Goal: Contribute content: Contribute content

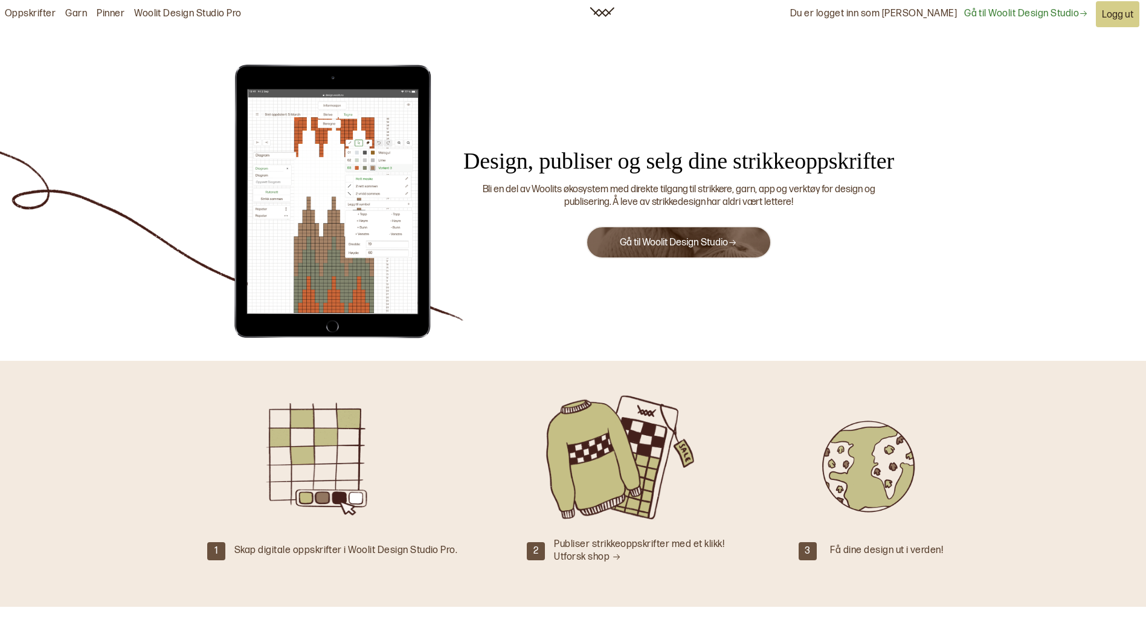
click at [709, 241] on link "Gå til Woolit Design Studio" at bounding box center [678, 242] width 117 height 11
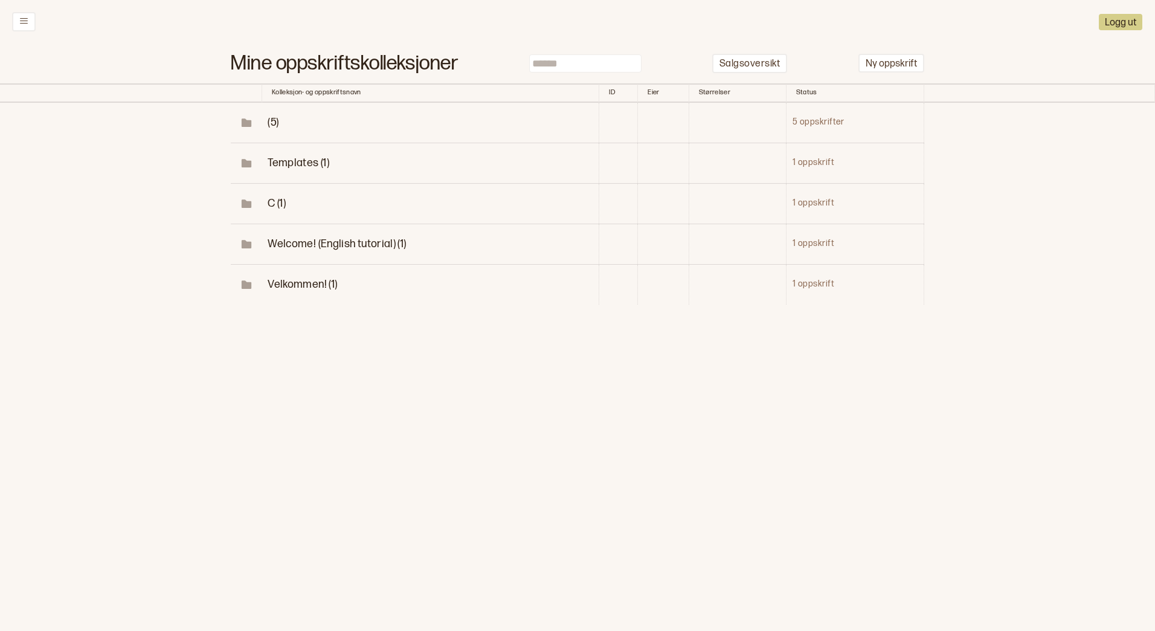
click at [274, 121] on span "(5)" at bounding box center [273, 122] width 11 height 13
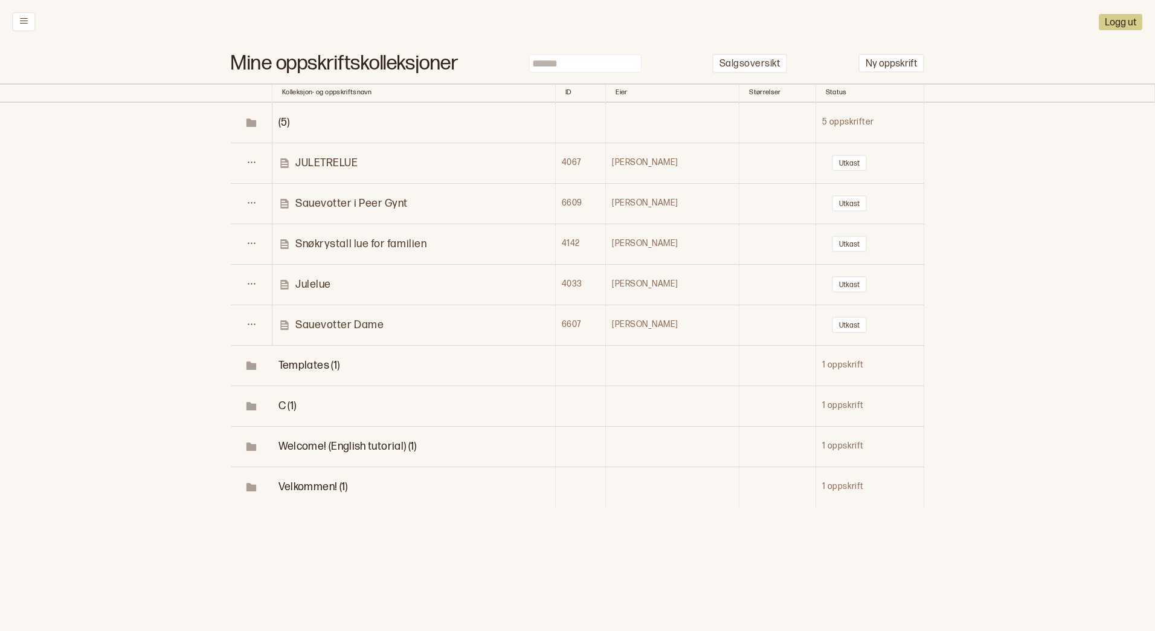
click at [319, 317] on td "Sauevotter Dame" at bounding box center [414, 325] width 283 height 40
click at [319, 325] on p "Sauevotter Dame" at bounding box center [339, 325] width 88 height 14
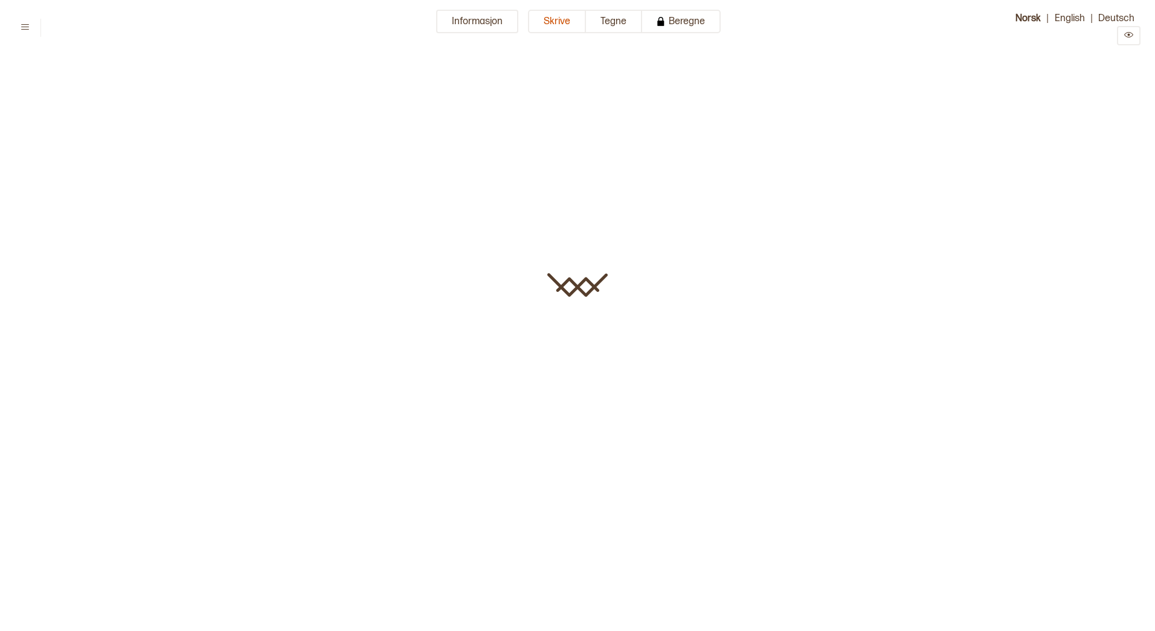
type input "**********"
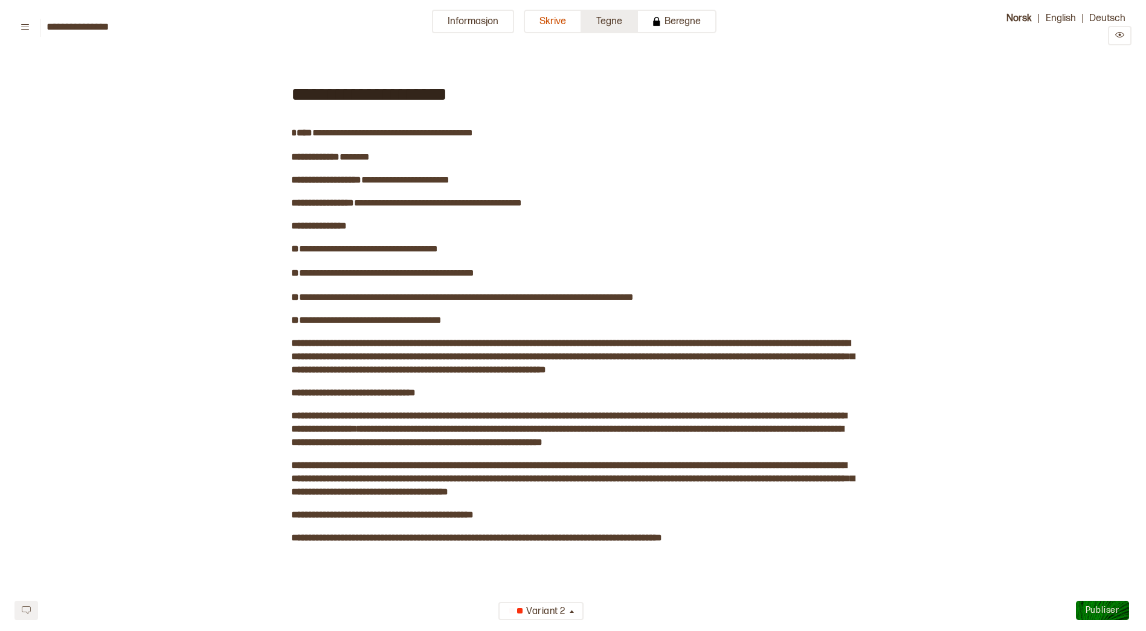
click at [608, 19] on button "Tegne" at bounding box center [610, 22] width 56 height 24
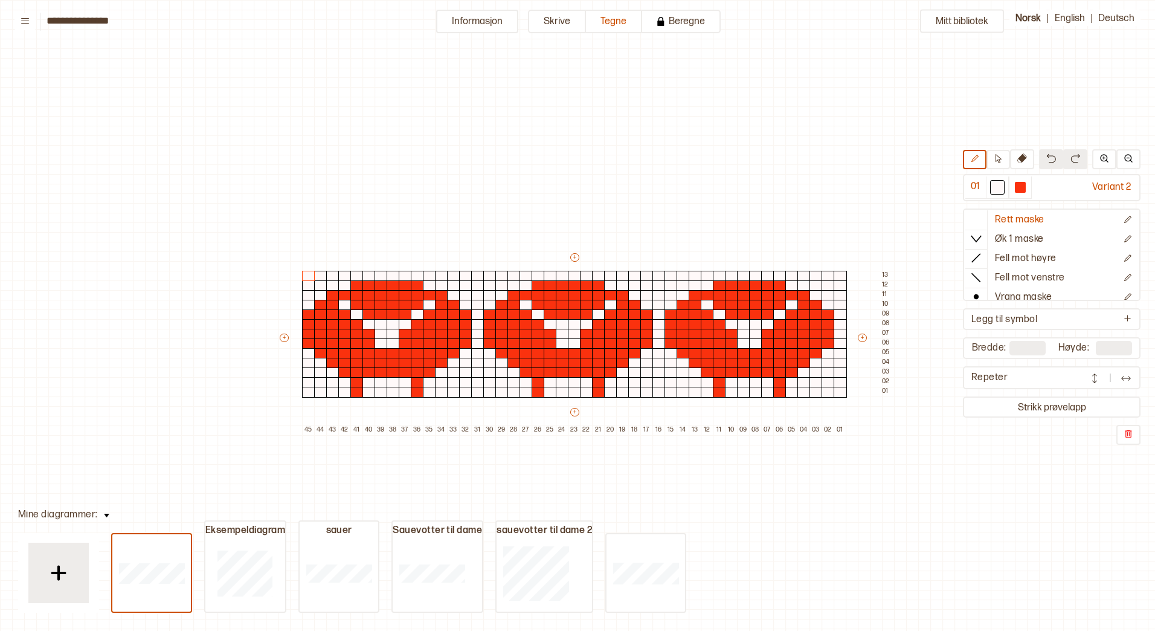
scroll to position [52, 219]
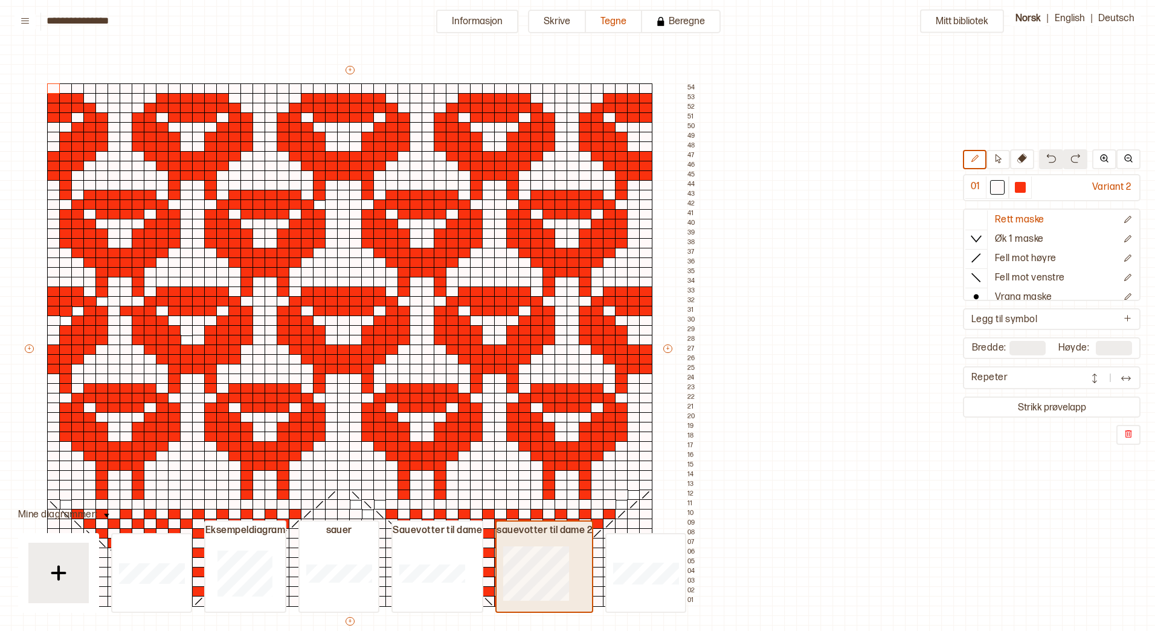
type input "**"
click at [663, 88] on div "+ + + + 50 49 48 47 46 45 44 43 42 41 40 39 38 37 36 35 34 33 32 31 30 29 28 27…" at bounding box center [361, 354] width 677 height 580
drag, startPoint x: 658, startPoint y: 86, endPoint x: 674, endPoint y: 85, distance: 16.4
click at [674, 85] on div "+ + + + 50 49 48 47 46 45 44 43 42 41 40 39 38 37 36 35 34 33 32 31 30 29 28 27…" at bounding box center [361, 354] width 677 height 580
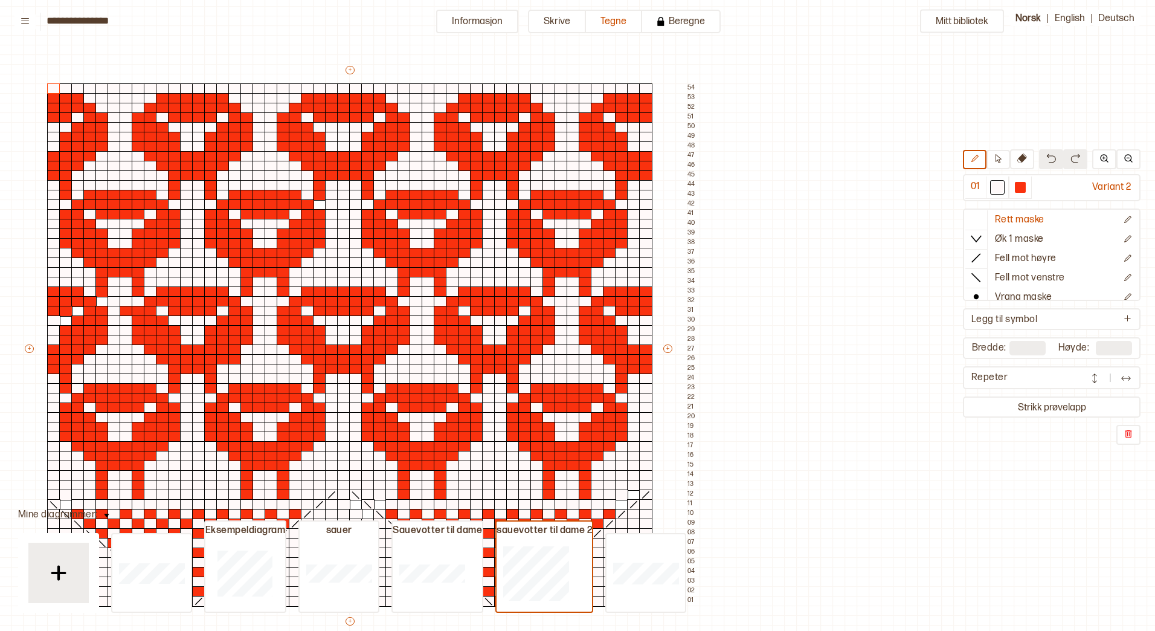
click at [657, 83] on div "+ + + + 50 49 48 47 46 45 44 43 42 41 40 39 38 37 36 35 34 33 32 31 30 29 28 27…" at bounding box center [361, 354] width 677 height 580
click at [648, 86] on div at bounding box center [645, 88] width 13 height 11
click at [776, 156] on p "Ny kolonne til høyre" at bounding box center [757, 155] width 63 height 10
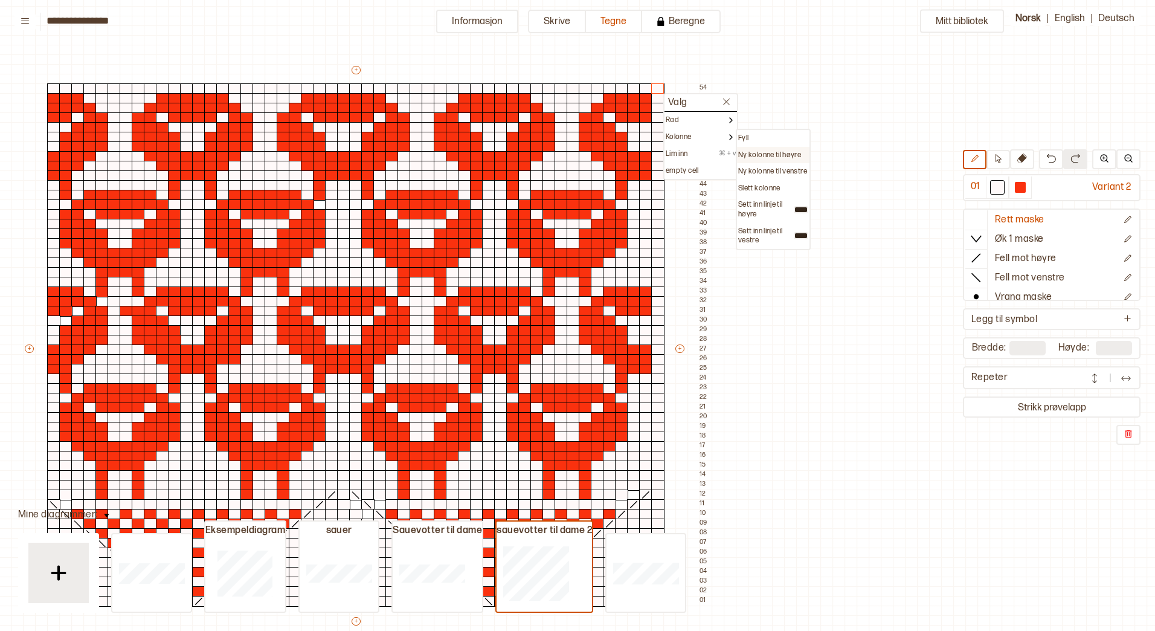
click at [782, 155] on p "Ny kolonne til høyre" at bounding box center [769, 155] width 63 height 10
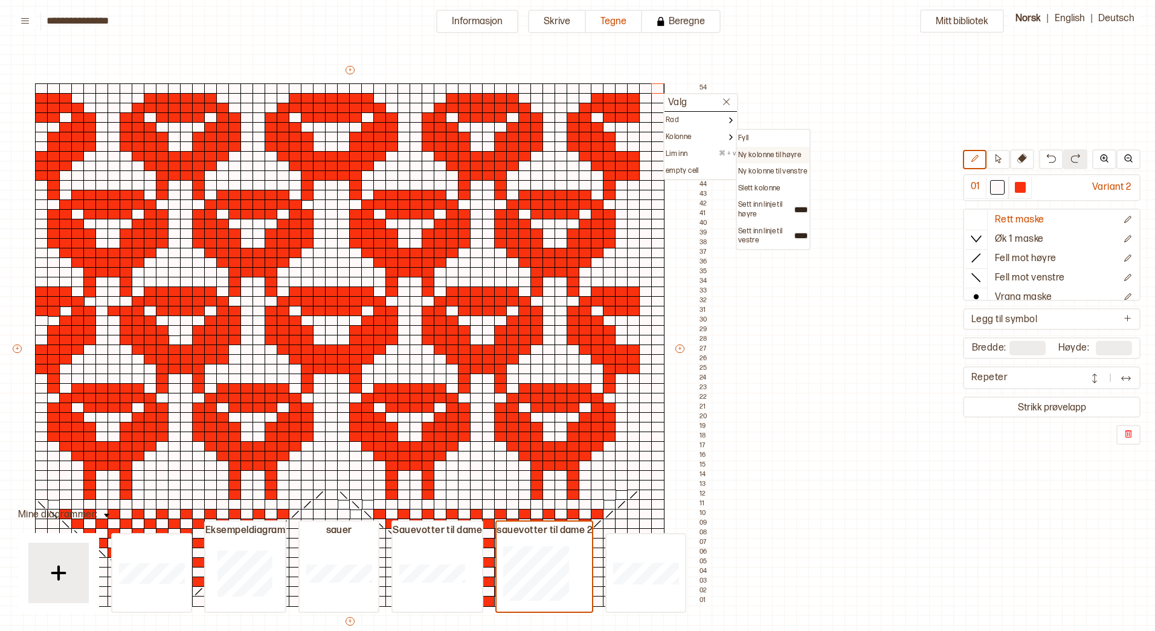
click at [773, 149] on div "Ny kolonne til høyre" at bounding box center [773, 155] width 73 height 17
click at [776, 153] on p "Ny kolonne til høyre" at bounding box center [769, 155] width 63 height 10
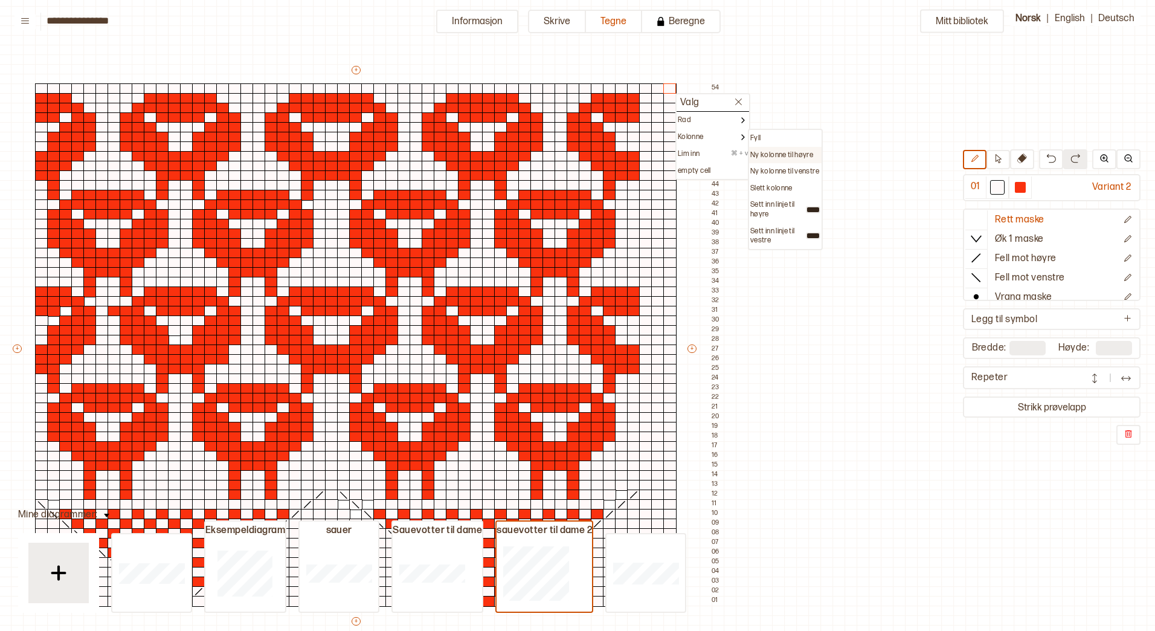
click at [781, 153] on p "Ny kolonne til høyre" at bounding box center [781, 155] width 63 height 10
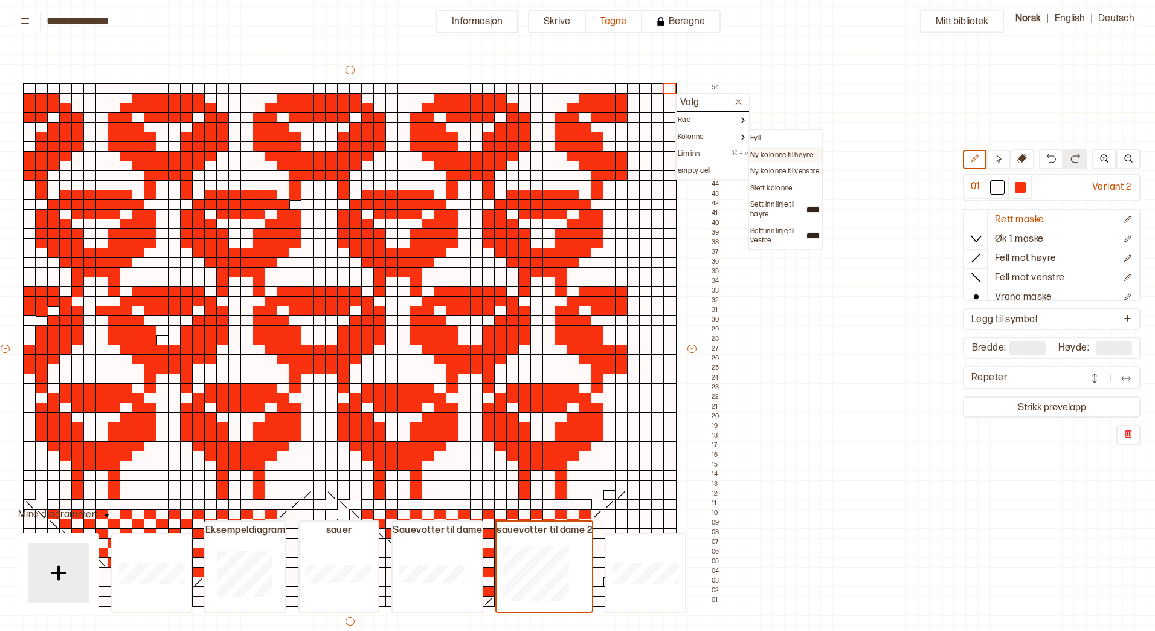
click at [776, 153] on p "Ny kolonne til høyre" at bounding box center [781, 155] width 63 height 10
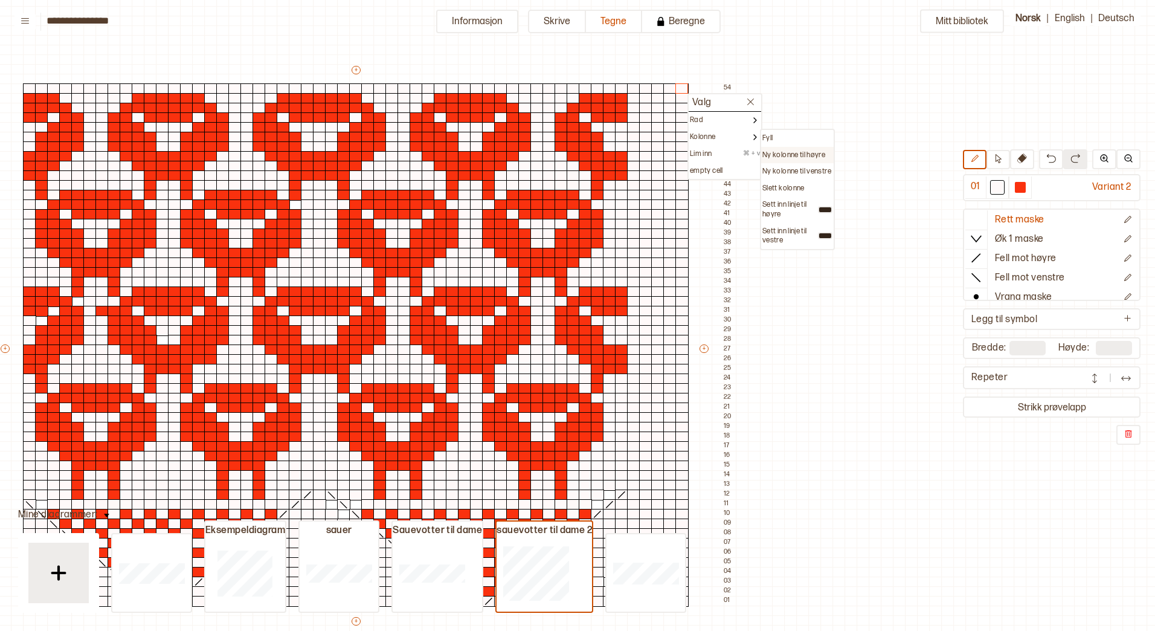
click at [793, 153] on p "Ny kolonne til høyre" at bounding box center [794, 155] width 63 height 10
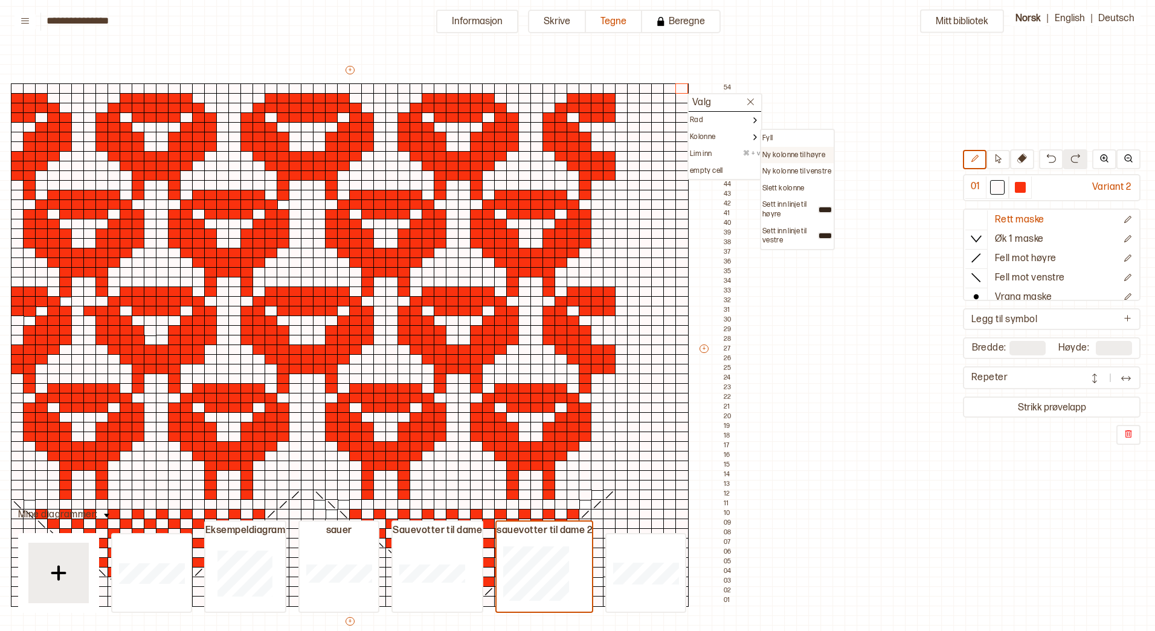
click at [803, 152] on p "Ny kolonne til høyre" at bounding box center [794, 155] width 63 height 10
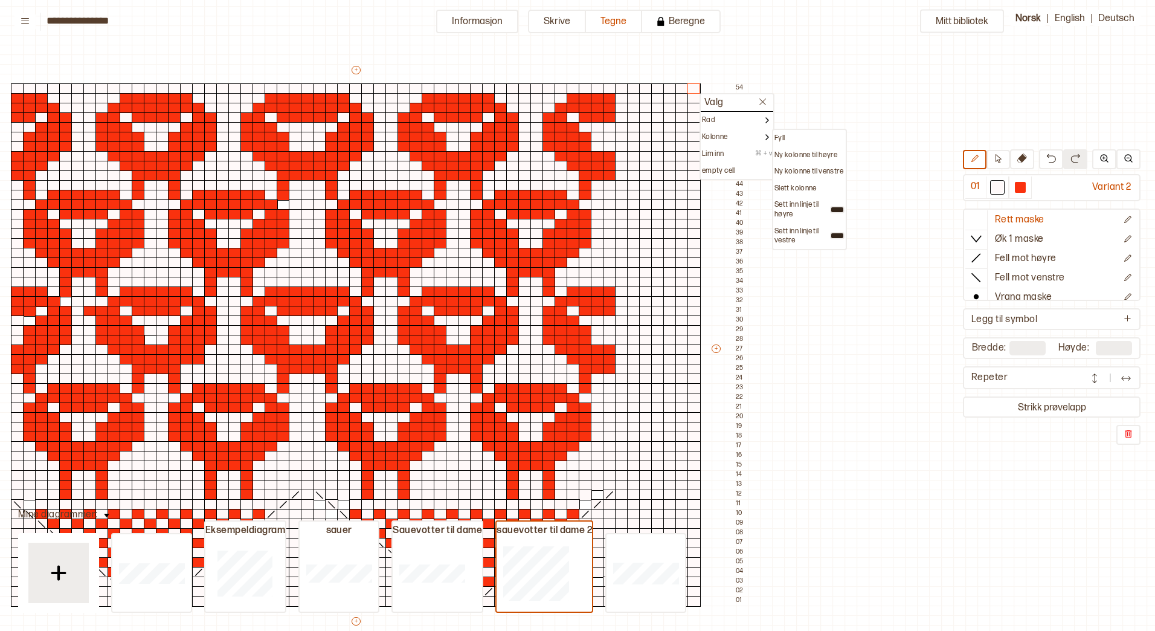
drag, startPoint x: 802, startPoint y: 152, endPoint x: 742, endPoint y: 105, distance: 76.2
click at [802, 152] on p "Ny kolonne til høyre" at bounding box center [806, 155] width 63 height 10
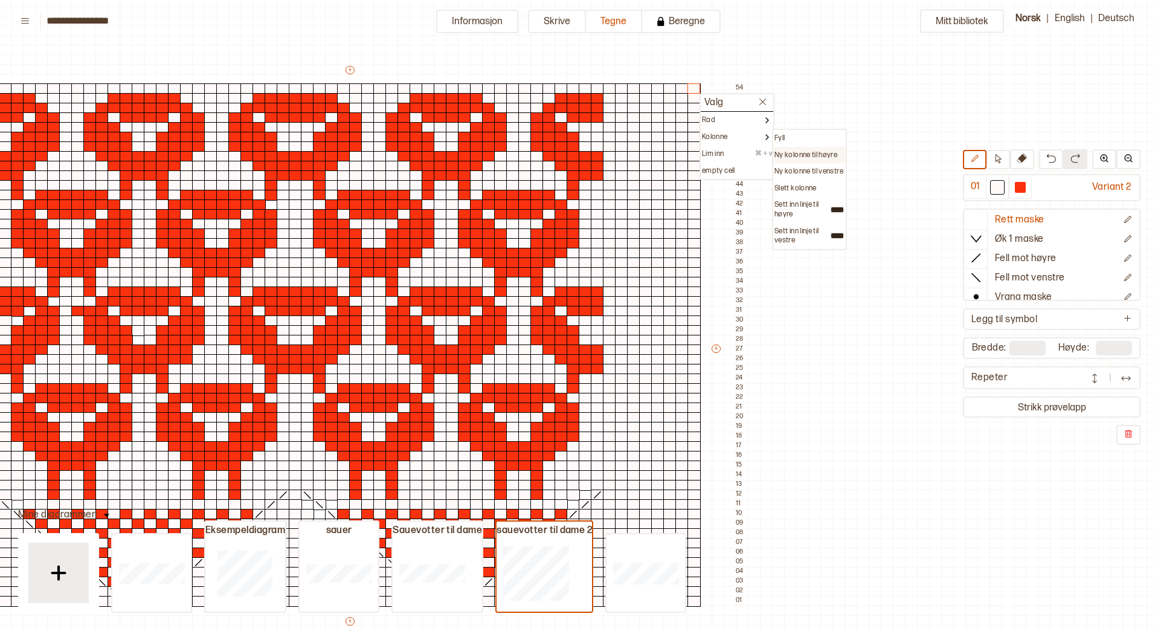
click at [816, 155] on p "Ny kolonne til høyre" at bounding box center [806, 155] width 63 height 10
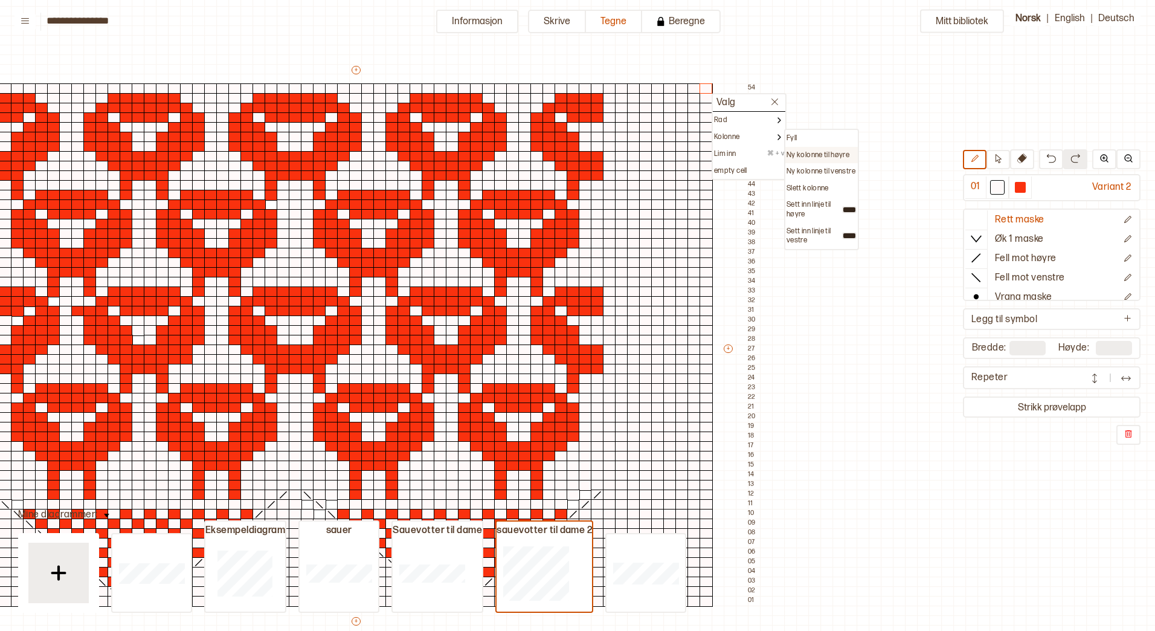
click at [827, 152] on p "Ny kolonne til høyre" at bounding box center [818, 155] width 63 height 10
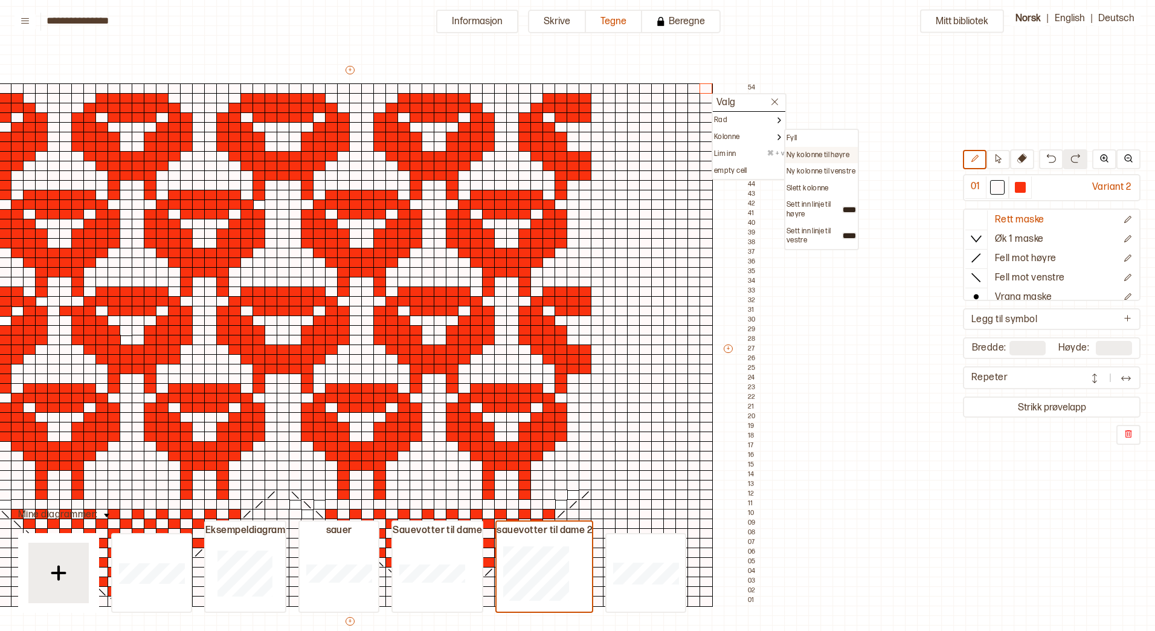
click at [822, 152] on p "Ny kolonne til høyre" at bounding box center [818, 155] width 63 height 10
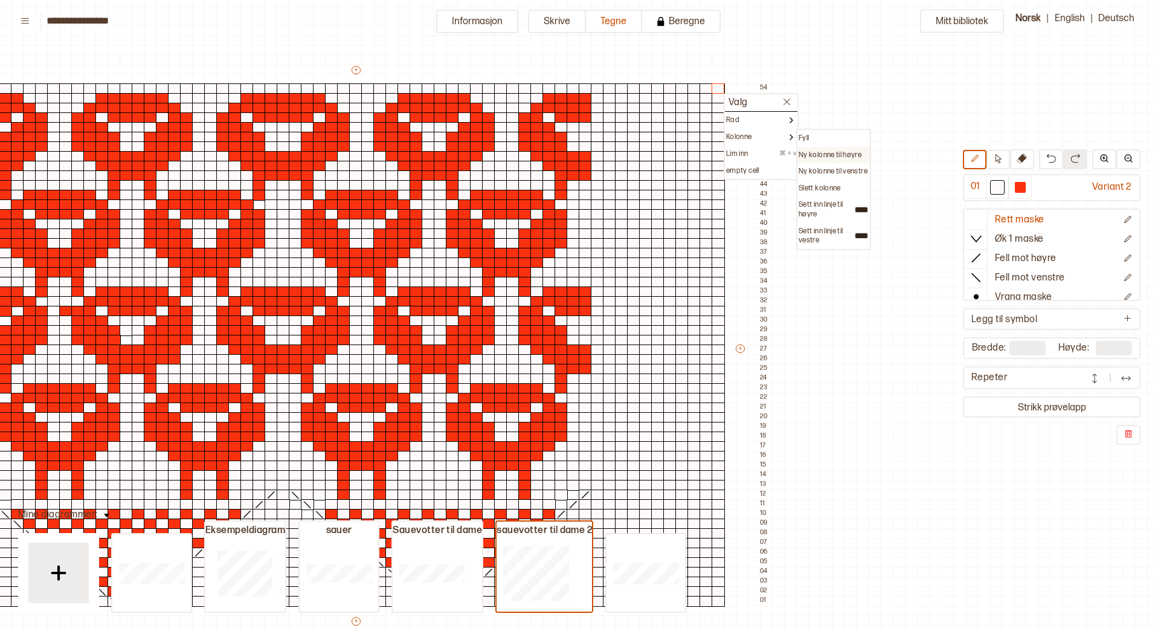
click at [831, 156] on p "Ny kolonne til høyre" at bounding box center [830, 155] width 63 height 10
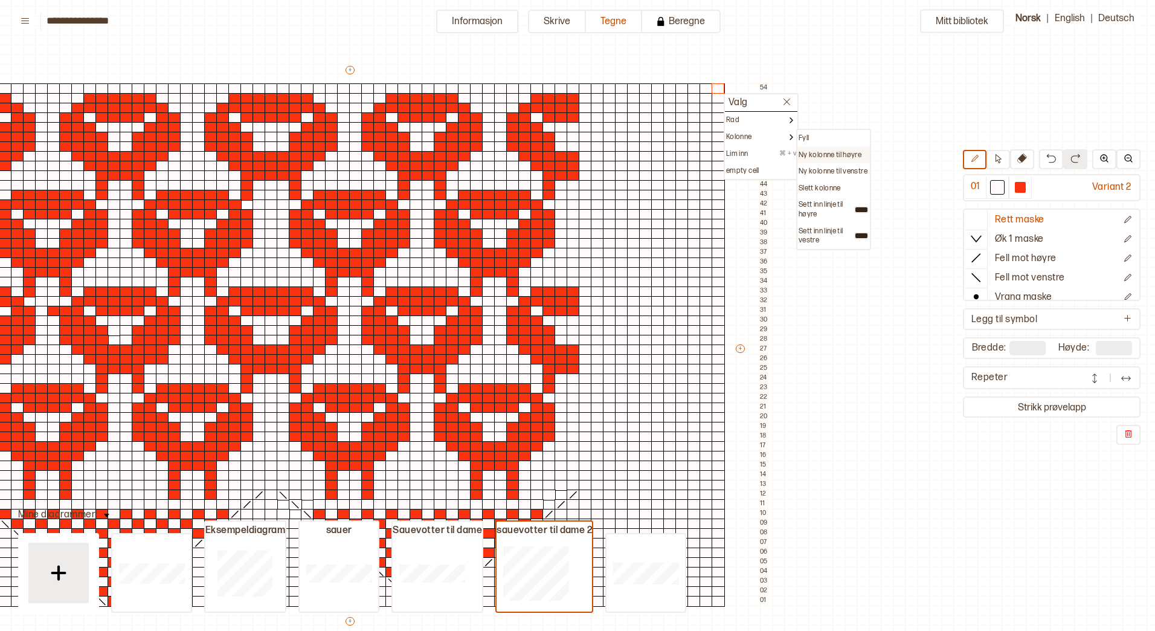
click at [825, 152] on p "Ny kolonne til høyre" at bounding box center [830, 155] width 63 height 10
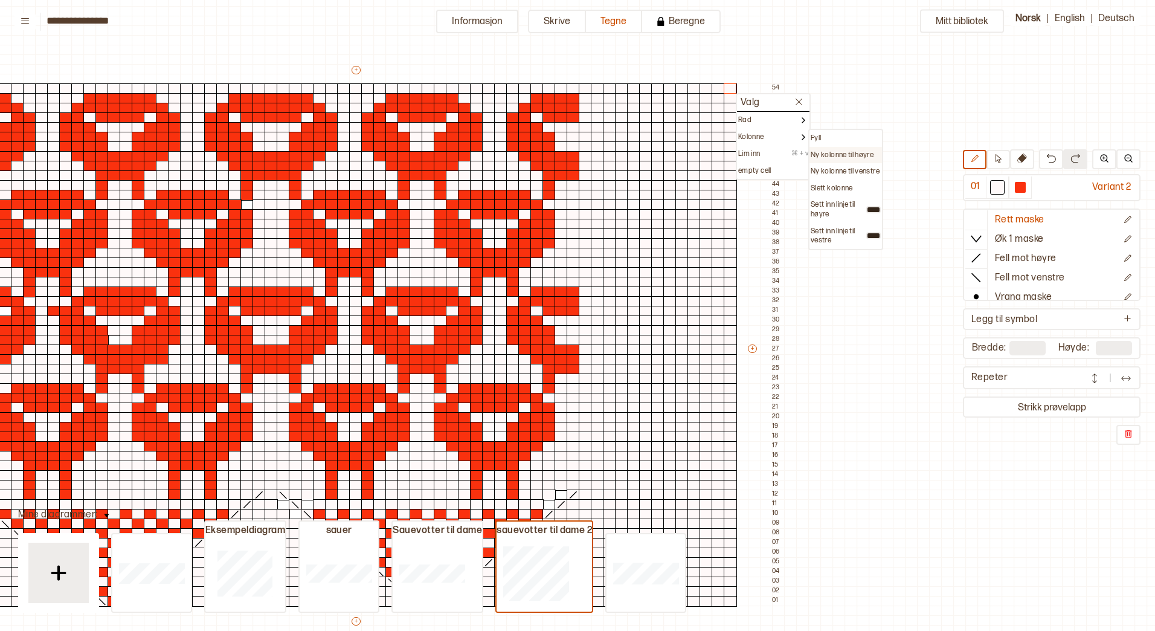
click at [842, 155] on p "Ny kolonne til høyre" at bounding box center [842, 155] width 63 height 10
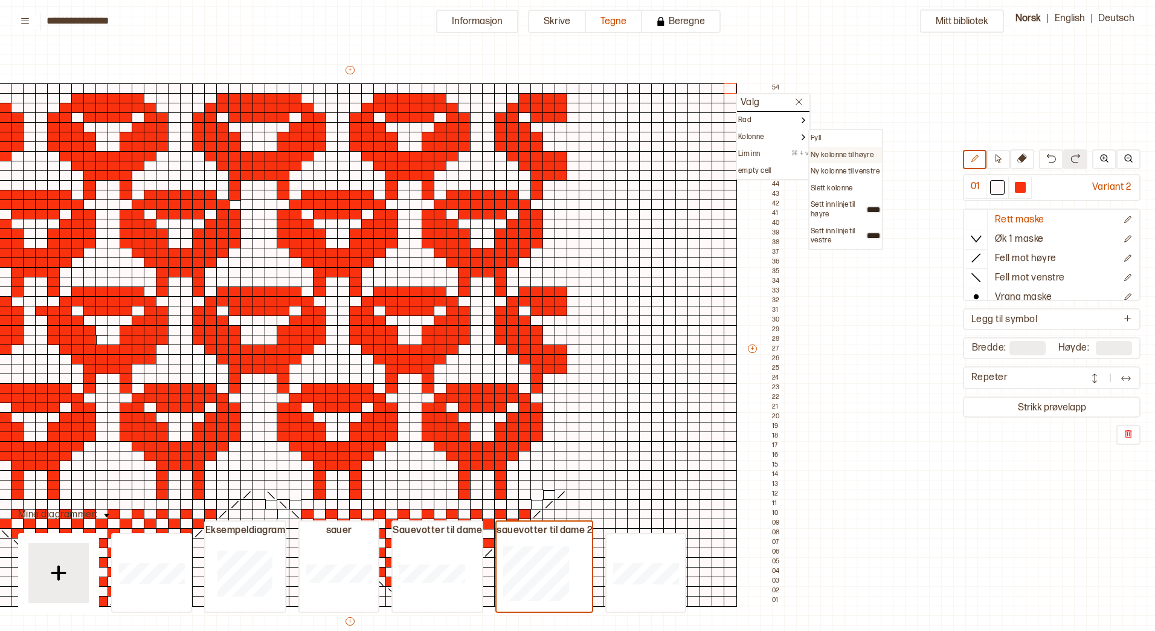
click at [837, 149] on div "Ny kolonne til høyre" at bounding box center [846, 155] width 73 height 17
click at [843, 160] on div "Ny kolonne til høyre" at bounding box center [846, 155] width 73 height 17
click at [836, 152] on p "Ny kolonne til høyre" at bounding box center [842, 155] width 63 height 10
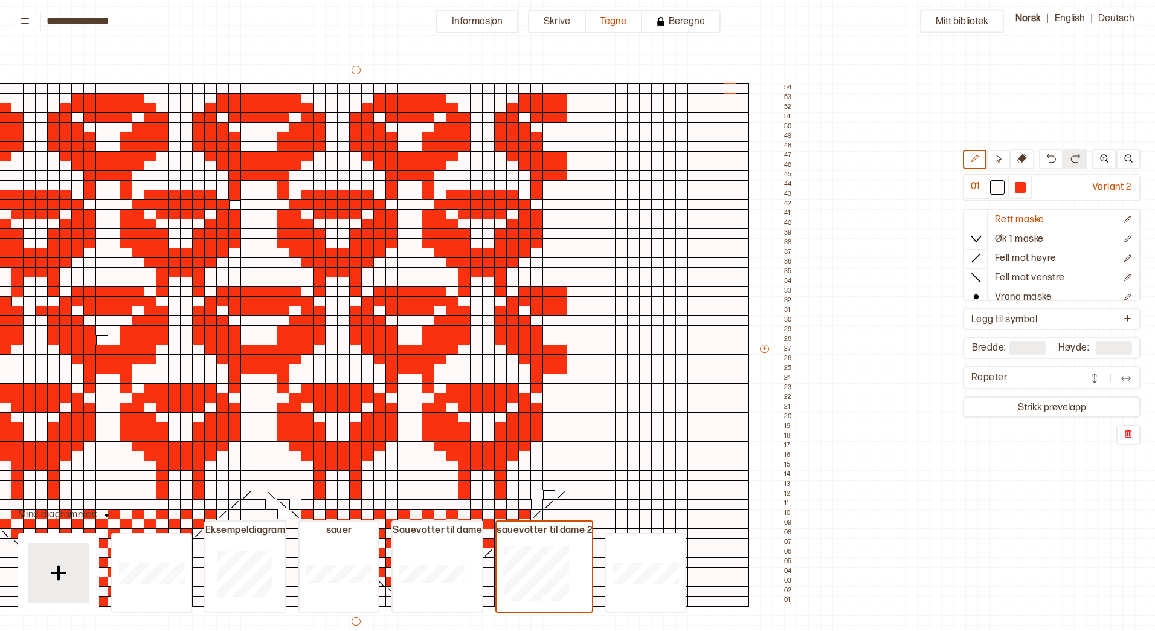
type input "**"
click at [636, 485] on div at bounding box center [633, 485] width 13 height 11
click at [1126, 315] on icon at bounding box center [1127, 318] width 9 height 9
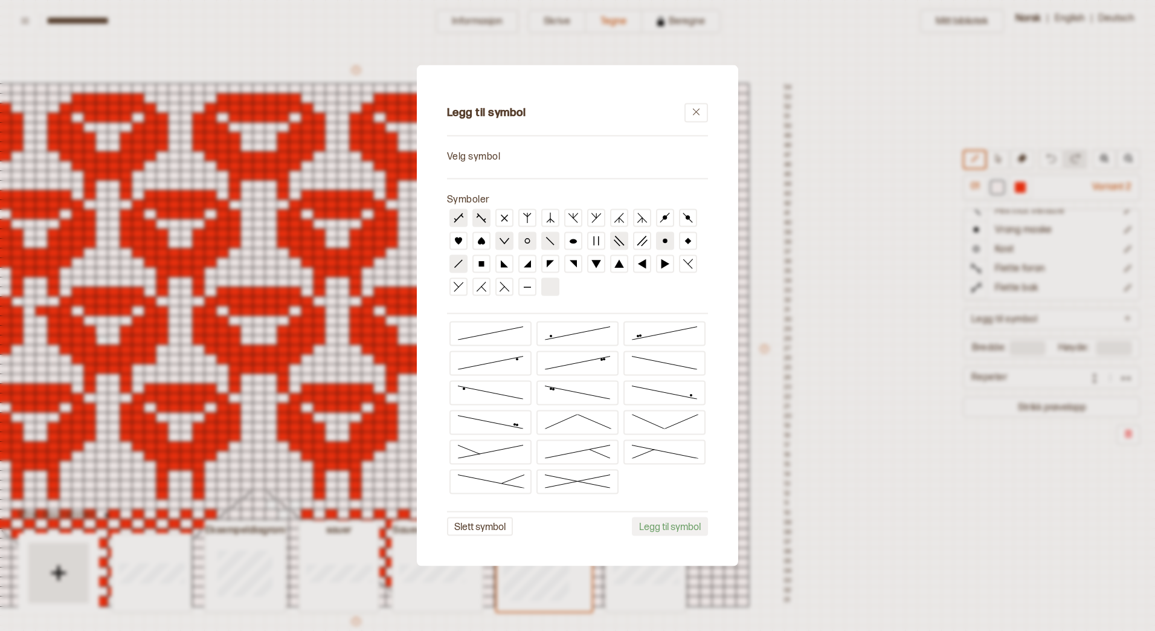
click at [613, 239] on button at bounding box center [619, 240] width 18 height 18
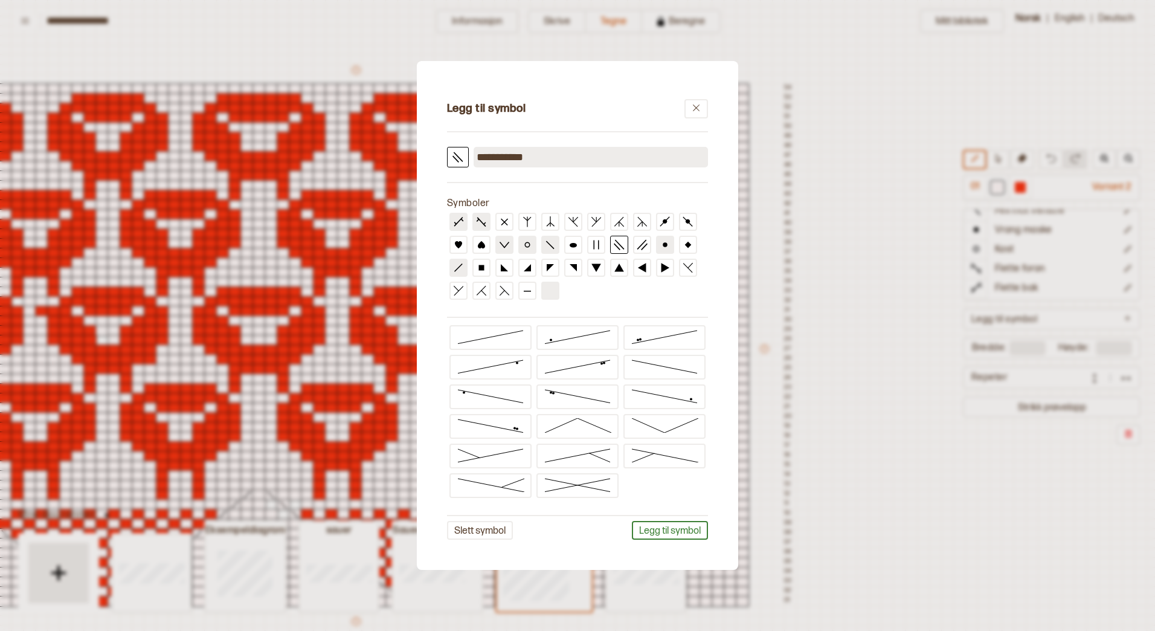
drag, startPoint x: 543, startPoint y: 160, endPoint x: 460, endPoint y: 148, distance: 83.6
click at [460, 148] on div "**********" at bounding box center [577, 157] width 261 height 21
type input "**********"
click at [686, 526] on button "Legg til symbol" at bounding box center [670, 530] width 76 height 19
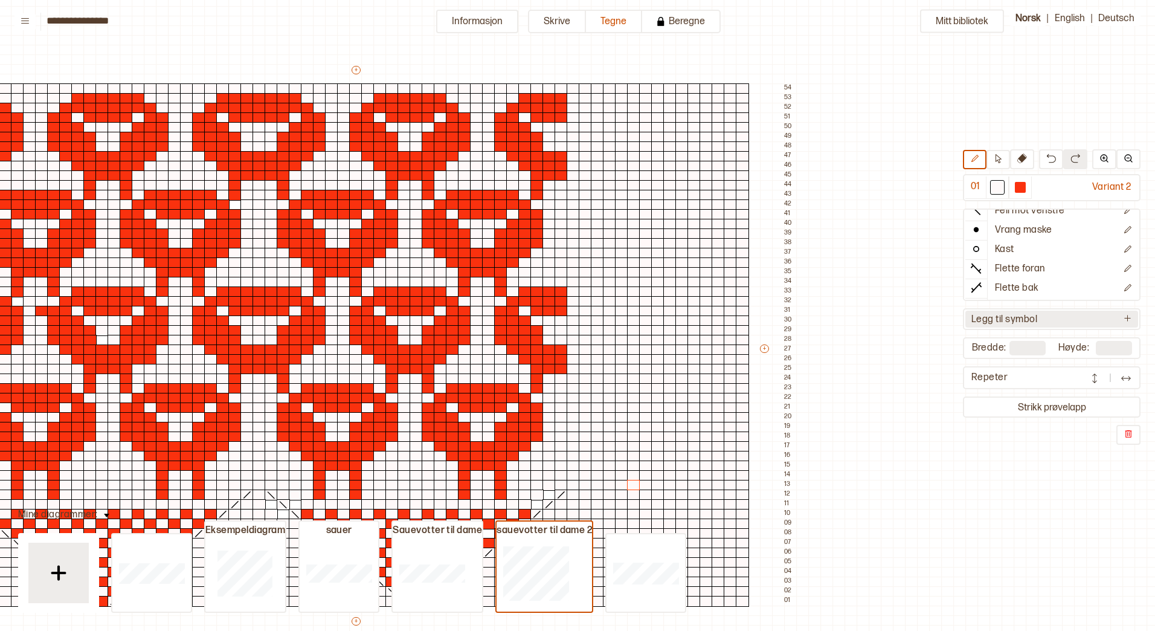
click at [1129, 325] on button "Legg til symbol" at bounding box center [1052, 320] width 173 height 18
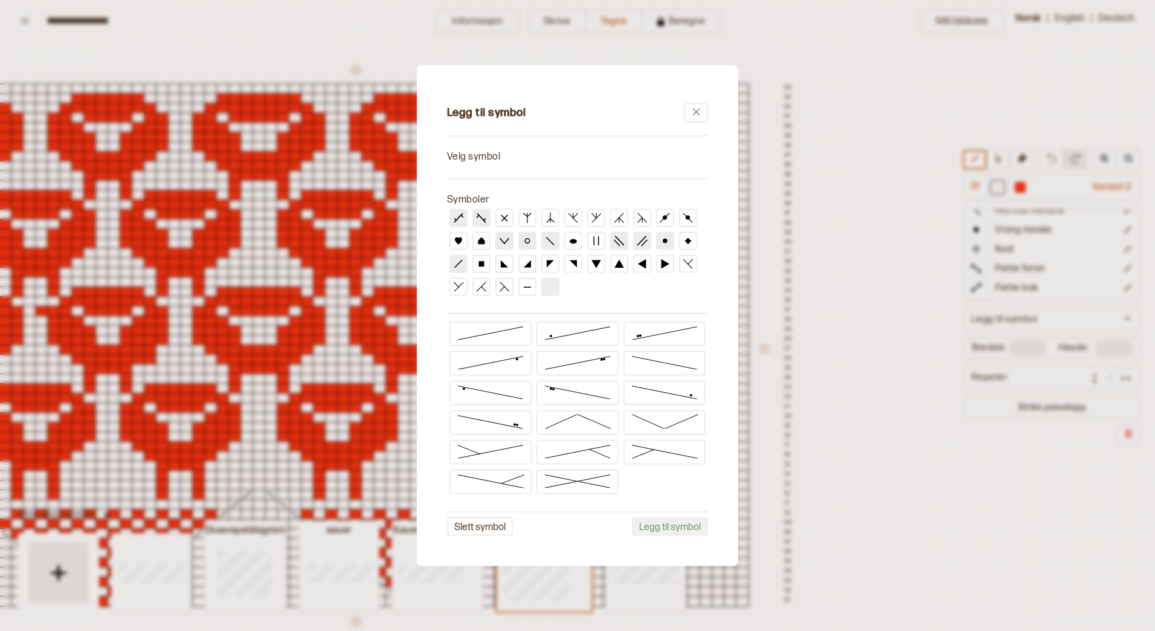
click at [642, 240] on line at bounding box center [641, 240] width 9 height 9
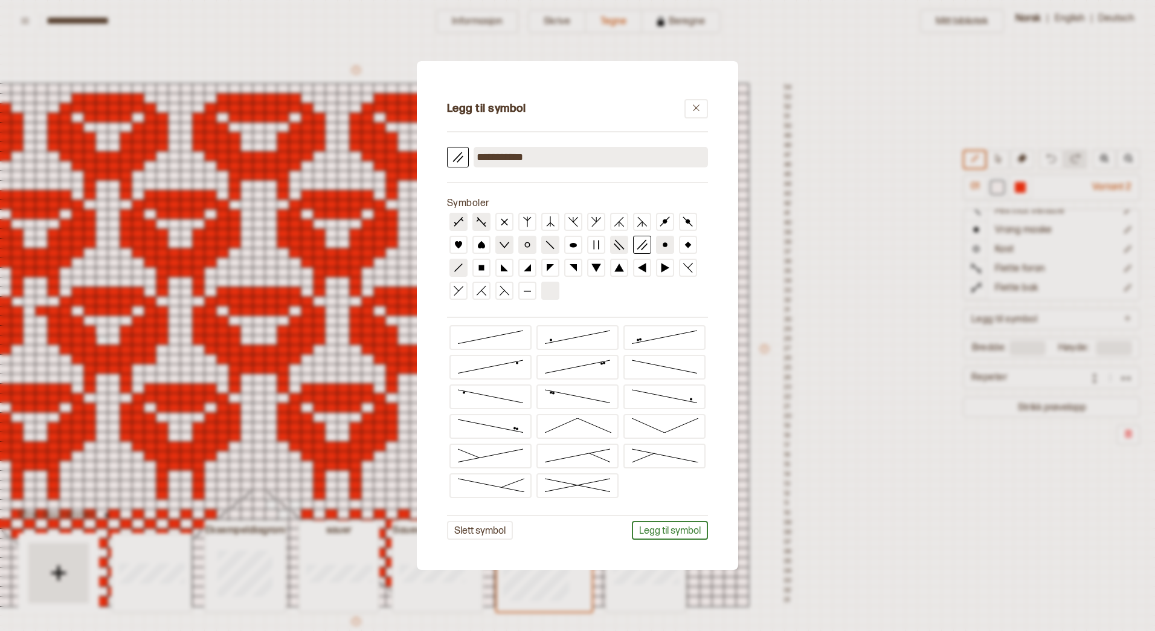
drag, startPoint x: 538, startPoint y: 159, endPoint x: 457, endPoint y: 149, distance: 80.9
click at [457, 149] on div "**********" at bounding box center [577, 157] width 261 height 21
type input "********"
click at [694, 527] on button "Legg til symbol" at bounding box center [670, 530] width 76 height 19
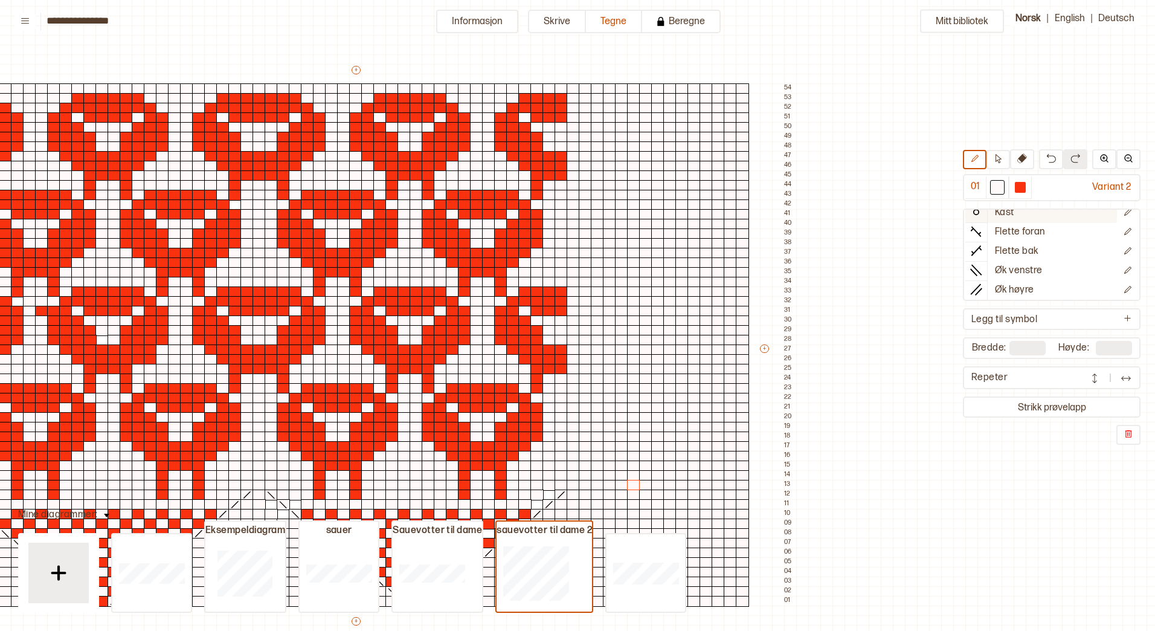
scroll to position [106, 0]
click at [645, 514] on div at bounding box center [645, 514] width 13 height 11
click at [998, 267] on p "Øk venstre" at bounding box center [1019, 269] width 48 height 13
click at [648, 512] on div at bounding box center [645, 514] width 13 height 11
click at [691, 512] on div at bounding box center [694, 514] width 13 height 11
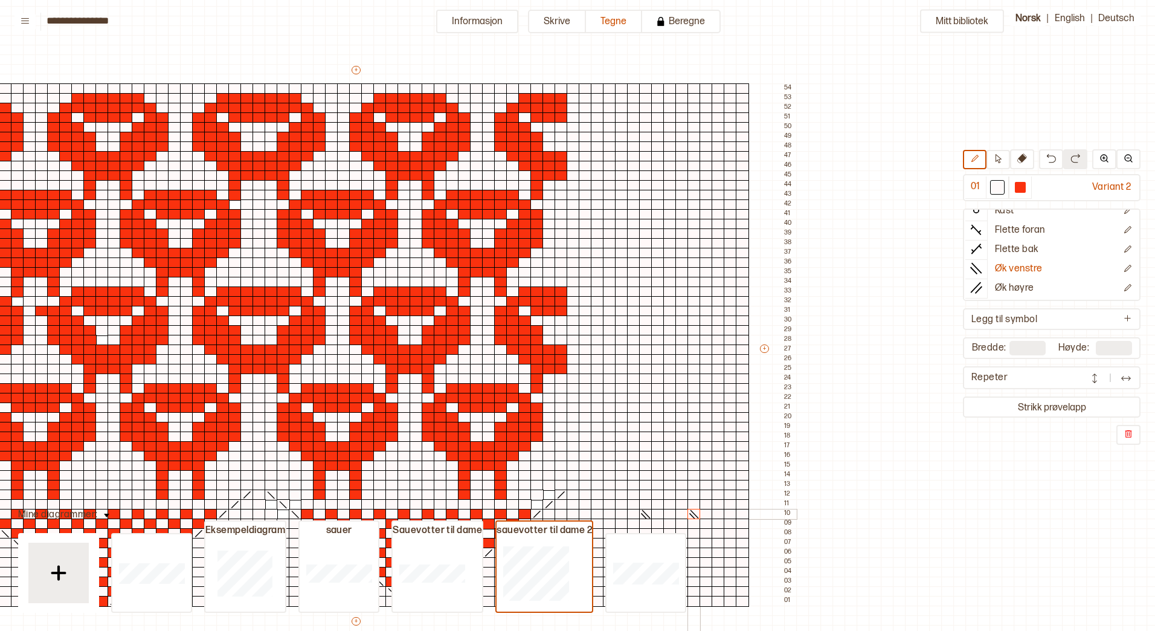
drag, startPoint x: 691, startPoint y: 512, endPoint x: 702, endPoint y: 507, distance: 11.6
click at [691, 512] on icon at bounding box center [694, 514] width 12 height 10
click at [1005, 285] on p "Øk høyre" at bounding box center [1014, 288] width 39 height 13
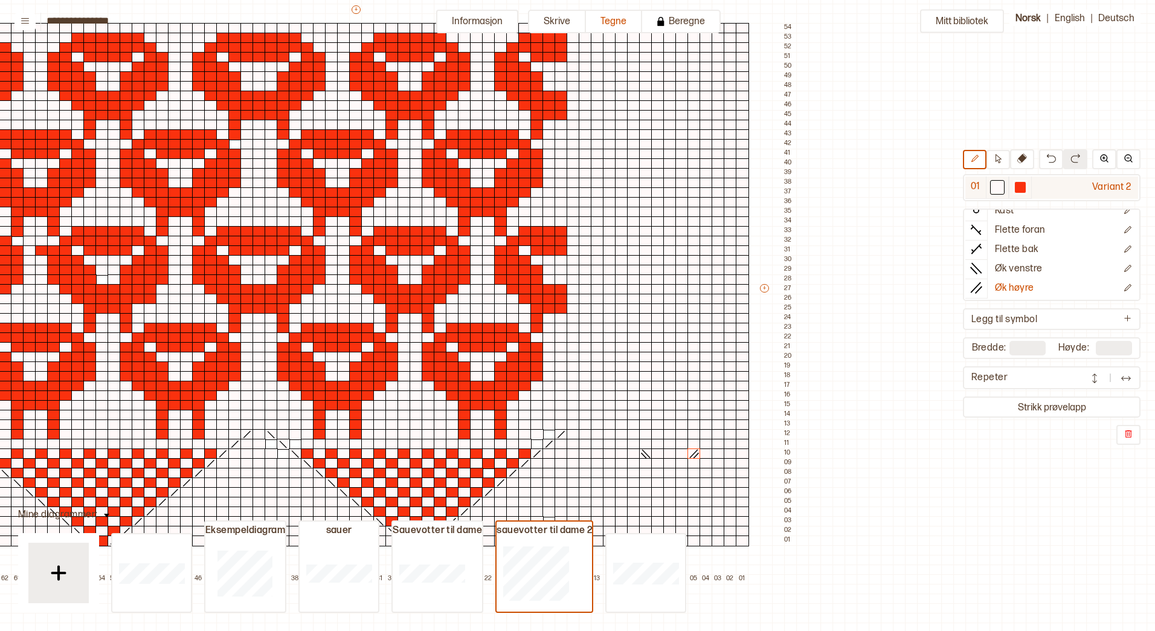
click at [1020, 187] on div at bounding box center [1020, 187] width 11 height 11
click at [645, 443] on div at bounding box center [645, 444] width 13 height 11
click at [979, 266] on icon at bounding box center [976, 268] width 12 height 12
click at [978, 221] on icon at bounding box center [976, 219] width 12 height 12
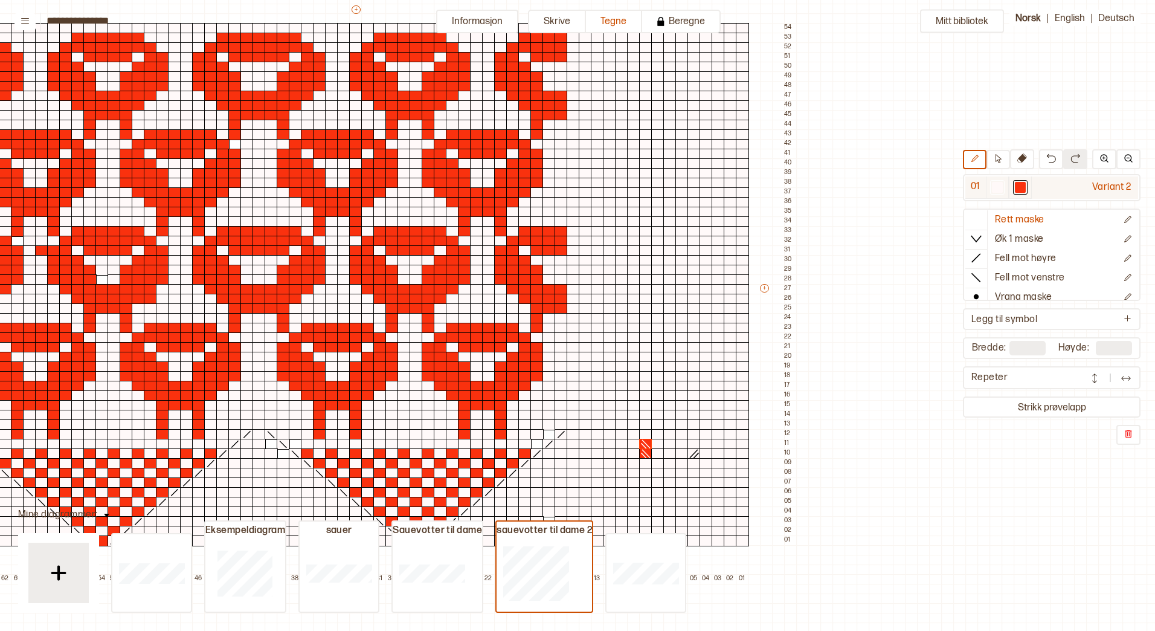
click at [1018, 189] on div at bounding box center [1020, 187] width 11 height 11
click at [691, 443] on div at bounding box center [694, 444] width 13 height 11
click at [1021, 184] on div at bounding box center [1020, 187] width 11 height 11
click at [1001, 286] on p "Øk høyre" at bounding box center [1014, 288] width 39 height 13
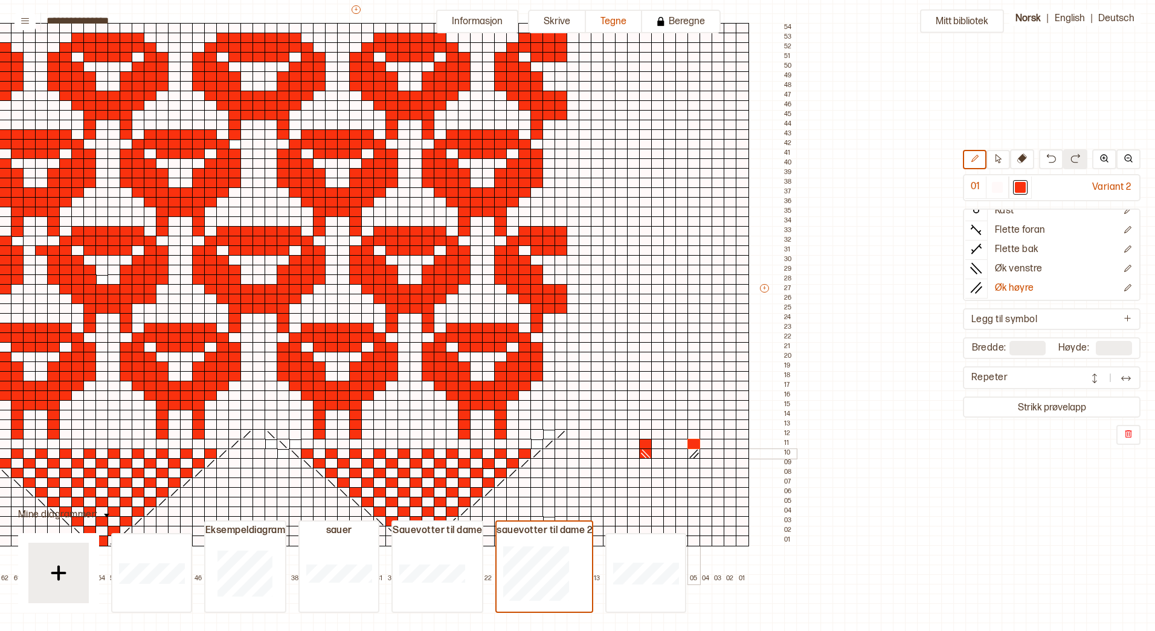
click at [694, 453] on line at bounding box center [694, 454] width 8 height 8
click at [996, 190] on div at bounding box center [997, 187] width 11 height 11
click at [1016, 184] on div at bounding box center [1020, 187] width 11 height 11
click at [656, 433] on div at bounding box center [657, 434] width 13 height 11
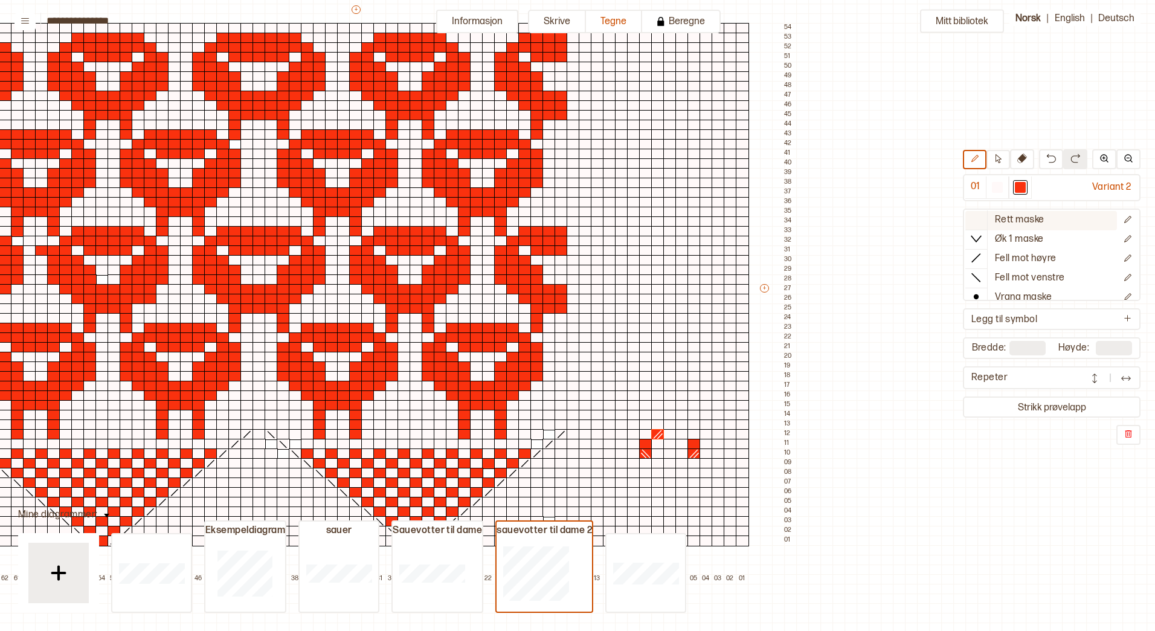
click at [973, 212] on div at bounding box center [977, 219] width 22 height 18
click at [680, 433] on div at bounding box center [682, 434] width 13 height 11
click at [703, 430] on div at bounding box center [706, 434] width 13 height 11
click at [634, 430] on div at bounding box center [633, 434] width 13 height 11
click at [633, 424] on div at bounding box center [633, 424] width 13 height 11
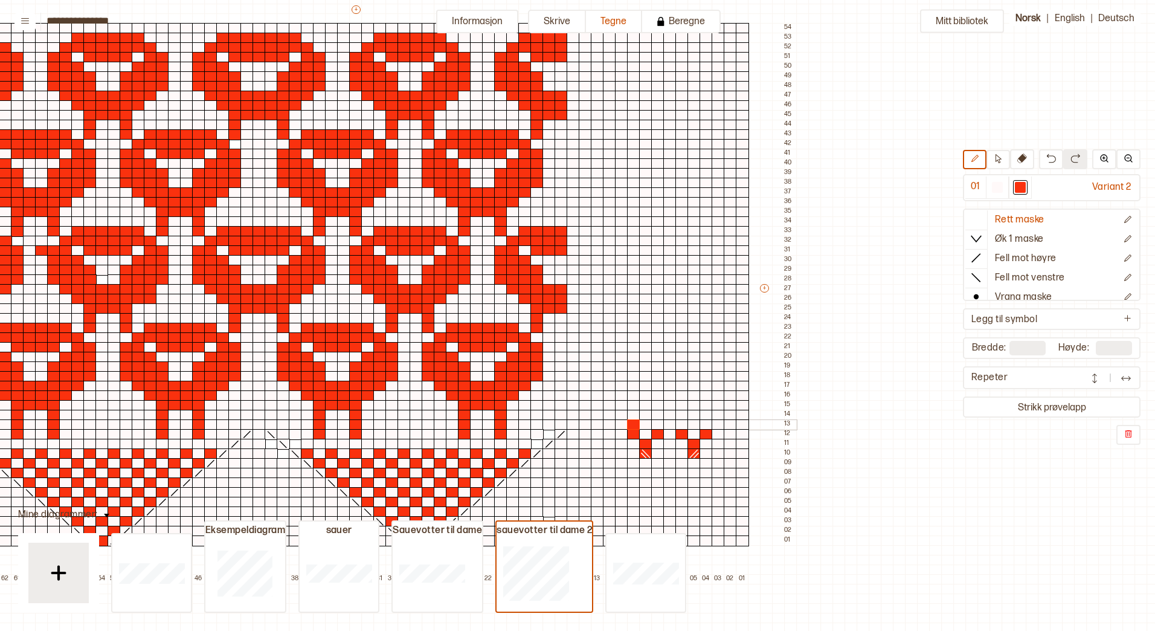
click at [660, 422] on div at bounding box center [657, 424] width 13 height 11
click at [682, 422] on div at bounding box center [682, 424] width 13 height 11
click at [708, 424] on div at bounding box center [706, 424] width 13 height 11
click at [719, 413] on div at bounding box center [718, 415] width 13 height 11
click at [693, 413] on div at bounding box center [694, 415] width 13 height 11
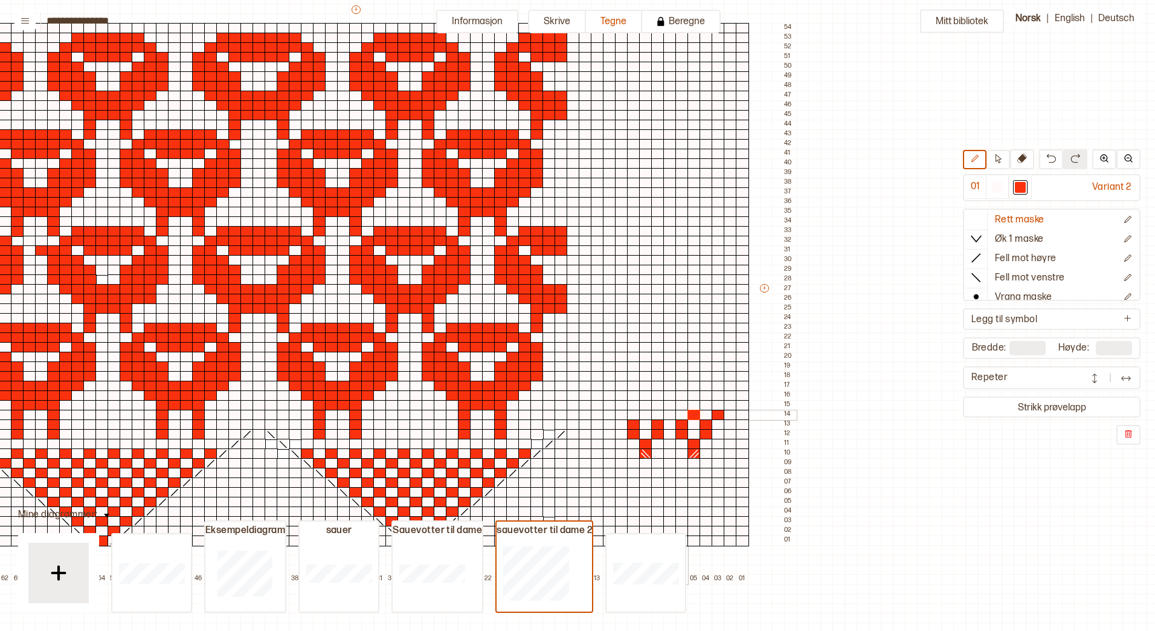
click at [671, 413] on div at bounding box center [669, 415] width 13 height 11
click at [651, 413] on div at bounding box center [657, 415] width 13 height 11
click at [649, 413] on div at bounding box center [645, 415] width 13 height 11
click at [622, 414] on div at bounding box center [621, 415] width 13 height 11
click at [624, 404] on div at bounding box center [621, 405] width 13 height 11
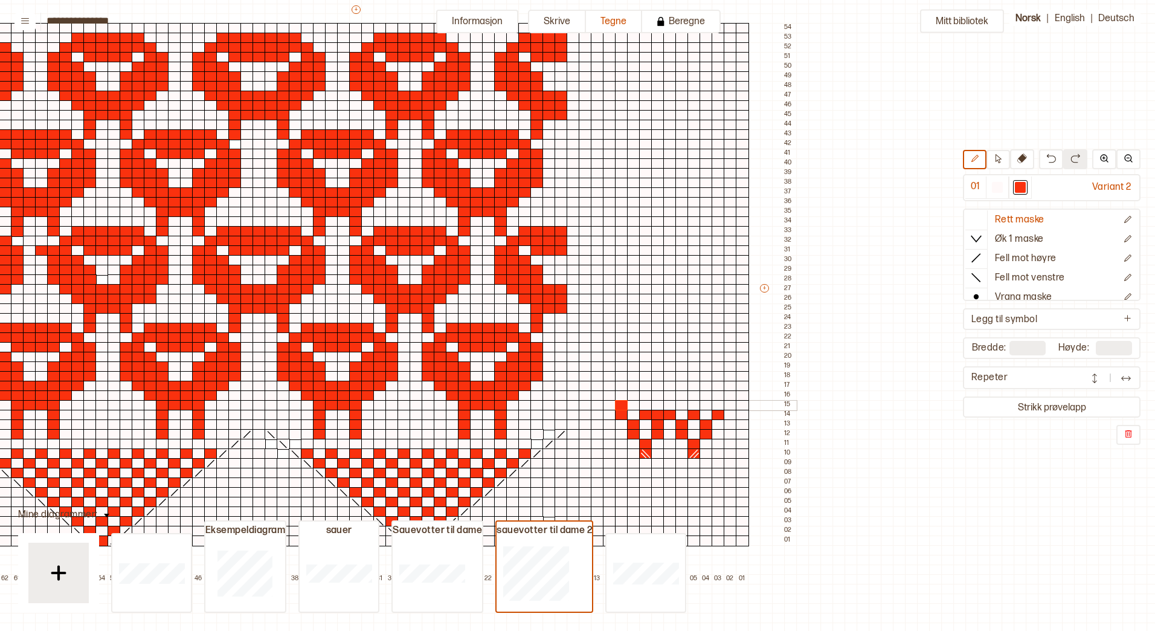
click at [645, 405] on div at bounding box center [645, 405] width 13 height 11
click at [671, 405] on div at bounding box center [669, 405] width 13 height 11
click at [692, 404] on div at bounding box center [694, 405] width 13 height 11
click at [718, 404] on div at bounding box center [718, 405] width 13 height 11
click at [727, 395] on div at bounding box center [730, 395] width 13 height 11
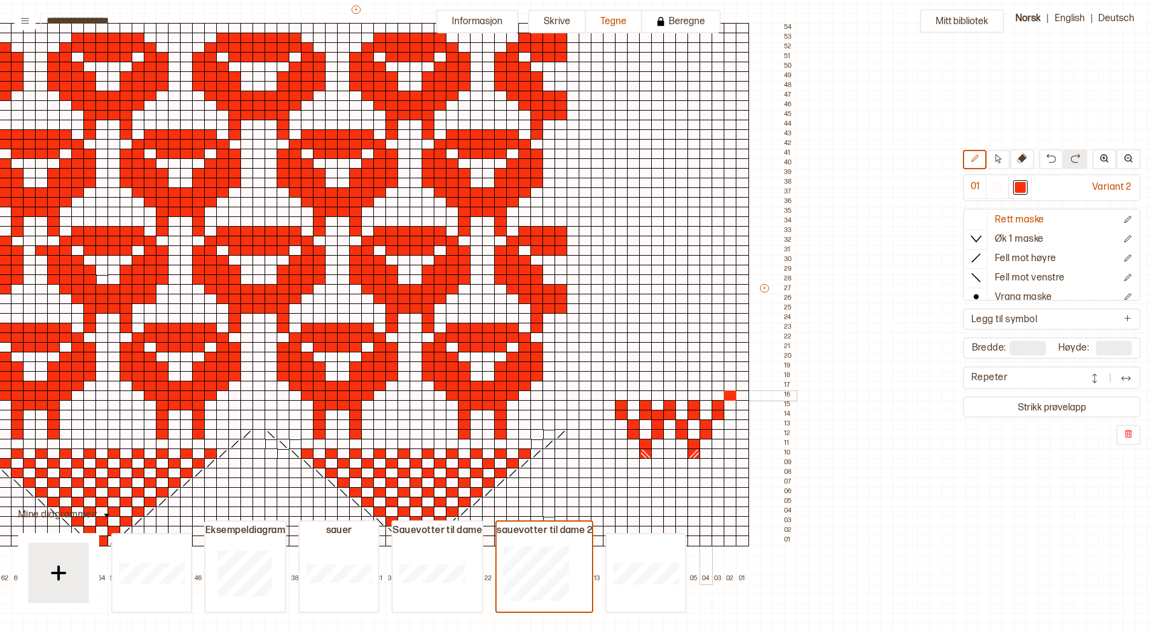
click at [705, 392] on div at bounding box center [706, 395] width 13 height 11
click at [681, 393] on div at bounding box center [682, 395] width 13 height 11
click at [656, 394] on div at bounding box center [657, 395] width 13 height 11
click at [633, 393] on div at bounding box center [633, 395] width 13 height 11
click at [607, 393] on div at bounding box center [609, 395] width 13 height 11
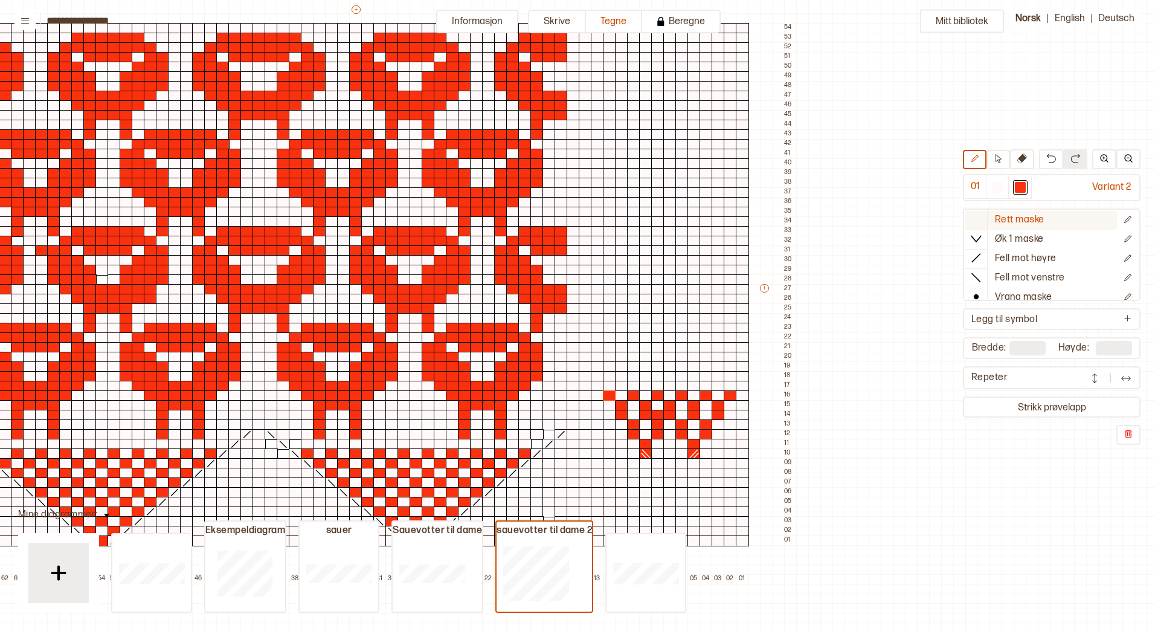
click at [975, 221] on icon at bounding box center [976, 219] width 12 height 12
click at [657, 413] on div at bounding box center [657, 415] width 13 height 11
click at [996, 187] on div at bounding box center [997, 187] width 11 height 11
click at [660, 414] on div at bounding box center [657, 415] width 13 height 11
click at [1018, 186] on div at bounding box center [1020, 187] width 11 height 11
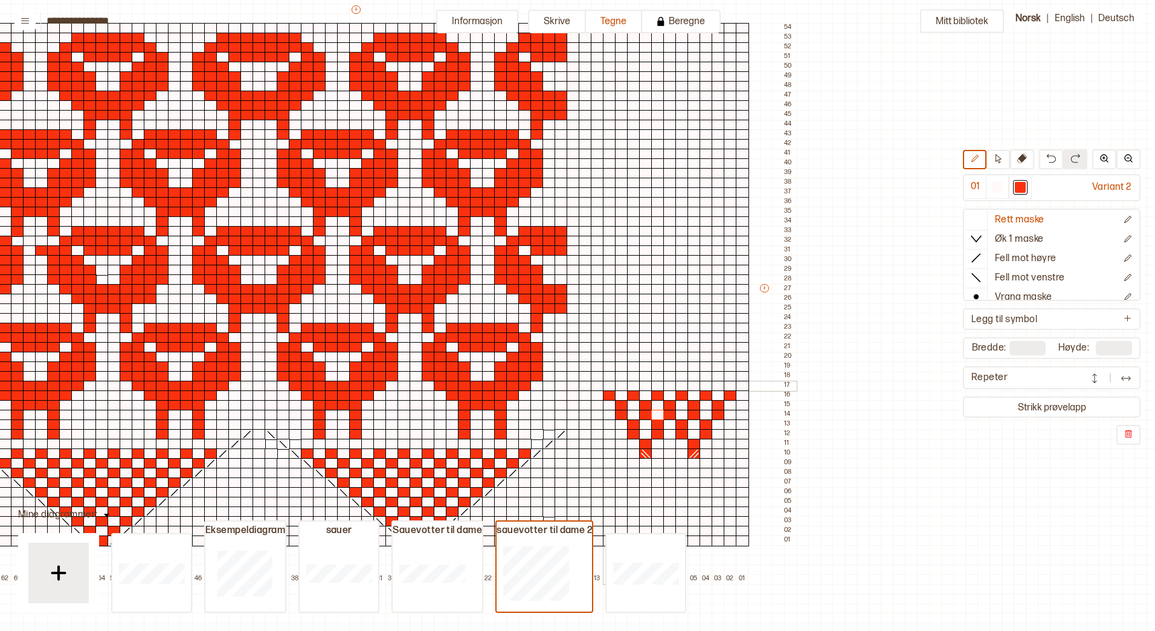
click at [608, 387] on div at bounding box center [609, 386] width 13 height 11
click at [633, 385] on div at bounding box center [633, 386] width 13 height 11
click at [658, 384] on div at bounding box center [657, 386] width 13 height 11
drag, startPoint x: 682, startPoint y: 384, endPoint x: 711, endPoint y: 385, distance: 28.4
click at [682, 384] on div at bounding box center [682, 386] width 13 height 11
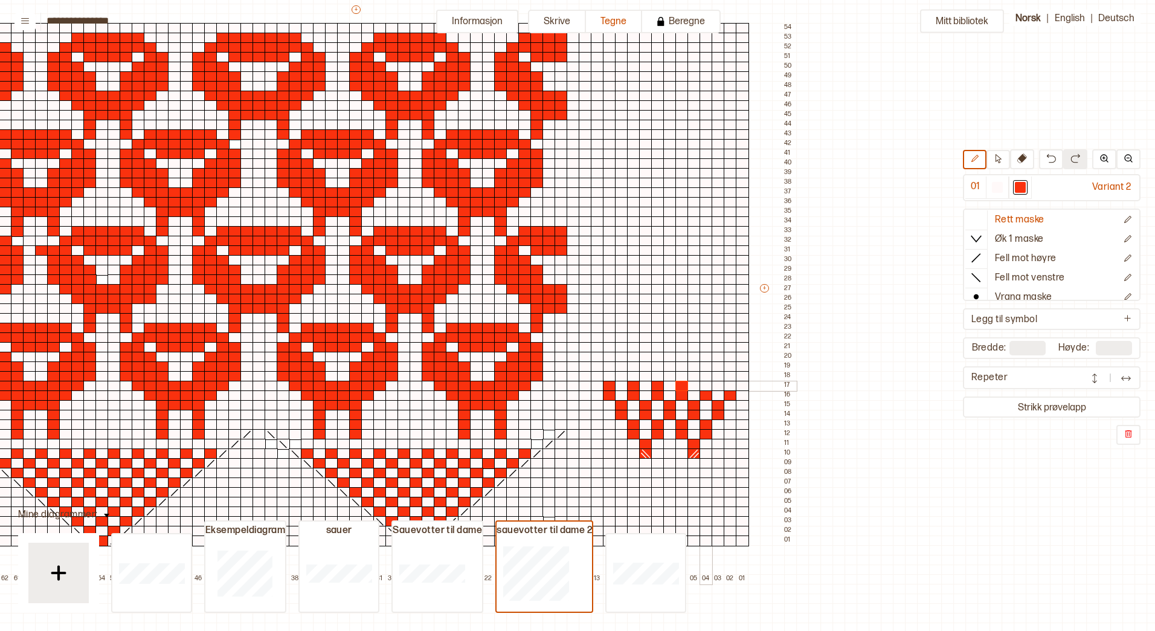
click at [709, 385] on div at bounding box center [706, 386] width 13 height 11
click at [731, 385] on div at bounding box center [730, 386] width 13 height 11
click at [671, 456] on div at bounding box center [669, 453] width 13 height 11
click at [671, 445] on div at bounding box center [669, 444] width 13 height 11
click at [976, 295] on circle at bounding box center [976, 296] width 5 height 5
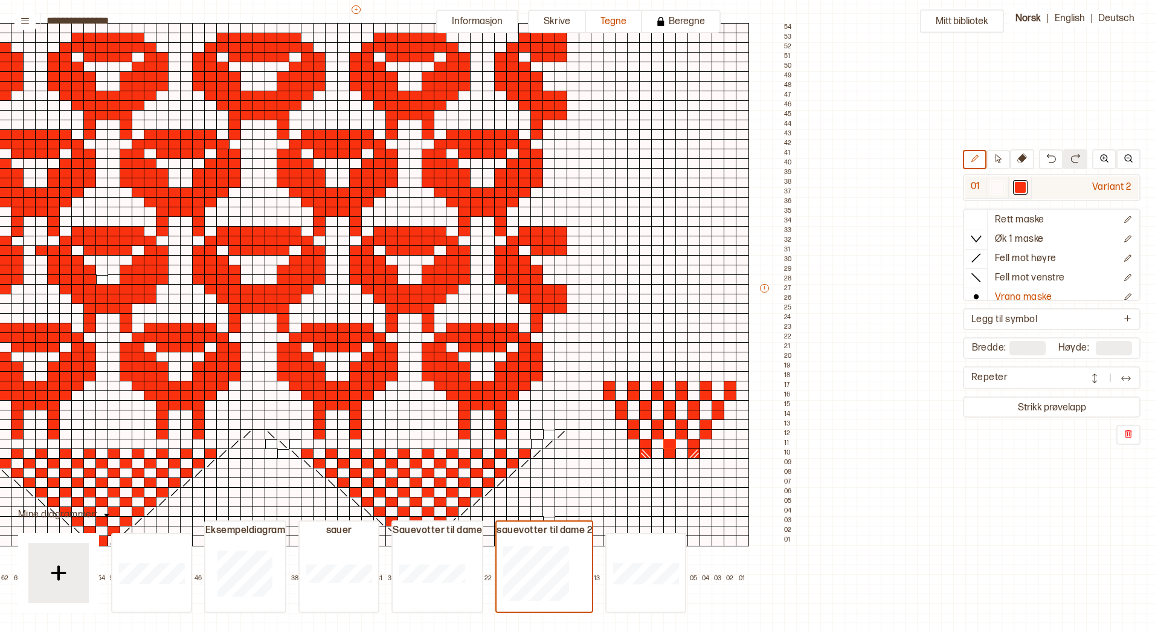
click at [996, 184] on div at bounding box center [997, 187] width 11 height 11
click at [597, 389] on div at bounding box center [597, 386] width 13 height 11
click at [596, 394] on div at bounding box center [597, 395] width 13 height 11
click at [607, 405] on div at bounding box center [609, 405] width 13 height 11
click at [608, 416] on div at bounding box center [609, 415] width 13 height 11
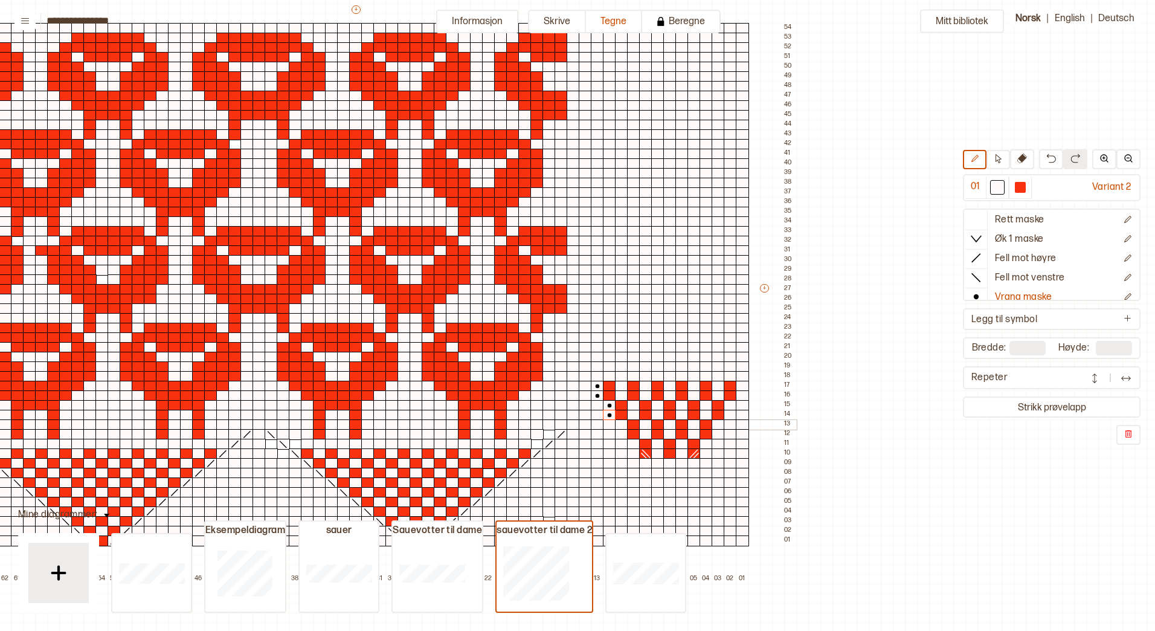
click at [622, 427] on div at bounding box center [621, 424] width 13 height 11
click at [622, 436] on div at bounding box center [621, 434] width 13 height 11
click at [633, 445] on div at bounding box center [633, 444] width 13 height 11
click at [634, 452] on div at bounding box center [633, 453] width 13 height 11
click at [706, 455] on div at bounding box center [706, 453] width 13 height 11
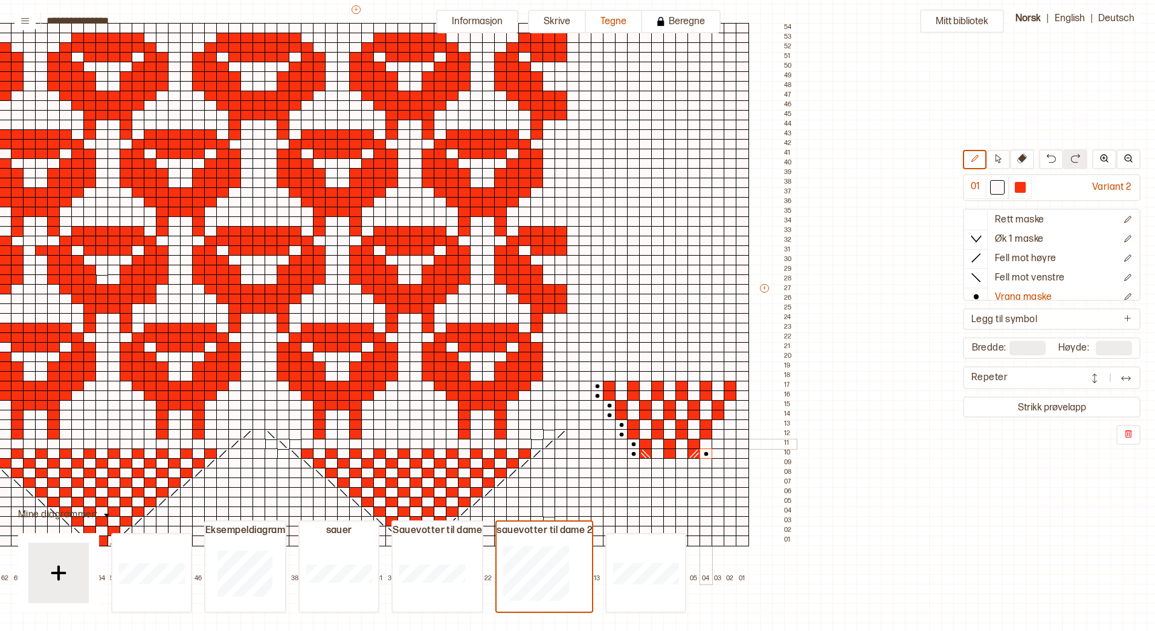
click at [707, 446] on div at bounding box center [706, 444] width 13 height 11
click at [718, 434] on div at bounding box center [718, 434] width 13 height 11
click at [718, 424] on div at bounding box center [718, 424] width 13 height 11
click at [728, 412] on div at bounding box center [730, 415] width 13 height 11
click at [730, 404] on div at bounding box center [730, 405] width 13 height 11
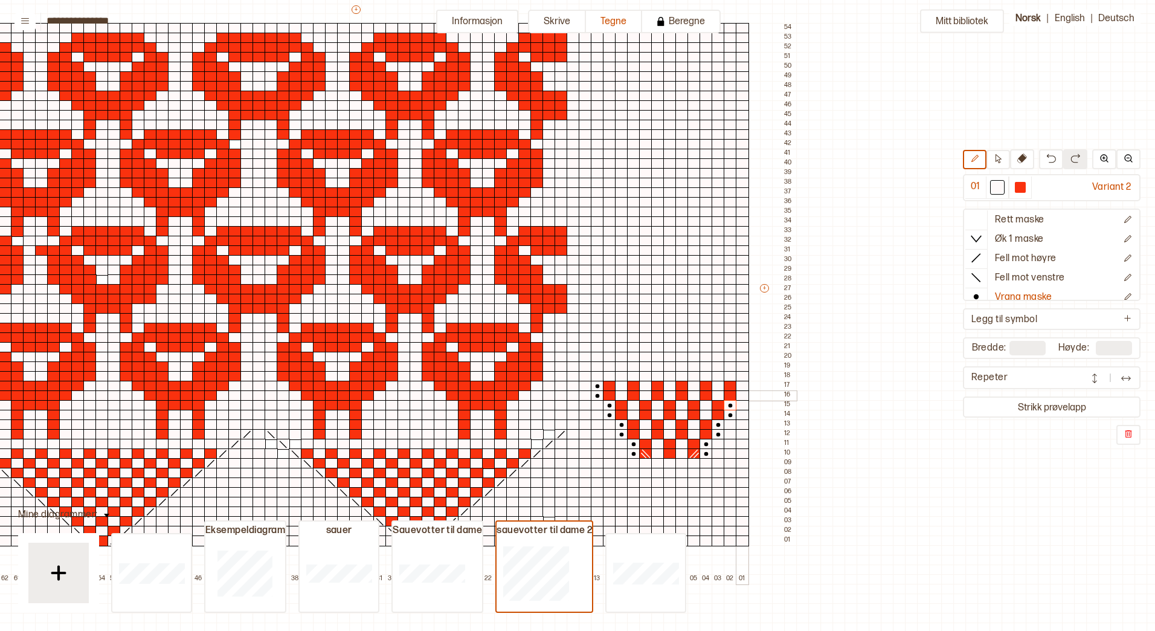
click at [741, 394] on div at bounding box center [742, 395] width 13 height 11
click at [743, 385] on div at bounding box center [742, 386] width 13 height 11
click at [696, 462] on div at bounding box center [694, 463] width 13 height 11
click at [695, 471] on div at bounding box center [694, 473] width 13 height 11
click at [645, 464] on div at bounding box center [645, 463] width 13 height 11
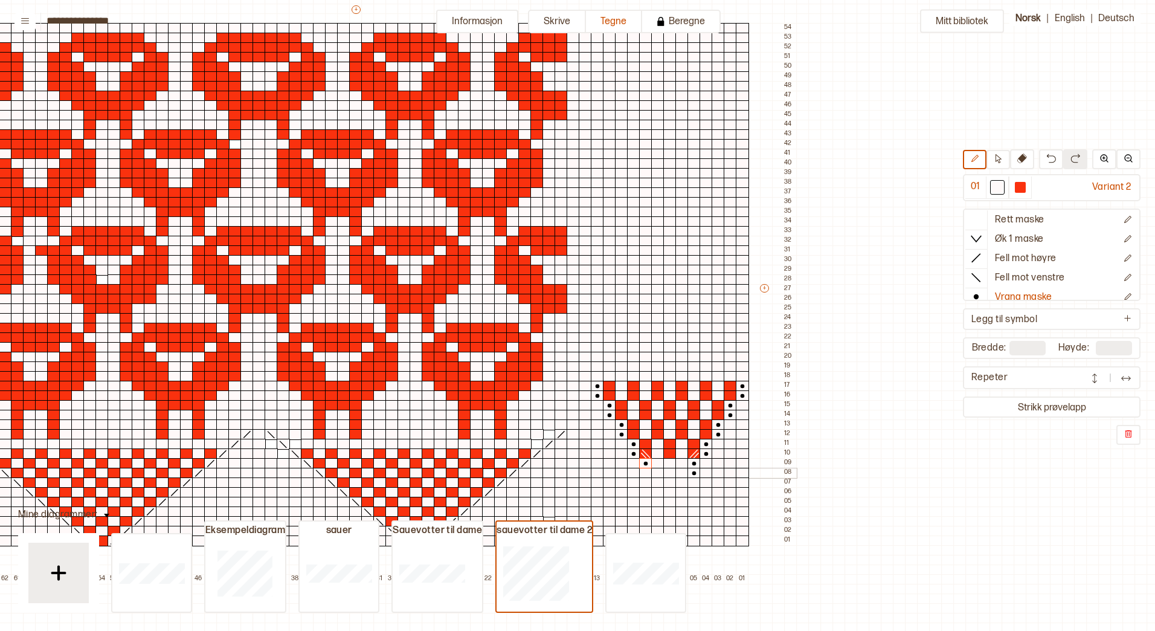
click at [645, 471] on div at bounding box center [645, 473] width 13 height 11
click at [666, 473] on div at bounding box center [669, 473] width 13 height 11
click at [669, 463] on div at bounding box center [669, 463] width 13 height 11
drag, startPoint x: 680, startPoint y: 450, endPoint x: 681, endPoint y: 443, distance: 6.2
click at [680, 448] on div at bounding box center [682, 453] width 13 height 11
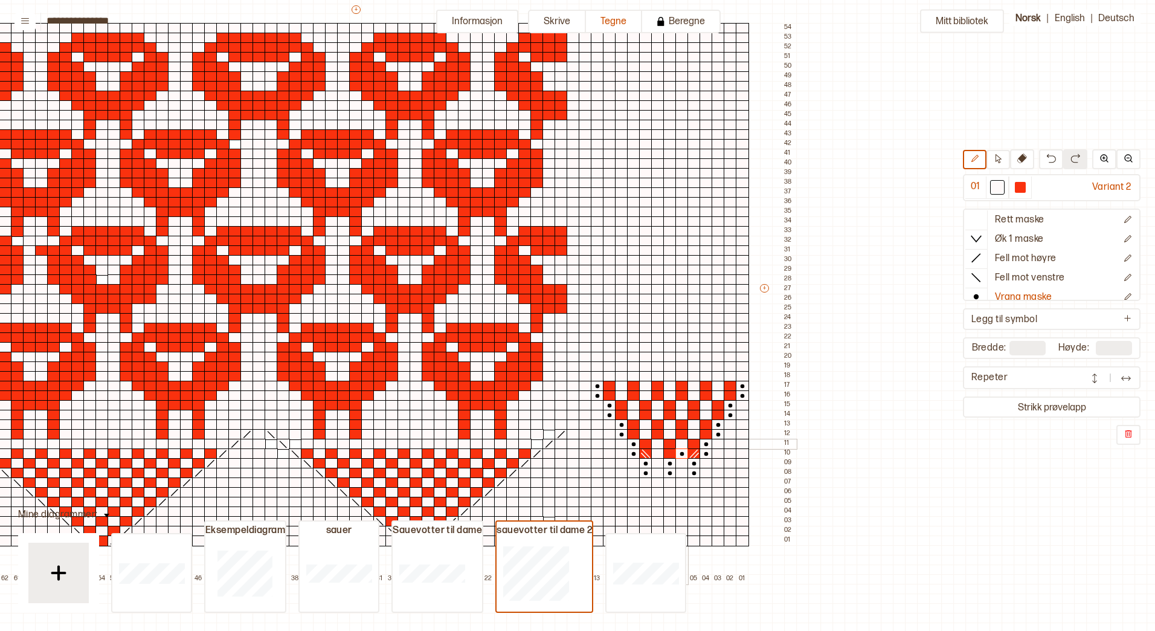
click at [681, 442] on div at bounding box center [682, 444] width 13 height 11
click at [692, 428] on div at bounding box center [694, 424] width 13 height 11
click at [694, 422] on icon at bounding box center [694, 425] width 12 height 10
click at [705, 407] on div at bounding box center [706, 405] width 13 height 11
click at [703, 414] on div at bounding box center [706, 415] width 13 height 11
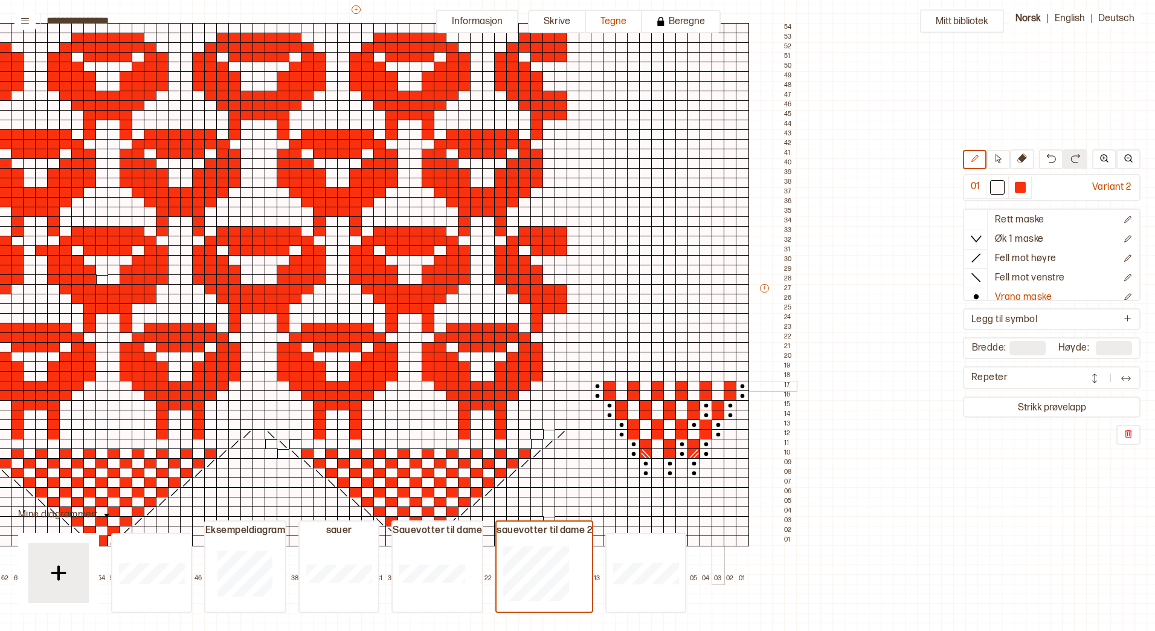
click at [716, 385] on div at bounding box center [718, 386] width 13 height 11
click at [717, 393] on div at bounding box center [718, 395] width 13 height 11
click at [692, 386] on div at bounding box center [694, 386] width 13 height 11
click at [694, 394] on div at bounding box center [694, 395] width 13 height 11
click at [671, 395] on div at bounding box center [669, 395] width 13 height 11
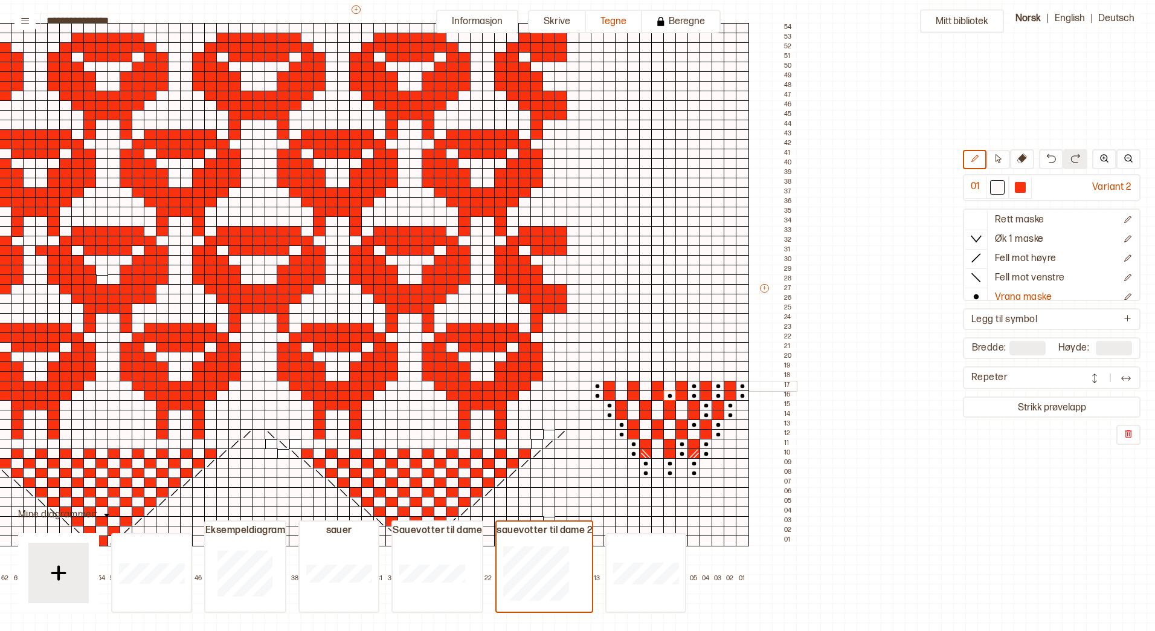
click at [671, 386] on div at bounding box center [669, 386] width 13 height 11
click at [645, 393] on div at bounding box center [645, 395] width 13 height 11
click at [644, 386] on div at bounding box center [645, 386] width 13 height 11
click at [620, 396] on div at bounding box center [621, 395] width 13 height 11
click at [620, 387] on div at bounding box center [621, 386] width 13 height 11
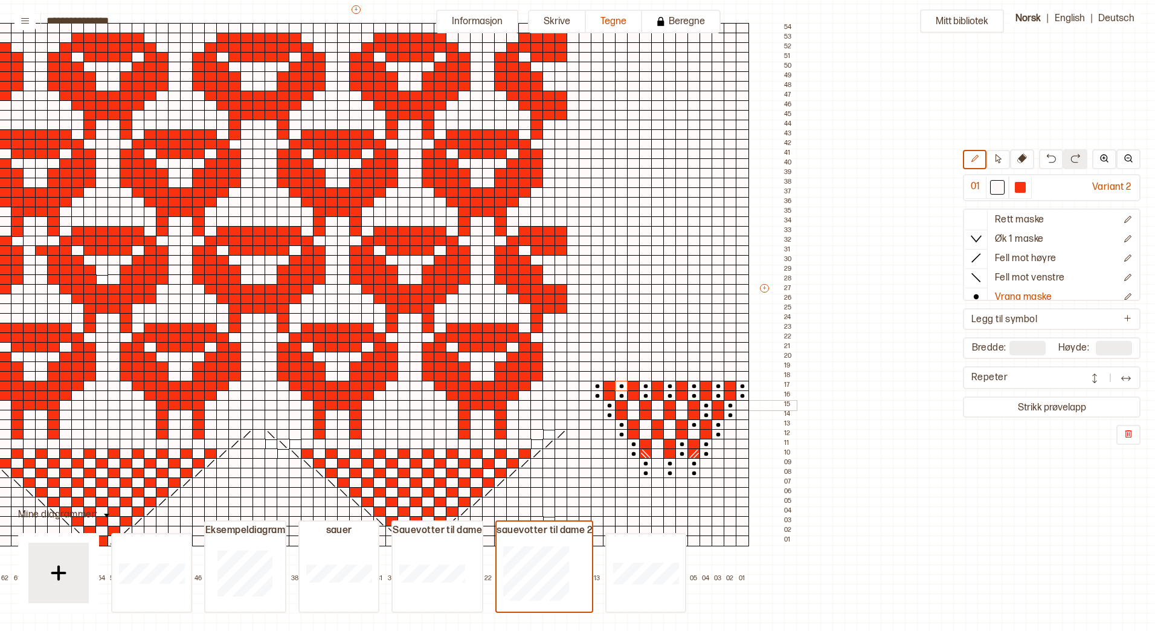
click at [631, 404] on div at bounding box center [633, 405] width 13 height 11
click at [631, 413] on div at bounding box center [633, 415] width 13 height 11
click at [660, 405] on div at bounding box center [657, 405] width 13 height 11
click at [659, 415] on div at bounding box center [657, 415] width 13 height 11
click at [680, 405] on div at bounding box center [682, 405] width 13 height 11
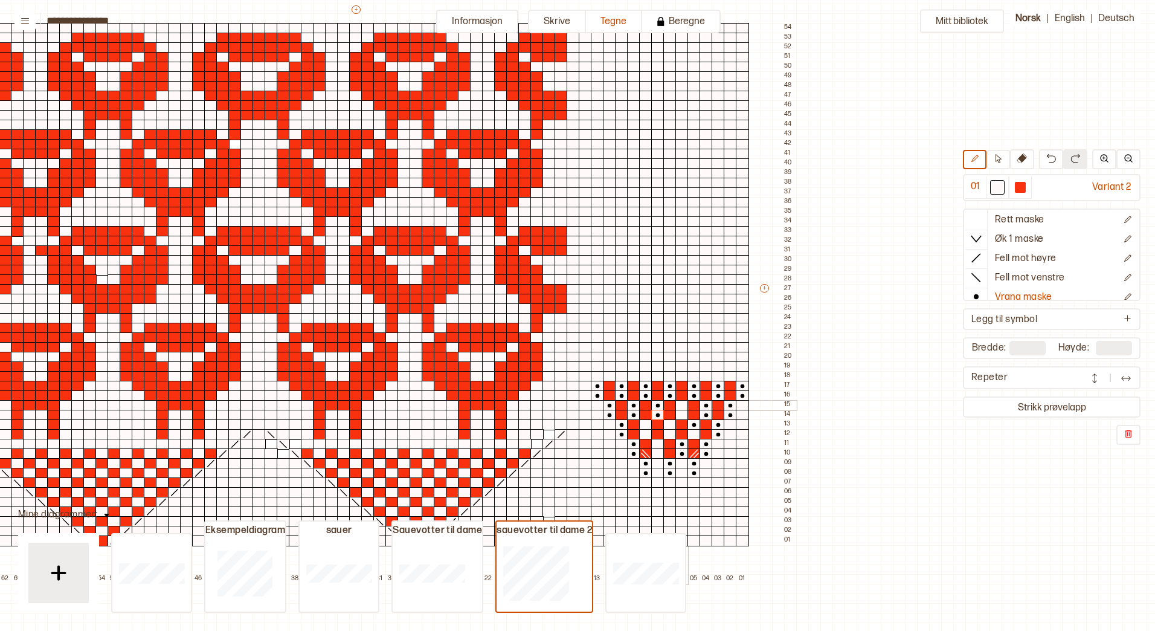
click at [682, 413] on div at bounding box center [682, 415] width 13 height 11
click at [669, 425] on div at bounding box center [669, 424] width 13 height 11
click at [669, 434] on div at bounding box center [669, 434] width 13 height 11
click at [693, 433] on div at bounding box center [694, 434] width 13 height 11
click at [643, 431] on div at bounding box center [645, 434] width 13 height 11
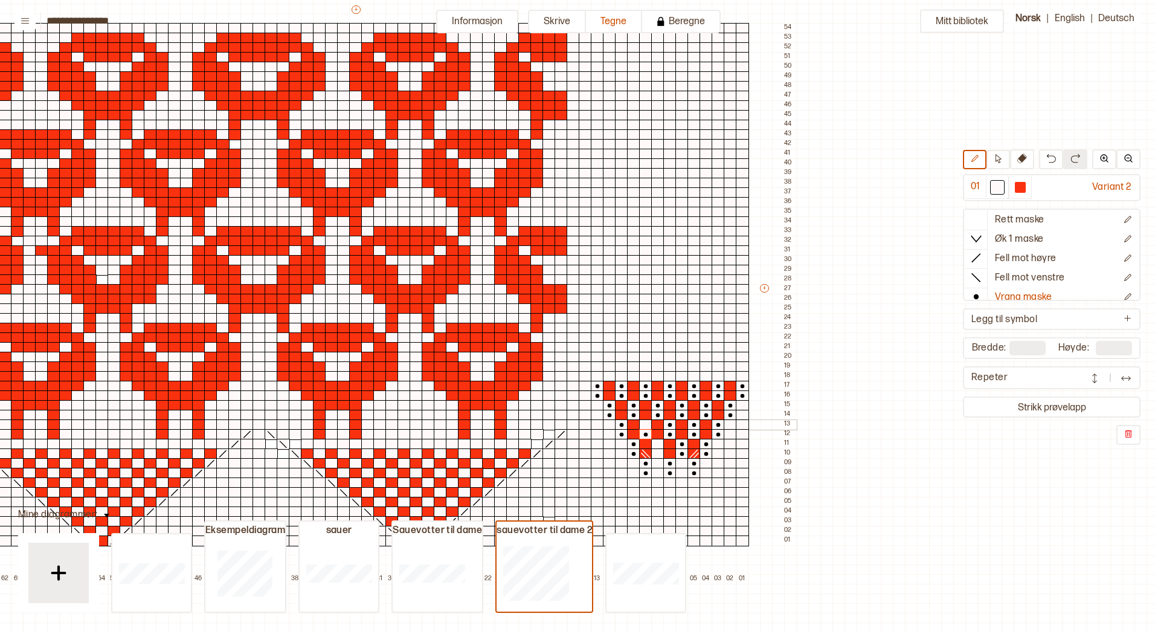
click at [644, 425] on div at bounding box center [645, 424] width 13 height 11
click at [978, 269] on line at bounding box center [977, 268] width 10 height 10
click at [607, 393] on div at bounding box center [609, 395] width 13 height 11
click at [621, 416] on div at bounding box center [621, 415] width 13 height 11
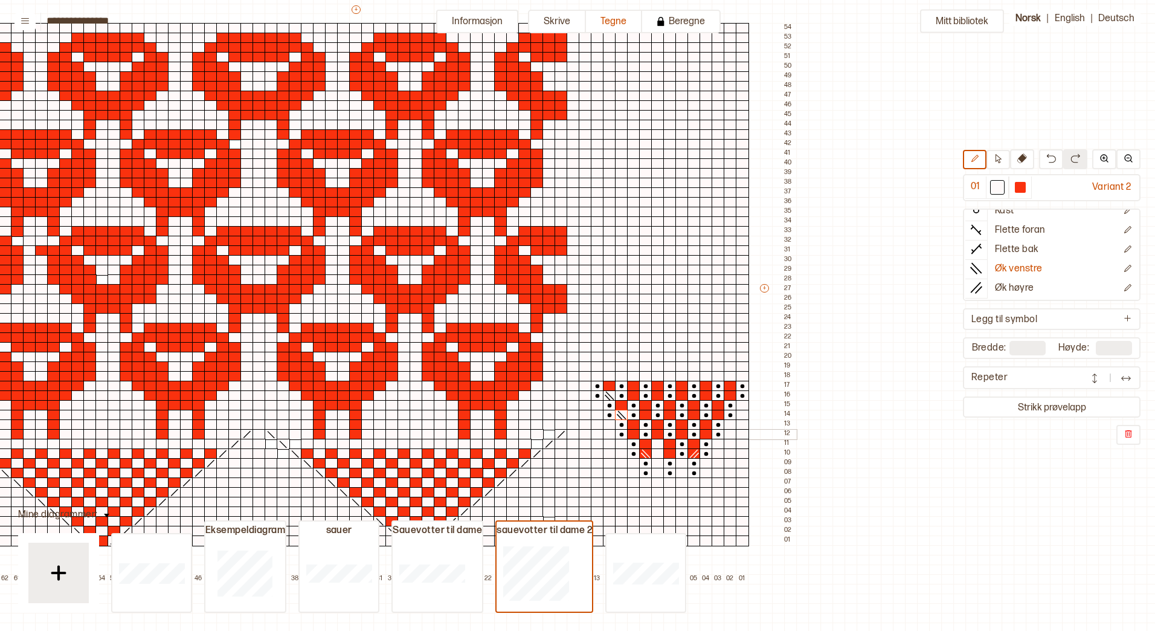
click at [634, 431] on div at bounding box center [633, 434] width 13 height 11
drag, startPoint x: 1015, startPoint y: 187, endPoint x: 931, endPoint y: 233, distance: 96.0
click at [1013, 188] on div at bounding box center [1020, 187] width 15 height 15
click at [632, 431] on line at bounding box center [634, 434] width 8 height 8
click at [622, 416] on icon at bounding box center [622, 415] width 12 height 10
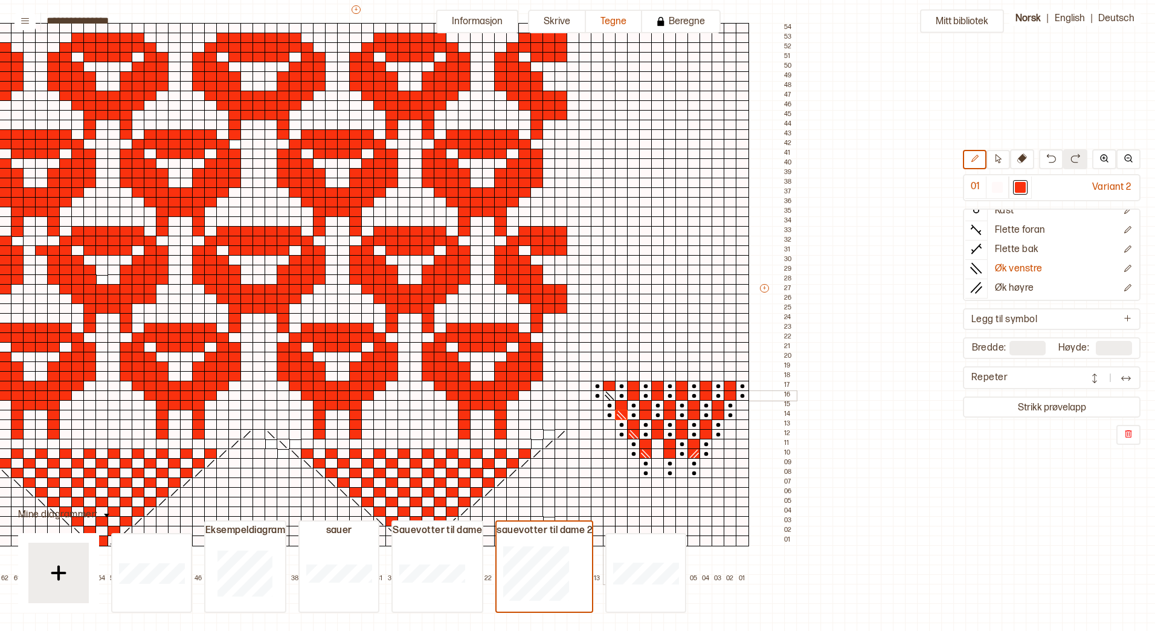
click at [608, 395] on icon at bounding box center [610, 396] width 12 height 10
click at [970, 283] on icon at bounding box center [976, 288] width 12 height 12
click at [706, 434] on div at bounding box center [706, 434] width 13 height 11
click at [717, 412] on div at bounding box center [718, 415] width 13 height 11
click at [730, 395] on div at bounding box center [730, 395] width 13 height 11
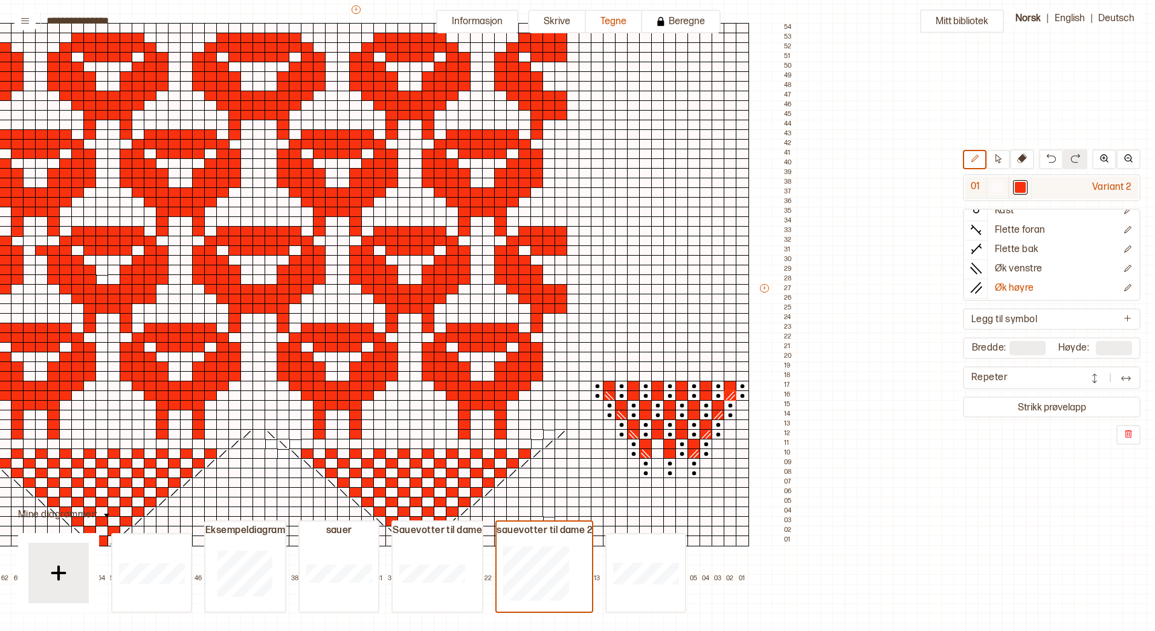
click at [1018, 182] on div at bounding box center [1020, 187] width 11 height 11
click at [973, 221] on icon at bounding box center [976, 219] width 12 height 12
click at [597, 376] on div at bounding box center [597, 376] width 13 height 11
click at [621, 376] on div at bounding box center [621, 376] width 13 height 11
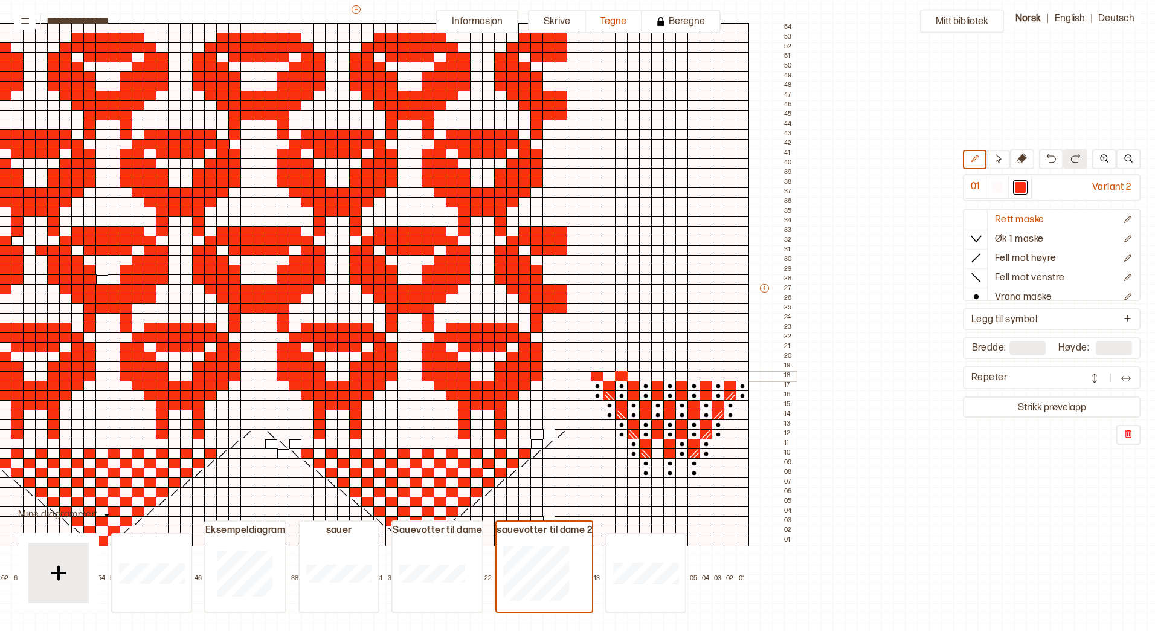
click at [645, 373] on div at bounding box center [645, 376] width 13 height 11
click at [670, 374] on div at bounding box center [669, 376] width 13 height 11
click at [692, 374] on div at bounding box center [694, 376] width 13 height 11
click at [718, 374] on div at bounding box center [718, 376] width 13 height 11
click at [741, 373] on div at bounding box center [742, 376] width 13 height 11
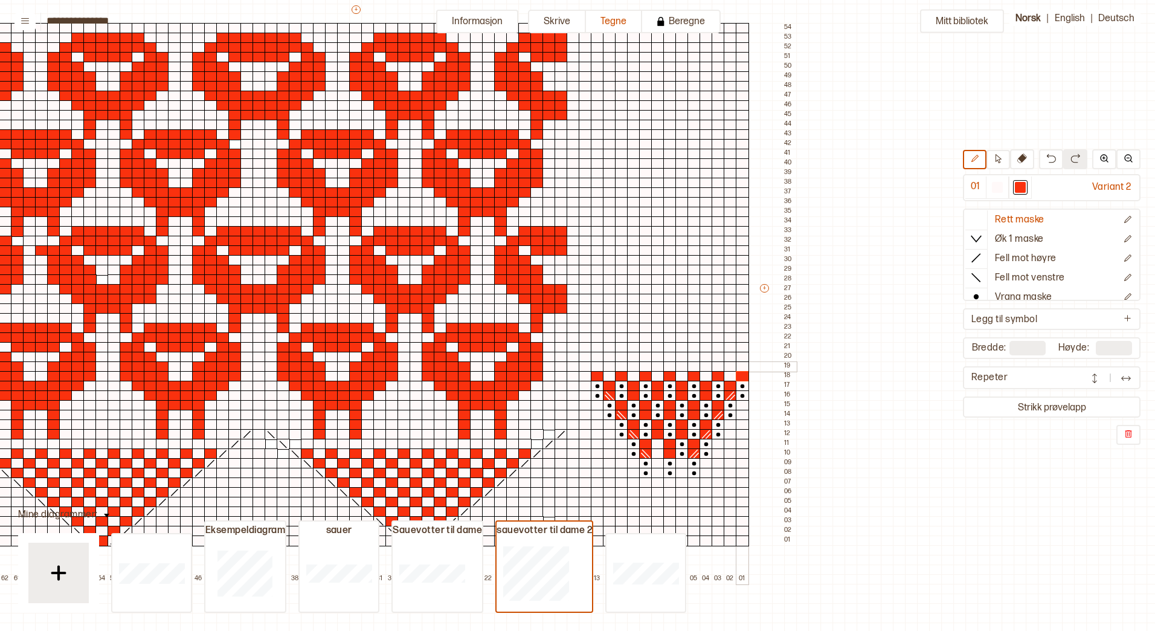
click at [741, 364] on div at bounding box center [742, 366] width 13 height 11
click at [718, 364] on div at bounding box center [718, 366] width 13 height 11
click at [693, 366] on div at bounding box center [694, 366] width 13 height 11
click at [669, 366] on div at bounding box center [669, 366] width 13 height 11
click at [648, 367] on div at bounding box center [645, 366] width 13 height 11
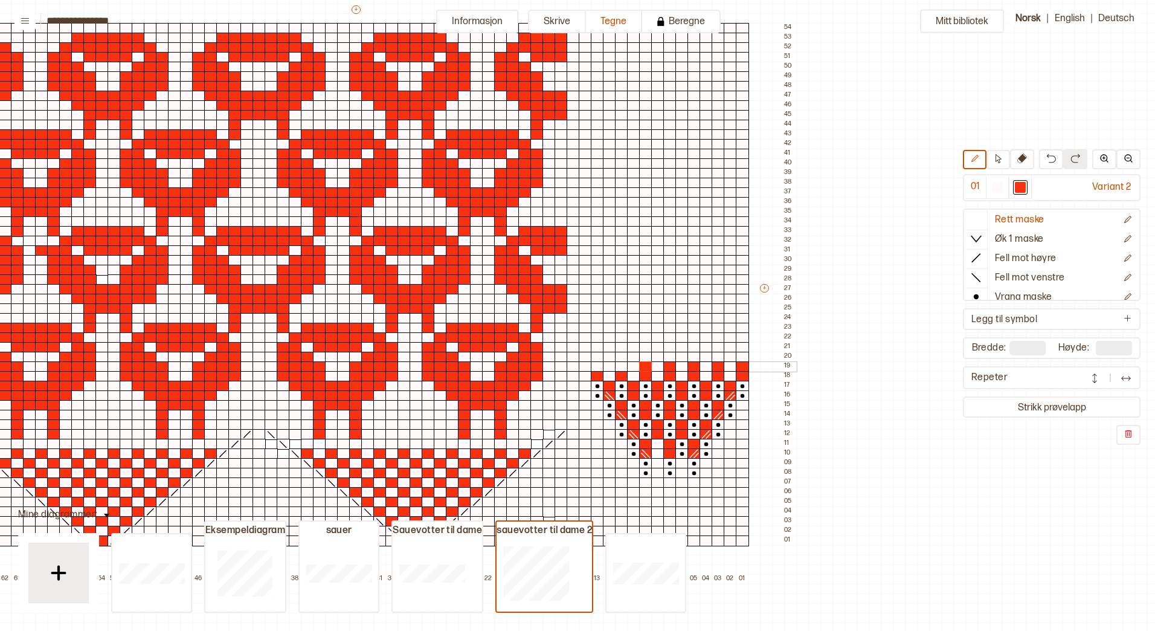
click at [622, 365] on div at bounding box center [621, 366] width 13 height 11
click at [598, 364] on div at bounding box center [597, 366] width 13 height 11
click at [607, 355] on div at bounding box center [609, 357] width 13 height 11
click at [608, 347] on div at bounding box center [609, 347] width 13 height 11
click at [633, 354] on div at bounding box center [633, 357] width 13 height 11
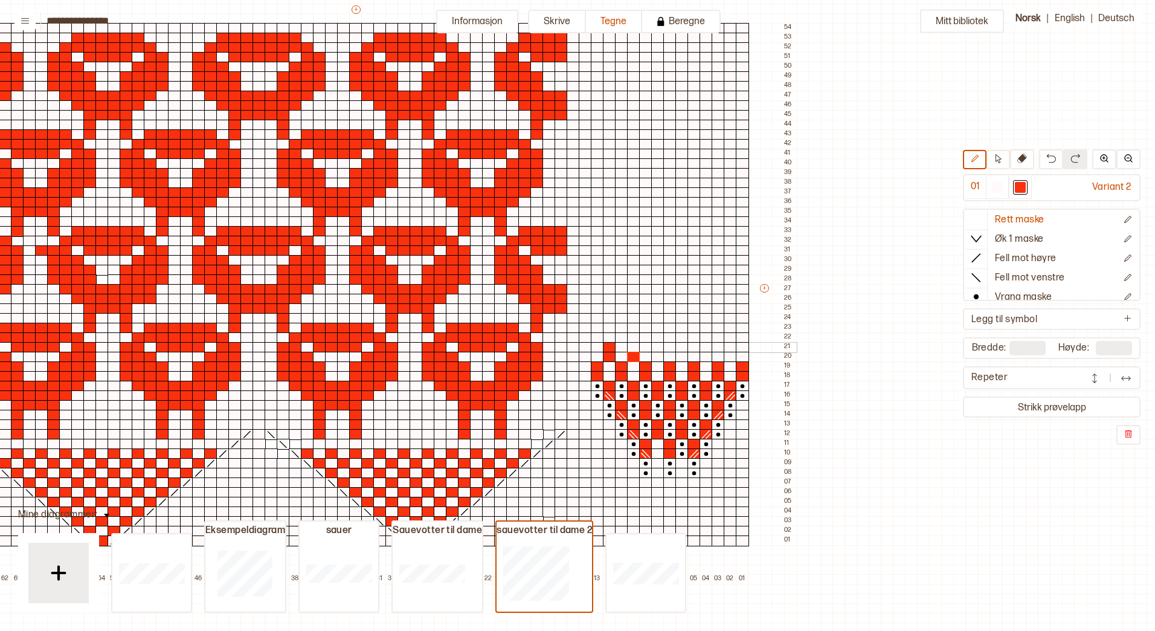
click at [633, 348] on div at bounding box center [633, 347] width 13 height 11
click at [660, 356] on div at bounding box center [657, 357] width 13 height 11
click at [660, 347] on div at bounding box center [657, 347] width 13 height 11
click at [682, 347] on div at bounding box center [682, 347] width 13 height 11
click at [682, 355] on div at bounding box center [682, 357] width 13 height 11
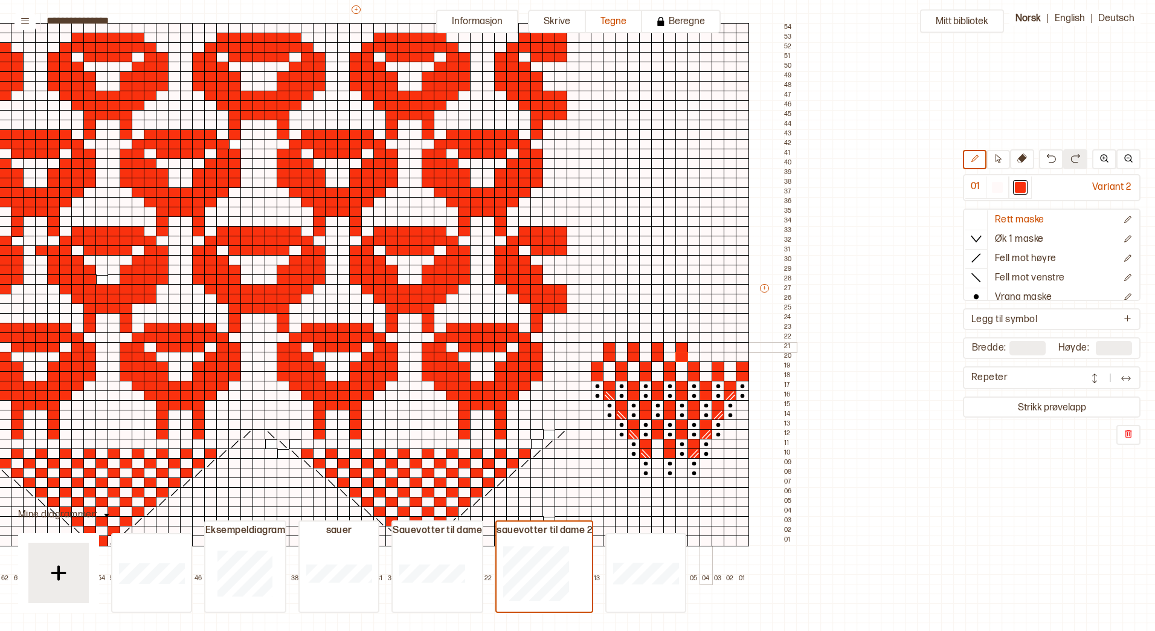
click at [708, 344] on div at bounding box center [706, 347] width 13 height 11
click at [708, 352] on div at bounding box center [706, 357] width 13 height 11
click at [730, 344] on div at bounding box center [730, 347] width 13 height 11
click at [731, 355] on div at bounding box center [730, 357] width 13 height 11
click at [598, 338] on div at bounding box center [597, 337] width 13 height 11
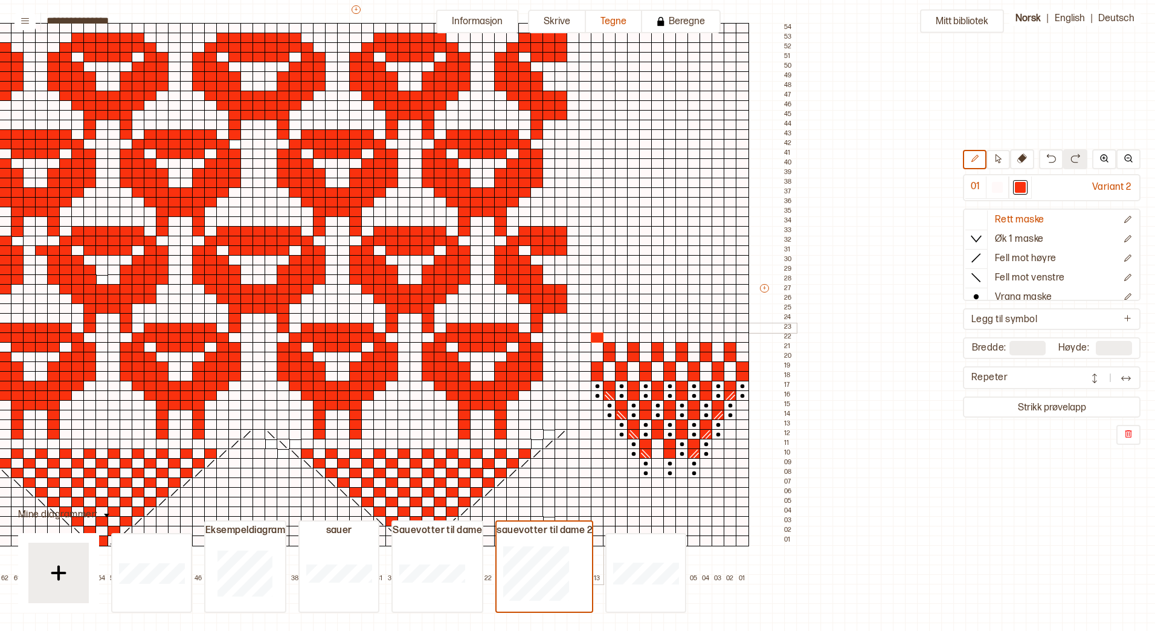
click at [599, 327] on div at bounding box center [597, 328] width 13 height 11
drag, startPoint x: 620, startPoint y: 327, endPoint x: 619, endPoint y: 335, distance: 7.9
click at [619, 335] on div "+ + + + 65 64 63 62 61 60 59 58 57 56 55 54 53 52 51 50 49 48 47 46 45 44 43 42…" at bounding box center [367, 294] width 858 height 580
drag, startPoint x: 648, startPoint y: 329, endPoint x: 647, endPoint y: 337, distance: 8.1
click at [647, 337] on div "+ + + + 65 64 63 62 61 60 59 58 57 56 55 54 53 52 51 50 49 48 47 46 45 44 43 42…" at bounding box center [367, 294] width 858 height 580
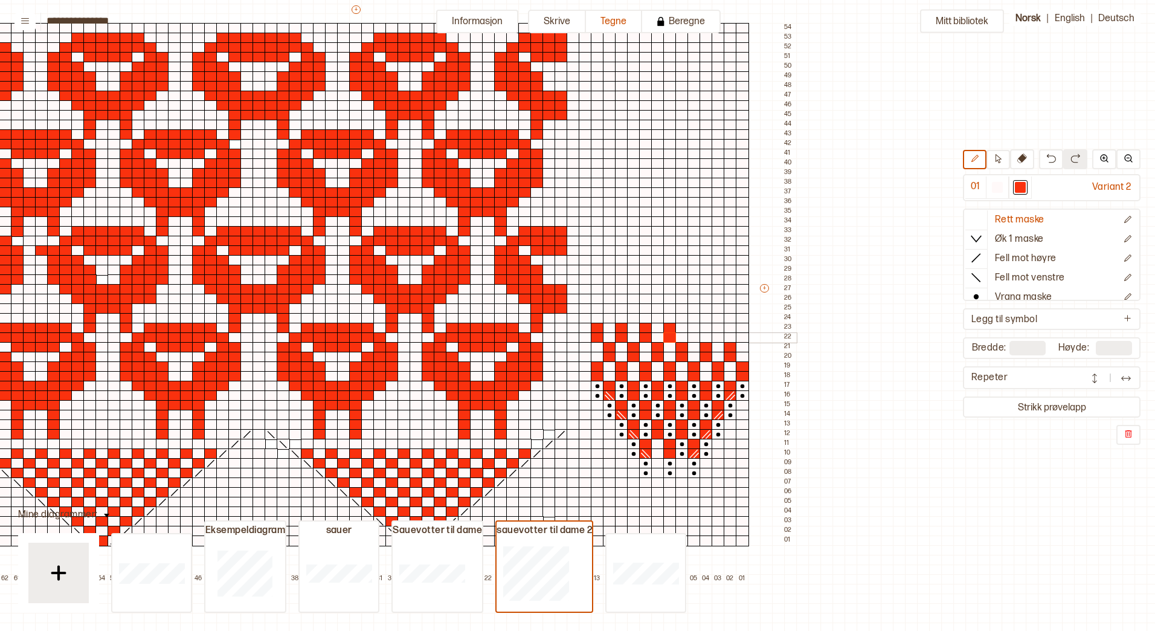
drag, startPoint x: 669, startPoint y: 329, endPoint x: 670, endPoint y: 335, distance: 6.2
click at [670, 335] on div "+ + + + 65 64 63 62 61 60 59 58 57 56 55 54 53 52 51 50 49 48 47 46 45 44 43 42…" at bounding box center [367, 294] width 858 height 580
drag, startPoint x: 691, startPoint y: 329, endPoint x: 692, endPoint y: 338, distance: 9.1
click at [691, 338] on div "+ + + + 65 64 63 62 61 60 59 58 57 56 55 54 53 52 51 50 49 48 47 46 45 44 43 42…" at bounding box center [367, 294] width 858 height 580
drag, startPoint x: 718, startPoint y: 328, endPoint x: 718, endPoint y: 337, distance: 8.5
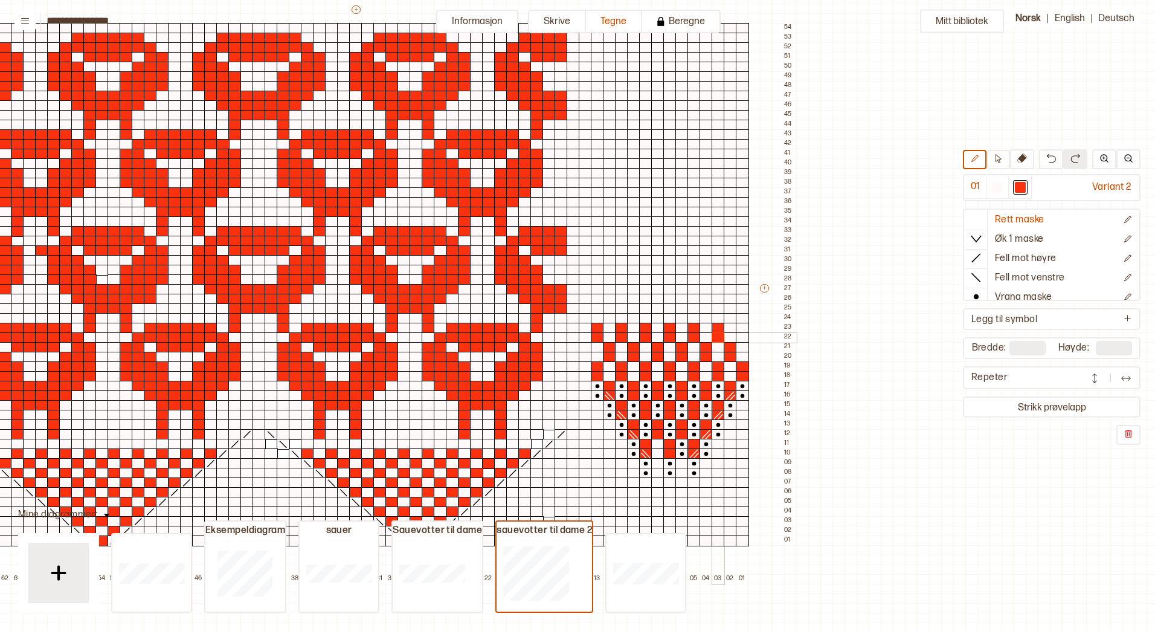
click at [718, 337] on div "+ + + + 65 64 63 62 61 60 59 58 57 56 55 54 53 52 51 50 49 48 47 46 45 44 43 42…" at bounding box center [367, 294] width 858 height 580
drag, startPoint x: 744, startPoint y: 329, endPoint x: 744, endPoint y: 338, distance: 8.5
click at [744, 338] on div "+ + + + 65 64 63 62 61 60 59 58 57 56 55 54 53 52 51 50 49 48 47 46 45 44 43 42…" at bounding box center [367, 294] width 858 height 580
drag, startPoint x: 732, startPoint y: 318, endPoint x: 731, endPoint y: 308, distance: 10.9
click at [731, 308] on div "+ + + + 65 64 63 62 61 60 59 58 57 56 55 54 53 52 51 50 49 48 47 46 45 44 43 42…" at bounding box center [367, 294] width 858 height 580
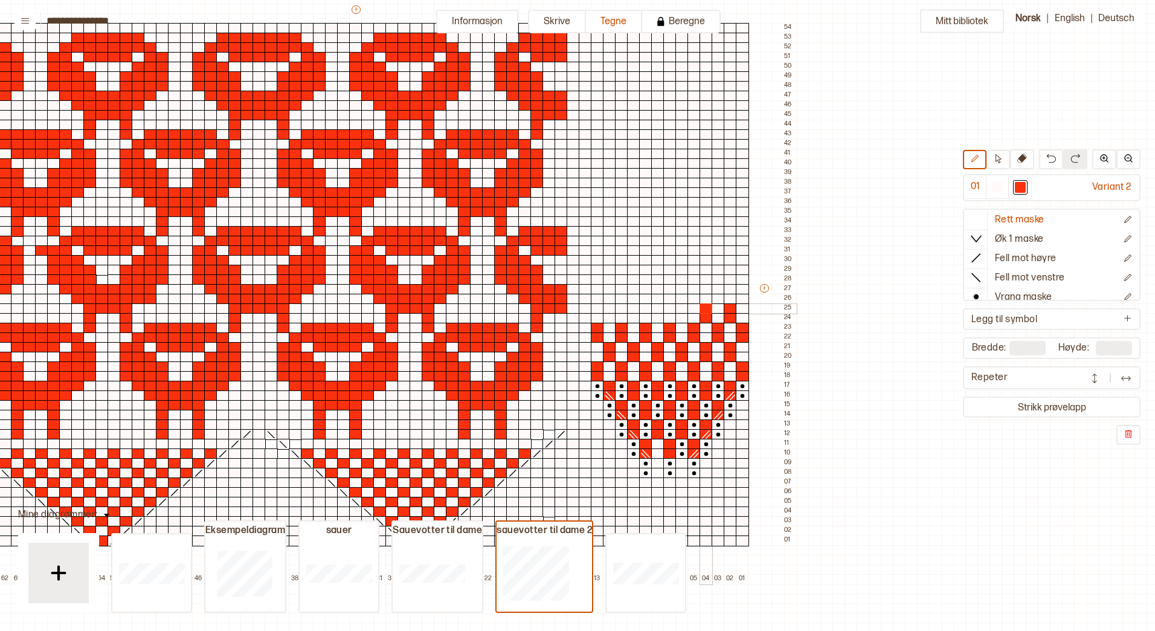
drag, startPoint x: 707, startPoint y: 317, endPoint x: 707, endPoint y: 308, distance: 9.1
click at [707, 308] on div "+ + + + 65 64 63 62 61 60 59 58 57 56 55 54 53 52 51 50 49 48 47 46 45 44 43 42…" at bounding box center [367, 294] width 858 height 580
drag, startPoint x: 683, startPoint y: 318, endPoint x: 682, endPoint y: 310, distance: 7.9
click at [682, 310] on div "+ + + + 65 64 63 62 61 60 59 58 57 56 55 54 53 52 51 50 49 48 47 46 45 44 43 42…" at bounding box center [367, 294] width 858 height 580
drag, startPoint x: 658, startPoint y: 315, endPoint x: 657, endPoint y: 308, distance: 7.3
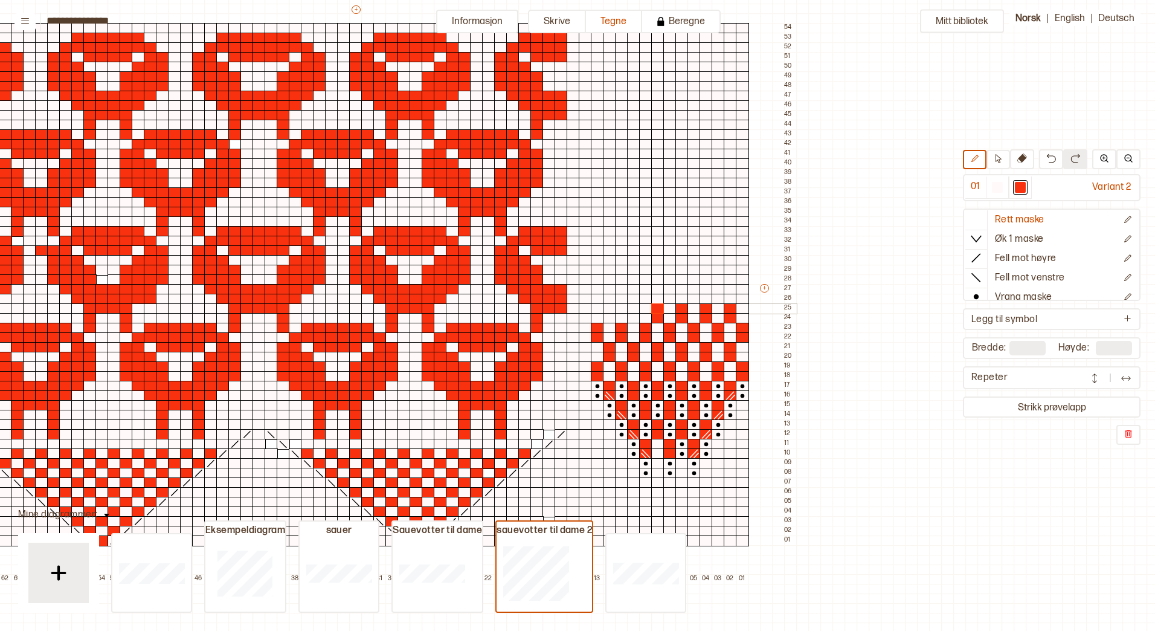
click at [657, 308] on div "+ + + + 65 64 63 62 61 60 59 58 57 56 55 54 53 52 51 50 49 48 47 46 45 44 43 42…" at bounding box center [367, 294] width 858 height 580
drag, startPoint x: 633, startPoint y: 316, endPoint x: 631, endPoint y: 309, distance: 6.8
click at [631, 309] on div "+ + + + 65 64 63 62 61 60 59 58 57 56 55 54 53 52 51 50 49 48 47 46 45 44 43 42…" at bounding box center [367, 294] width 858 height 580
drag, startPoint x: 608, startPoint y: 317, endPoint x: 608, endPoint y: 310, distance: 6.6
click at [608, 310] on div "+ + + + 65 64 63 62 61 60 59 58 57 56 55 54 53 52 51 50 49 48 47 46 45 44 43 42…" at bounding box center [367, 294] width 858 height 580
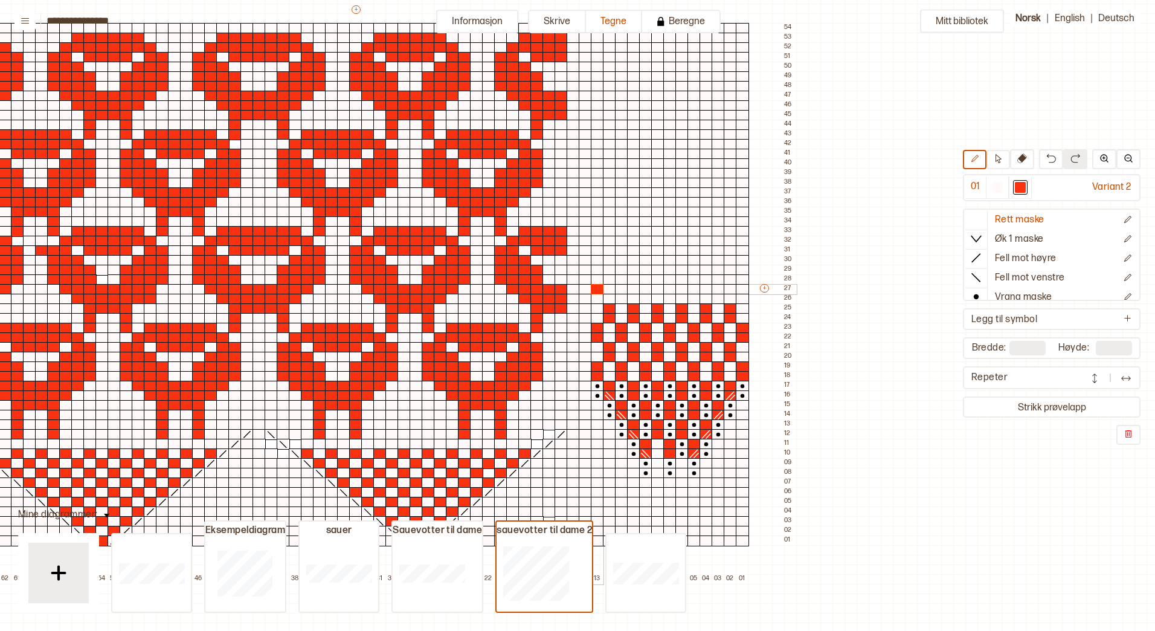
click at [599, 295] on div "+ + + + 65 64 63 62 61 60 59 58 57 56 55 54 53 52 51 50 49 48 47 46 45 44 43 42…" at bounding box center [367, 294] width 858 height 580
drag, startPoint x: 622, startPoint y: 290, endPoint x: 623, endPoint y: 298, distance: 8.5
click at [623, 298] on div "+ + + + 65 64 63 62 61 60 59 58 57 56 55 54 53 52 51 50 49 48 47 46 45 44 43 42…" at bounding box center [367, 294] width 858 height 580
drag, startPoint x: 645, startPoint y: 293, endPoint x: 647, endPoint y: 299, distance: 6.2
click at [647, 299] on div "+ + + + 65 64 63 62 61 60 59 58 57 56 55 54 53 52 51 50 49 48 47 46 45 44 43 42…" at bounding box center [367, 294] width 858 height 580
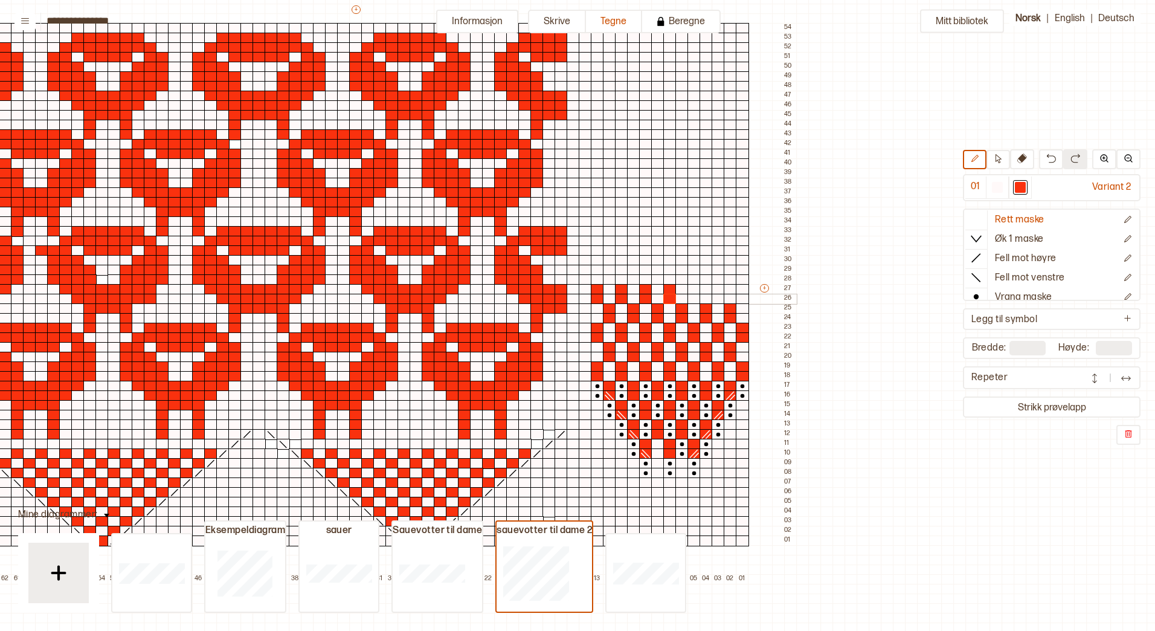
drag, startPoint x: 669, startPoint y: 290, endPoint x: 669, endPoint y: 298, distance: 7.9
click at [669, 298] on div "+ + + + 65 64 63 62 61 60 59 58 57 56 55 54 53 52 51 50 49 48 47 46 45 44 43 42…" at bounding box center [367, 294] width 858 height 580
drag, startPoint x: 692, startPoint y: 289, endPoint x: 693, endPoint y: 298, distance: 9.7
click at [693, 298] on div "+ + + + 65 64 63 62 61 60 59 58 57 56 55 54 53 52 51 50 49 48 47 46 45 44 43 42…" at bounding box center [367, 294] width 858 height 580
drag, startPoint x: 717, startPoint y: 291, endPoint x: 717, endPoint y: 298, distance: 6.6
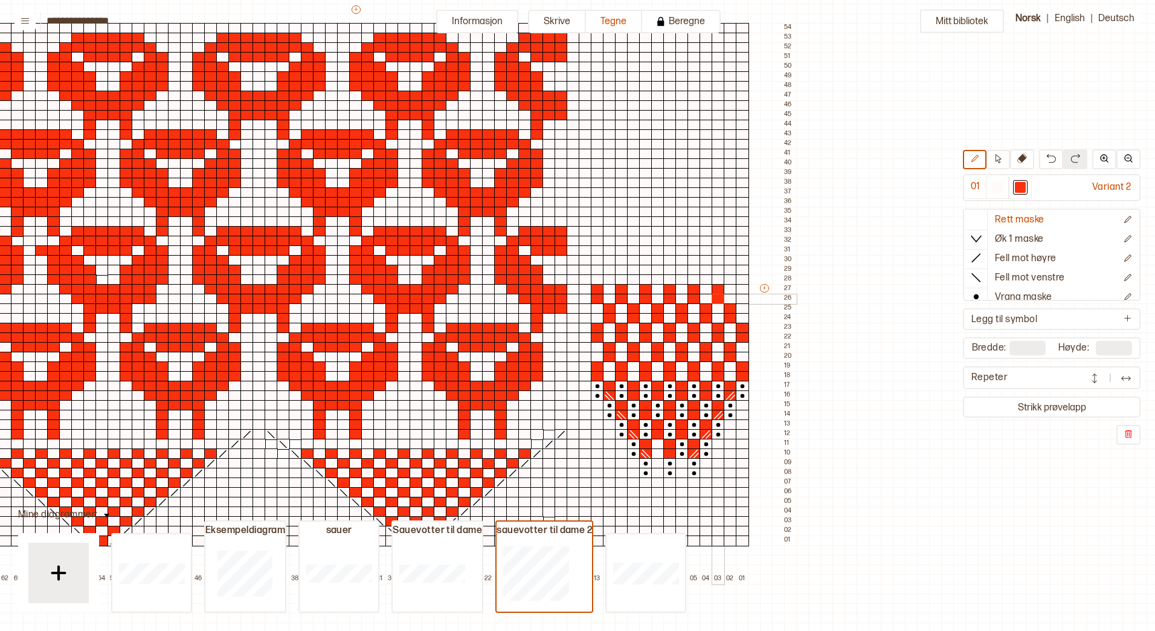
click at [717, 298] on div "+ + + + 65 64 63 62 61 60 59 58 57 56 55 54 53 52 51 50 49 48 47 46 45 44 43 42…" at bounding box center [367, 294] width 858 height 580
drag, startPoint x: 739, startPoint y: 289, endPoint x: 740, endPoint y: 297, distance: 7.9
click at [740, 297] on div "+ + + + 65 64 63 62 61 60 59 58 57 56 55 54 53 52 51 50 49 48 47 46 45 44 43 42…" at bounding box center [367, 294] width 858 height 580
drag, startPoint x: 610, startPoint y: 276, endPoint x: 614, endPoint y: 270, distance: 7.7
click at [611, 271] on div "+ + + + 65 64 63 62 61 60 59 58 57 56 55 54 53 52 51 50 49 48 47 46 45 44 43 42…" at bounding box center [367, 294] width 858 height 580
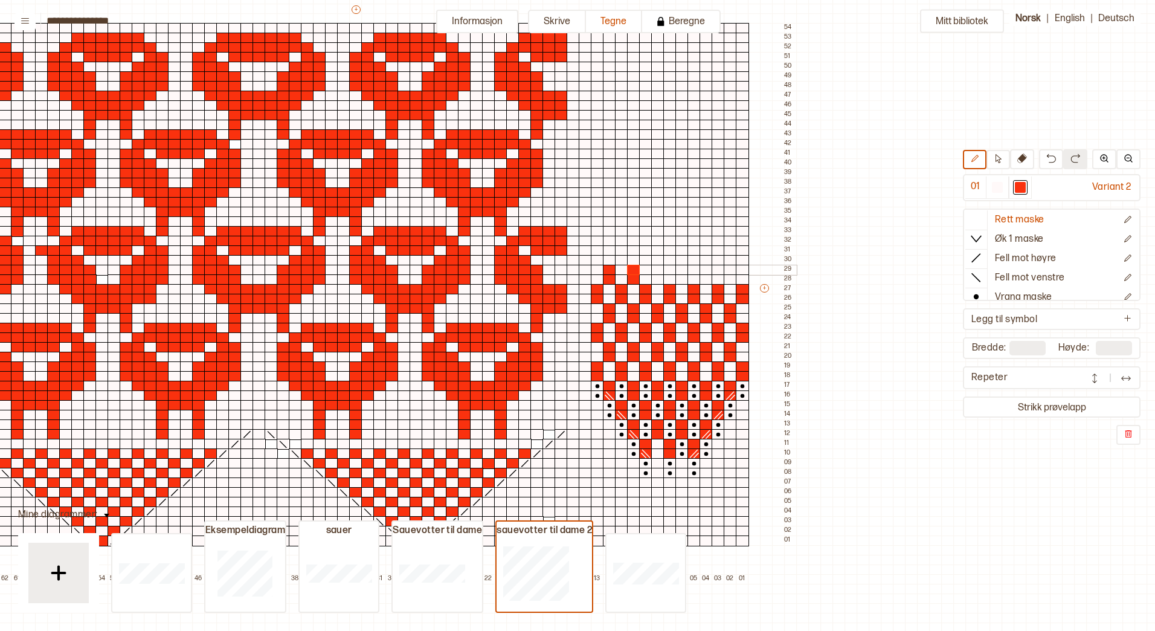
click at [635, 272] on div "+ + + + 65 64 63 62 61 60 59 58 57 56 55 54 53 52 51 50 49 48 47 46 45 44 43 42…" at bounding box center [367, 294] width 858 height 580
drag, startPoint x: 657, startPoint y: 278, endPoint x: 662, endPoint y: 270, distance: 9.6
click at [658, 270] on div "+ + + + 65 64 63 62 61 60 59 58 57 56 55 54 53 52 51 50 49 48 47 46 45 44 43 42…" at bounding box center [367, 294] width 858 height 580
drag, startPoint x: 680, startPoint y: 279, endPoint x: 682, endPoint y: 269, distance: 10.4
click at [682, 269] on div "+ + + + 65 64 63 62 61 60 59 58 57 56 55 54 53 52 51 50 49 48 47 46 45 44 43 42…" at bounding box center [367, 294] width 858 height 580
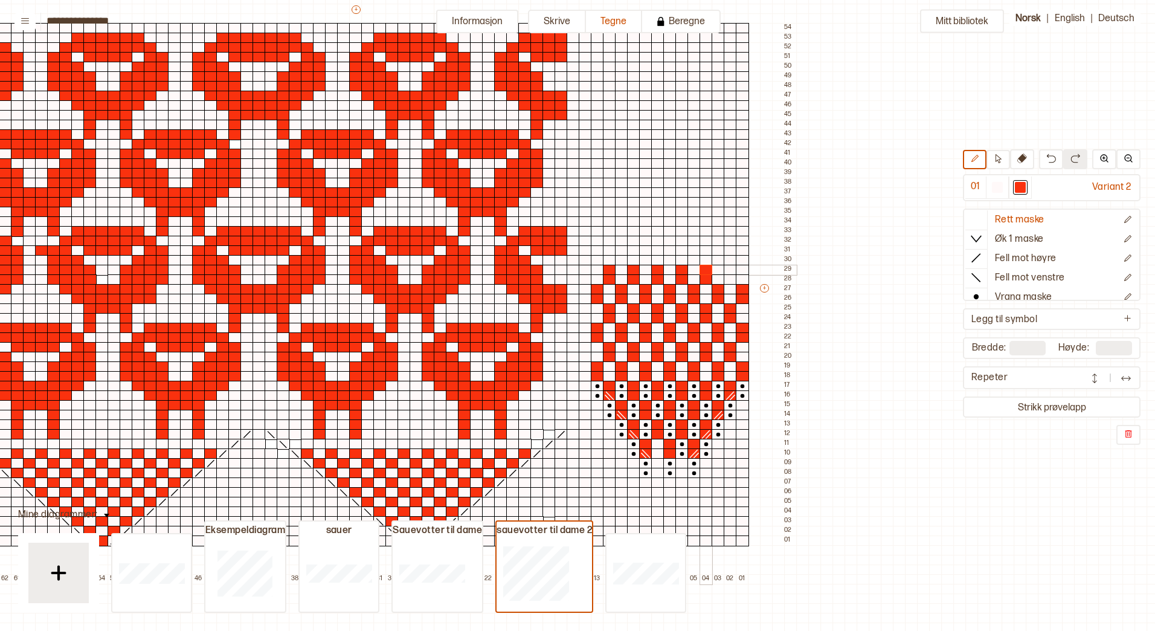
drag, startPoint x: 705, startPoint y: 276, endPoint x: 706, endPoint y: 268, distance: 8.1
click at [706, 268] on div "+ + + + 65 64 63 62 61 60 59 58 57 56 55 54 53 52 51 50 49 48 47 46 45 44 43 42…" at bounding box center [367, 294] width 858 height 580
drag, startPoint x: 730, startPoint y: 279, endPoint x: 730, endPoint y: 270, distance: 8.5
click at [730, 270] on div "+ + + + 65 64 63 62 61 60 59 58 57 56 55 54 53 52 51 50 49 48 47 46 45 44 43 42…" at bounding box center [367, 294] width 858 height 580
drag, startPoint x: 744, startPoint y: 259, endPoint x: 739, endPoint y: 251, distance: 9.2
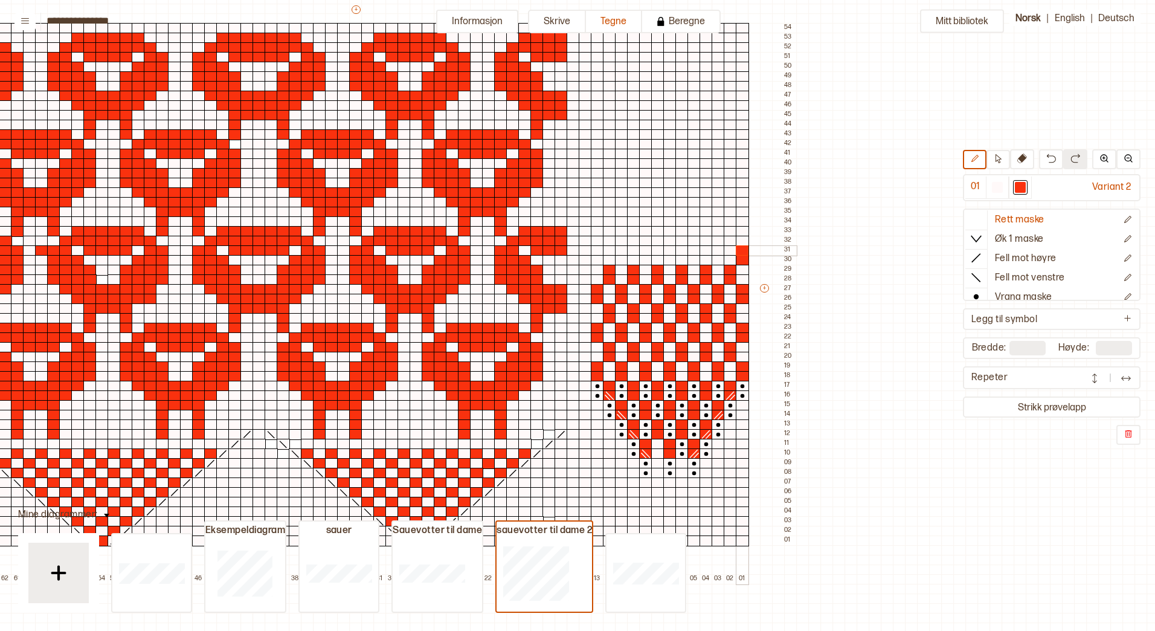
click at [744, 248] on div "+ + + + 65 64 63 62 61 60 59 58 57 56 55 54 53 52 51 50 49 48 47 46 45 44 43 42…" at bounding box center [367, 294] width 858 height 580
drag, startPoint x: 716, startPoint y: 260, endPoint x: 716, endPoint y: 248, distance: 12.1
click at [716, 248] on div "+ + + + 65 64 63 62 61 60 59 58 57 56 55 54 53 52 51 50 49 48 47 46 45 44 43 42…" at bounding box center [367, 294] width 858 height 580
drag, startPoint x: 692, startPoint y: 260, endPoint x: 692, endPoint y: 252, distance: 8.5
click at [692, 252] on div "+ + + + 65 64 63 62 61 60 59 58 57 56 55 54 53 52 51 50 49 48 47 46 45 44 43 42…" at bounding box center [367, 294] width 858 height 580
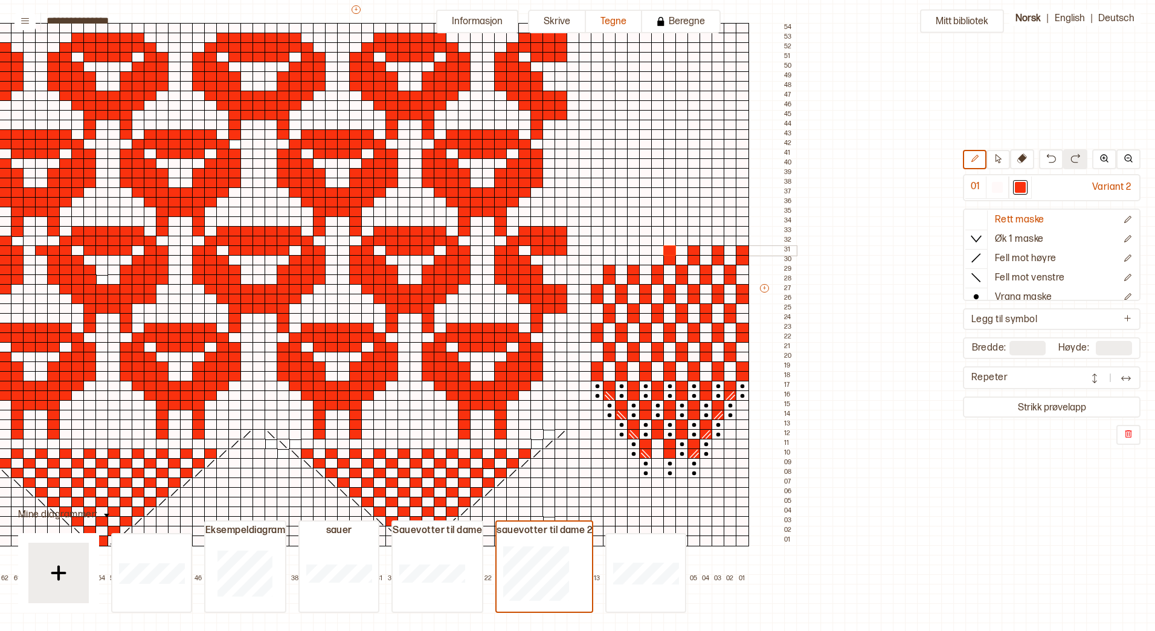
drag, startPoint x: 669, startPoint y: 259, endPoint x: 669, endPoint y: 250, distance: 9.1
click at [669, 250] on div "+ + + + 65 64 63 62 61 60 59 58 57 56 55 54 53 52 51 50 49 48 47 46 45 44 43 42…" at bounding box center [367, 294] width 858 height 580
drag, startPoint x: 646, startPoint y: 259, endPoint x: 646, endPoint y: 250, distance: 9.7
click at [646, 250] on div "+ + + + 65 64 63 62 61 60 59 58 57 56 55 54 53 52 51 50 49 48 47 46 45 44 43 42…" at bounding box center [367, 294] width 858 height 580
drag, startPoint x: 621, startPoint y: 257, endPoint x: 621, endPoint y: 250, distance: 7.3
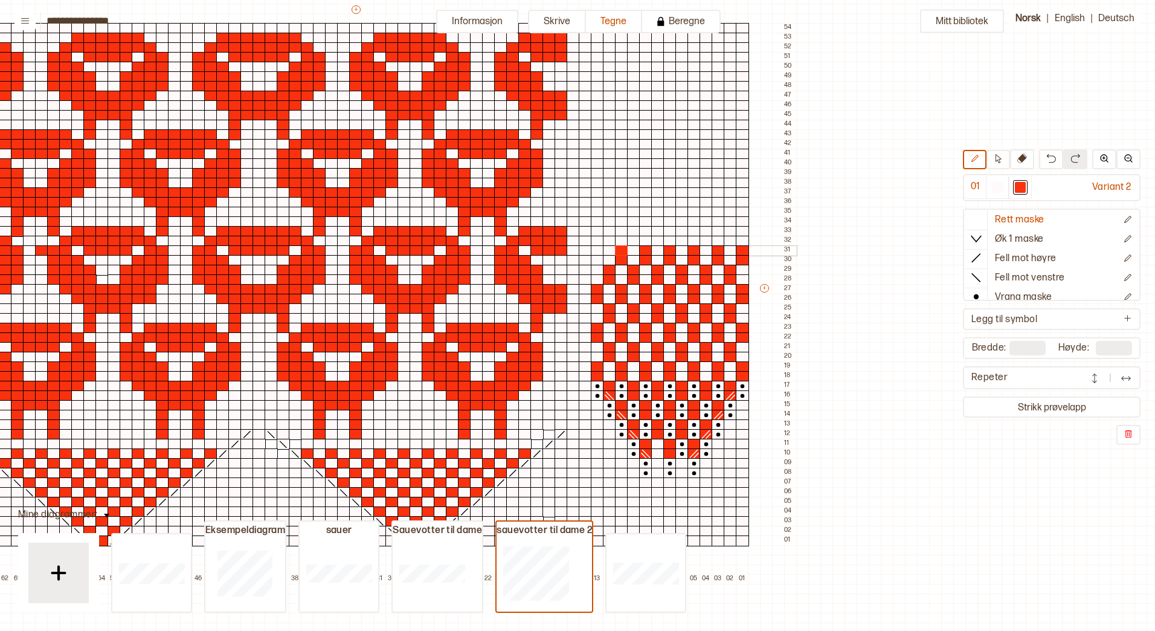
click at [621, 250] on div "+ + + + 65 64 63 62 61 60 59 58 57 56 55 54 53 52 51 50 49 48 47 46 45 44 43 42…" at bounding box center [367, 294] width 858 height 580
drag, startPoint x: 597, startPoint y: 259, endPoint x: 597, endPoint y: 250, distance: 8.5
click at [597, 250] on div "+ + + + 65 64 63 62 61 60 59 58 57 56 55 54 53 52 51 50 49 48 47 46 45 44 43 42…" at bounding box center [367, 294] width 858 height 580
click at [978, 295] on circle at bounding box center [976, 296] width 5 height 5
click at [996, 189] on div at bounding box center [997, 187] width 11 height 11
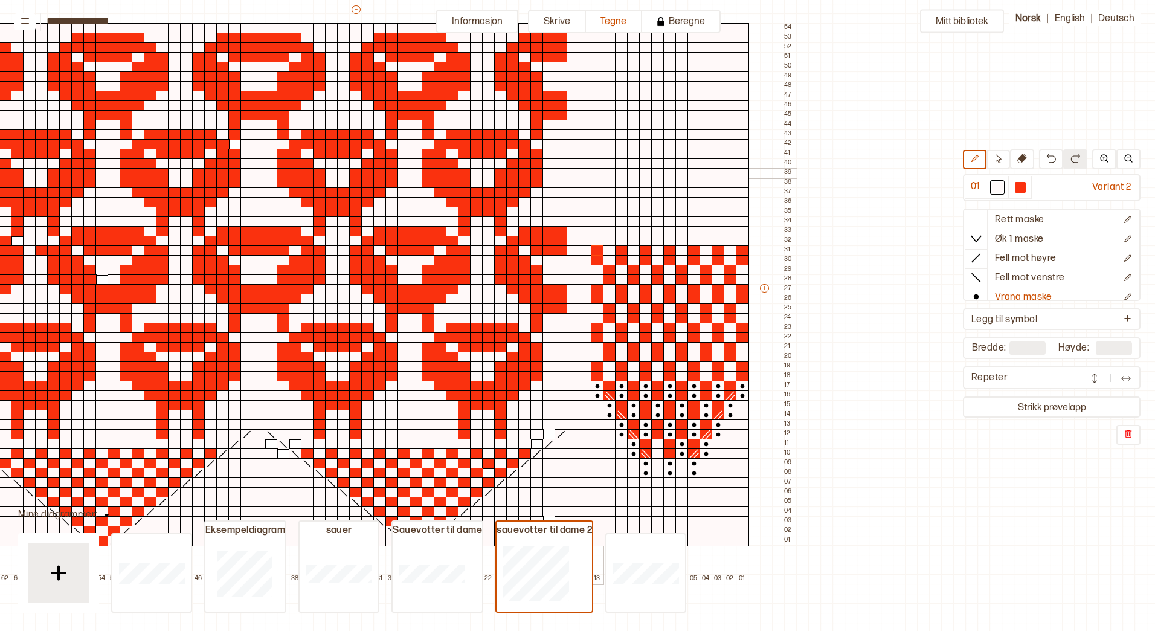
click at [598, 170] on div at bounding box center [597, 173] width 13 height 11
click at [596, 161] on div at bounding box center [597, 163] width 13 height 11
click at [608, 153] on div at bounding box center [609, 154] width 13 height 11
click at [608, 144] on div at bounding box center [609, 144] width 13 height 11
click at [619, 133] on div at bounding box center [621, 134] width 13 height 11
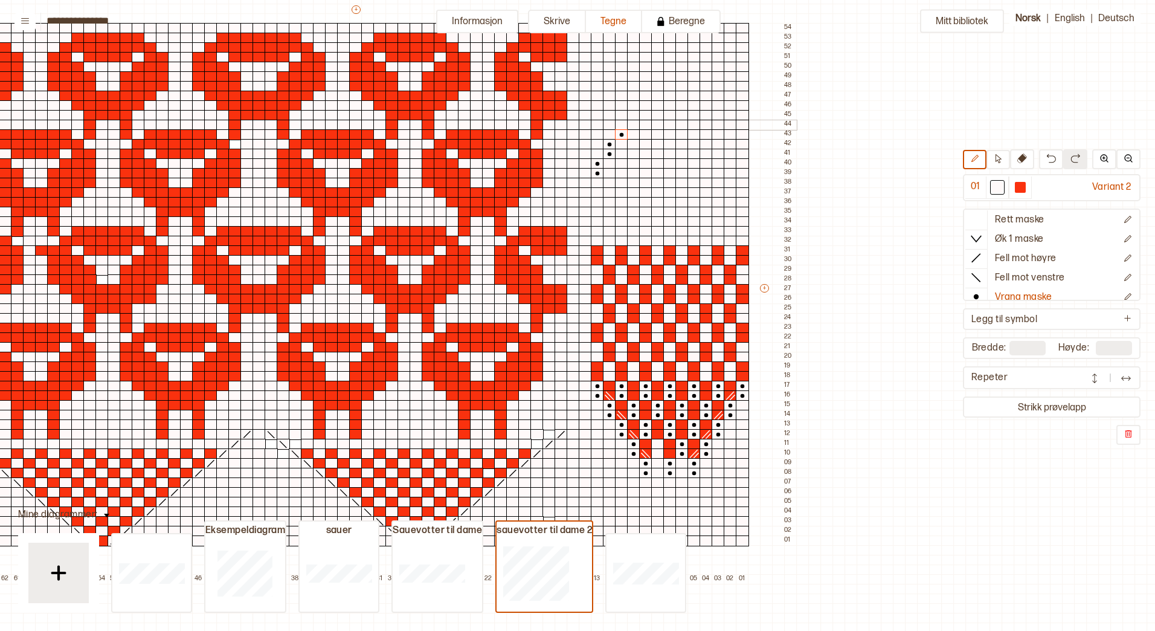
click at [621, 124] on div at bounding box center [621, 125] width 13 height 11
click at [632, 115] on div at bounding box center [633, 115] width 13 height 11
click at [633, 103] on div at bounding box center [633, 105] width 13 height 11
click at [657, 104] on div at bounding box center [657, 105] width 13 height 11
click at [658, 111] on div at bounding box center [657, 115] width 13 height 11
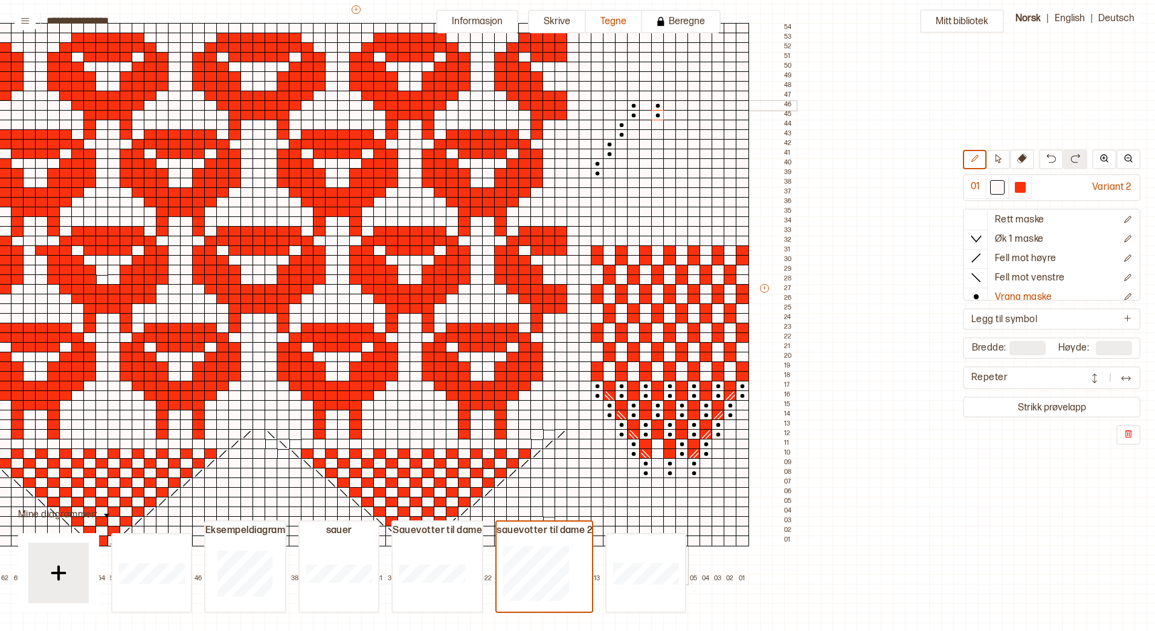
click at [680, 103] on div at bounding box center [682, 105] width 13 height 11
click at [681, 112] on div at bounding box center [682, 115] width 13 height 11
click at [646, 91] on div at bounding box center [645, 96] width 13 height 11
click at [646, 80] on div "+ + + + 65 64 63 62 61 60 59 58 57 56 55 54 53 52 51 50 49 48 47 46 45 44 43 42…" at bounding box center [367, 294] width 858 height 580
click at [995, 187] on div at bounding box center [997, 187] width 11 height 11
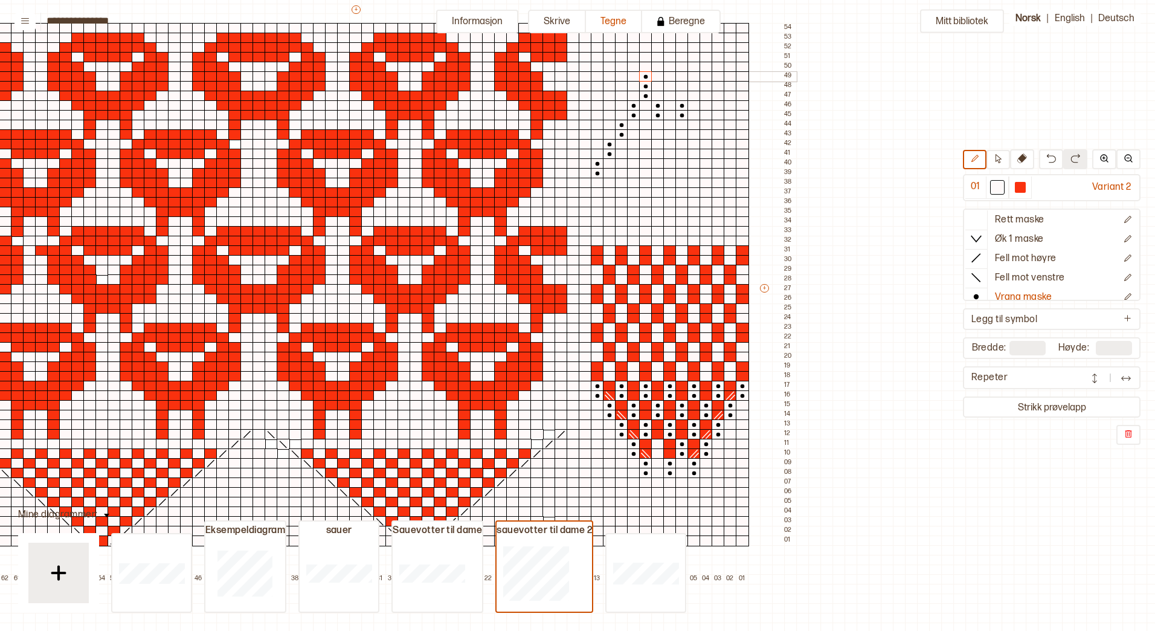
click at [642, 77] on icon at bounding box center [646, 77] width 12 height 10
click at [1023, 157] on icon at bounding box center [1023, 158] width 10 height 10
drag, startPoint x: 647, startPoint y: 75, endPoint x: 659, endPoint y: 83, distance: 14.8
click at [670, 98] on div at bounding box center [669, 96] width 13 height 11
click at [670, 86] on div at bounding box center [669, 86] width 13 height 11
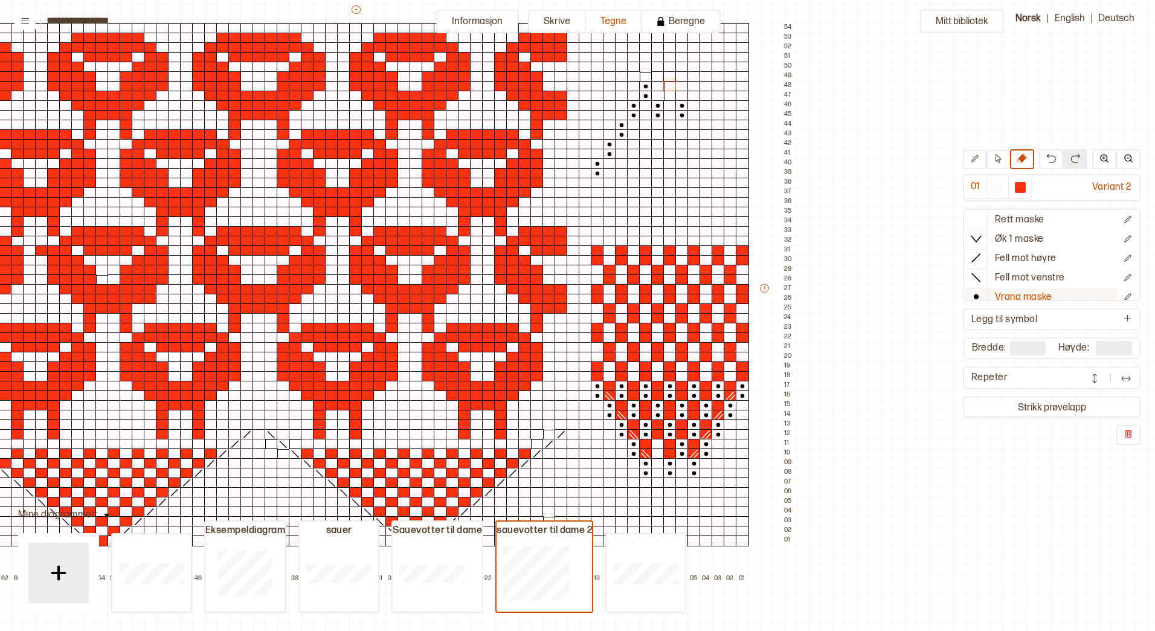
click at [980, 292] on icon at bounding box center [976, 297] width 12 height 12
click at [668, 85] on div at bounding box center [669, 86] width 13 height 11
click at [669, 95] on div at bounding box center [669, 96] width 13 height 11
click at [978, 292] on icon at bounding box center [976, 297] width 12 height 12
click at [977, 294] on icon at bounding box center [976, 297] width 12 height 12
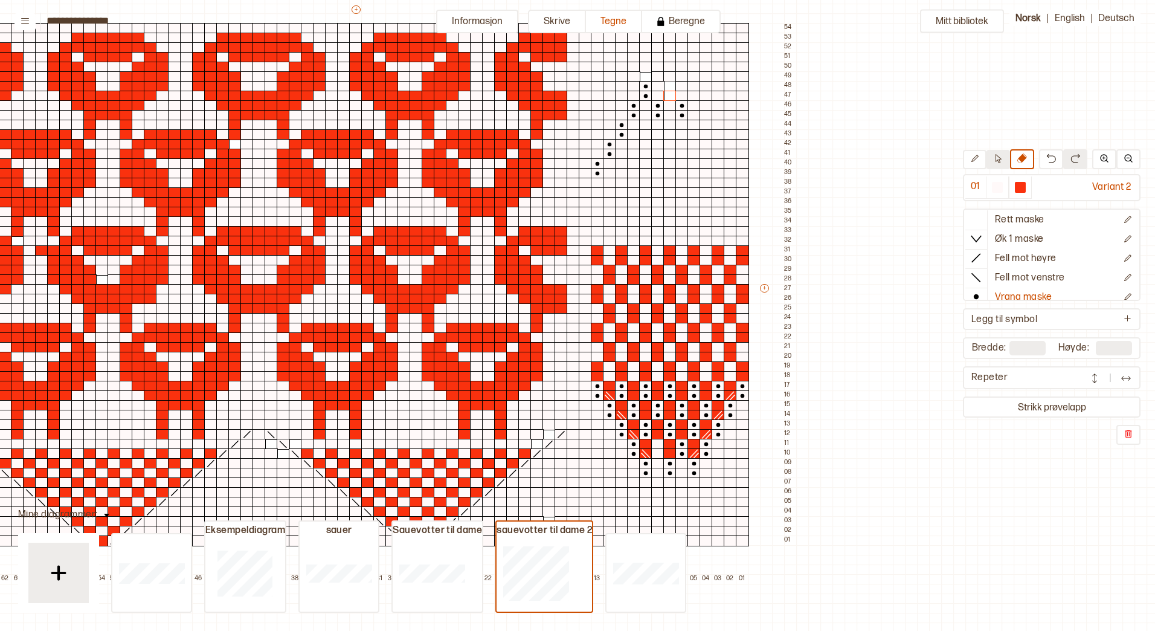
click at [995, 160] on icon at bounding box center [998, 158] width 9 height 9
click at [974, 294] on icon at bounding box center [976, 297] width 12 height 12
click at [671, 86] on div at bounding box center [669, 86] width 13 height 11
click at [671, 97] on div at bounding box center [669, 96] width 13 height 11
click at [979, 292] on icon at bounding box center [976, 297] width 12 height 12
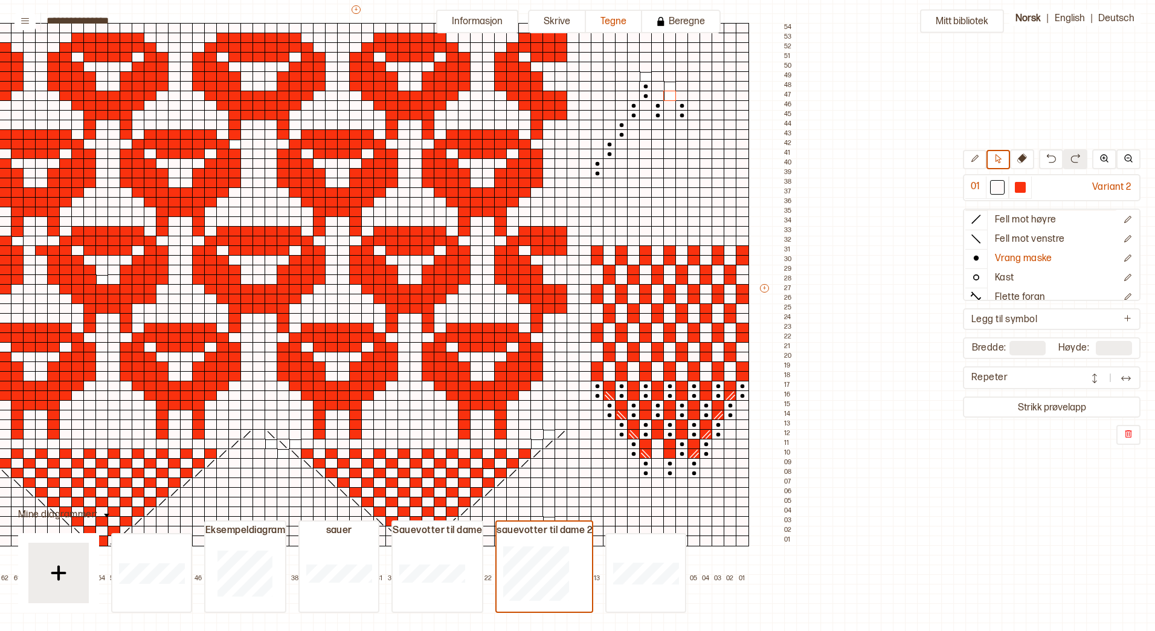
scroll to position [60, 0]
click at [971, 158] on icon at bounding box center [974, 158] width 9 height 9
click at [976, 233] on icon at bounding box center [976, 236] width 12 height 12
click at [668, 86] on div at bounding box center [669, 86] width 13 height 11
click at [671, 94] on div at bounding box center [669, 96] width 13 height 11
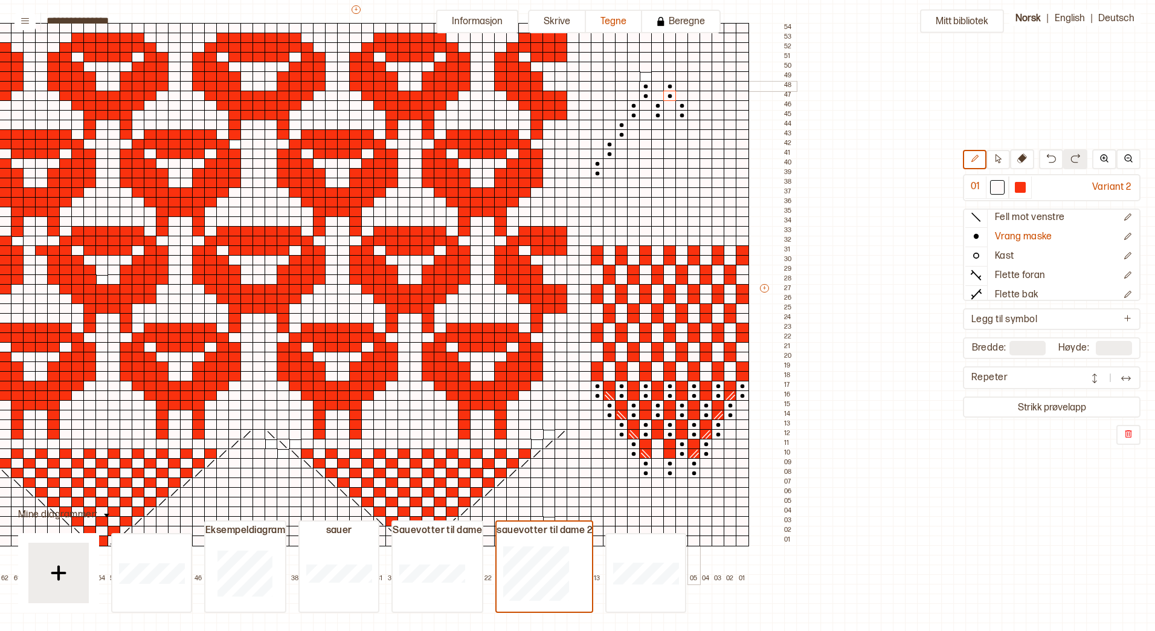
click at [694, 85] on div at bounding box center [694, 86] width 13 height 11
click at [695, 93] on div at bounding box center [694, 96] width 13 height 11
click at [709, 105] on div at bounding box center [706, 105] width 13 height 11
click at [708, 115] on div at bounding box center [706, 115] width 13 height 11
click at [718, 123] on div at bounding box center [718, 125] width 13 height 11
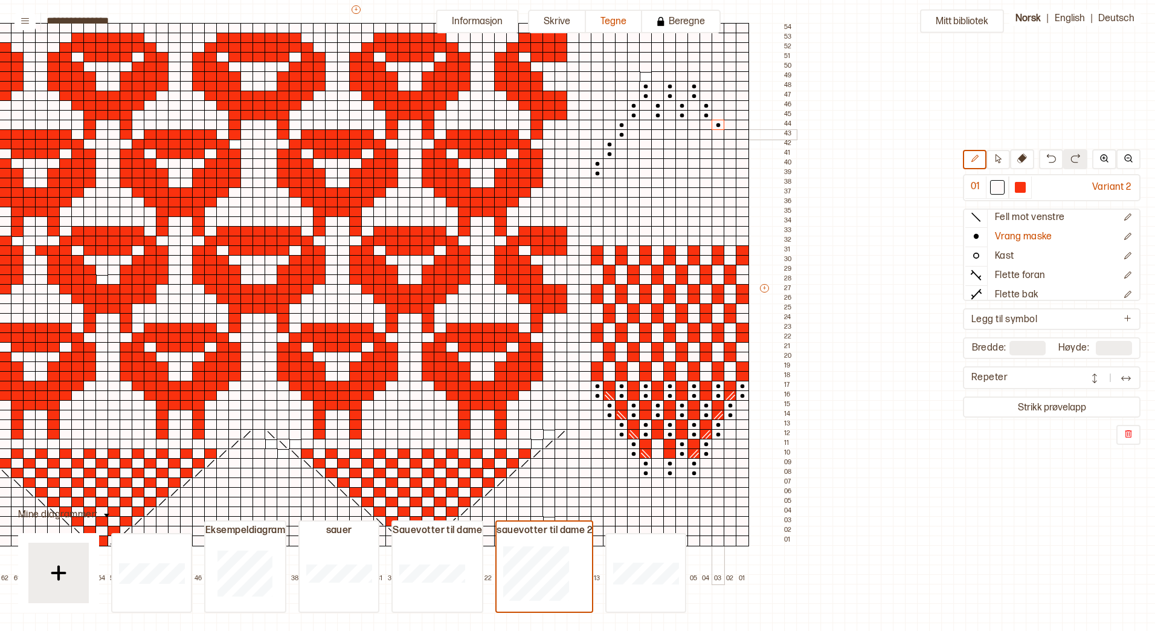
click at [718, 134] on div at bounding box center [718, 134] width 13 height 11
click at [729, 140] on div at bounding box center [730, 144] width 13 height 11
click at [731, 151] on div at bounding box center [730, 154] width 13 height 11
click at [744, 155] on div at bounding box center [742, 154] width 13 height 11
click at [744, 164] on div at bounding box center [742, 163] width 13 height 11
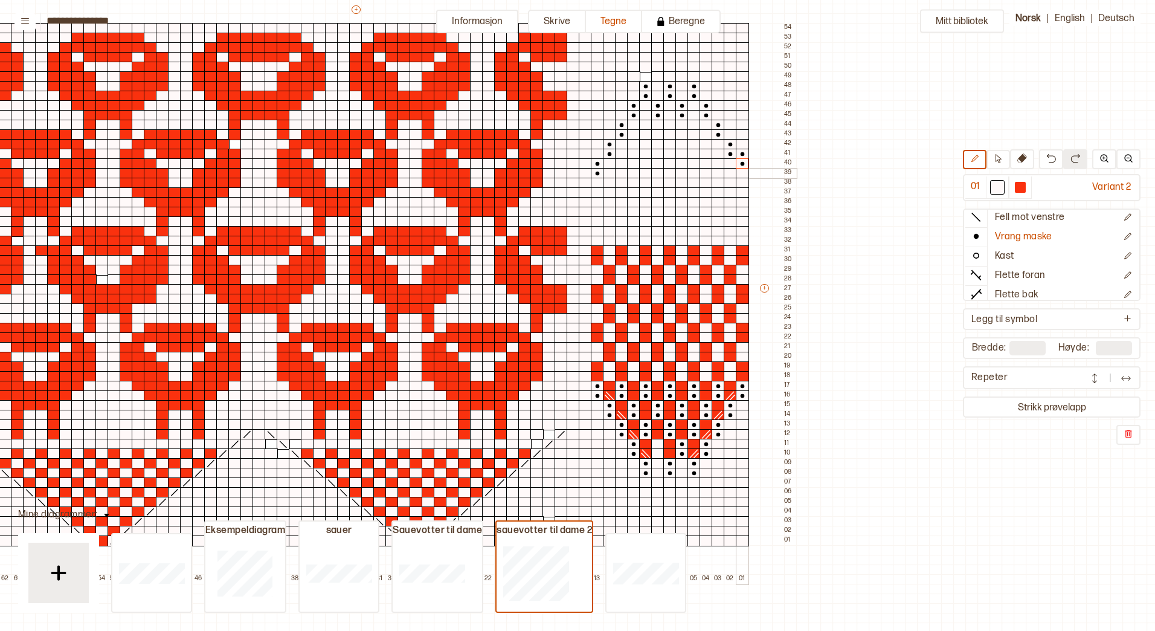
click at [742, 173] on div at bounding box center [742, 173] width 13 height 11
click at [1025, 156] on icon at bounding box center [1023, 158] width 10 height 10
click at [973, 219] on icon at bounding box center [976, 219] width 12 height 12
click at [1019, 189] on div at bounding box center [1020, 187] width 11 height 11
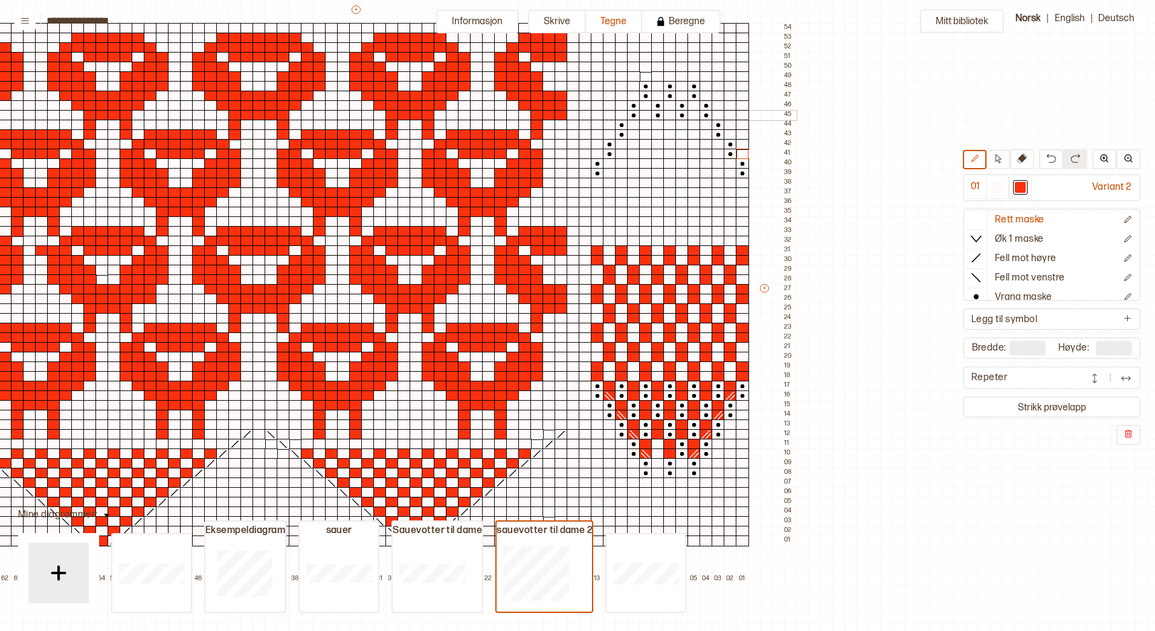
click at [646, 110] on div at bounding box center [645, 115] width 13 height 11
click at [646, 115] on div at bounding box center [645, 115] width 13 height 11
click at [645, 105] on div at bounding box center [645, 105] width 13 height 11
click at [657, 93] on div at bounding box center [657, 96] width 13 height 11
click at [657, 86] on div at bounding box center [657, 86] width 13 height 11
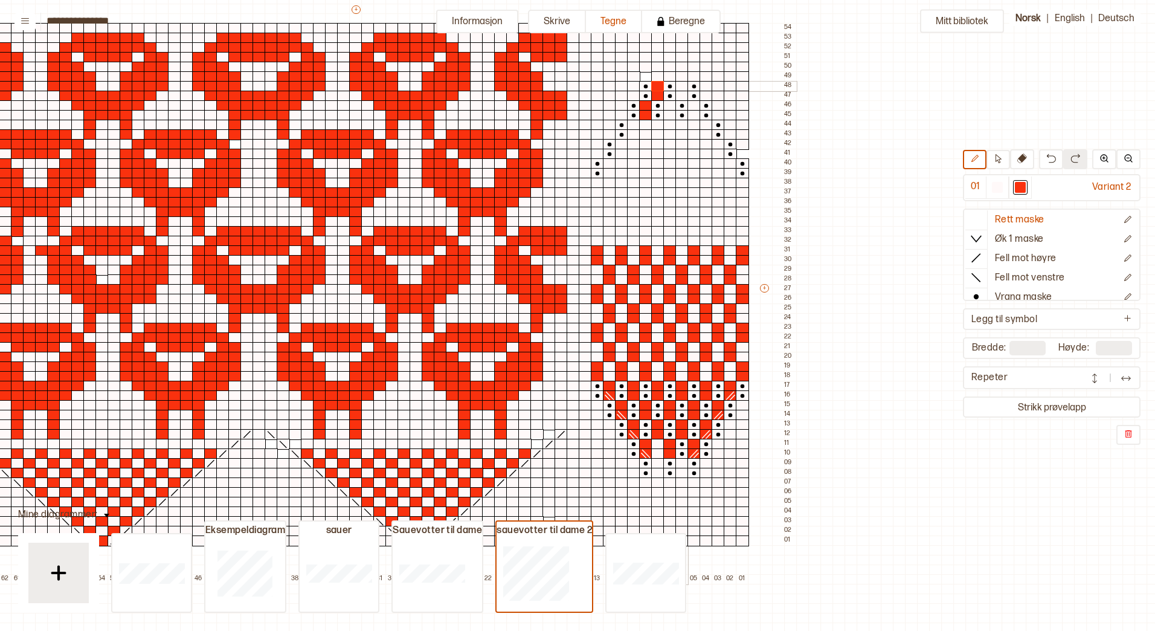
click at [680, 85] on div at bounding box center [682, 86] width 13 height 11
click at [682, 92] on div at bounding box center [682, 96] width 13 height 11
click at [671, 103] on div at bounding box center [669, 105] width 13 height 11
click at [669, 113] on div at bounding box center [669, 115] width 13 height 11
click at [691, 105] on div at bounding box center [694, 105] width 13 height 11
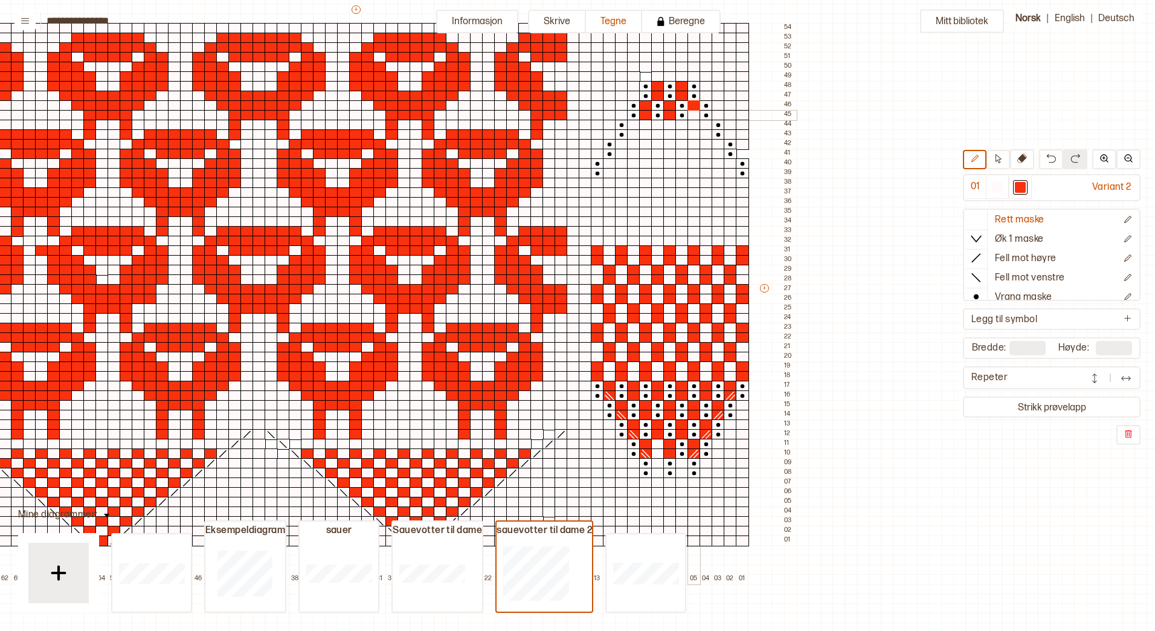
click at [692, 112] on div at bounding box center [694, 115] width 13 height 11
click at [633, 126] on div at bounding box center [633, 125] width 13 height 11
click at [633, 132] on div at bounding box center [633, 134] width 13 height 11
click at [659, 124] on div at bounding box center [657, 125] width 13 height 11
click at [658, 133] on div at bounding box center [657, 134] width 13 height 11
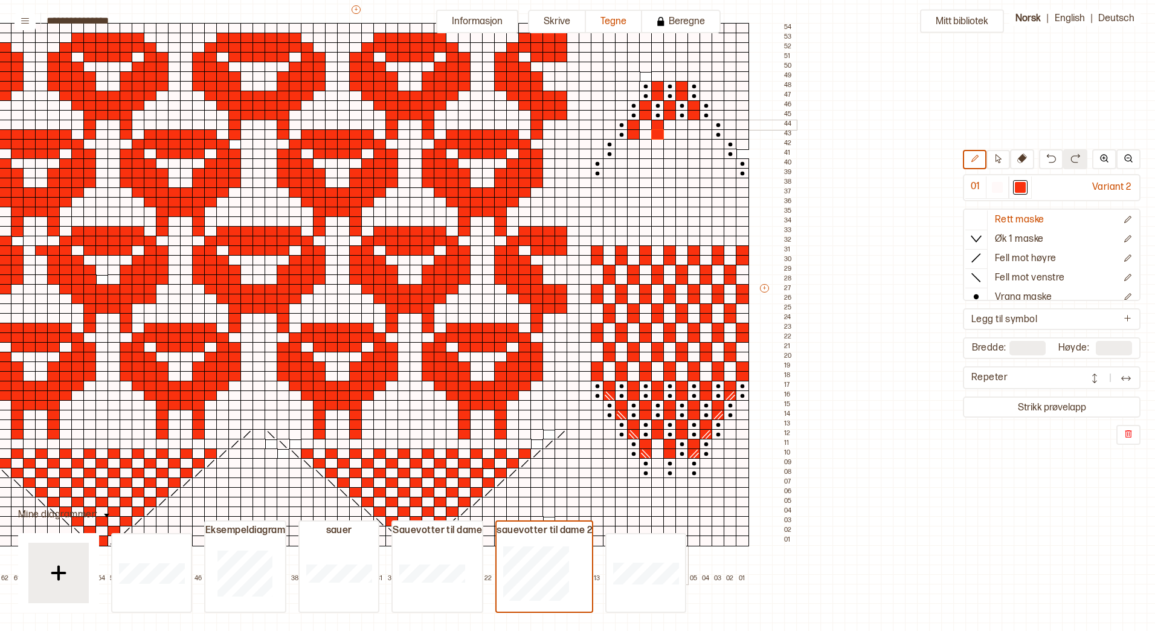
click at [680, 125] on div at bounding box center [682, 125] width 13 height 11
click at [680, 135] on div at bounding box center [682, 134] width 13 height 11
click at [706, 124] on div at bounding box center [706, 125] width 13 height 11
drag, startPoint x: 708, startPoint y: 136, endPoint x: 717, endPoint y: 144, distance: 12.5
click at [707, 137] on div at bounding box center [706, 134] width 13 height 11
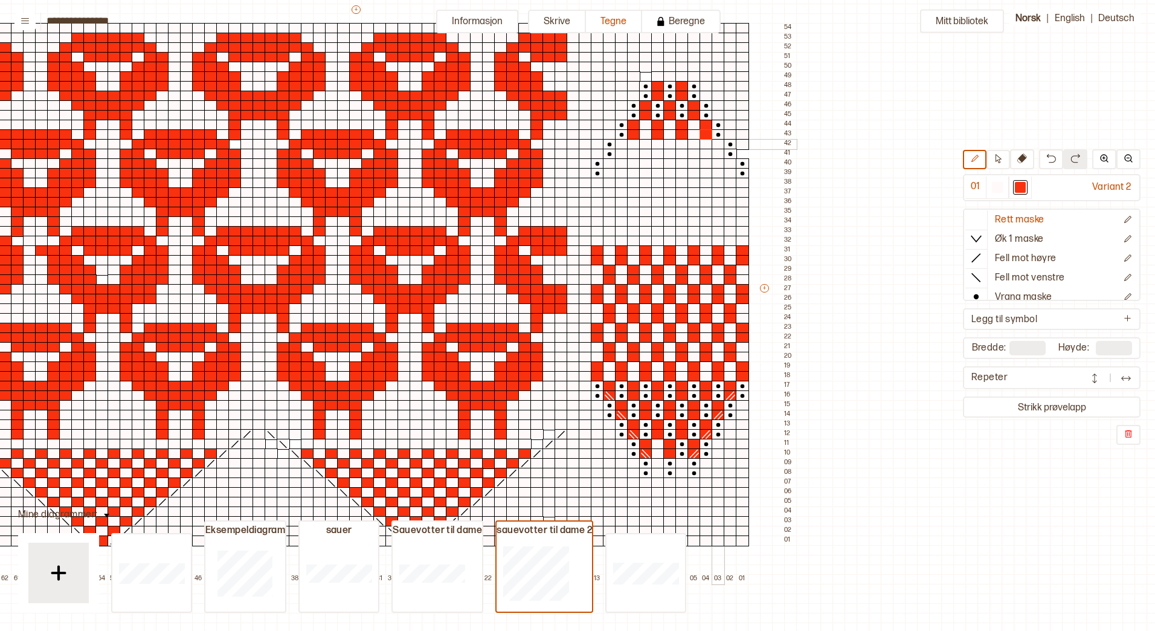
click at [720, 143] on div at bounding box center [718, 144] width 13 height 11
click at [717, 153] on div at bounding box center [718, 154] width 13 height 11
click at [732, 163] on div at bounding box center [730, 163] width 13 height 11
click at [731, 172] on div at bounding box center [730, 173] width 13 height 11
click at [705, 160] on div at bounding box center [706, 163] width 13 height 11
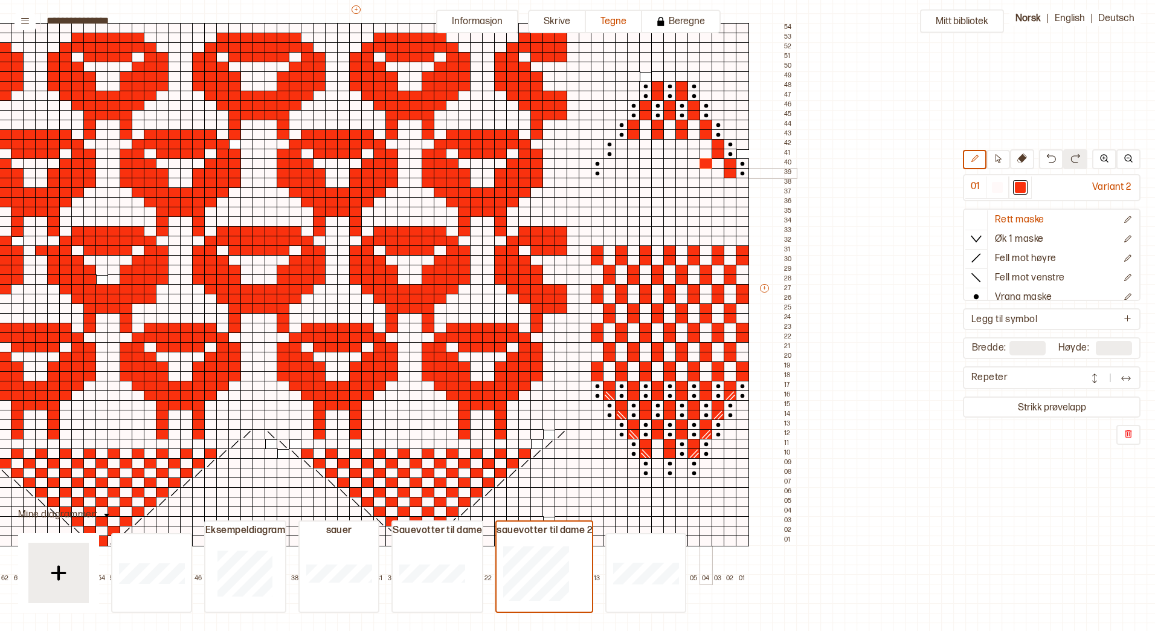
click at [704, 171] on div at bounding box center [706, 173] width 13 height 11
click at [683, 162] on div at bounding box center [682, 163] width 13 height 11
click at [681, 170] on div at bounding box center [682, 173] width 13 height 11
click at [657, 163] on div at bounding box center [657, 163] width 13 height 11
click at [656, 170] on div at bounding box center [657, 173] width 13 height 11
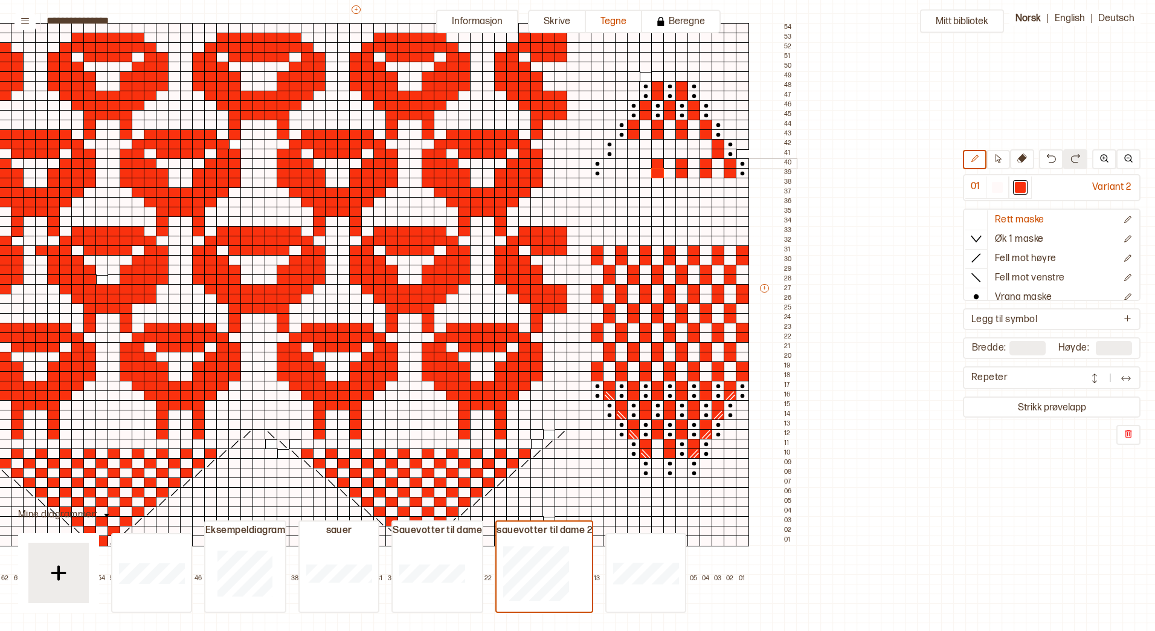
click at [628, 160] on div at bounding box center [633, 163] width 13 height 11
click at [631, 173] on div at bounding box center [633, 173] width 13 height 11
click at [609, 164] on div at bounding box center [609, 163] width 13 height 11
click at [608, 172] on div at bounding box center [609, 173] width 13 height 11
drag, startPoint x: 622, startPoint y: 154, endPoint x: 622, endPoint y: 145, distance: 9.1
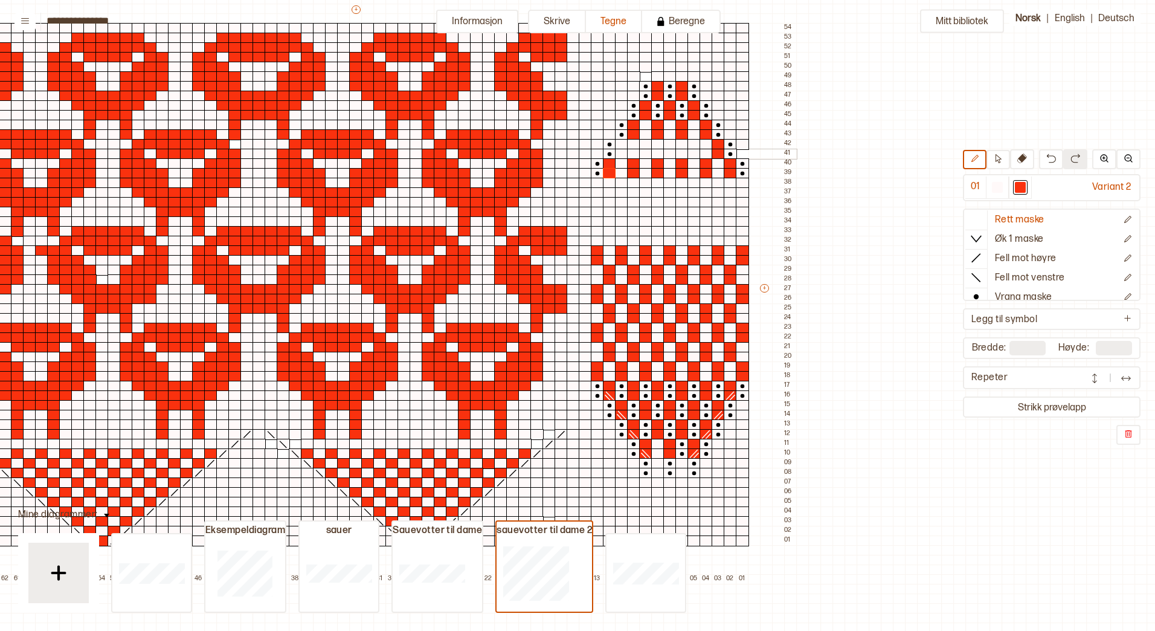
click at [622, 153] on div at bounding box center [621, 154] width 13 height 11
click at [622, 144] on div at bounding box center [621, 144] width 13 height 11
click at [647, 152] on div at bounding box center [645, 154] width 13 height 11
click at [648, 146] on div at bounding box center [645, 144] width 13 height 11
click at [671, 154] on div at bounding box center [669, 154] width 13 height 11
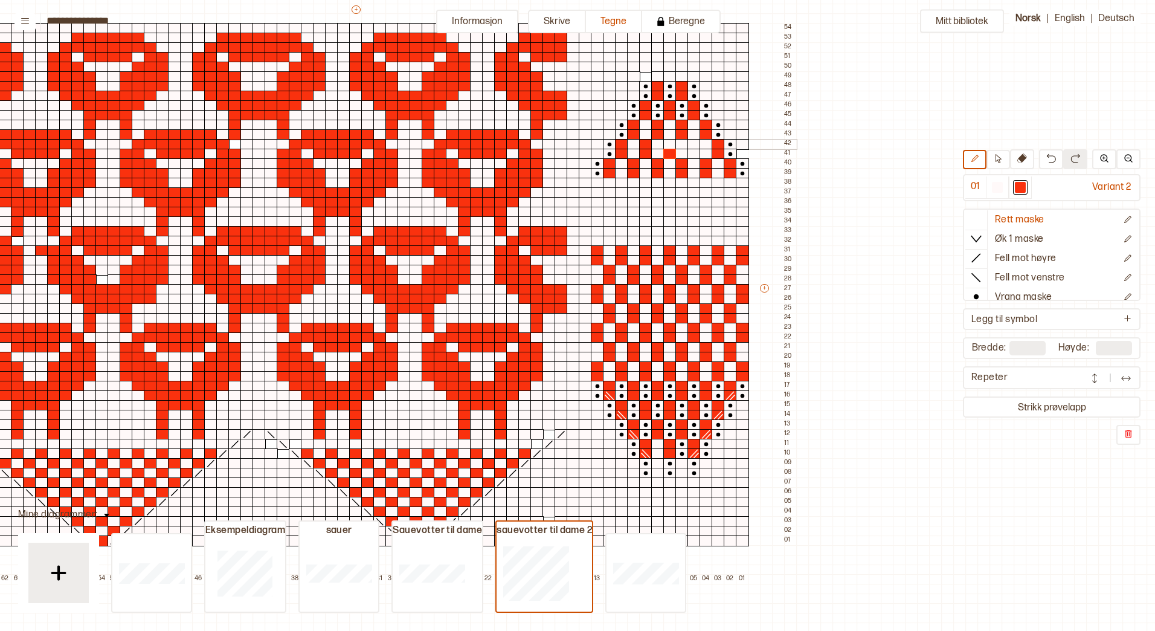
click at [671, 143] on div at bounding box center [669, 144] width 13 height 11
click at [693, 154] on div at bounding box center [694, 154] width 13 height 11
click at [694, 144] on div at bounding box center [694, 144] width 13 height 11
click at [976, 266] on line at bounding box center [977, 268] width 10 height 10
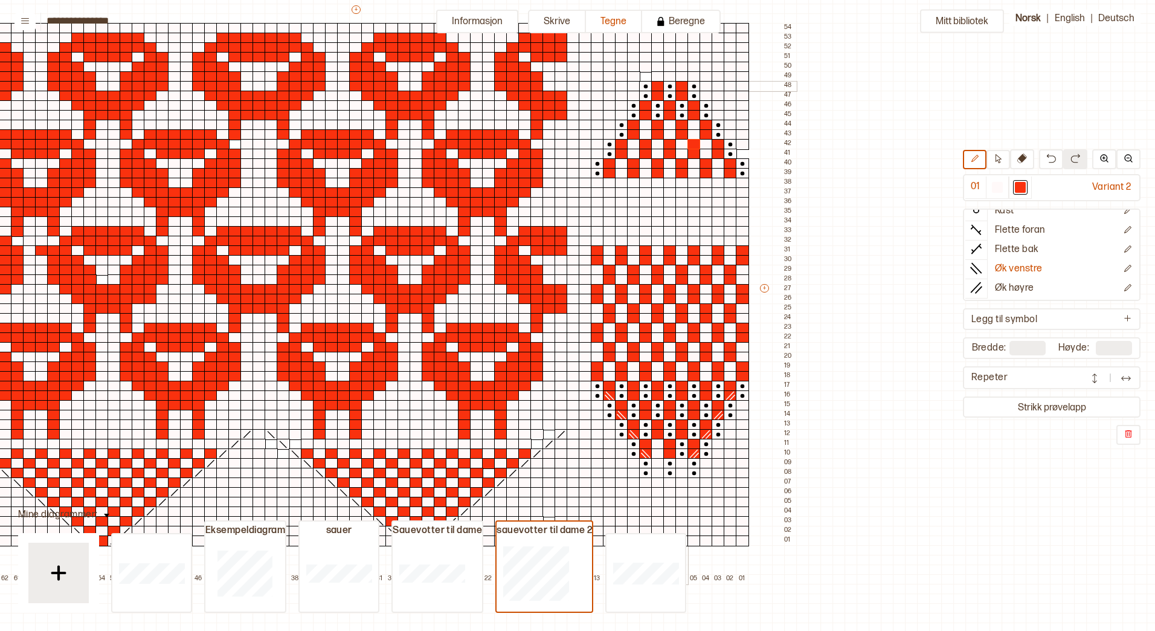
click at [683, 84] on div at bounding box center [682, 86] width 13 height 11
click at [1021, 159] on icon at bounding box center [1023, 158] width 10 height 10
click at [1021, 189] on div at bounding box center [1020, 187] width 11 height 11
click at [680, 86] on div at bounding box center [682, 86] width 13 height 11
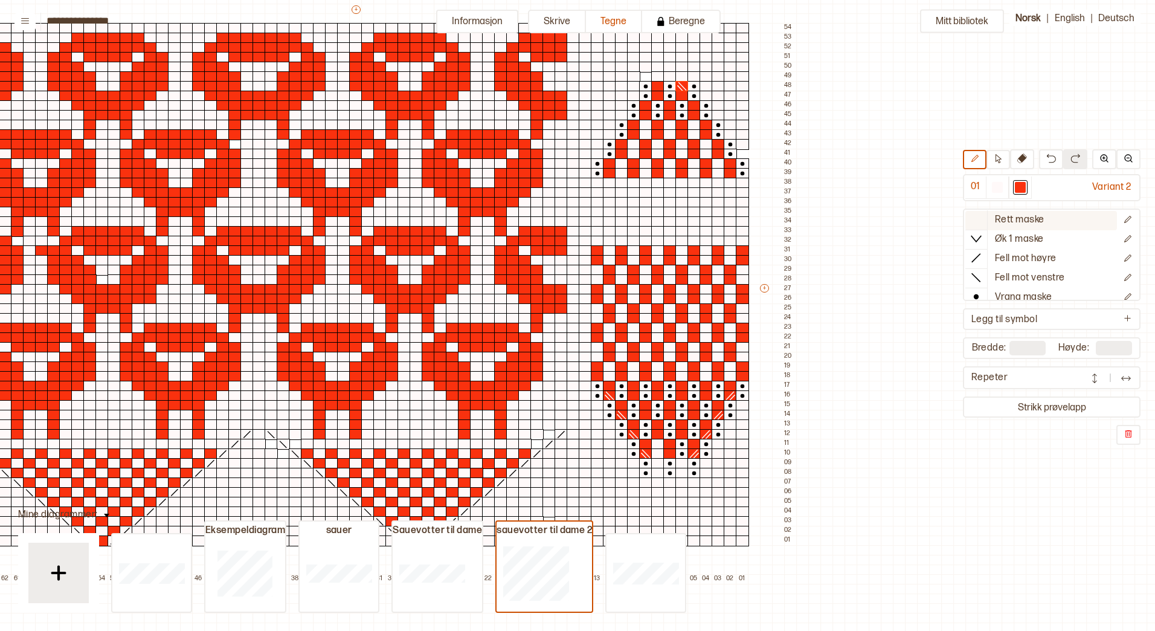
drag, startPoint x: 976, startPoint y: 221, endPoint x: 972, endPoint y: 216, distance: 6.8
click at [976, 220] on icon at bounding box center [976, 219] width 12 height 12
click at [978, 286] on line at bounding box center [976, 287] width 10 height 10
click at [696, 105] on div at bounding box center [694, 105] width 13 height 11
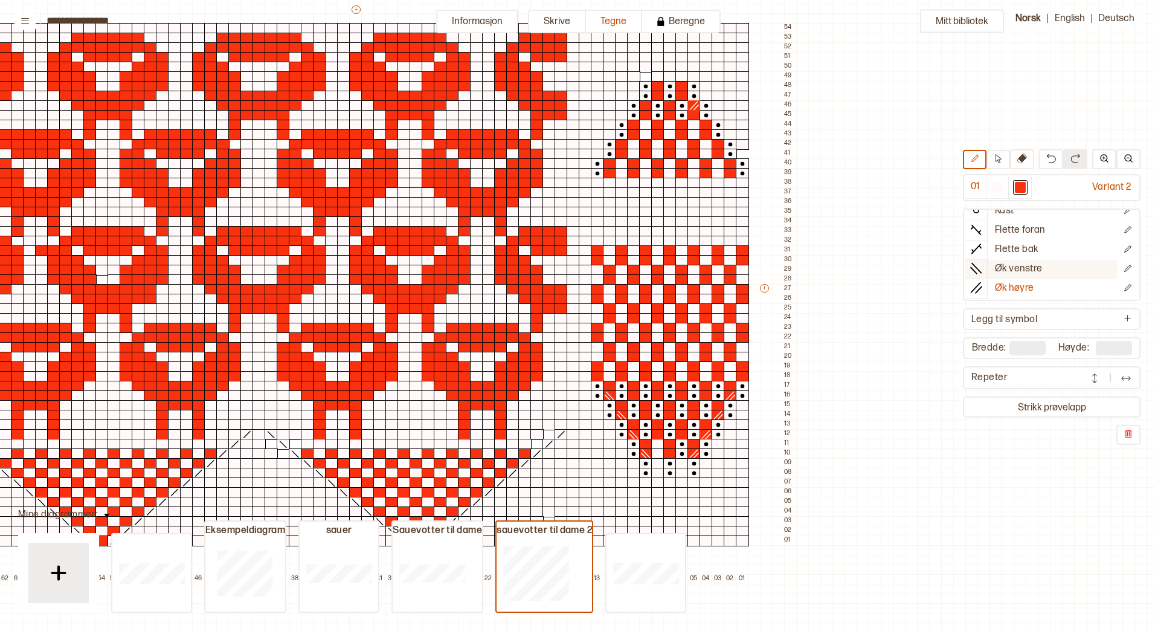
click at [978, 269] on line at bounding box center [977, 268] width 10 height 10
click at [706, 124] on div at bounding box center [706, 125] width 13 height 11
click at [720, 142] on div at bounding box center [718, 144] width 13 height 11
click at [732, 164] on div at bounding box center [730, 163] width 13 height 11
click at [645, 106] on div at bounding box center [645, 105] width 13 height 11
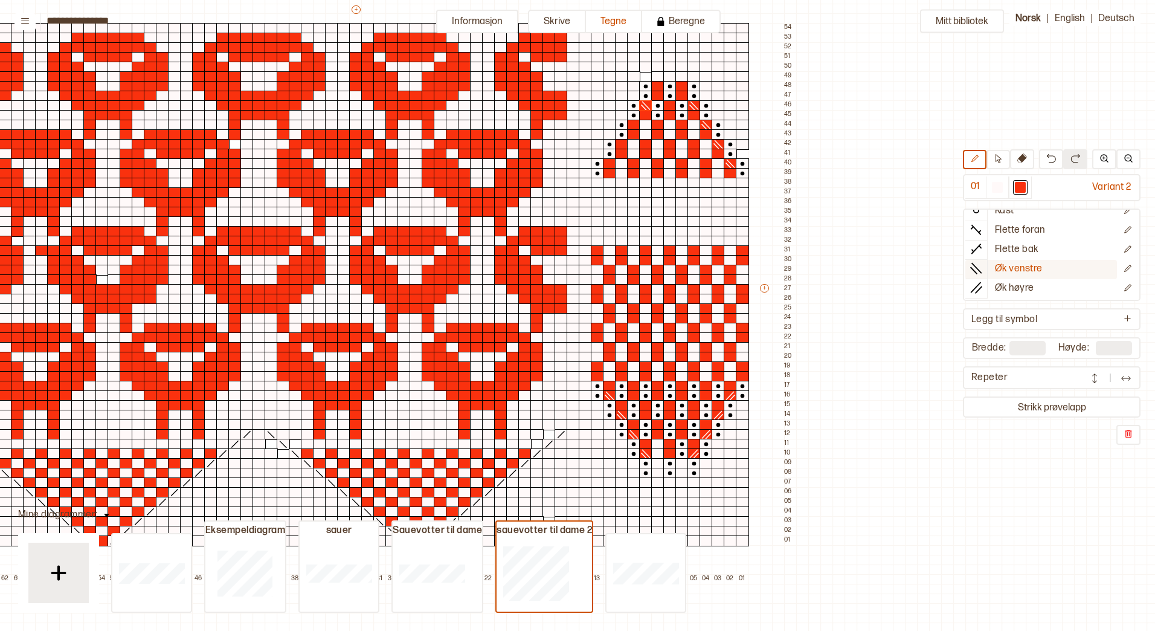
click at [973, 267] on icon at bounding box center [976, 268] width 12 height 12
click at [650, 106] on icon at bounding box center [646, 106] width 12 height 10
click at [646, 106] on line at bounding box center [646, 106] width 8 height 8
click at [978, 287] on icon at bounding box center [976, 288] width 12 height 12
click at [634, 124] on div at bounding box center [633, 125] width 13 height 11
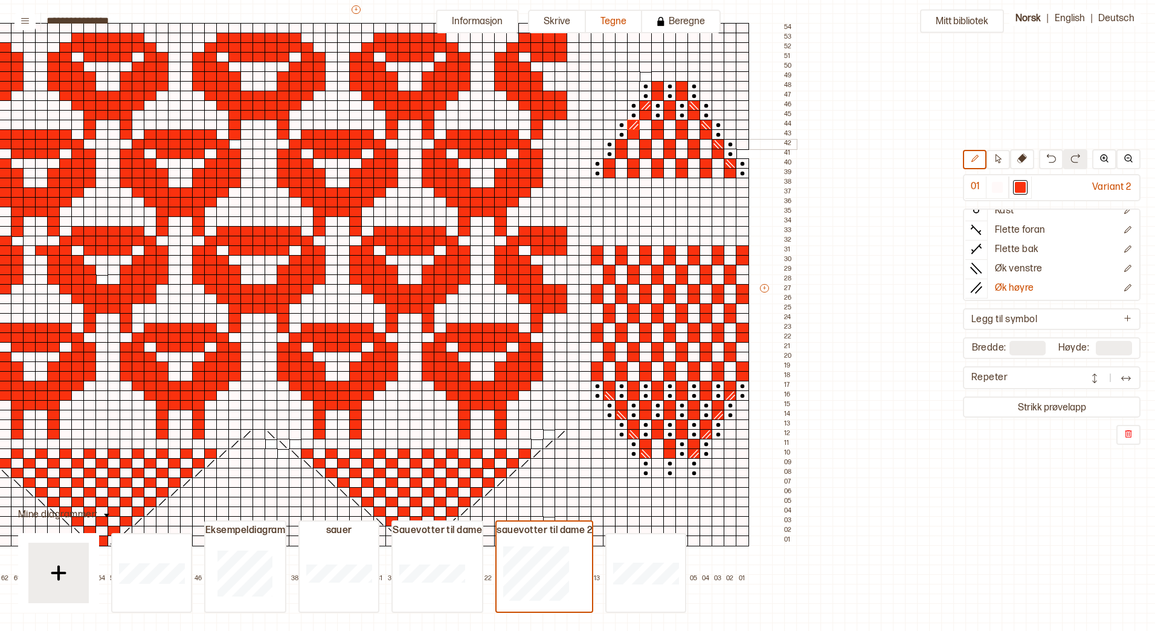
click at [620, 143] on div at bounding box center [621, 144] width 13 height 11
click at [607, 164] on div at bounding box center [609, 163] width 13 height 11
click at [969, 218] on div at bounding box center [977, 219] width 22 height 18
click at [1018, 188] on div at bounding box center [1020, 187] width 11 height 11
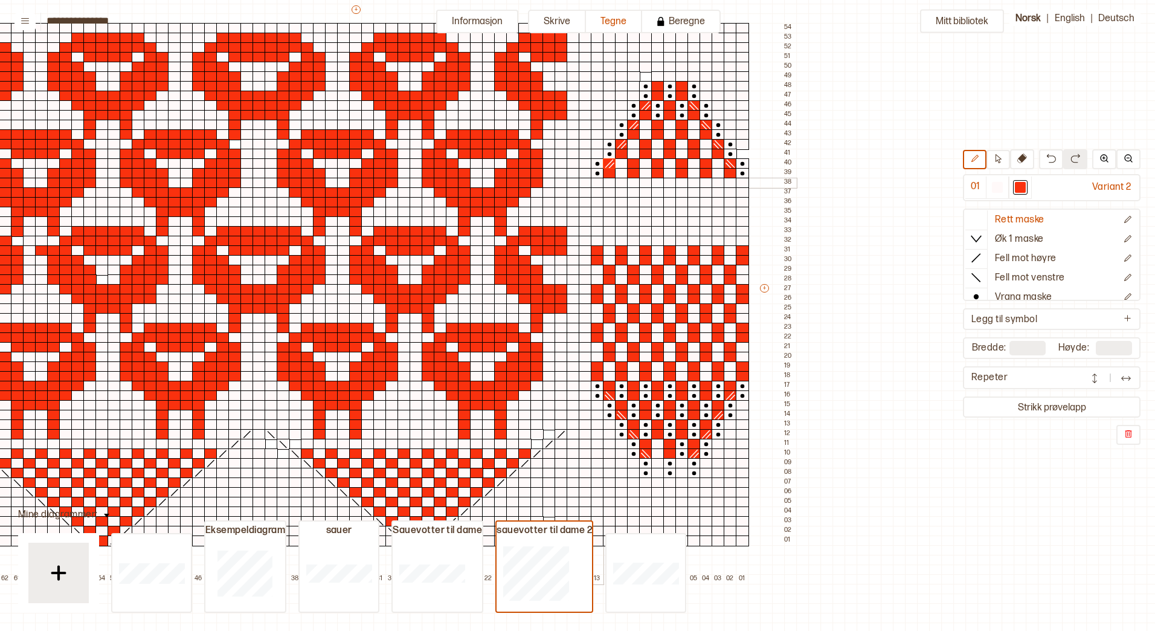
click at [599, 182] on div at bounding box center [597, 183] width 13 height 11
click at [598, 193] on div at bounding box center [597, 192] width 13 height 11
drag, startPoint x: 596, startPoint y: 222, endPoint x: 596, endPoint y: 229, distance: 6.6
click at [596, 224] on div at bounding box center [597, 221] width 13 height 11
click at [596, 231] on div at bounding box center [597, 231] width 13 height 11
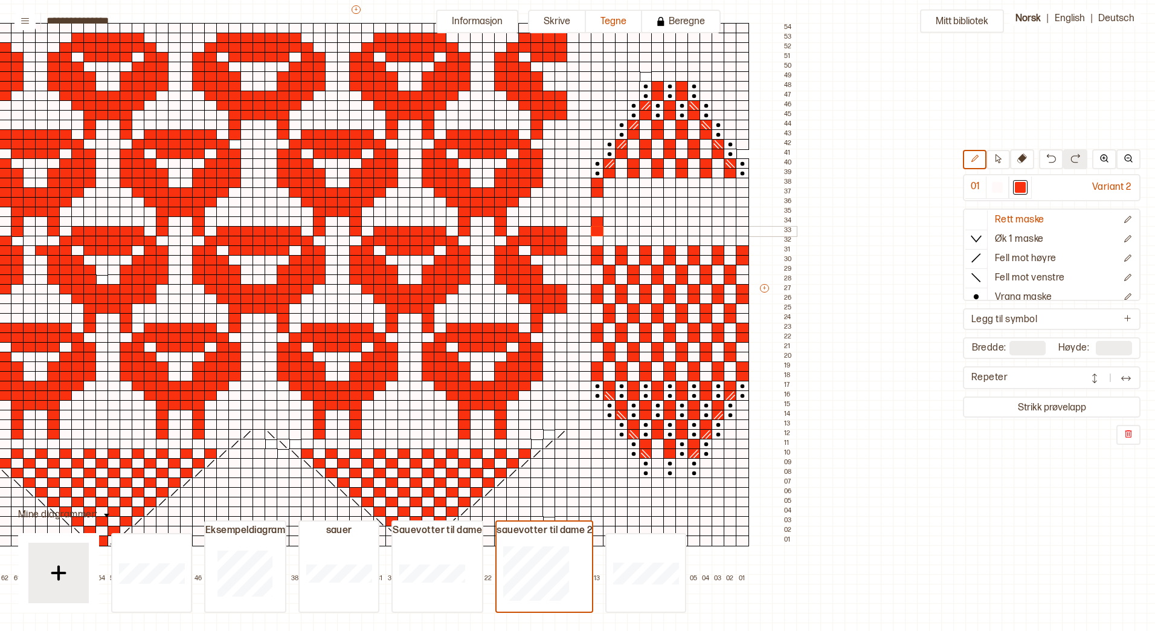
drag, startPoint x: 621, startPoint y: 233, endPoint x: 623, endPoint y: 226, distance: 7.6
click at [621, 232] on div at bounding box center [621, 231] width 13 height 11
click at [623, 222] on div at bounding box center [621, 221] width 13 height 11
click at [622, 201] on div at bounding box center [621, 202] width 13 height 11
click at [622, 190] on div at bounding box center [621, 192] width 13 height 11
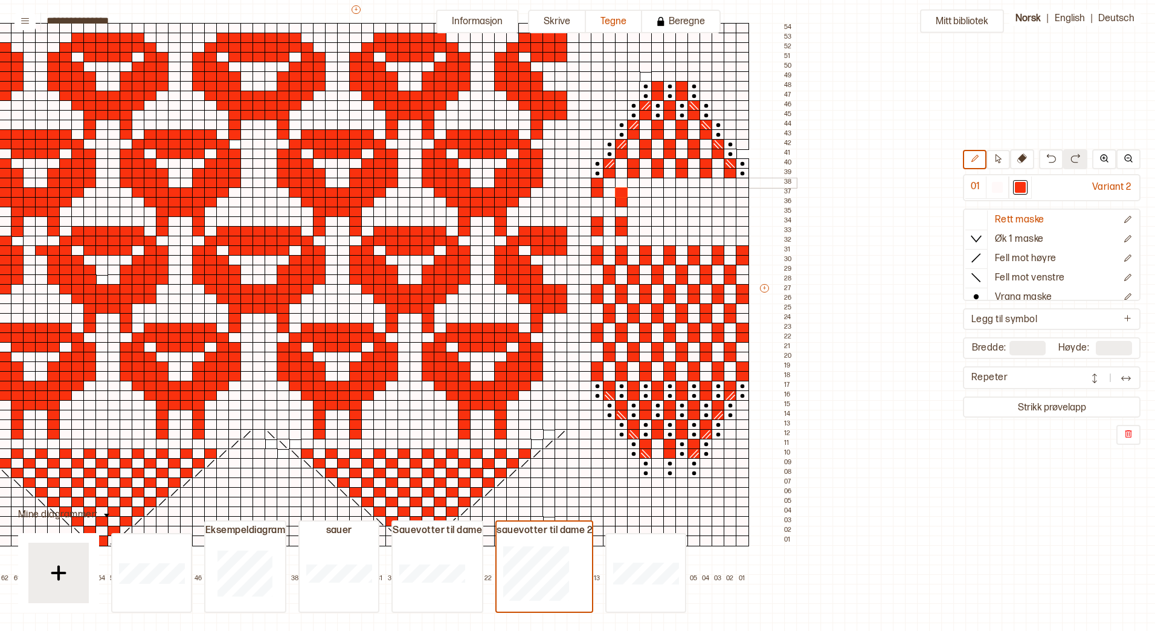
click at [622, 183] on div at bounding box center [621, 183] width 13 height 11
click at [998, 187] on div at bounding box center [997, 187] width 11 height 11
click at [623, 201] on div at bounding box center [621, 202] width 13 height 11
click at [1020, 185] on div at bounding box center [1020, 187] width 11 height 11
click at [646, 182] on div at bounding box center [645, 183] width 13 height 11
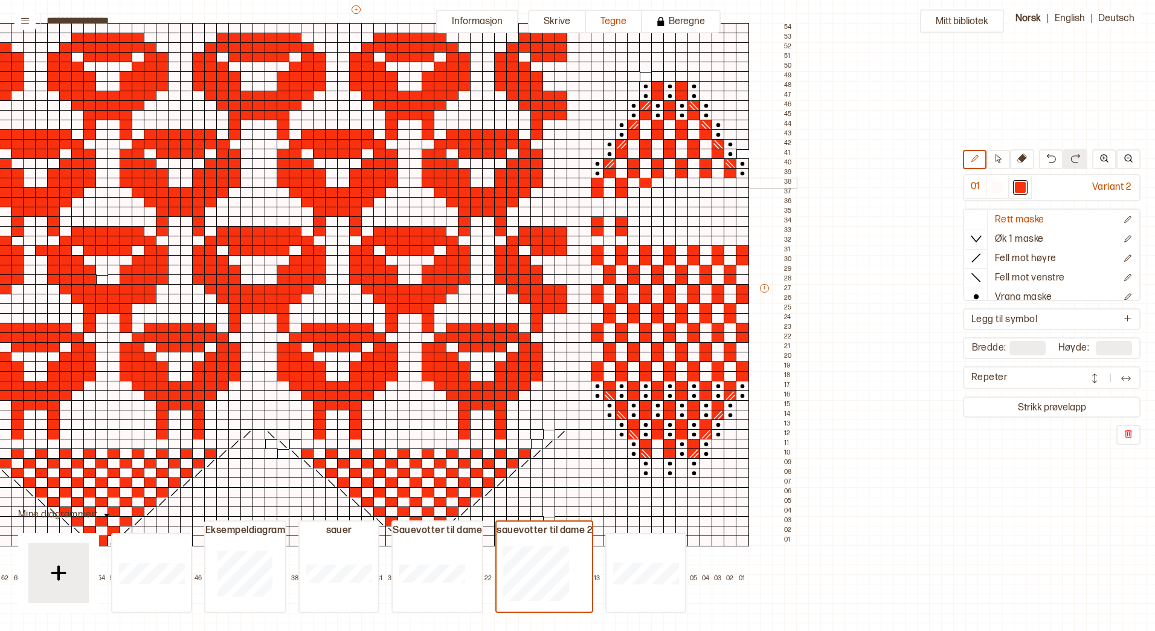
click at [645, 189] on div at bounding box center [645, 192] width 13 height 11
click at [667, 182] on div at bounding box center [669, 183] width 13 height 11
click at [668, 191] on div at bounding box center [669, 192] width 13 height 11
click at [695, 184] on div at bounding box center [694, 183] width 13 height 11
click at [695, 192] on div at bounding box center [694, 192] width 13 height 11
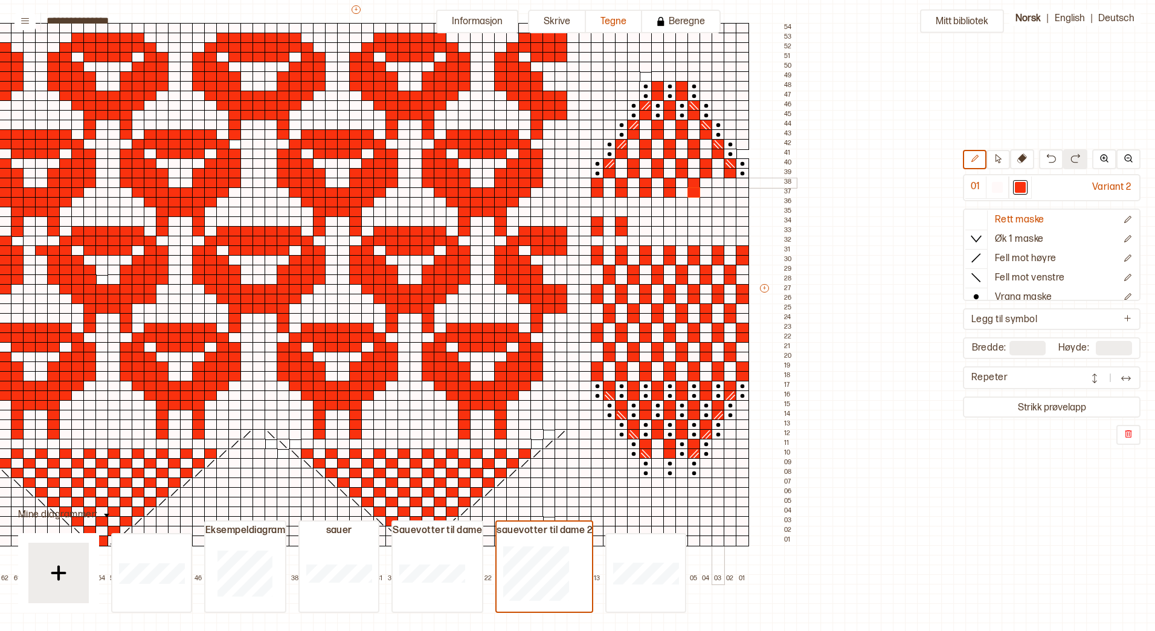
drag, startPoint x: 720, startPoint y: 184, endPoint x: 719, endPoint y: 192, distance: 7.3
click at [719, 184] on div at bounding box center [718, 183] width 13 height 11
click at [719, 192] on div at bounding box center [718, 192] width 13 height 11
click at [744, 183] on div at bounding box center [742, 183] width 13 height 11
click at [743, 193] on div at bounding box center [742, 192] width 13 height 11
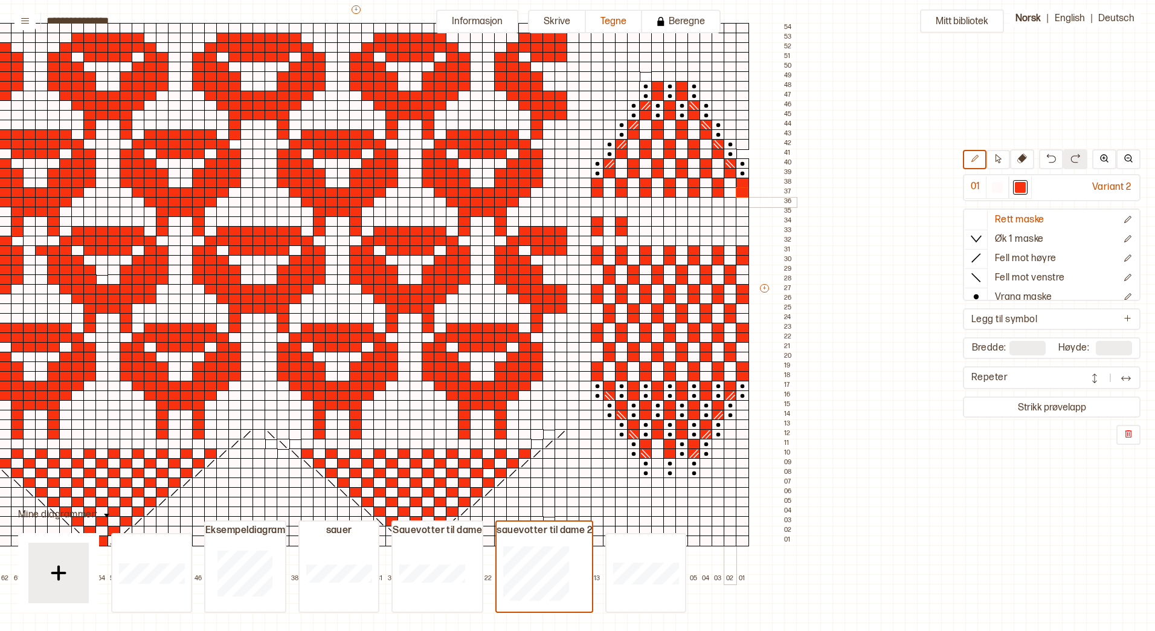
click at [730, 204] on div at bounding box center [730, 202] width 13 height 11
click at [730, 211] on div at bounding box center [730, 212] width 13 height 11
click at [706, 203] on div at bounding box center [706, 202] width 13 height 11
click at [703, 210] on div at bounding box center [706, 212] width 13 height 11
drag, startPoint x: 680, startPoint y: 201, endPoint x: 679, endPoint y: 208, distance: 6.8
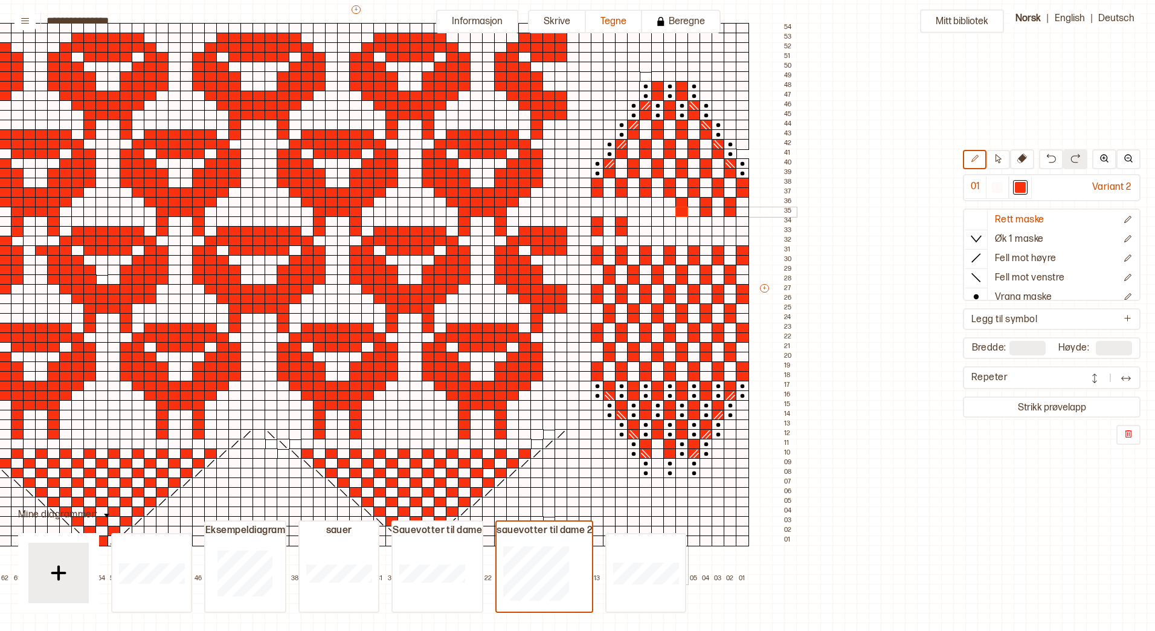
click at [679, 208] on div "+ + + + 65 64 63 62 61 60 59 58 57 56 55 54 53 52 51 50 49 48 47 46 45 44 43 42…" at bounding box center [367, 294] width 858 height 580
drag, startPoint x: 656, startPoint y: 201, endPoint x: 655, endPoint y: 211, distance: 10.3
click at [655, 211] on div "+ + + + 65 64 63 62 61 60 59 58 57 56 55 54 53 52 51 50 49 48 47 46 45 44 43 42…" at bounding box center [367, 294] width 858 height 580
drag, startPoint x: 633, startPoint y: 202, endPoint x: 631, endPoint y: 209, distance: 7.6
click at [631, 209] on div "+ + + + 65 64 63 62 61 60 59 58 57 56 55 54 53 52 51 50 49 48 47 46 45 44 43 42…" at bounding box center [367, 294] width 858 height 580
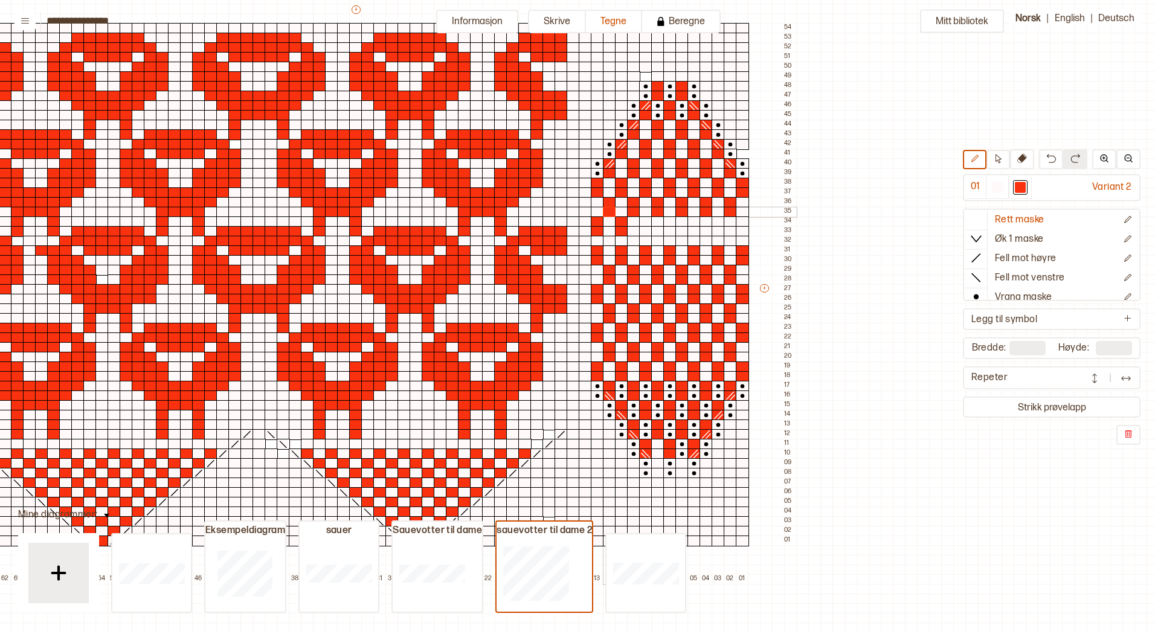
click at [604, 209] on div "+ + + + 65 64 63 62 61 60 59 58 57 56 55 54 53 52 51 50 49 48 47 46 45 44 43 42…" at bounding box center [367, 294] width 858 height 580
drag, startPoint x: 645, startPoint y: 222, endPoint x: 643, endPoint y: 232, distance: 9.8
click at [643, 232] on div "+ + + + 65 64 63 62 61 60 59 58 57 56 55 54 53 52 51 50 49 48 47 46 45 44 43 42…" at bounding box center [367, 294] width 858 height 580
drag, startPoint x: 671, startPoint y: 220, endPoint x: 670, endPoint y: 229, distance: 9.1
click at [670, 229] on div "+ + + + 65 64 63 62 61 60 59 58 57 56 55 54 53 52 51 50 49 48 47 46 45 44 43 42…" at bounding box center [367, 294] width 858 height 580
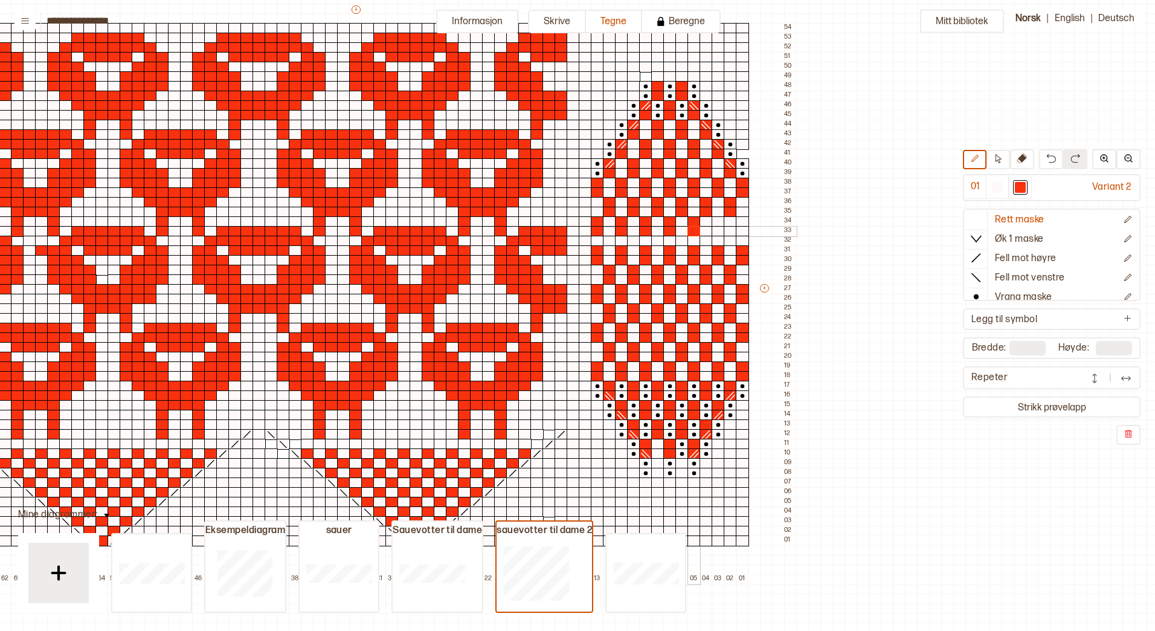
drag, startPoint x: 692, startPoint y: 221, endPoint x: 693, endPoint y: 229, distance: 8.5
click at [693, 229] on div "+ + + + 65 64 63 62 61 60 59 58 57 56 55 54 53 52 51 50 49 48 47 46 45 44 43 42…" at bounding box center [367, 294] width 858 height 580
drag, startPoint x: 717, startPoint y: 221, endPoint x: 716, endPoint y: 228, distance: 6.7
click at [716, 228] on div "+ + + + 65 64 63 62 61 60 59 58 57 56 55 54 53 52 51 50 49 48 47 46 45 44 43 42…" at bounding box center [367, 294] width 858 height 580
click at [740, 229] on div "+ + + + 65 64 63 62 61 60 59 58 57 56 55 54 53 52 51 50 49 48 47 46 45 44 43 42…" at bounding box center [367, 294] width 858 height 580
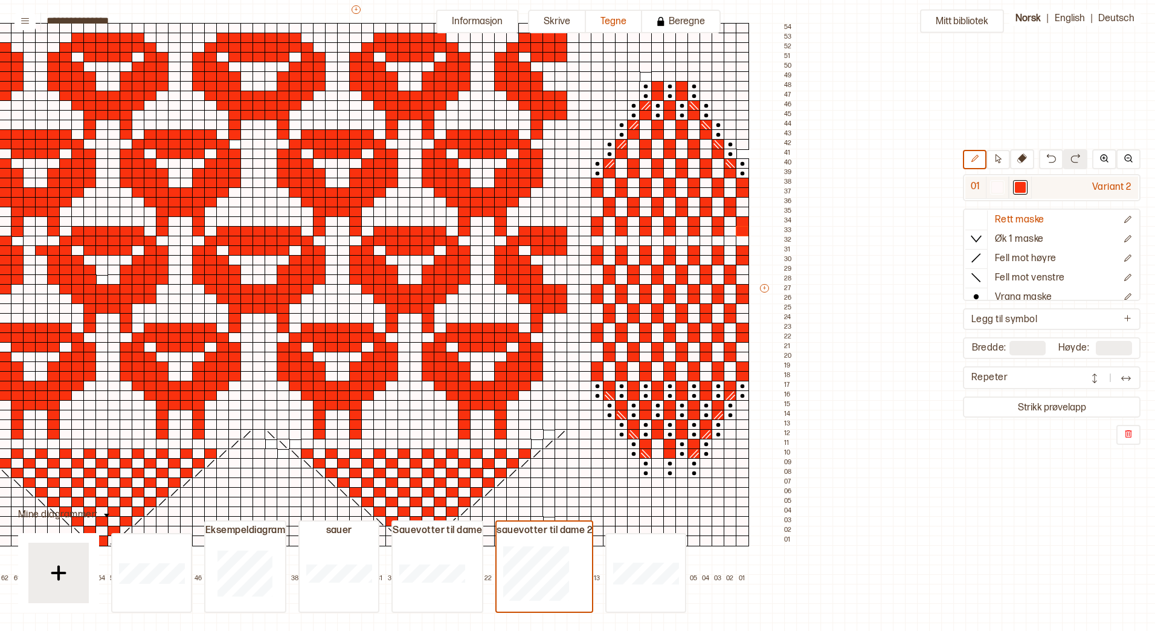
click at [999, 187] on div at bounding box center [997, 187] width 11 height 11
drag, startPoint x: 598, startPoint y: 250, endPoint x: 600, endPoint y: 295, distance: 46.0
click at [600, 295] on div "+ + + + 65 64 63 62 61 60 59 58 57 56 55 54 53 52 51 50 49 48 47 46 45 44 43 42…" at bounding box center [367, 294] width 858 height 580
click at [596, 338] on div at bounding box center [597, 337] width 13 height 11
click at [608, 355] on div at bounding box center [609, 357] width 13 height 11
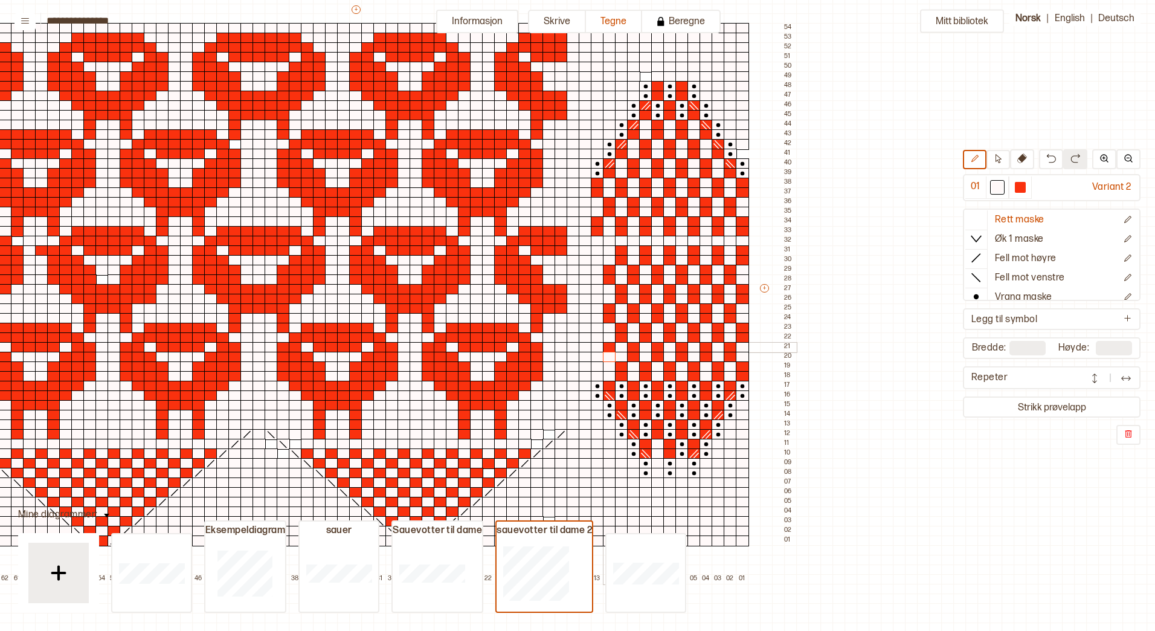
click at [610, 348] on div at bounding box center [609, 347] width 13 height 11
click at [623, 367] on div at bounding box center [621, 366] width 13 height 11
click at [623, 374] on div at bounding box center [621, 376] width 13 height 11
drag, startPoint x: 650, startPoint y: 376, endPoint x: 643, endPoint y: 360, distance: 17.4
click at [648, 376] on div at bounding box center [645, 376] width 13 height 11
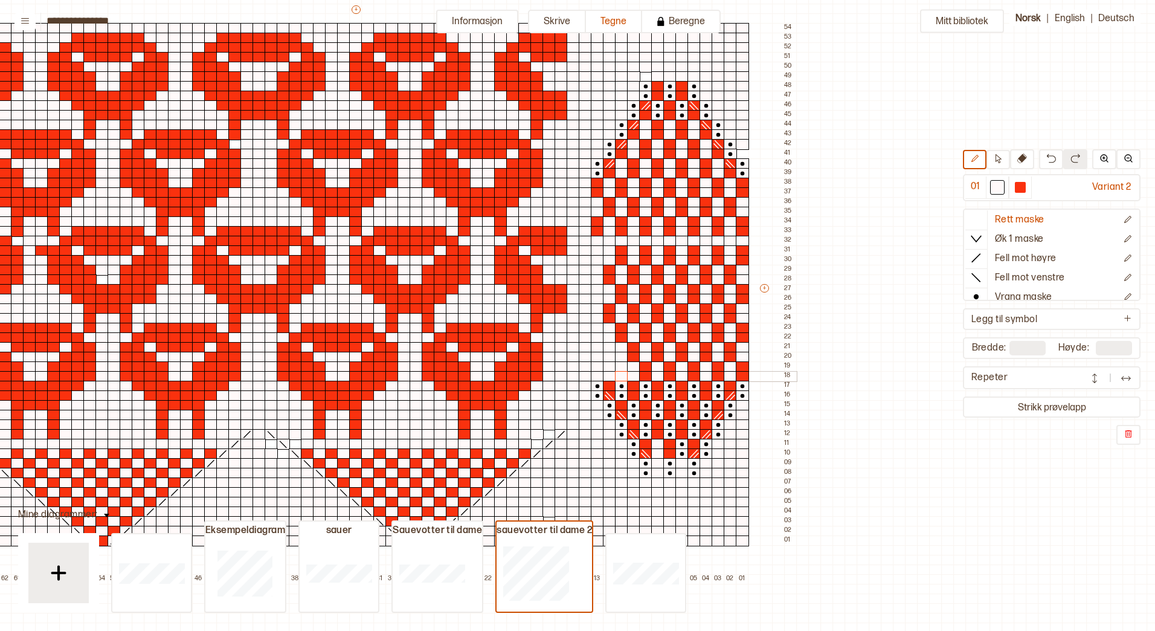
click at [648, 369] on div at bounding box center [645, 366] width 13 height 11
click at [640, 357] on div at bounding box center [645, 357] width 13 height 11
click at [636, 349] on div at bounding box center [633, 347] width 13 height 11
click at [636, 346] on div at bounding box center [633, 347] width 13 height 11
click at [621, 336] on div at bounding box center [621, 337] width 13 height 11
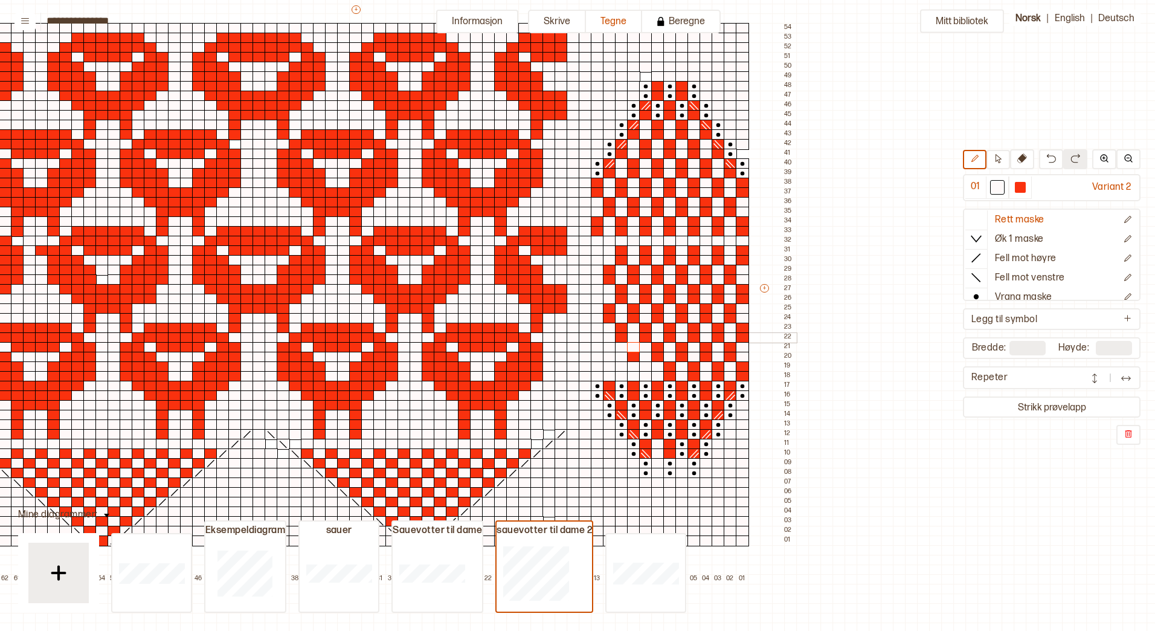
click at [622, 329] on div at bounding box center [621, 328] width 13 height 11
drag, startPoint x: 622, startPoint y: 328, endPoint x: 743, endPoint y: 327, distance: 120.2
click at [743, 327] on div "+ + + + 65 64 63 62 61 60 59 58 57 56 55 54 53 52 51 50 49 48 47 46 45 44 43 42…" at bounding box center [367, 294] width 858 height 580
drag, startPoint x: 678, startPoint y: 338, endPoint x: 743, endPoint y: 337, distance: 65.3
click at [743, 337] on div "+ + + + 65 64 63 62 61 60 59 58 57 56 55 54 53 52 51 50 49 48 47 46 45 44 43 42…" at bounding box center [367, 294] width 858 height 580
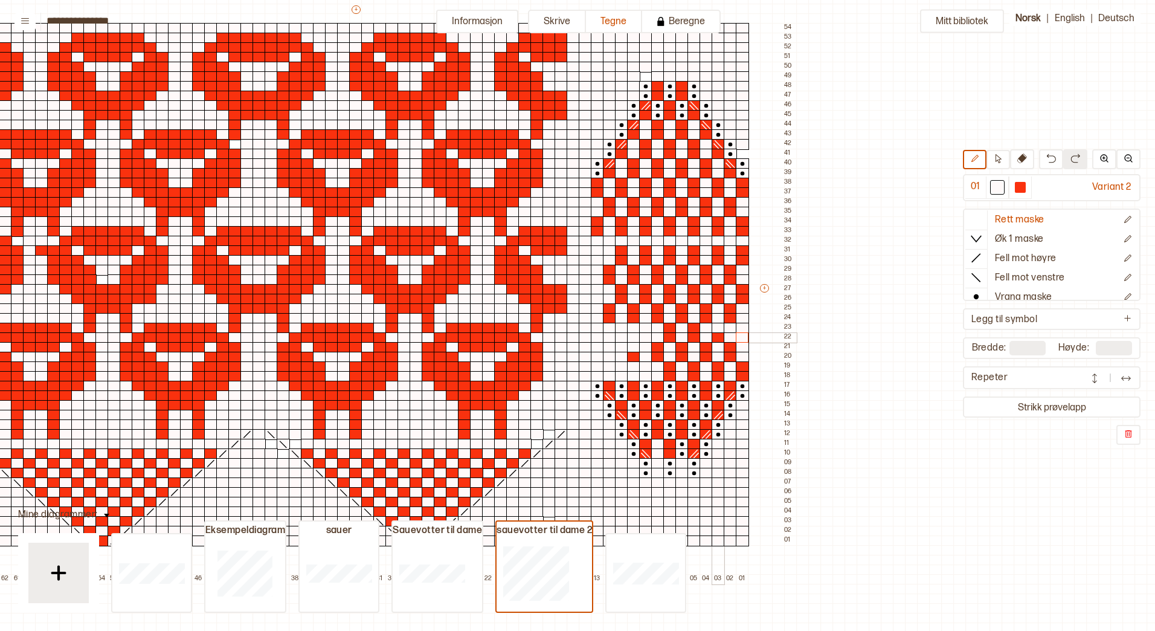
click at [715, 337] on div at bounding box center [718, 337] width 13 height 11
click at [692, 337] on div at bounding box center [694, 337] width 13 height 11
click at [669, 336] on div at bounding box center [669, 337] width 13 height 11
click at [669, 327] on div at bounding box center [669, 328] width 13 height 11
click at [691, 326] on div at bounding box center [694, 328] width 13 height 11
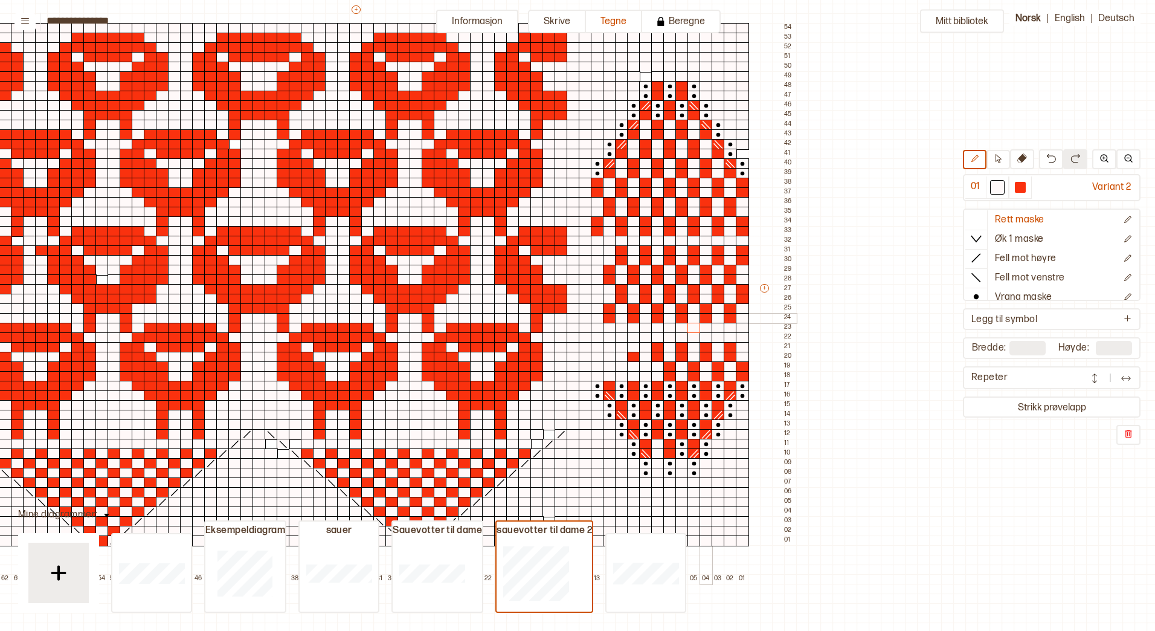
click at [706, 319] on div at bounding box center [706, 318] width 13 height 11
click at [707, 310] on div at bounding box center [706, 308] width 13 height 11
click at [729, 314] on div at bounding box center [730, 318] width 13 height 11
click at [732, 308] on div at bounding box center [730, 308] width 13 height 11
click at [743, 297] on div at bounding box center [742, 299] width 13 height 11
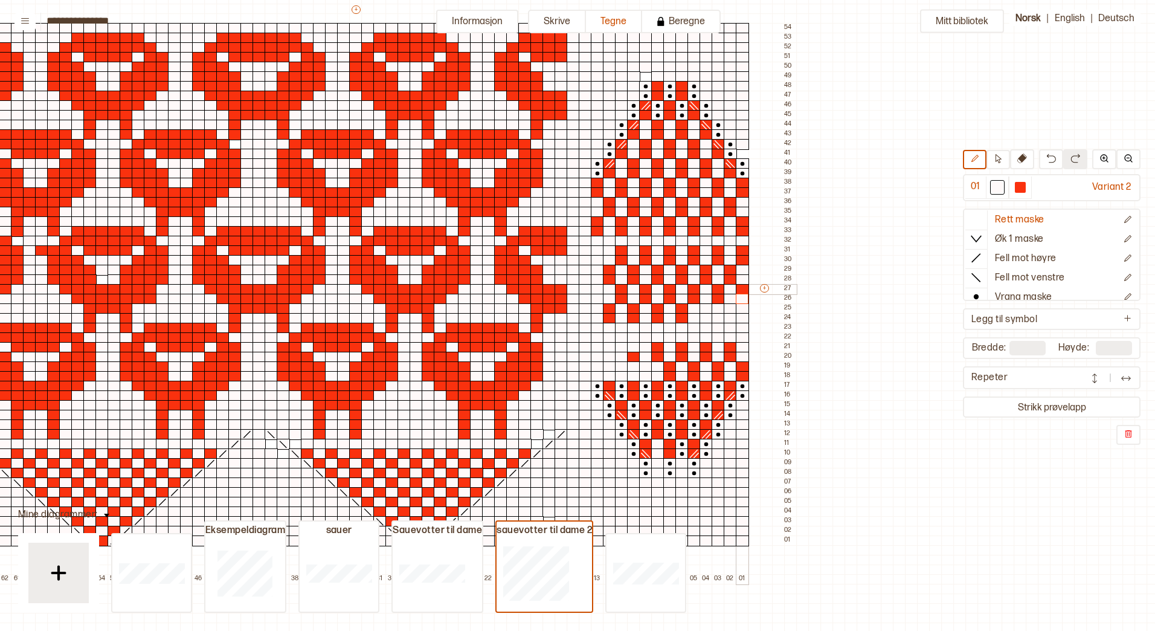
click at [743, 290] on div at bounding box center [742, 289] width 13 height 11
click at [732, 277] on div at bounding box center [730, 279] width 13 height 11
drag, startPoint x: 730, startPoint y: 273, endPoint x: 731, endPoint y: 265, distance: 7.4
click at [730, 271] on div at bounding box center [730, 270] width 13 height 11
drag, startPoint x: 741, startPoint y: 259, endPoint x: 742, endPoint y: 247, distance: 12.1
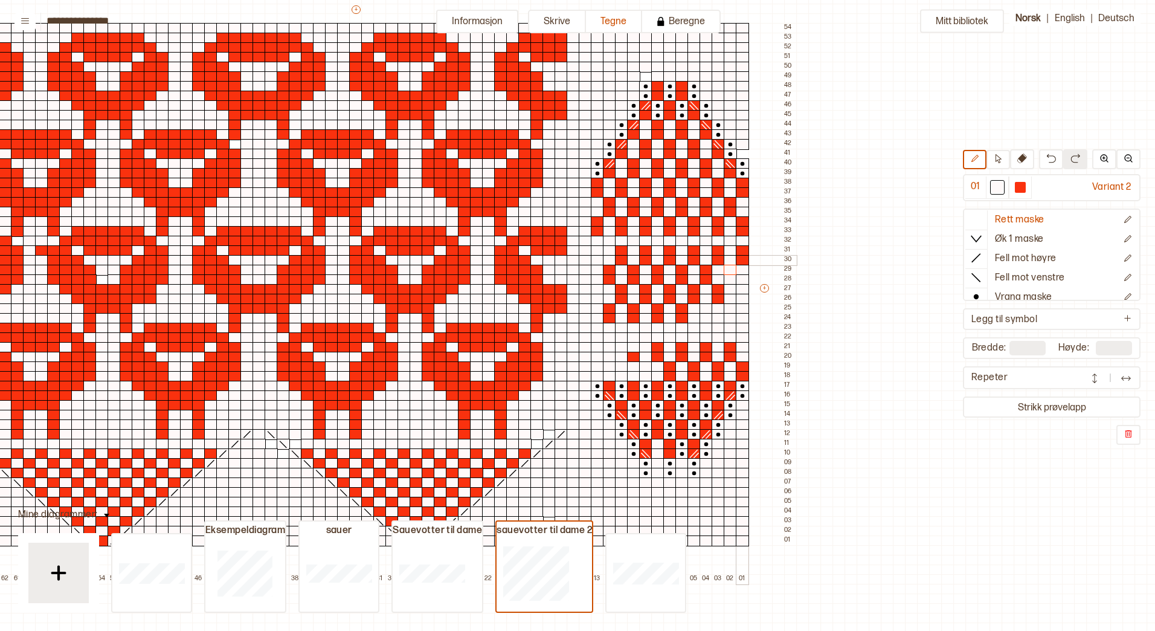
click at [741, 259] on div at bounding box center [742, 260] width 13 height 11
click at [742, 247] on div at bounding box center [742, 250] width 13 height 11
click at [720, 248] on div at bounding box center [718, 250] width 13 height 11
click at [717, 259] on div at bounding box center [718, 260] width 13 height 11
click at [706, 275] on div "+ + + + 65 64 63 62 61 60 59 58 57 56 55 54 53 52 51 50 49 48 47 46 45 44 43 42…" at bounding box center [367, 294] width 858 height 580
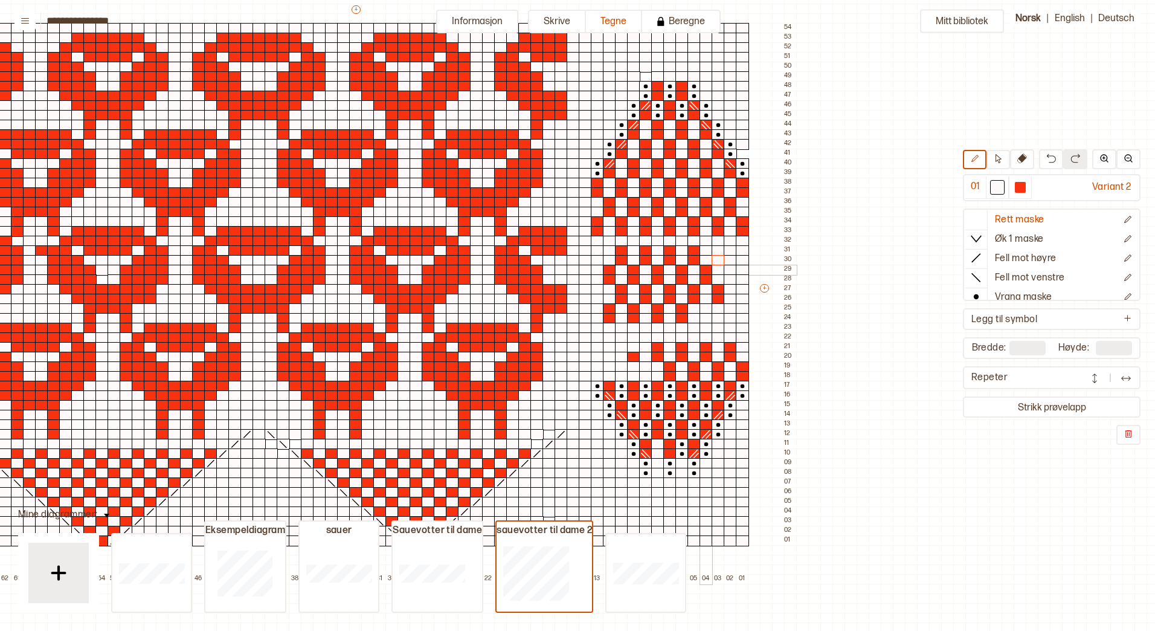
click at [706, 269] on div at bounding box center [706, 270] width 13 height 11
click at [694, 256] on div at bounding box center [694, 260] width 13 height 11
click at [694, 251] on div at bounding box center [694, 250] width 13 height 11
click at [682, 276] on div at bounding box center [682, 279] width 13 height 11
click at [682, 269] on div at bounding box center [682, 270] width 13 height 11
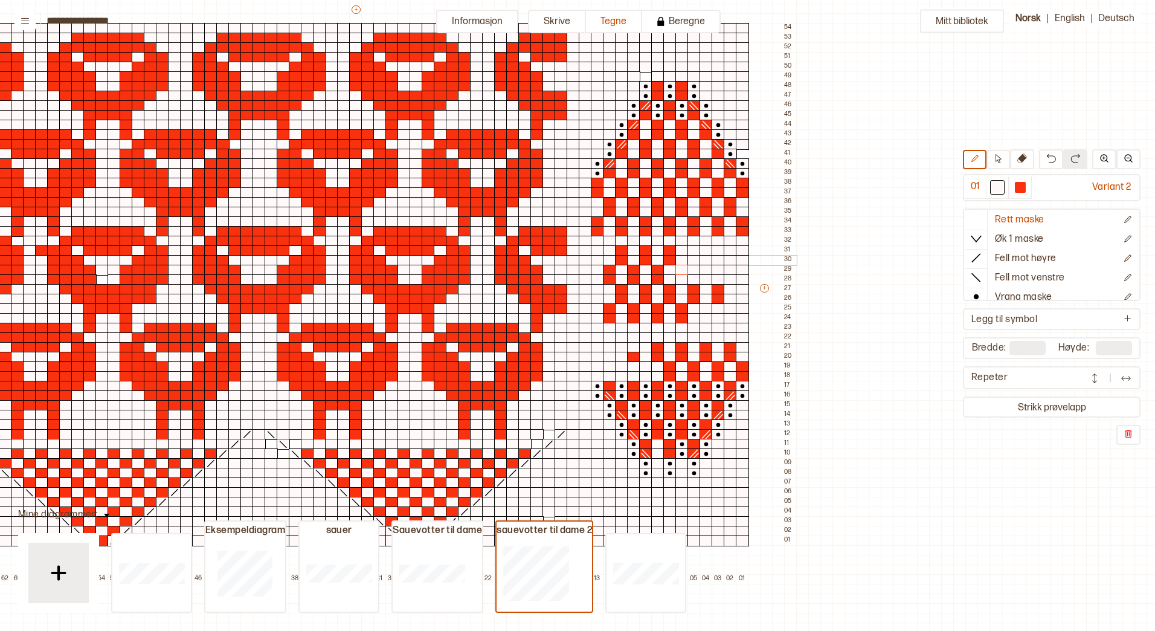
click at [669, 260] on div at bounding box center [669, 260] width 13 height 11
click at [669, 251] on div at bounding box center [669, 250] width 13 height 11
click at [647, 250] on div at bounding box center [645, 250] width 13 height 11
click at [643, 262] on div at bounding box center [645, 260] width 13 height 11
click at [618, 260] on div at bounding box center [621, 260] width 13 height 11
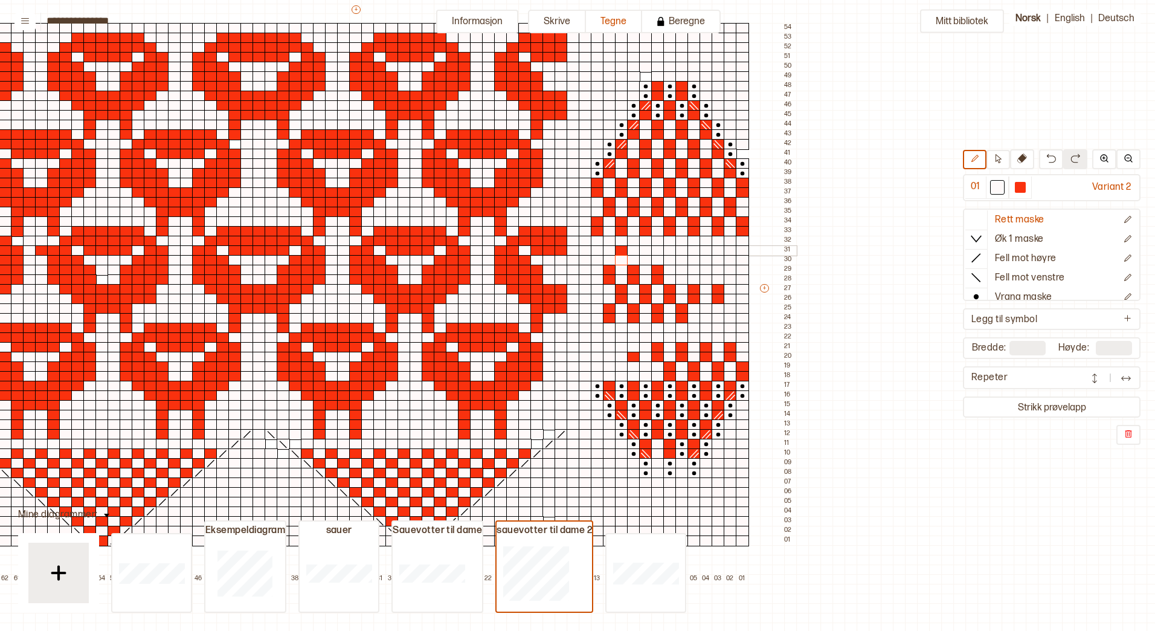
click at [619, 251] on div at bounding box center [621, 250] width 13 height 11
click at [613, 271] on div at bounding box center [609, 270] width 13 height 11
click at [610, 279] on div at bounding box center [609, 279] width 13 height 11
click at [635, 268] on div at bounding box center [633, 270] width 13 height 11
click at [632, 277] on div at bounding box center [633, 279] width 13 height 11
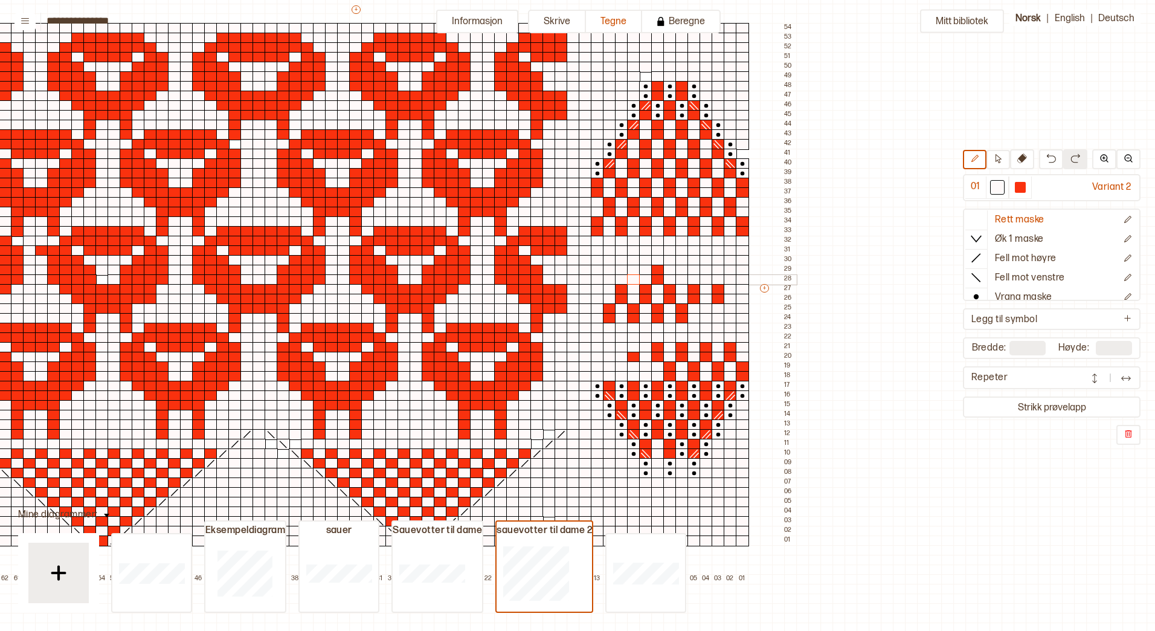
click at [659, 271] on div at bounding box center [657, 270] width 13 height 11
click at [660, 279] on div at bounding box center [657, 279] width 13 height 11
click at [622, 289] on div at bounding box center [621, 289] width 13 height 11
click at [621, 297] on div at bounding box center [621, 299] width 13 height 11
click at [644, 286] on div at bounding box center [645, 289] width 13 height 11
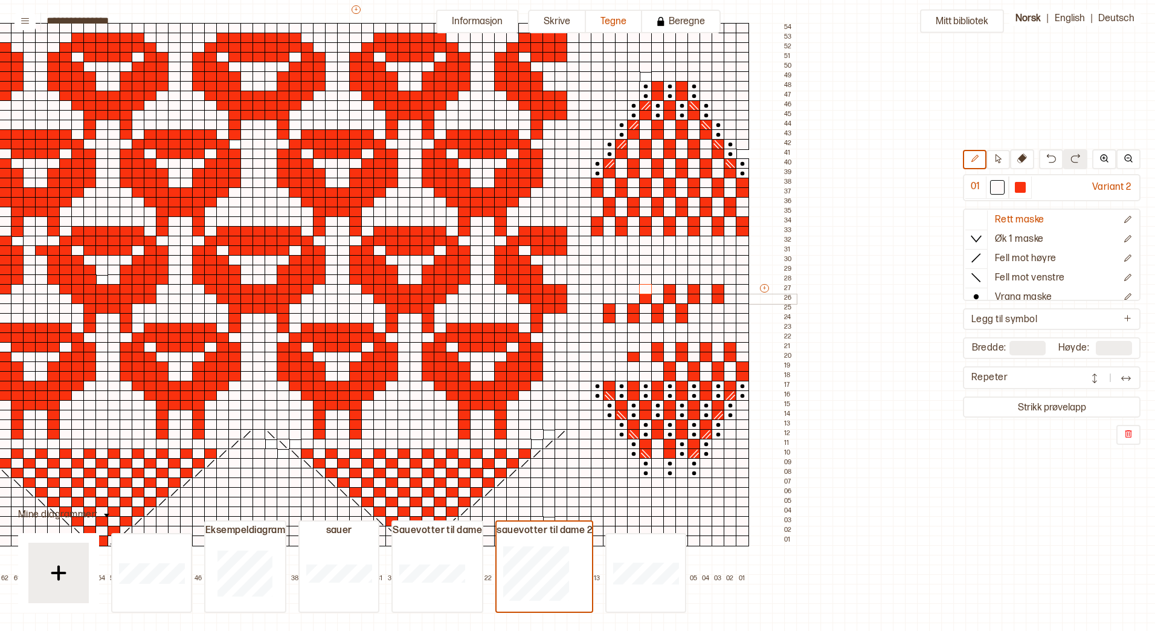
click at [644, 295] on div at bounding box center [645, 299] width 13 height 11
click at [668, 288] on div at bounding box center [669, 289] width 13 height 11
click at [669, 297] on div at bounding box center [669, 299] width 13 height 11
click at [692, 291] on div at bounding box center [694, 289] width 13 height 11
click at [692, 298] on div at bounding box center [694, 299] width 13 height 11
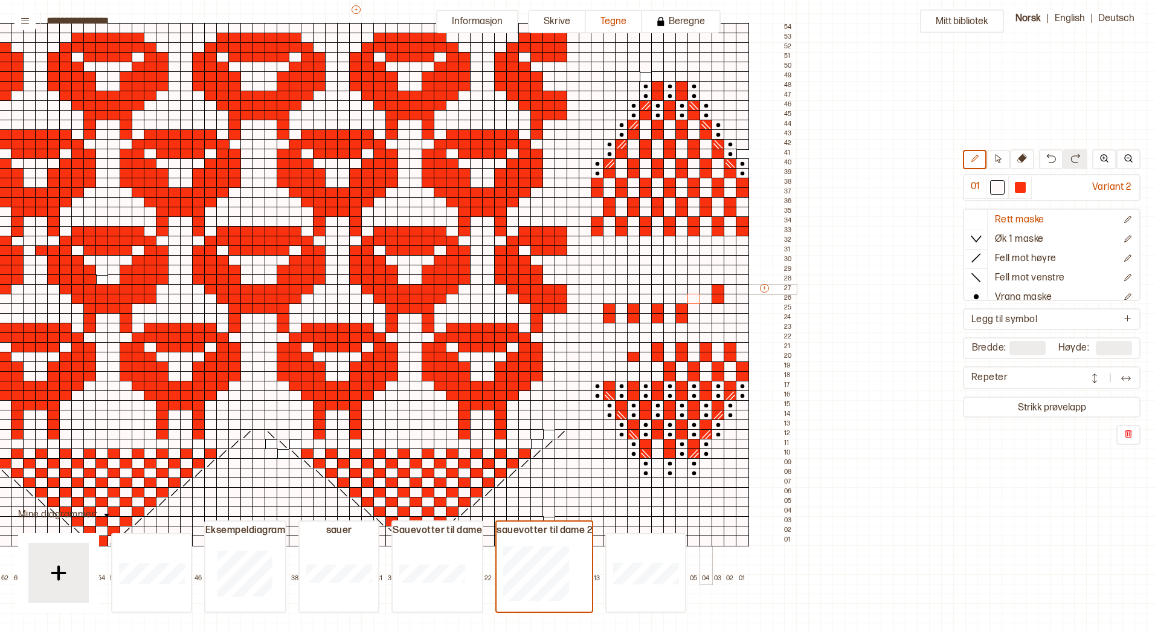
click at [721, 289] on div at bounding box center [718, 289] width 13 height 11
click at [720, 300] on div at bounding box center [718, 299] width 13 height 11
click at [679, 308] on div at bounding box center [682, 308] width 13 height 11
click at [682, 319] on div at bounding box center [682, 318] width 13 height 11
click at [659, 317] on div at bounding box center [657, 318] width 13 height 11
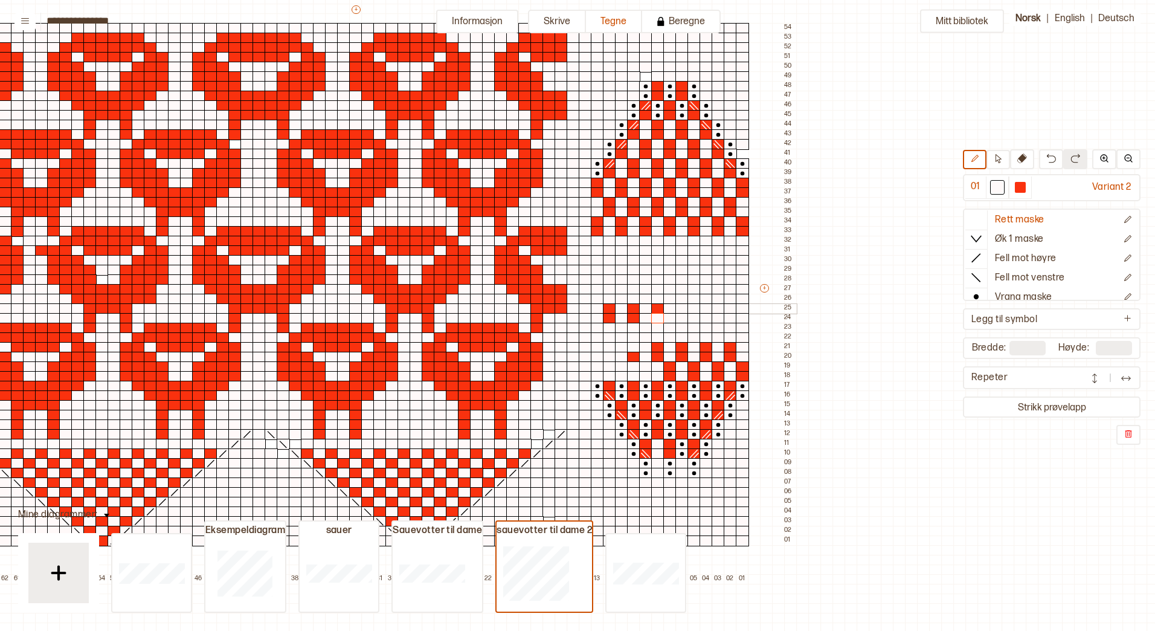
click at [657, 308] on div at bounding box center [657, 308] width 13 height 11
click at [637, 317] on div at bounding box center [633, 318] width 13 height 11
click at [634, 307] on div at bounding box center [633, 308] width 13 height 11
click at [611, 318] on div at bounding box center [609, 318] width 13 height 11
click at [609, 306] on div at bounding box center [609, 308] width 13 height 11
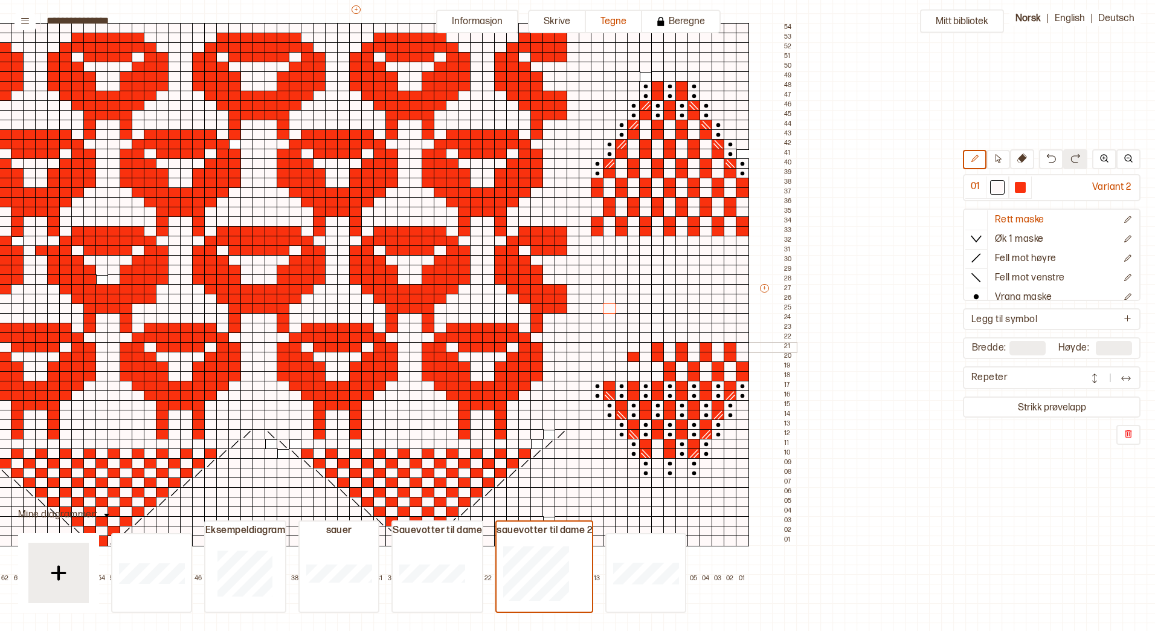
click at [629, 355] on div at bounding box center [633, 357] width 13 height 11
click at [656, 349] on div at bounding box center [657, 347] width 13 height 11
click at [656, 356] on div at bounding box center [657, 357] width 13 height 11
click at [680, 349] on div at bounding box center [682, 347] width 13 height 11
drag, startPoint x: 681, startPoint y: 353, endPoint x: 705, endPoint y: 352, distance: 23.6
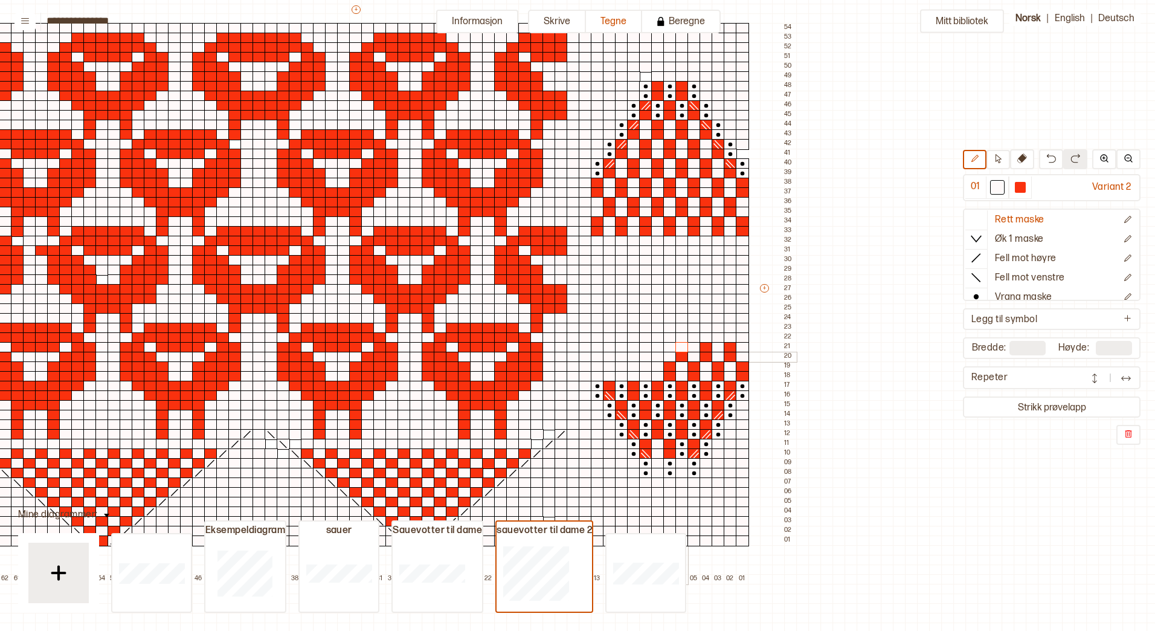
click at [681, 354] on div at bounding box center [682, 357] width 13 height 11
drag, startPoint x: 716, startPoint y: 346, endPoint x: 710, endPoint y: 350, distance: 7.7
click at [715, 346] on div at bounding box center [718, 347] width 13 height 11
drag, startPoint x: 708, startPoint y: 349, endPoint x: 706, endPoint y: 356, distance: 7.4
click at [707, 349] on div at bounding box center [706, 347] width 13 height 11
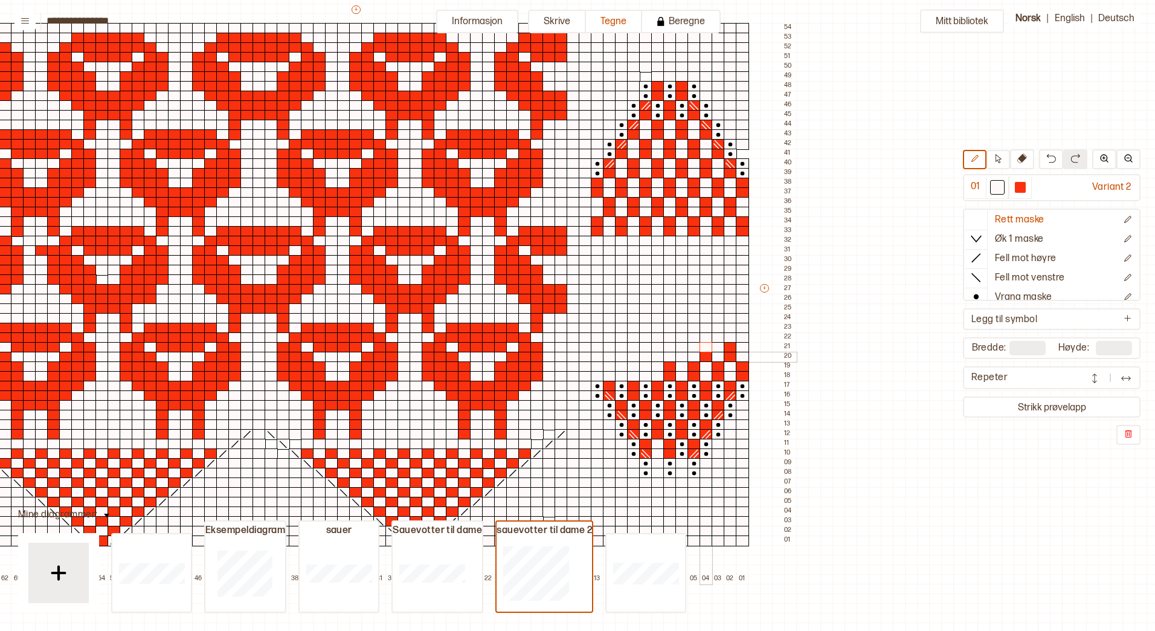
click at [706, 356] on div at bounding box center [706, 357] width 13 height 11
click at [729, 350] on div at bounding box center [730, 347] width 13 height 11
click at [730, 358] on div at bounding box center [730, 357] width 13 height 11
click at [745, 373] on div at bounding box center [742, 376] width 13 height 11
drag, startPoint x: 744, startPoint y: 368, endPoint x: 712, endPoint y: 369, distance: 31.4
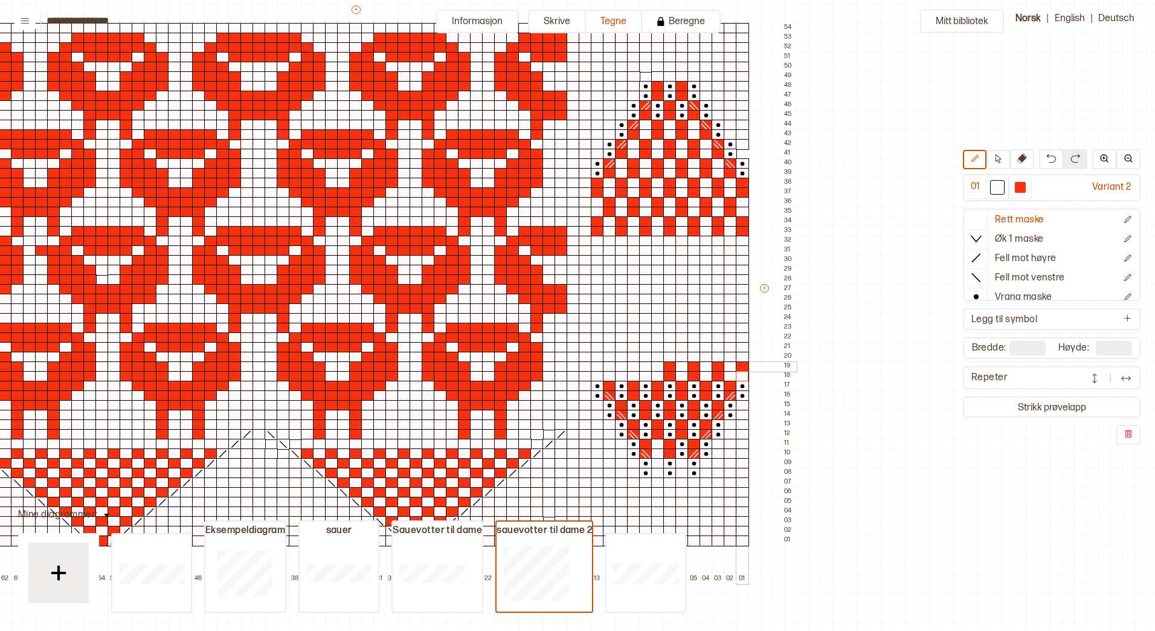
click at [743, 367] on div at bounding box center [742, 366] width 13 height 11
click at [717, 373] on div at bounding box center [718, 376] width 13 height 11
click at [716, 367] on div at bounding box center [718, 366] width 13 height 11
click at [692, 372] on div at bounding box center [694, 376] width 13 height 11
click at [689, 365] on div at bounding box center [694, 366] width 13 height 11
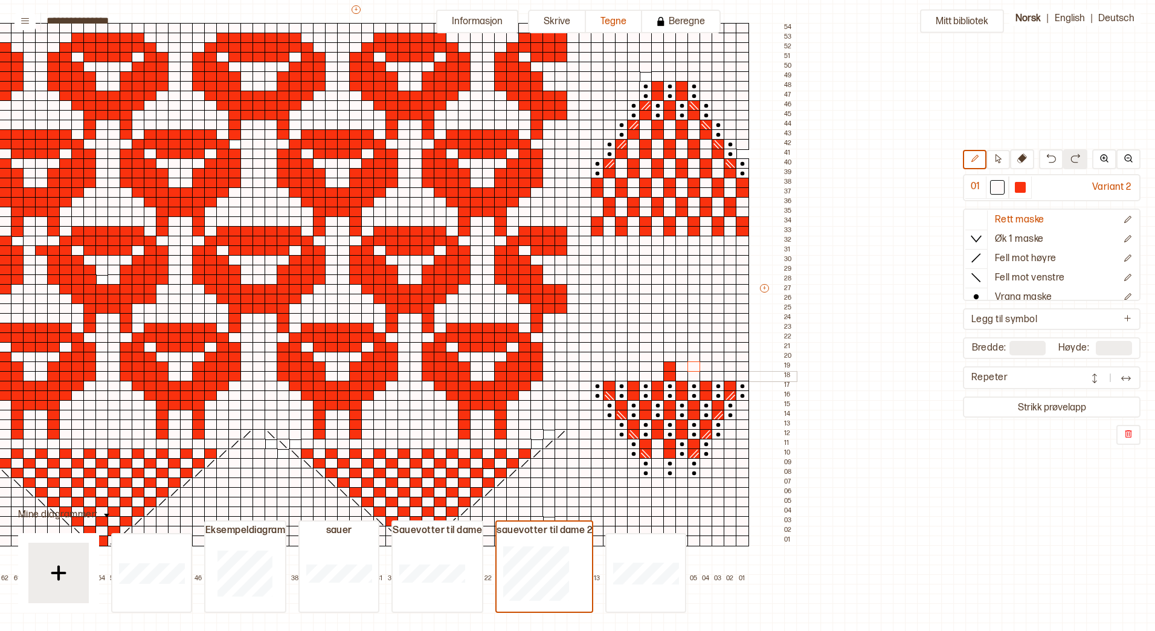
click at [673, 373] on div at bounding box center [669, 376] width 13 height 11
click at [669, 366] on div at bounding box center [669, 366] width 13 height 11
click at [611, 384] on div at bounding box center [609, 386] width 13 height 11
click at [636, 386] on div at bounding box center [633, 386] width 13 height 11
click at [634, 393] on div at bounding box center [633, 395] width 13 height 11
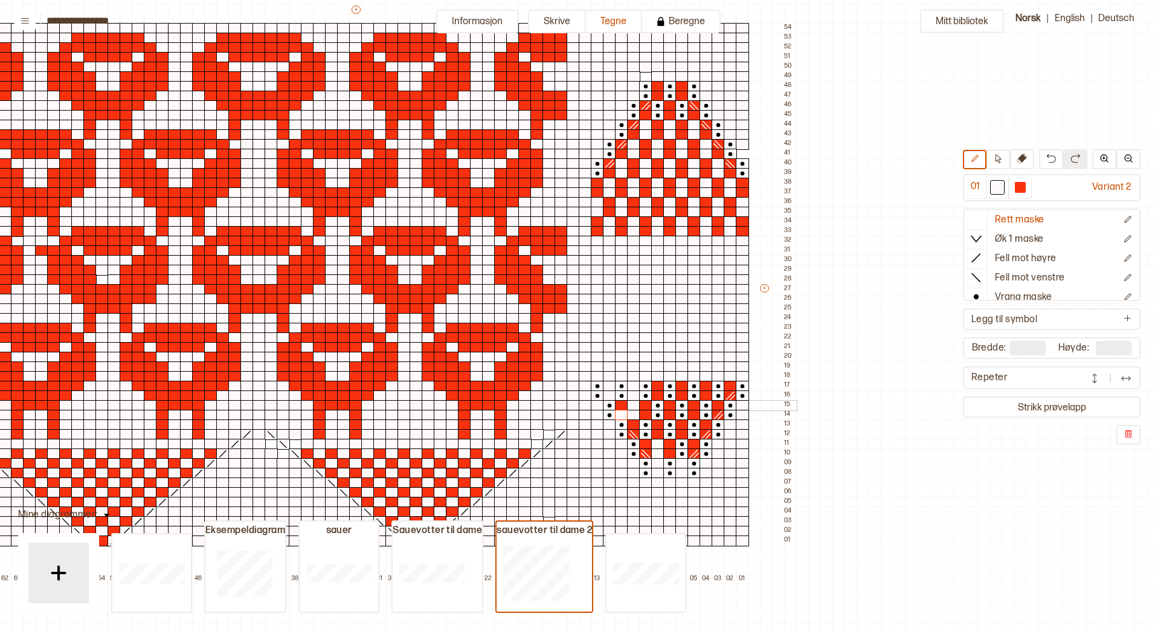
click at [622, 407] on div at bounding box center [621, 405] width 13 height 11
click at [657, 396] on div at bounding box center [657, 395] width 13 height 11
click at [659, 383] on div at bounding box center [657, 386] width 13 height 11
click at [680, 394] on div at bounding box center [682, 395] width 13 height 11
click at [682, 382] on div at bounding box center [682, 386] width 13 height 11
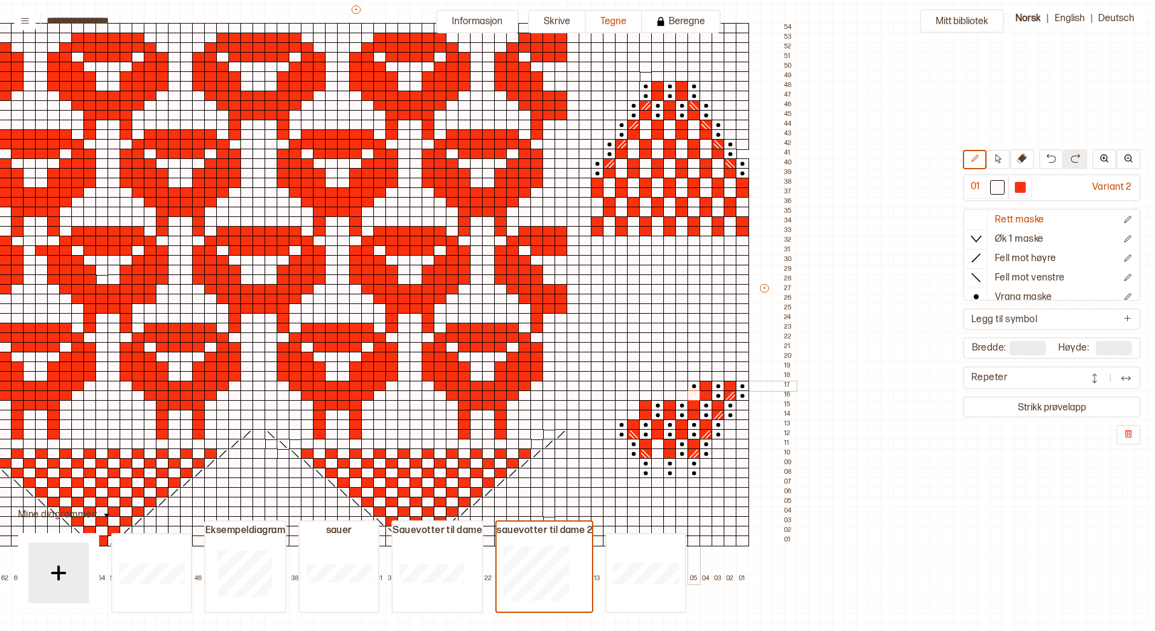
click at [703, 394] on div at bounding box center [706, 395] width 13 height 11
click at [707, 381] on div at bounding box center [706, 386] width 13 height 11
click at [729, 386] on div at bounding box center [730, 386] width 13 height 11
drag, startPoint x: 740, startPoint y: 393, endPoint x: 727, endPoint y: 413, distance: 23.6
drag, startPoint x: 717, startPoint y: 424, endPoint x: 717, endPoint y: 435, distance: 10.9
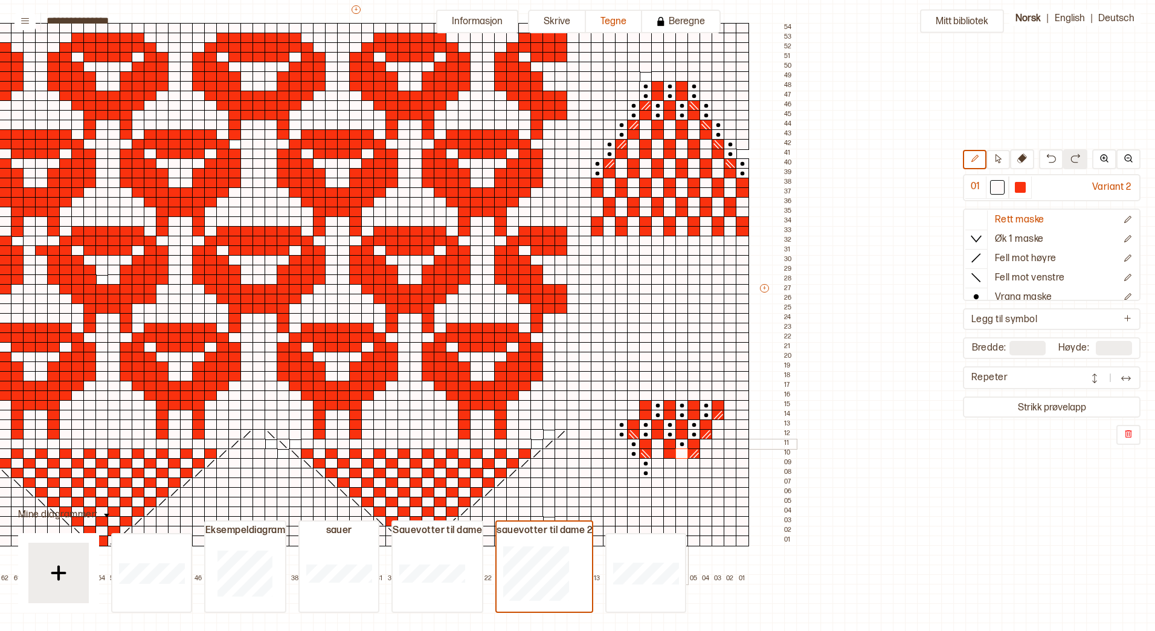
drag, startPoint x: 682, startPoint y: 445, endPoint x: 695, endPoint y: 425, distance: 24.0
drag, startPoint x: 695, startPoint y: 425, endPoint x: 697, endPoint y: 416, distance: 8.5
click at [697, 413] on div at bounding box center [694, 415] width 13 height 11
click at [698, 404] on div at bounding box center [694, 405] width 13 height 11
click at [721, 403] on div at bounding box center [718, 405] width 13 height 11
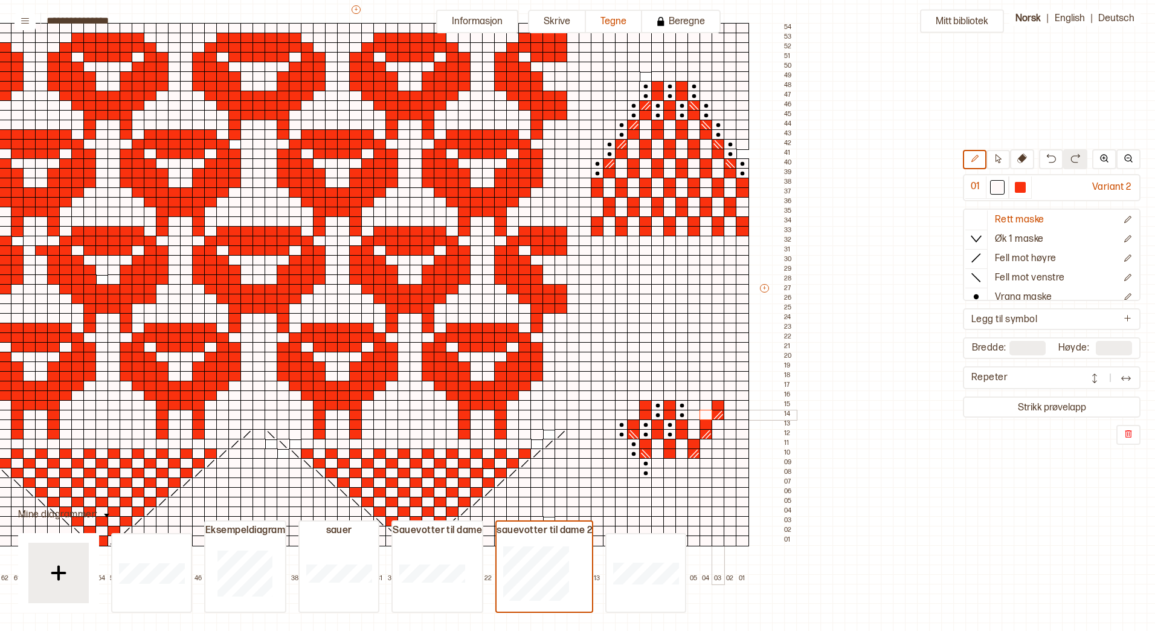
click at [704, 432] on div at bounding box center [706, 434] width 13 height 11
click at [706, 423] on div at bounding box center [706, 424] width 13 height 11
click at [693, 442] on div at bounding box center [694, 444] width 13 height 11
click at [680, 430] on div at bounding box center [682, 434] width 13 height 11
click at [682, 421] on div at bounding box center [682, 424] width 13 height 11
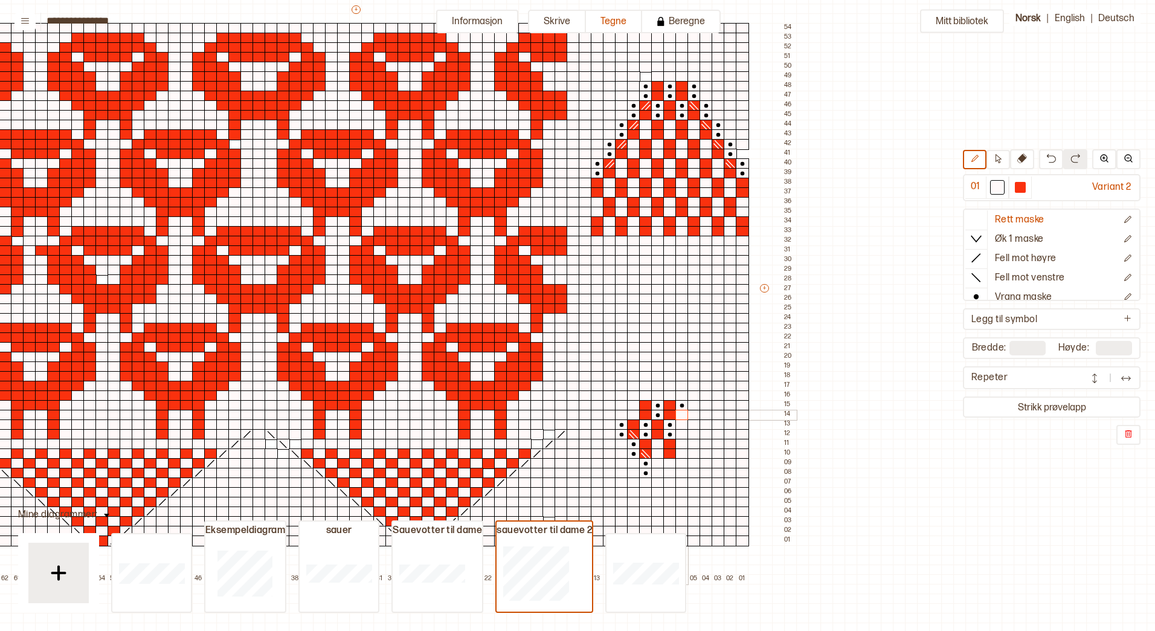
drag, startPoint x: 682, startPoint y: 407, endPoint x: 668, endPoint y: 405, distance: 14.0
click at [669, 404] on div at bounding box center [669, 405] width 13 height 11
click at [667, 413] on div at bounding box center [669, 415] width 13 height 11
click at [647, 406] on div at bounding box center [645, 405] width 13 height 11
click at [643, 416] on div at bounding box center [645, 415] width 13 height 11
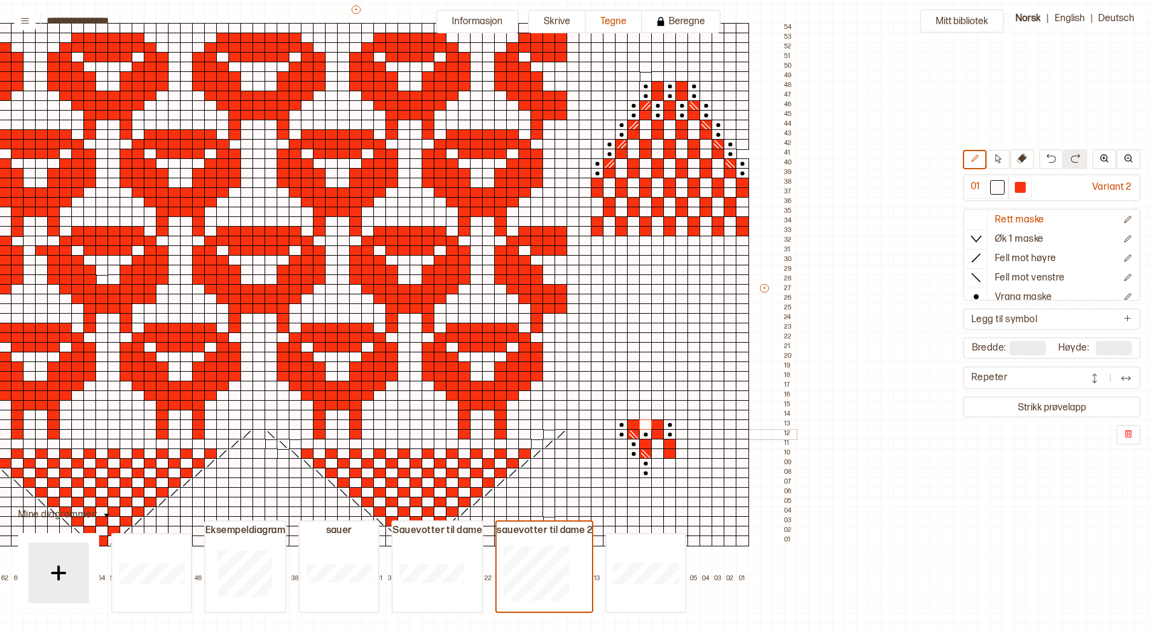
click at [648, 446] on div at bounding box center [645, 444] width 13 height 11
click at [669, 454] on div at bounding box center [669, 453] width 13 height 11
drag, startPoint x: 671, startPoint y: 445, endPoint x: 671, endPoint y: 432, distance: 13.3
click at [671, 445] on div at bounding box center [669, 444] width 13 height 11
click at [654, 422] on div at bounding box center [657, 424] width 13 height 11
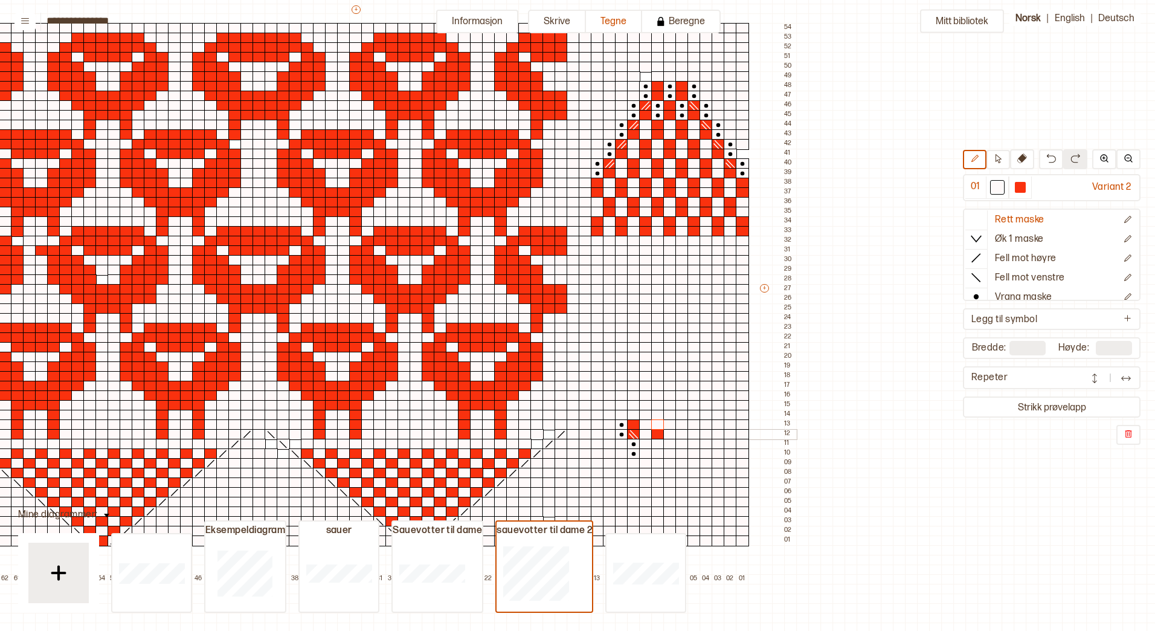
click at [657, 434] on div at bounding box center [657, 434] width 13 height 11
click at [633, 424] on div at bounding box center [633, 424] width 13 height 11
click at [1021, 182] on div at bounding box center [1020, 187] width 11 height 11
click at [606, 239] on div at bounding box center [609, 241] width 13 height 11
click at [609, 246] on div at bounding box center [609, 250] width 13 height 11
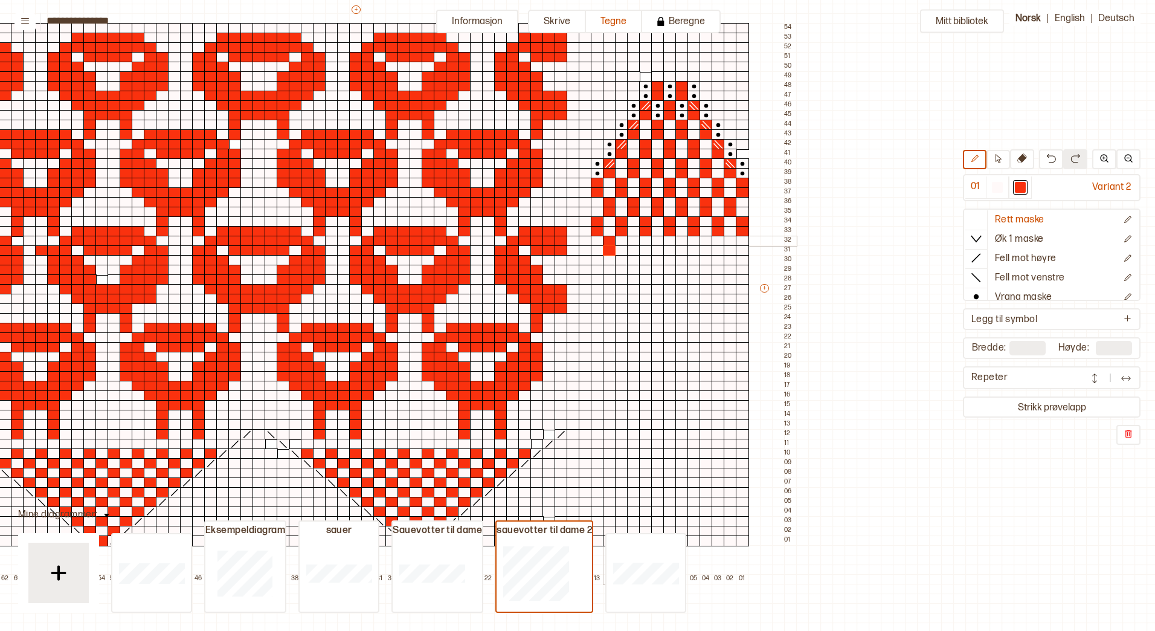
click at [633, 239] on div at bounding box center [633, 241] width 13 height 11
click at [634, 248] on div at bounding box center [633, 250] width 13 height 11
click at [656, 239] on div at bounding box center [657, 241] width 13 height 11
click at [658, 247] on div at bounding box center [657, 250] width 13 height 11
click at [683, 241] on div at bounding box center [682, 241] width 13 height 11
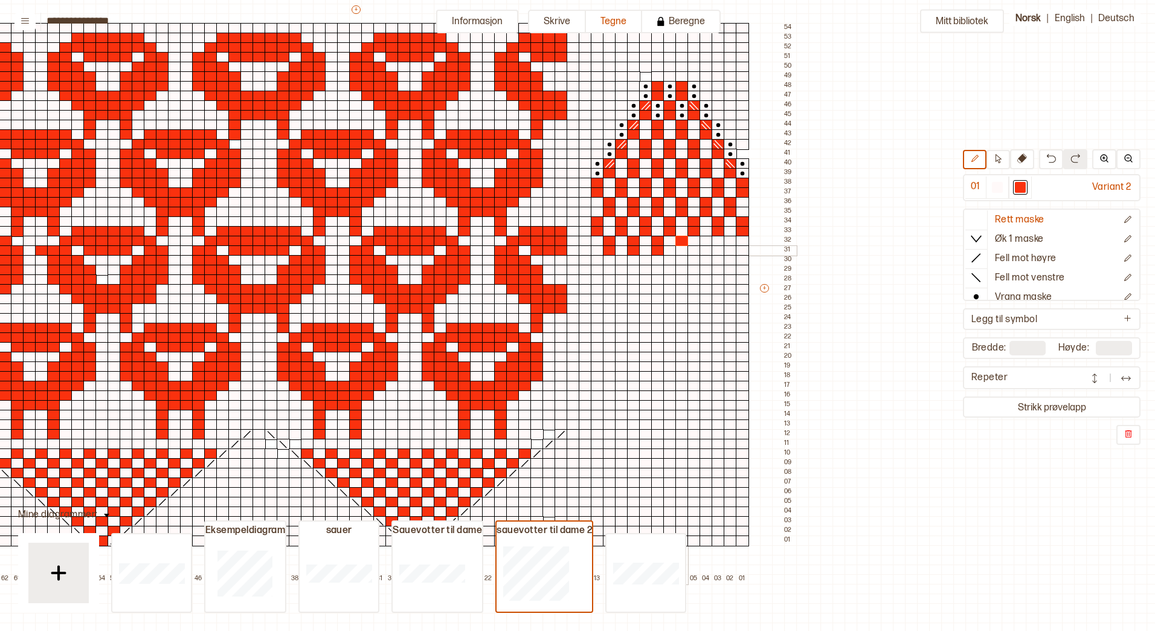
click at [683, 248] on div at bounding box center [682, 250] width 13 height 11
click at [707, 241] on div at bounding box center [706, 241] width 13 height 11
click at [707, 251] on div at bounding box center [706, 250] width 13 height 11
click at [729, 243] on div at bounding box center [730, 241] width 13 height 11
click at [729, 250] on div at bounding box center [730, 250] width 13 height 11
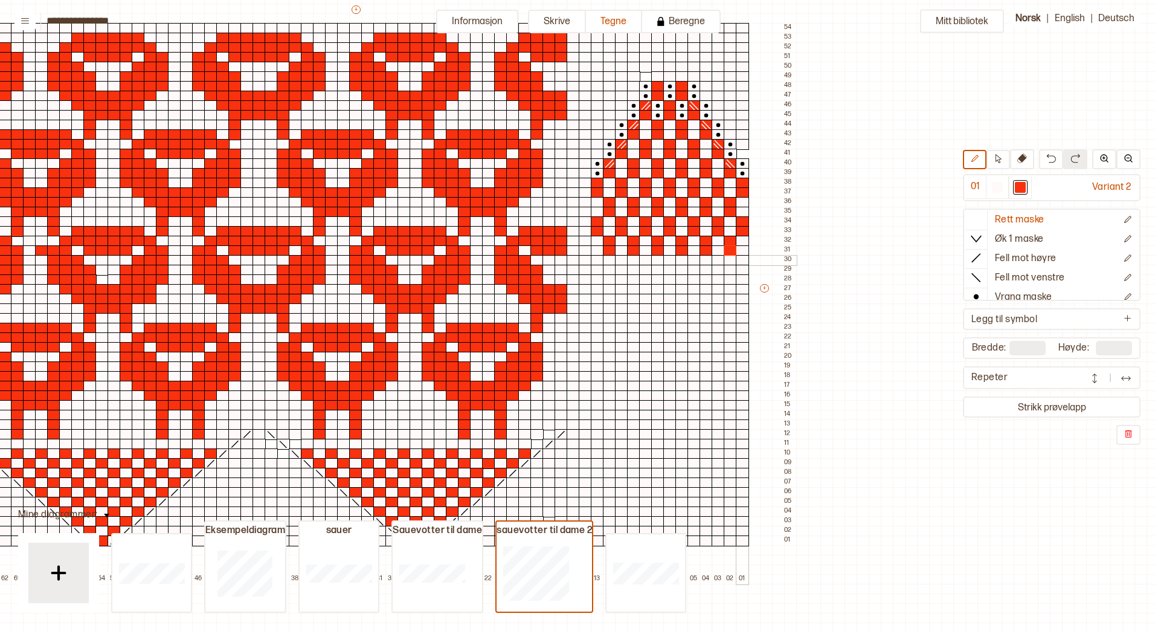
click at [743, 260] on div at bounding box center [742, 260] width 13 height 11
click at [743, 271] on div at bounding box center [742, 270] width 13 height 11
drag, startPoint x: 718, startPoint y: 261, endPoint x: 718, endPoint y: 268, distance: 6.6
click at [718, 261] on div at bounding box center [718, 260] width 13 height 11
click at [718, 269] on div at bounding box center [718, 270] width 13 height 11
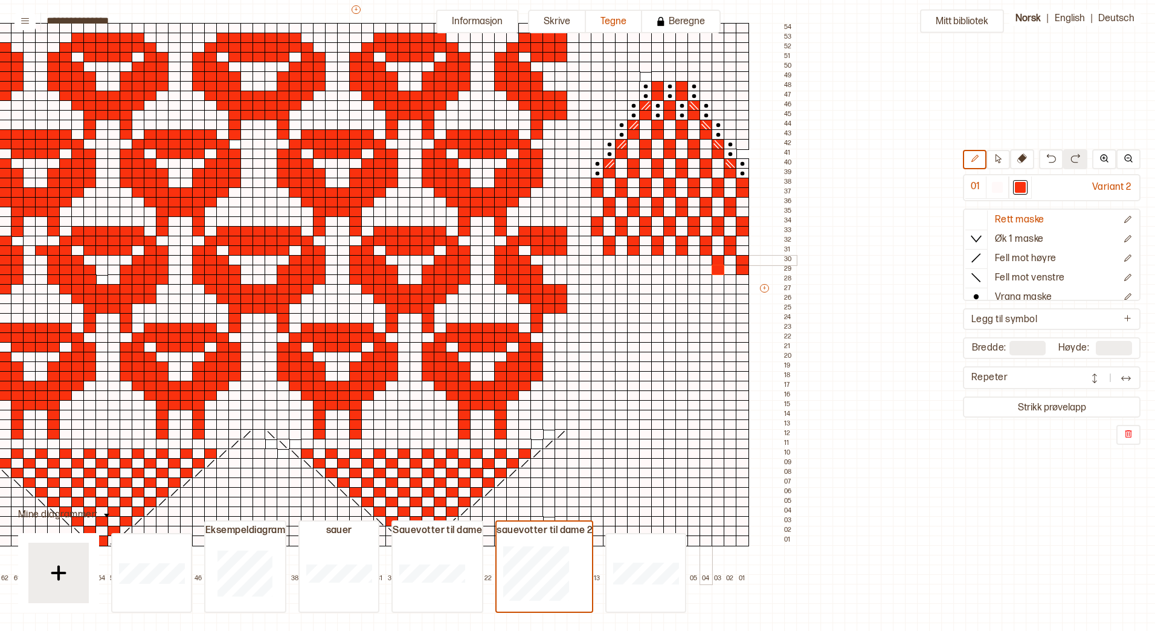
click at [694, 259] on div at bounding box center [694, 260] width 13 height 11
click at [692, 268] on div at bounding box center [694, 270] width 13 height 11
click at [670, 258] on div at bounding box center [669, 260] width 13 height 11
click at [670, 269] on div at bounding box center [669, 270] width 13 height 11
click at [648, 259] on div at bounding box center [645, 260] width 13 height 11
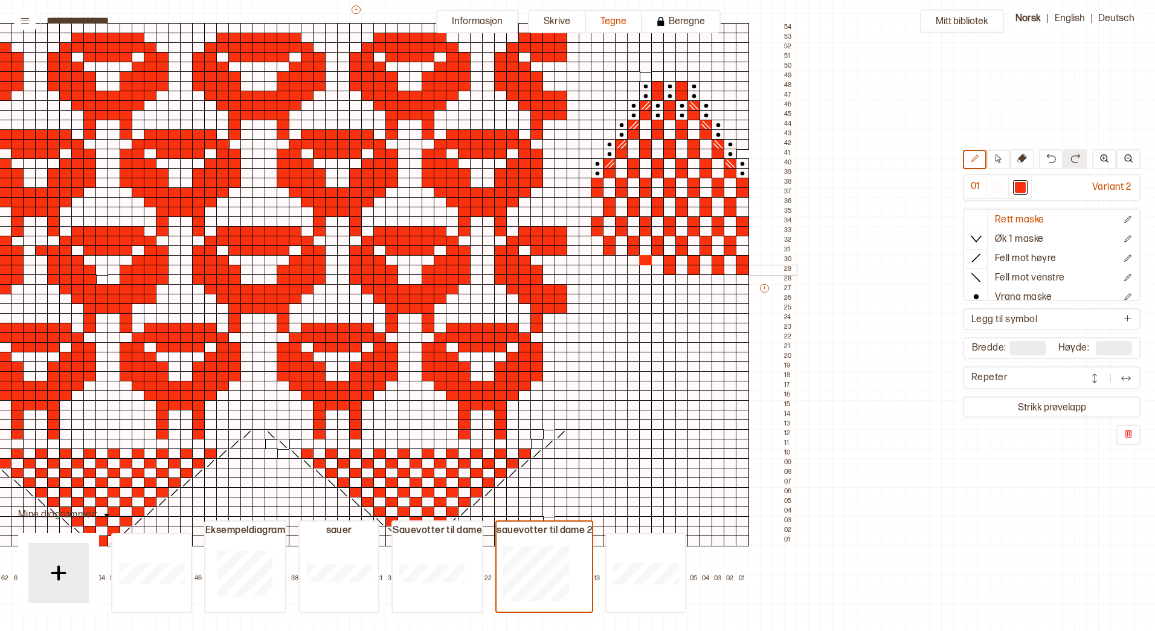
click at [648, 269] on div at bounding box center [645, 270] width 13 height 11
click at [623, 261] on div at bounding box center [621, 260] width 13 height 11
click at [622, 268] on div at bounding box center [621, 270] width 13 height 11
click at [597, 258] on div at bounding box center [597, 260] width 13 height 11
click at [598, 268] on div at bounding box center [597, 270] width 13 height 11
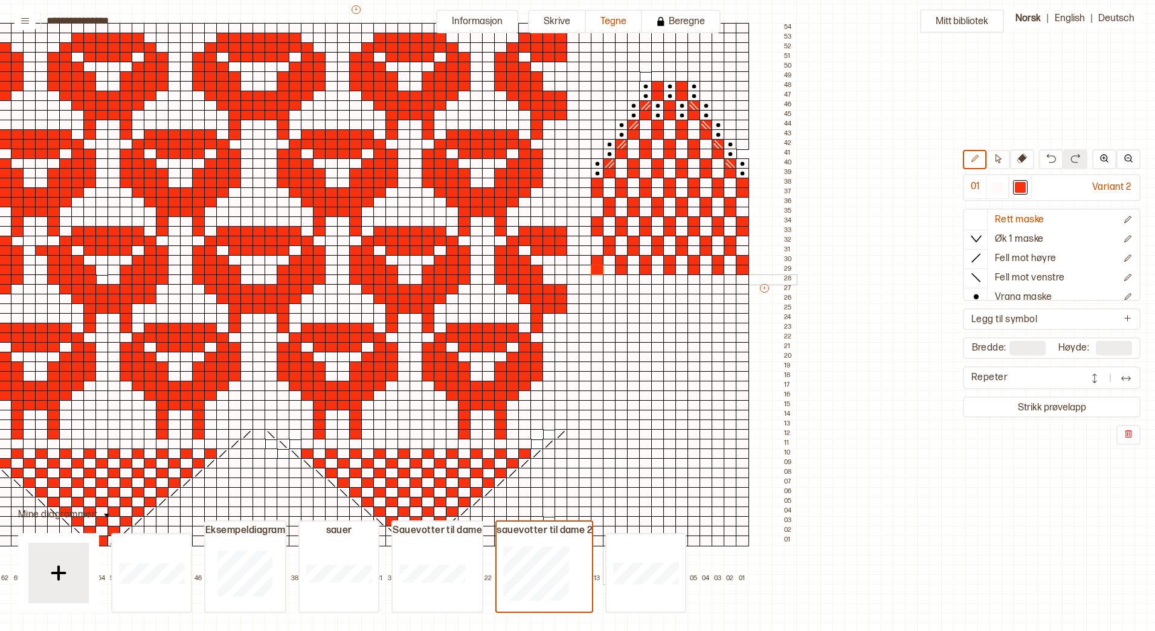
click at [611, 280] on div at bounding box center [609, 279] width 13 height 11
click at [609, 289] on div at bounding box center [609, 289] width 13 height 11
click at [632, 281] on div at bounding box center [633, 279] width 13 height 11
click at [634, 289] on div at bounding box center [633, 289] width 13 height 11
click at [657, 280] on div at bounding box center [657, 279] width 13 height 11
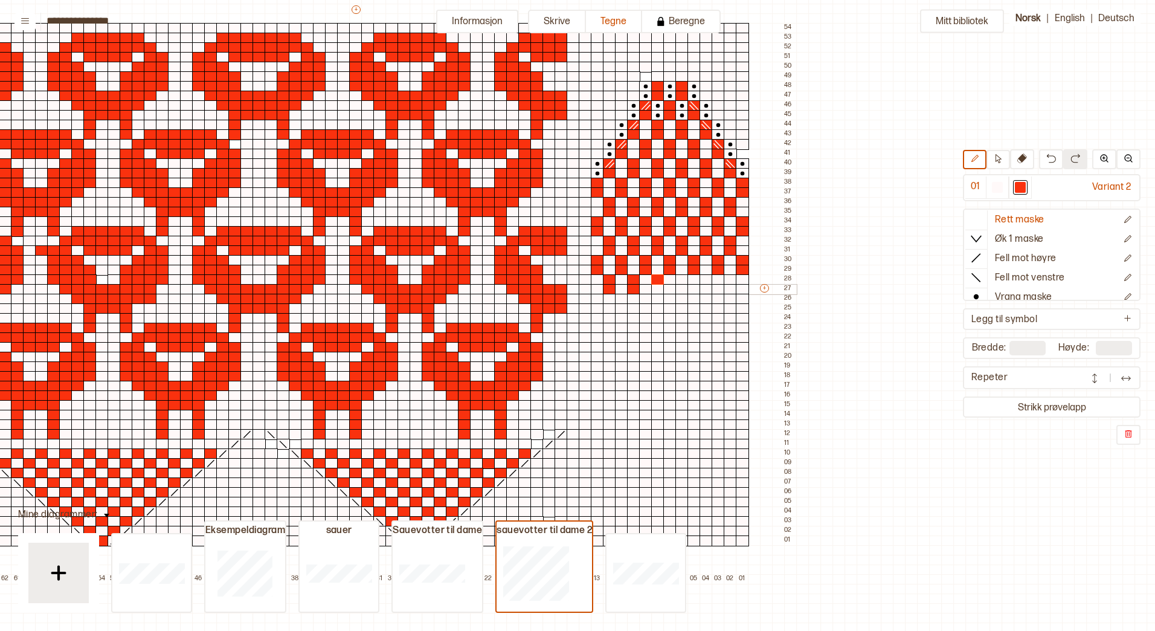
click at [659, 291] on div at bounding box center [657, 289] width 13 height 11
click at [681, 280] on div at bounding box center [682, 279] width 13 height 11
click at [682, 289] on div at bounding box center [682, 289] width 13 height 11
click at [705, 280] on div at bounding box center [706, 279] width 13 height 11
click at [705, 287] on div at bounding box center [706, 289] width 13 height 11
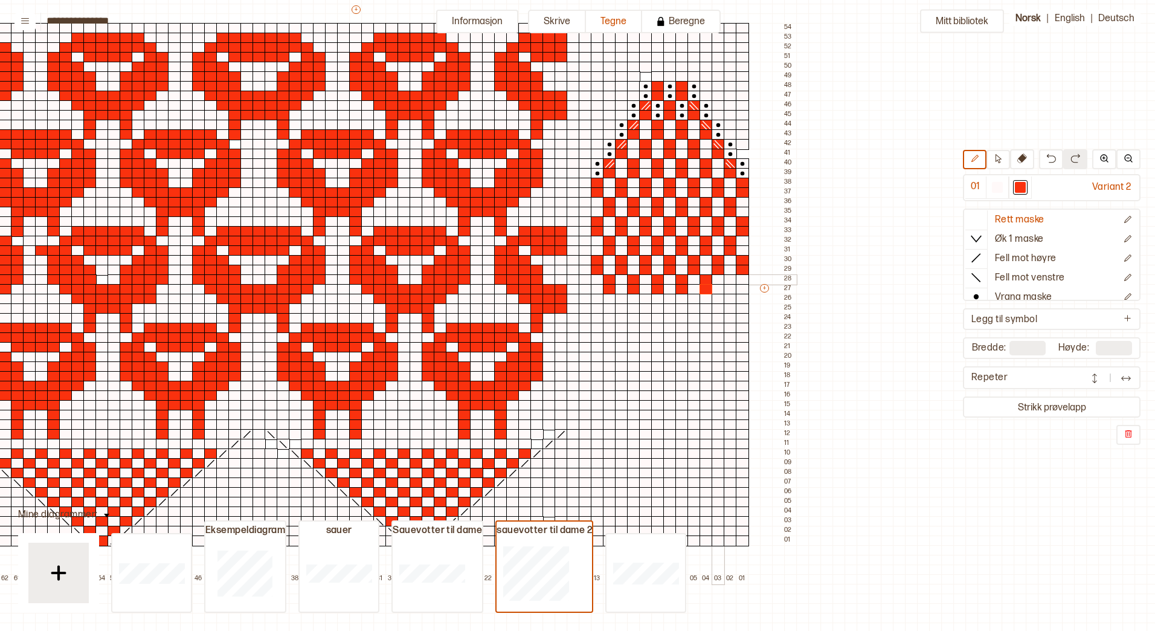
click at [727, 281] on div at bounding box center [730, 279] width 13 height 11
click at [729, 289] on div at bounding box center [730, 289] width 13 height 11
click at [741, 299] on div at bounding box center [742, 299] width 13 height 11
click at [745, 311] on div at bounding box center [742, 308] width 13 height 11
click at [718, 309] on div at bounding box center [718, 308] width 13 height 11
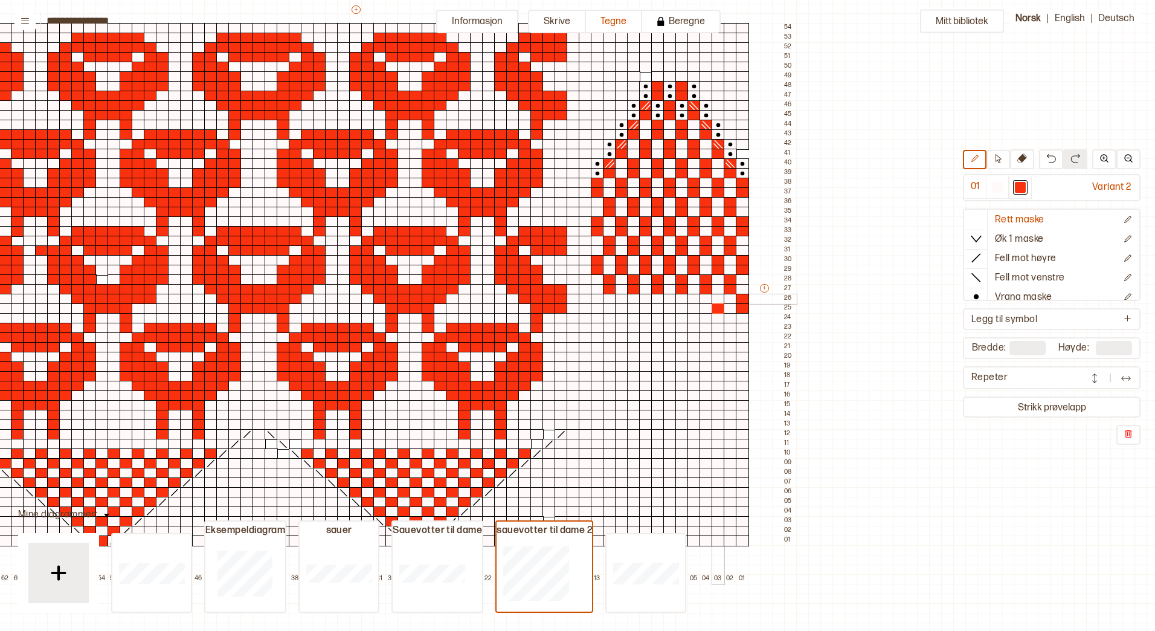
click at [718, 299] on div at bounding box center [718, 299] width 13 height 11
click at [694, 308] on div at bounding box center [694, 308] width 13 height 11
click at [695, 298] on div at bounding box center [694, 299] width 13 height 11
click at [668, 308] on div at bounding box center [669, 308] width 13 height 11
click at [667, 298] on div at bounding box center [669, 299] width 13 height 11
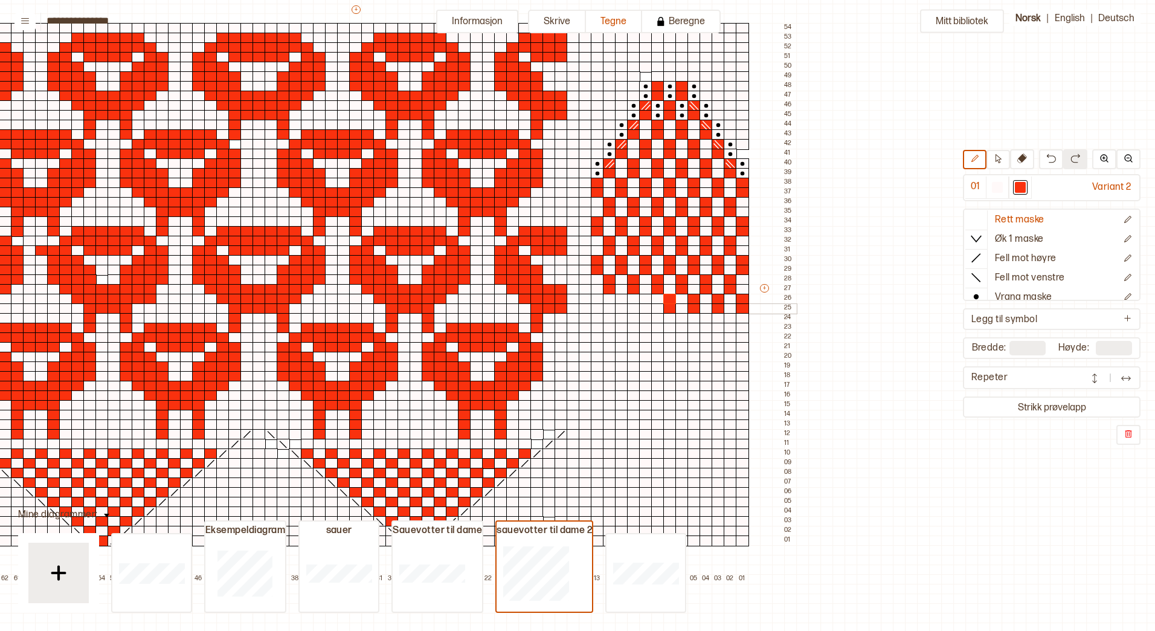
click at [643, 310] on div at bounding box center [645, 308] width 13 height 11
click at [647, 298] on div at bounding box center [645, 299] width 13 height 11
click at [622, 309] on div at bounding box center [621, 308] width 13 height 11
click at [622, 297] on div at bounding box center [621, 299] width 13 height 11
click at [595, 308] on div at bounding box center [597, 308] width 13 height 11
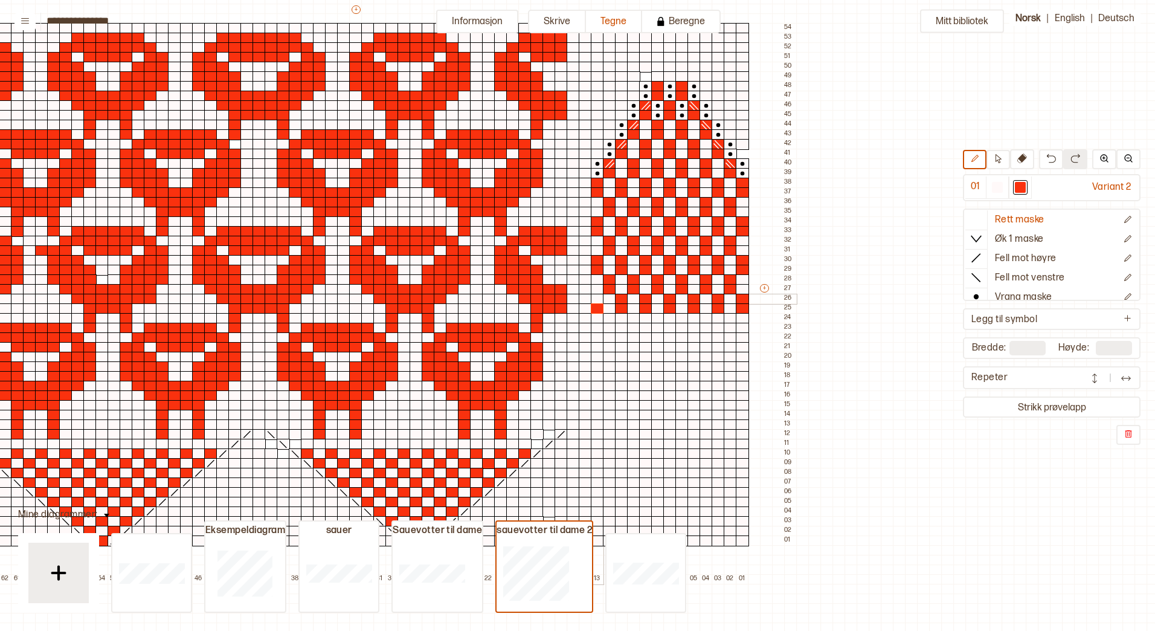
click at [598, 298] on div at bounding box center [597, 299] width 13 height 11
click at [611, 317] on div at bounding box center [609, 318] width 13 height 11
click at [611, 327] on div at bounding box center [609, 328] width 13 height 11
click at [633, 317] on div at bounding box center [633, 318] width 13 height 11
click at [633, 326] on div at bounding box center [633, 328] width 13 height 11
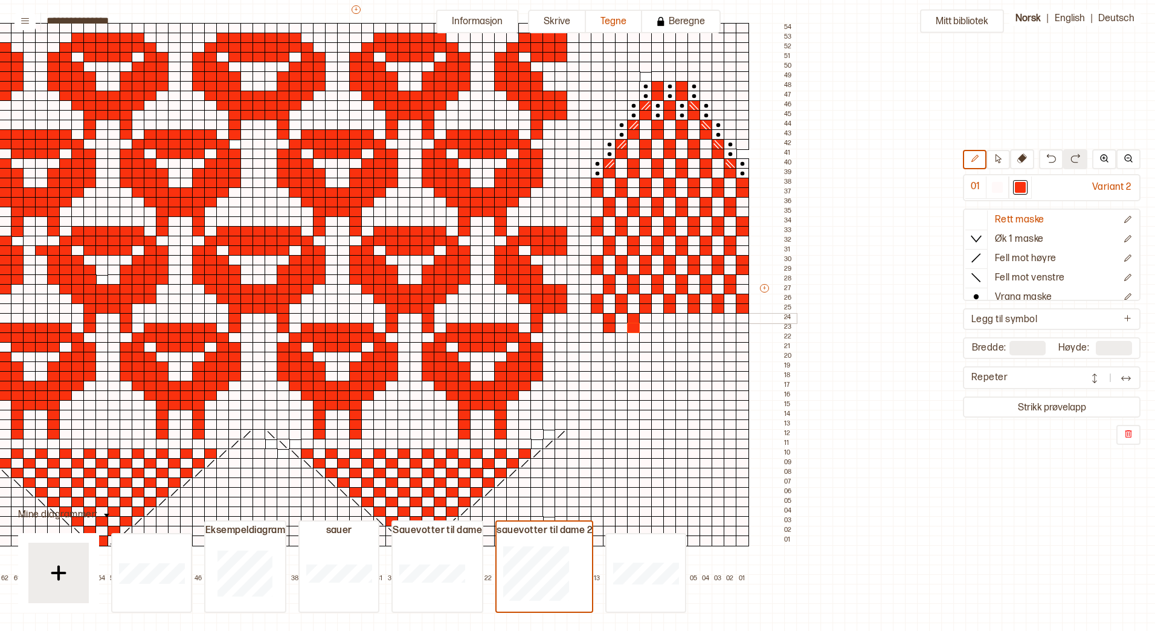
click at [658, 317] on div at bounding box center [657, 318] width 13 height 11
click at [658, 328] on div at bounding box center [657, 328] width 13 height 11
click at [679, 315] on div at bounding box center [682, 318] width 13 height 11
click at [681, 326] on div at bounding box center [682, 328] width 13 height 11
click at [706, 318] on div at bounding box center [706, 318] width 13 height 11
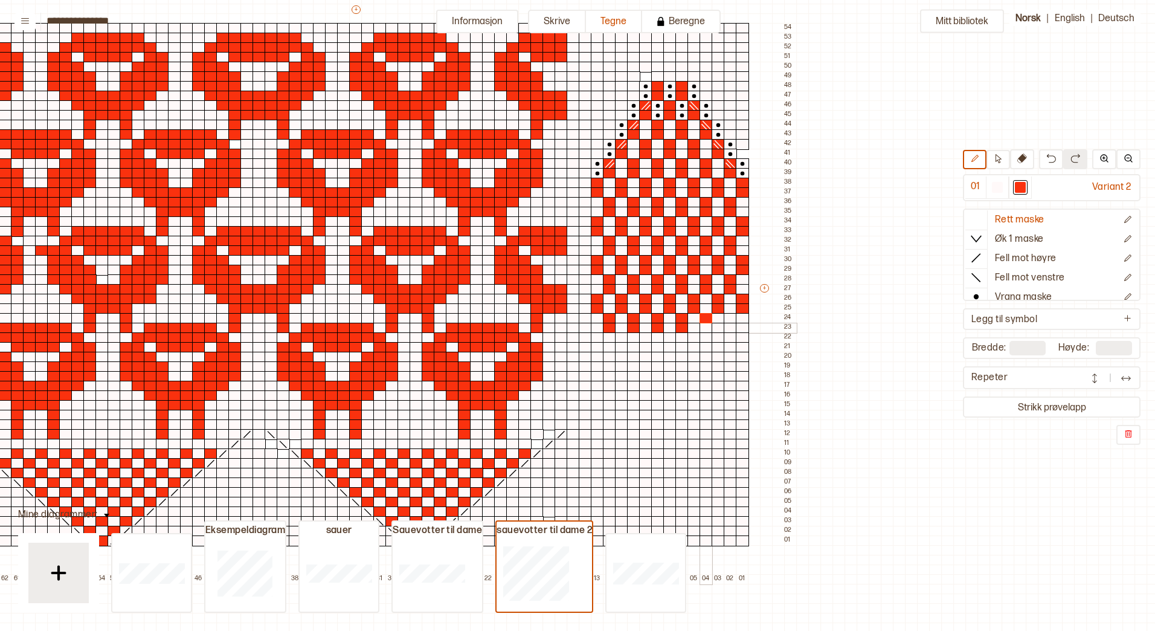
click at [705, 329] on div at bounding box center [706, 328] width 13 height 11
click at [731, 319] on div at bounding box center [730, 318] width 13 height 11
click at [729, 329] on div at bounding box center [730, 328] width 13 height 11
click at [979, 258] on icon at bounding box center [976, 258] width 12 height 12
click at [741, 337] on div at bounding box center [742, 337] width 13 height 11
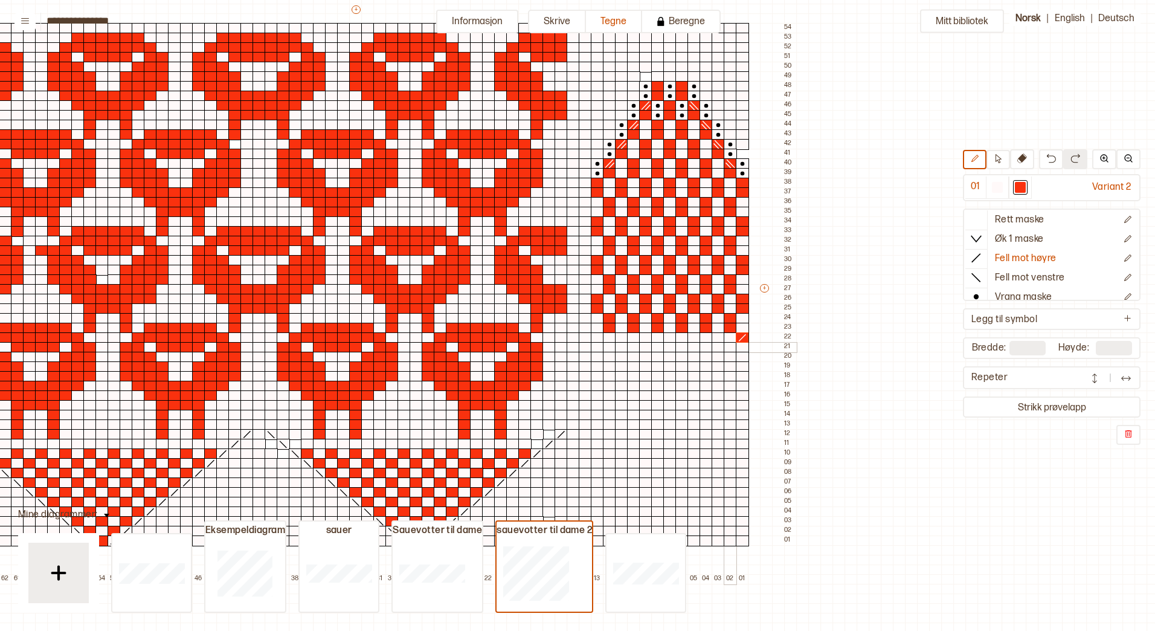
click at [732, 348] on div at bounding box center [730, 347] width 13 height 11
click at [717, 356] on div at bounding box center [718, 357] width 13 height 11
click at [704, 367] on div at bounding box center [706, 366] width 13 height 11
click at [694, 376] on div at bounding box center [694, 376] width 13 height 11
click at [682, 385] on div at bounding box center [682, 386] width 13 height 11
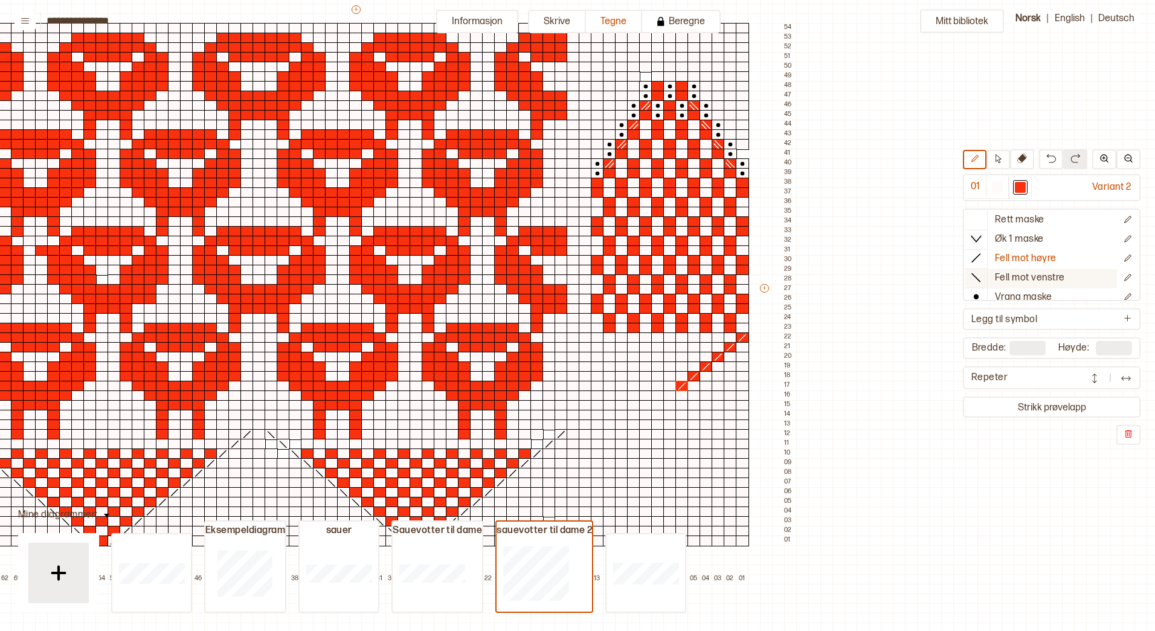
click at [976, 279] on icon at bounding box center [976, 277] width 12 height 12
click at [597, 339] on div at bounding box center [597, 337] width 13 height 11
click at [609, 349] on div at bounding box center [609, 347] width 13 height 11
click at [619, 356] on div at bounding box center [621, 357] width 13 height 11
click at [631, 367] on div at bounding box center [633, 366] width 13 height 11
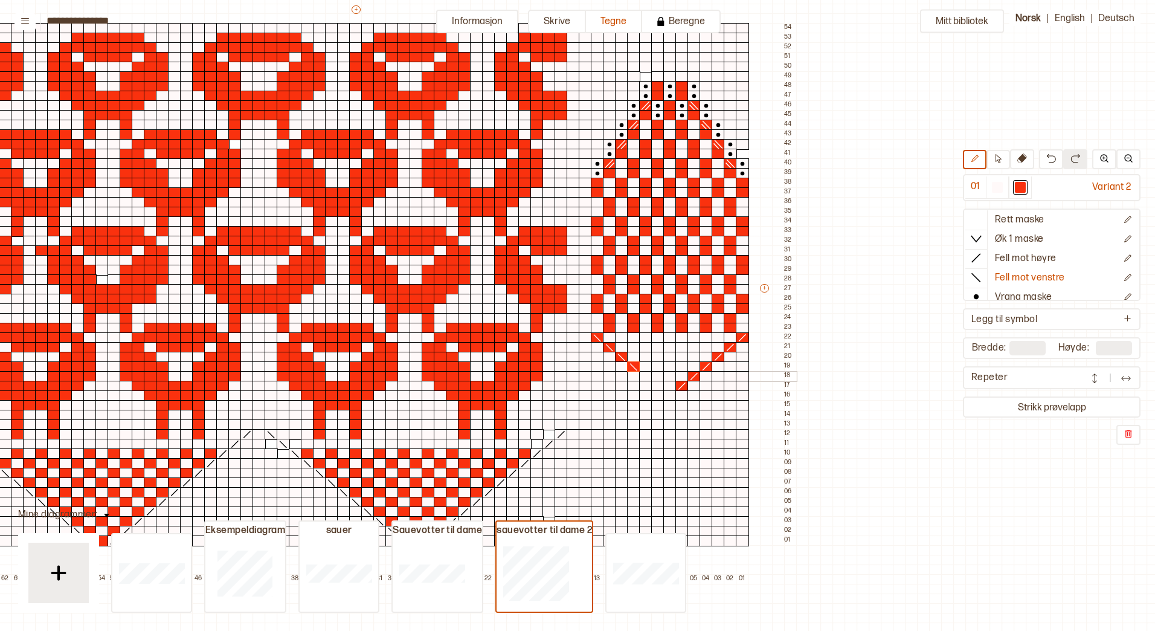
click at [645, 376] on div at bounding box center [645, 376] width 13 height 11
click at [657, 385] on div at bounding box center [657, 386] width 13 height 11
click at [976, 219] on icon at bounding box center [976, 219] width 12 height 12
click at [998, 187] on div at bounding box center [997, 187] width 11 height 11
click at [977, 275] on icon at bounding box center [976, 277] width 12 height 12
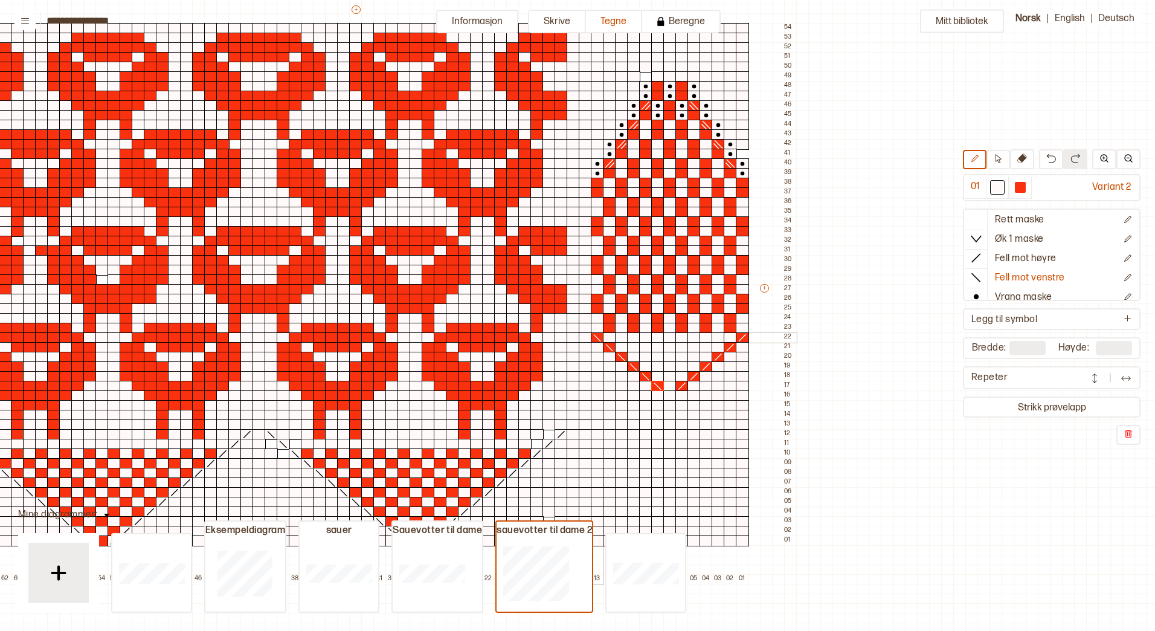
click at [594, 337] on icon at bounding box center [598, 338] width 12 height 10
click at [611, 345] on icon at bounding box center [610, 348] width 12 height 10
click at [619, 355] on icon at bounding box center [622, 357] width 12 height 10
click at [631, 365] on icon at bounding box center [634, 367] width 12 height 10
click at [643, 375] on icon at bounding box center [646, 377] width 12 height 10
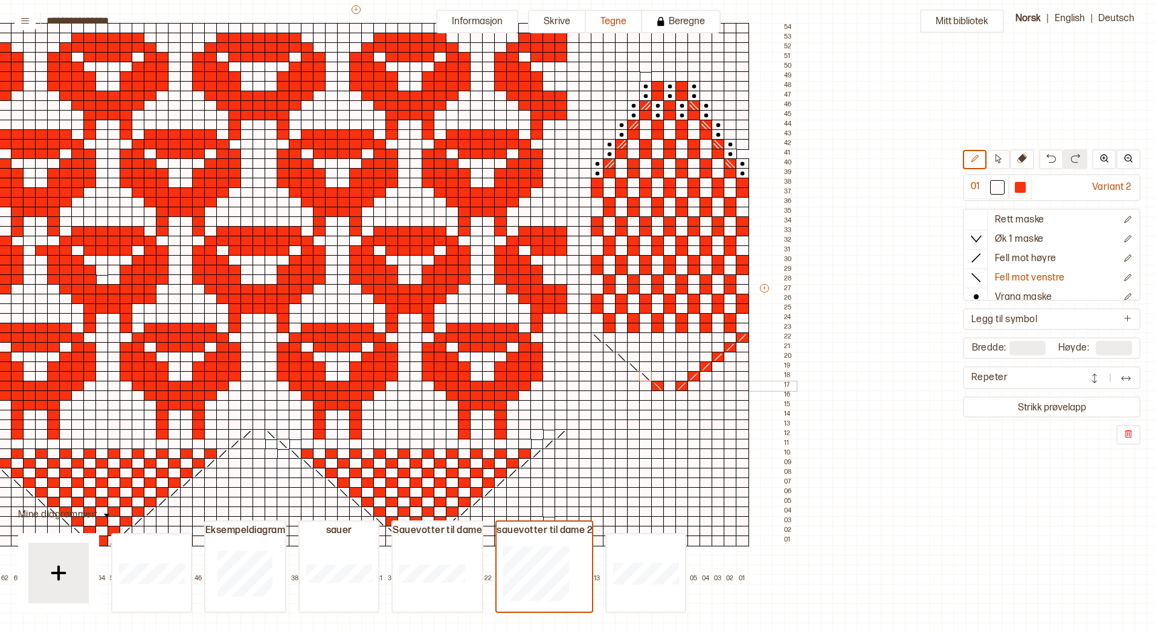
drag, startPoint x: 656, startPoint y: 384, endPoint x: 674, endPoint y: 385, distance: 17.6
click at [656, 384] on icon at bounding box center [658, 386] width 12 height 10
click at [981, 278] on icon at bounding box center [976, 277] width 12 height 12
click at [977, 260] on icon at bounding box center [976, 258] width 12 height 12
click at [682, 387] on icon at bounding box center [682, 386] width 12 height 10
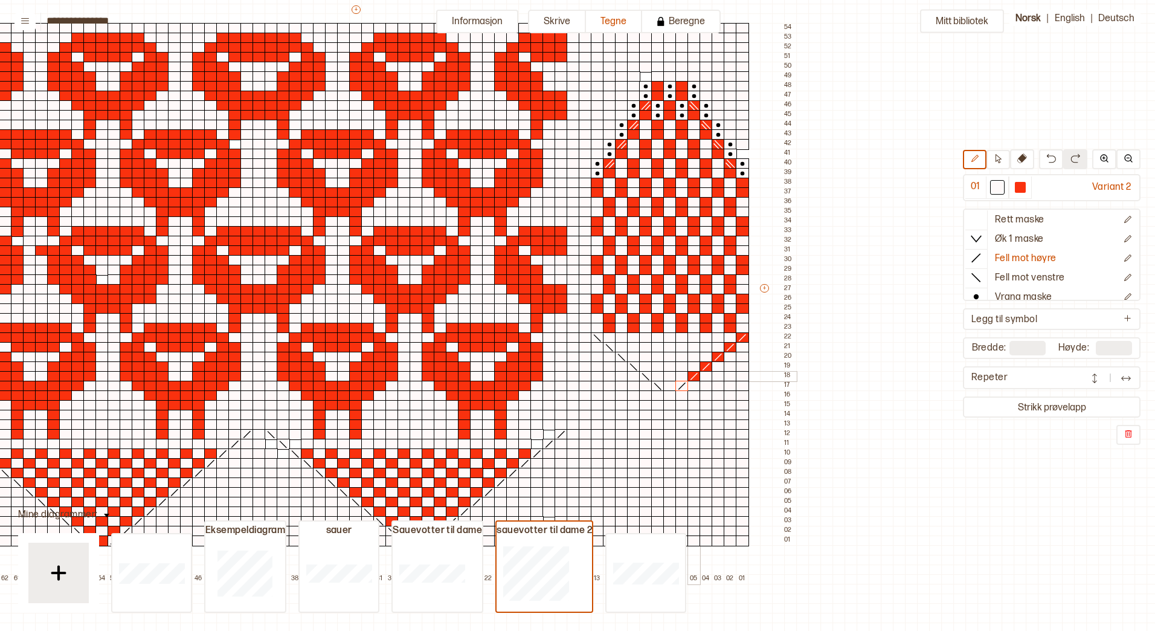
click at [695, 376] on line at bounding box center [694, 376] width 7 height 7
click at [708, 366] on icon at bounding box center [706, 367] width 12 height 10
click at [719, 356] on line at bounding box center [718, 356] width 7 height 7
click at [730, 347] on line at bounding box center [730, 347] width 7 height 7
click at [744, 337] on line at bounding box center [742, 337] width 7 height 7
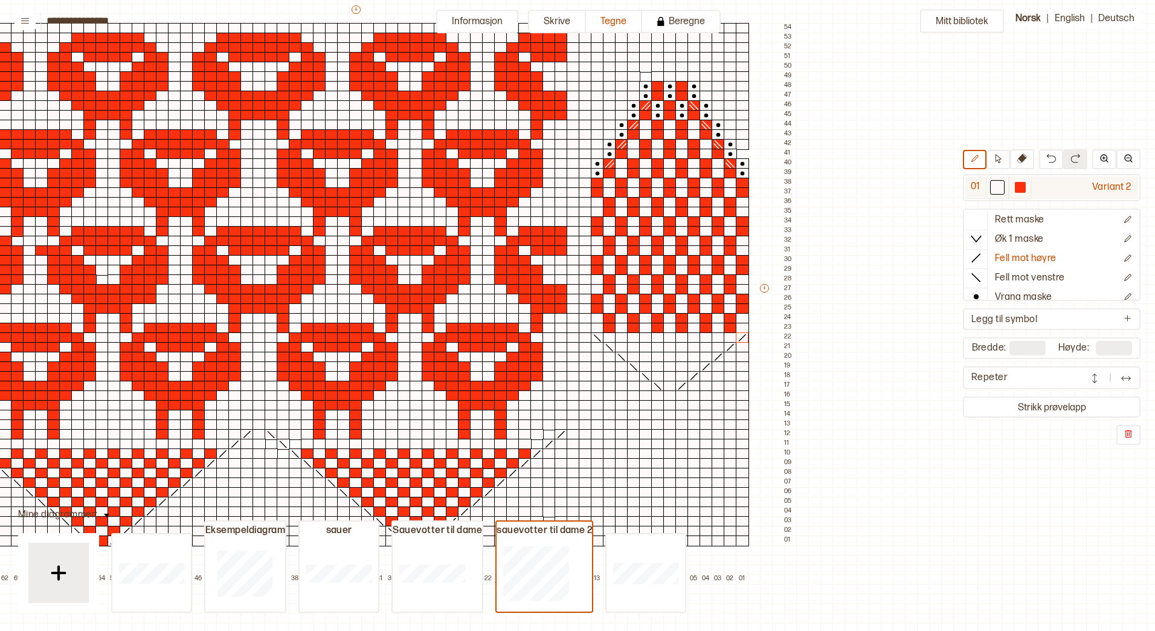
click at [1024, 184] on div at bounding box center [1020, 187] width 11 height 11
click at [715, 336] on div at bounding box center [718, 337] width 13 height 11
click at [716, 347] on div at bounding box center [718, 347] width 13 height 11
click at [694, 338] on div at bounding box center [694, 337] width 13 height 11
click at [693, 346] on div at bounding box center [694, 347] width 13 height 11
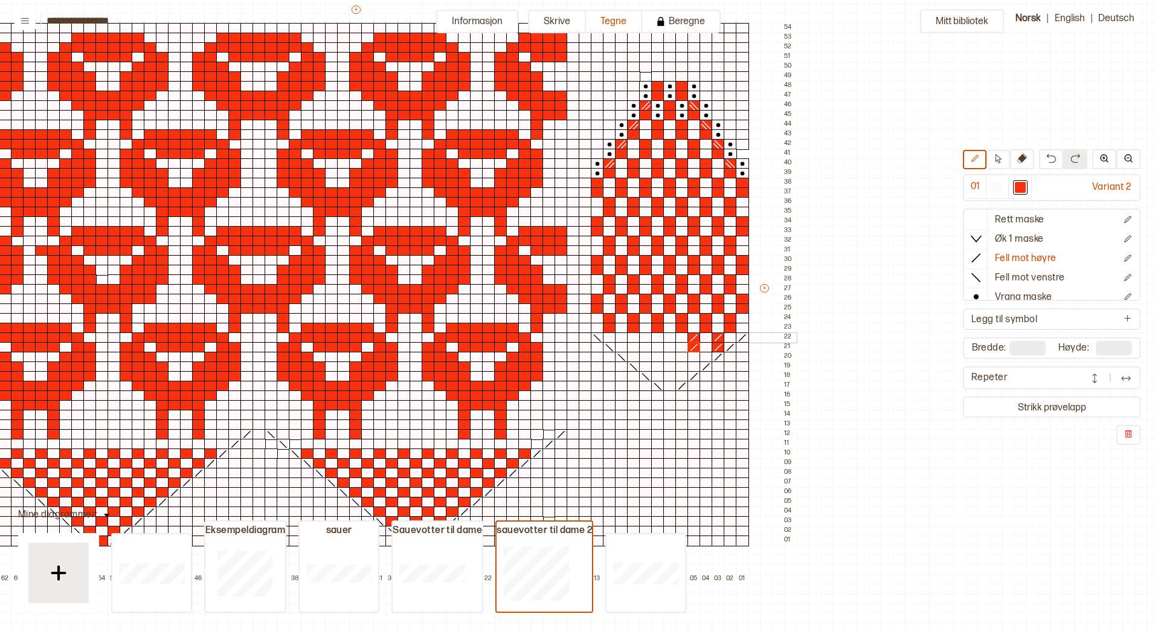
click at [668, 338] on div at bounding box center [669, 337] width 13 height 11
click at [668, 347] on div at bounding box center [669, 347] width 13 height 11
click at [645, 337] on div at bounding box center [645, 337] width 13 height 11
click at [645, 347] on div at bounding box center [645, 347] width 13 height 11
click at [621, 338] on div at bounding box center [621, 337] width 13 height 11
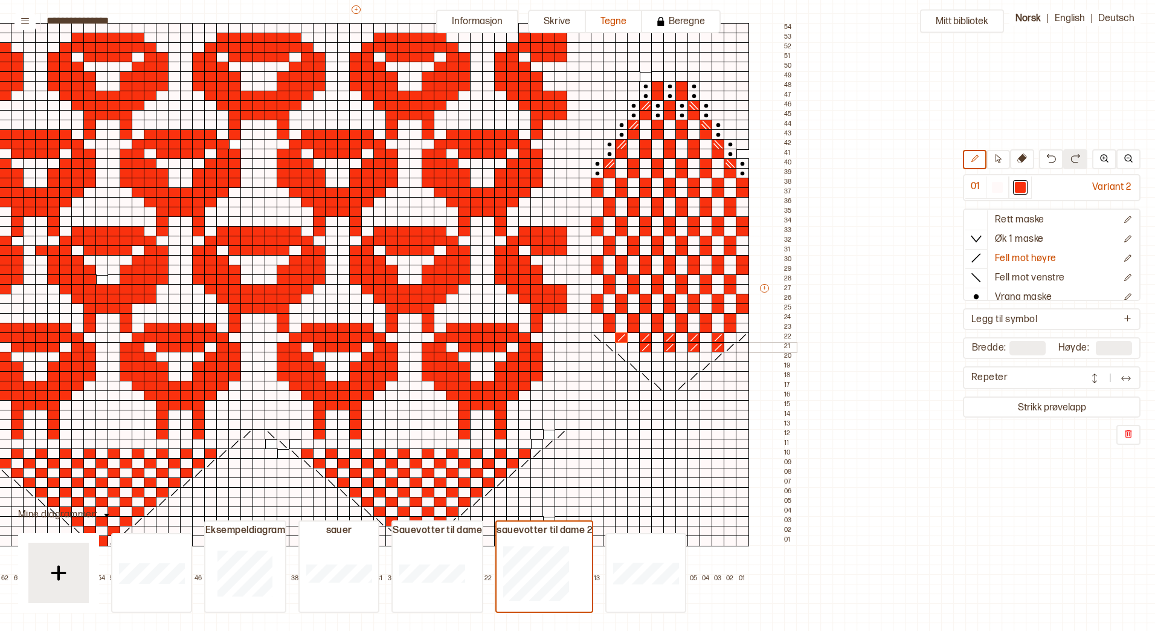
click at [621, 346] on div at bounding box center [621, 347] width 13 height 11
click at [636, 357] on div at bounding box center [633, 357] width 13 height 11
click at [656, 358] on div at bounding box center [657, 357] width 13 height 11
click at [657, 366] on div at bounding box center [657, 366] width 13 height 11
click at [681, 356] on div at bounding box center [682, 357] width 13 height 11
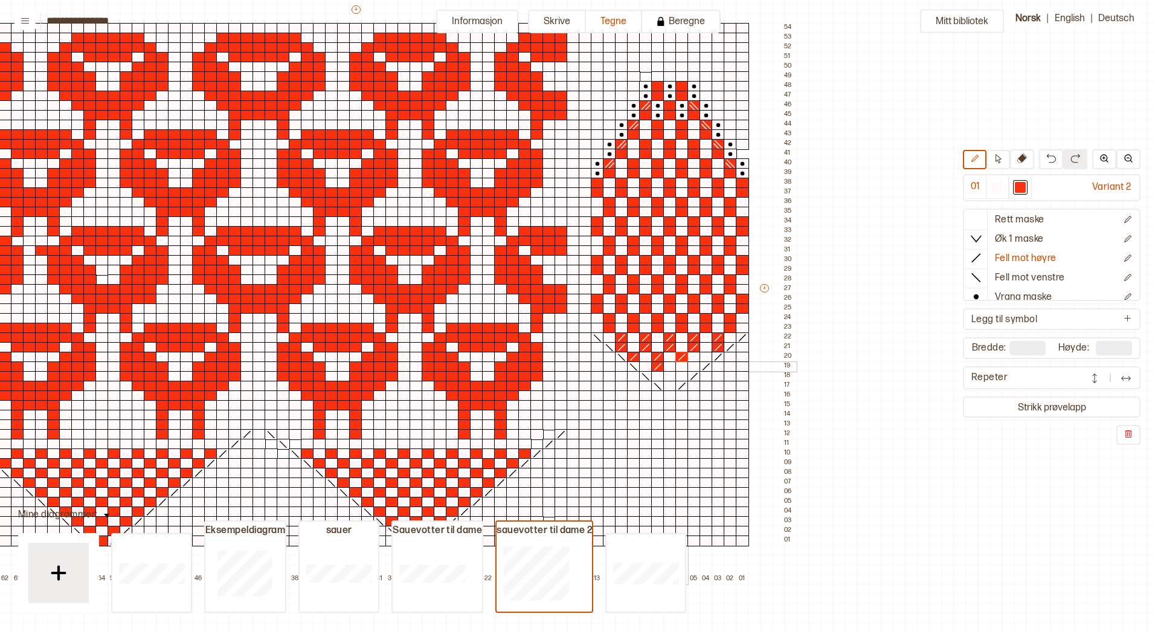
click at [681, 366] on div at bounding box center [682, 366] width 13 height 11
click at [704, 356] on div at bounding box center [706, 357] width 13 height 11
click at [672, 375] on div at bounding box center [669, 376] width 13 height 11
click at [671, 383] on div at bounding box center [669, 386] width 13 height 11
click at [973, 222] on icon at bounding box center [976, 219] width 12 height 12
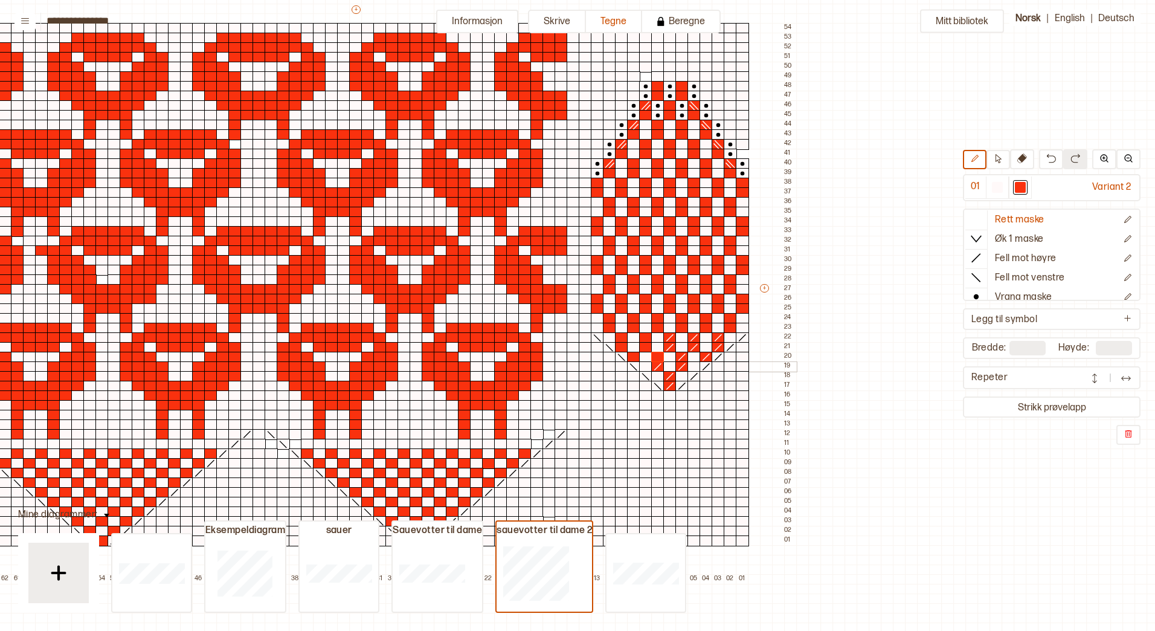
click at [657, 362] on div at bounding box center [657, 366] width 13 height 11
drag, startPoint x: 692, startPoint y: 349, endPoint x: 694, endPoint y: 342, distance: 6.9
click at [846, 314] on div "Mitt bibliotek 01 Variant 2 Rett maske Øk 1 maske Fell mot høyre Fell mot venst…" at bounding box center [936, 519] width 2311 height 1262
click at [1002, 157] on icon at bounding box center [998, 158] width 9 height 9
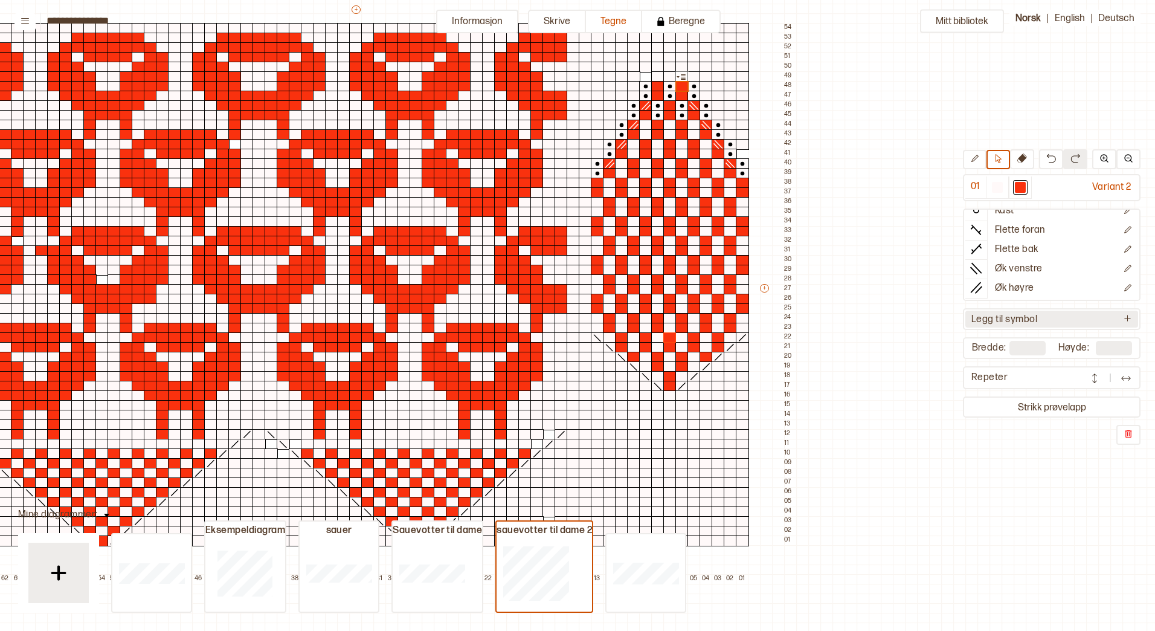
click at [1127, 317] on icon at bounding box center [1127, 318] width 9 height 9
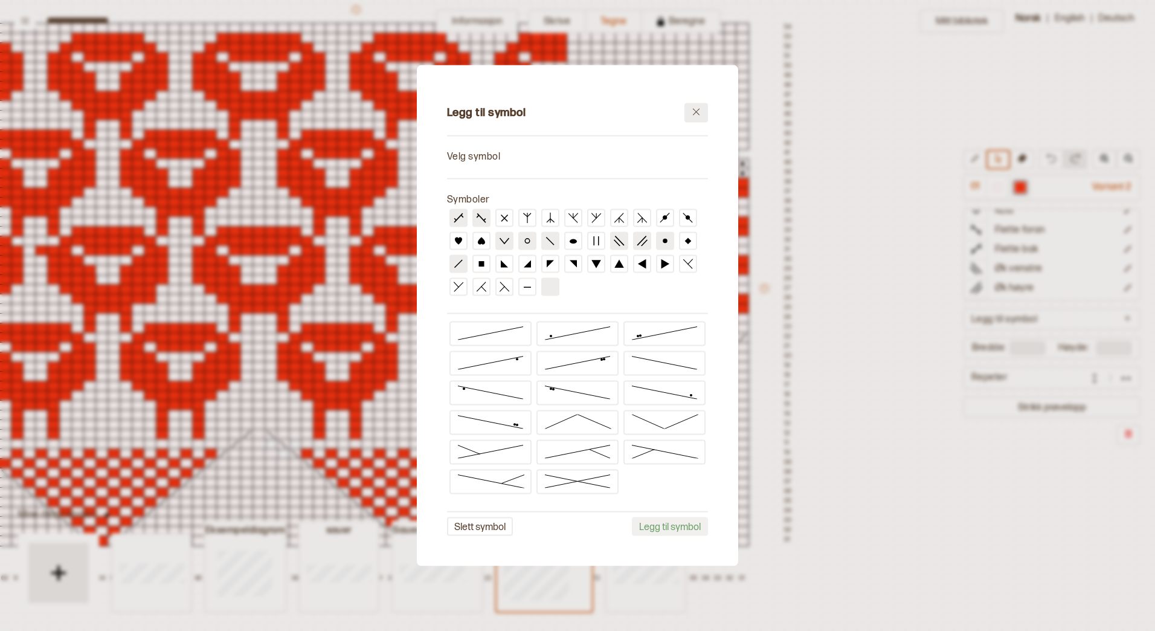
click at [696, 108] on icon at bounding box center [696, 112] width 9 height 9
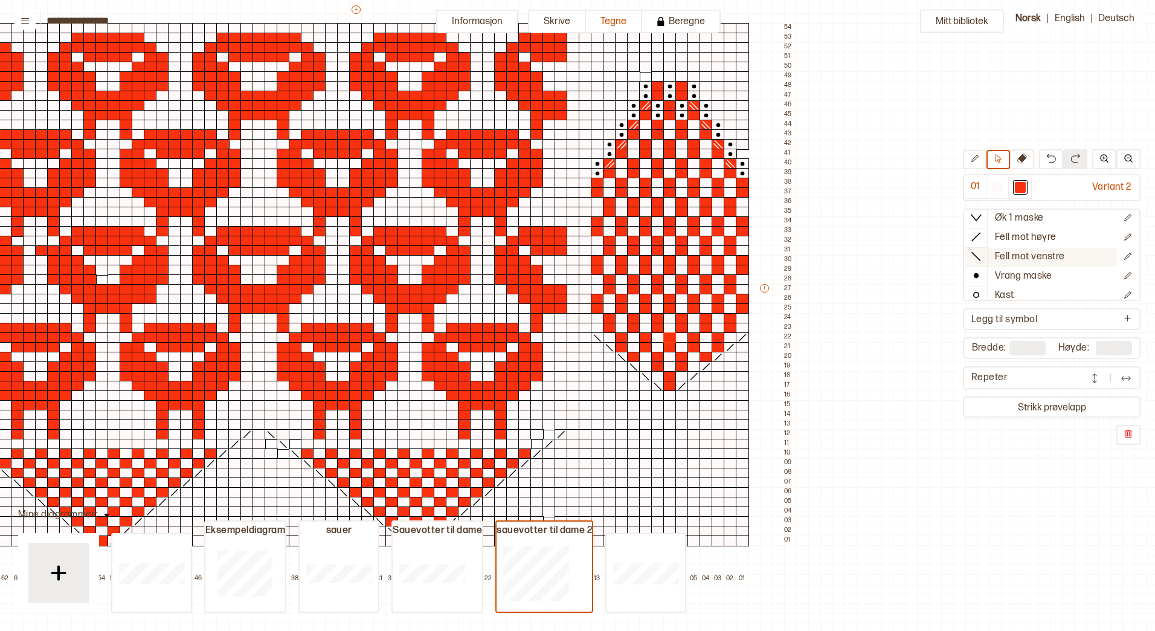
scroll to position [0, 0]
click at [1123, 239] on icon "Rediger symbol" at bounding box center [1127, 238] width 9 height 9
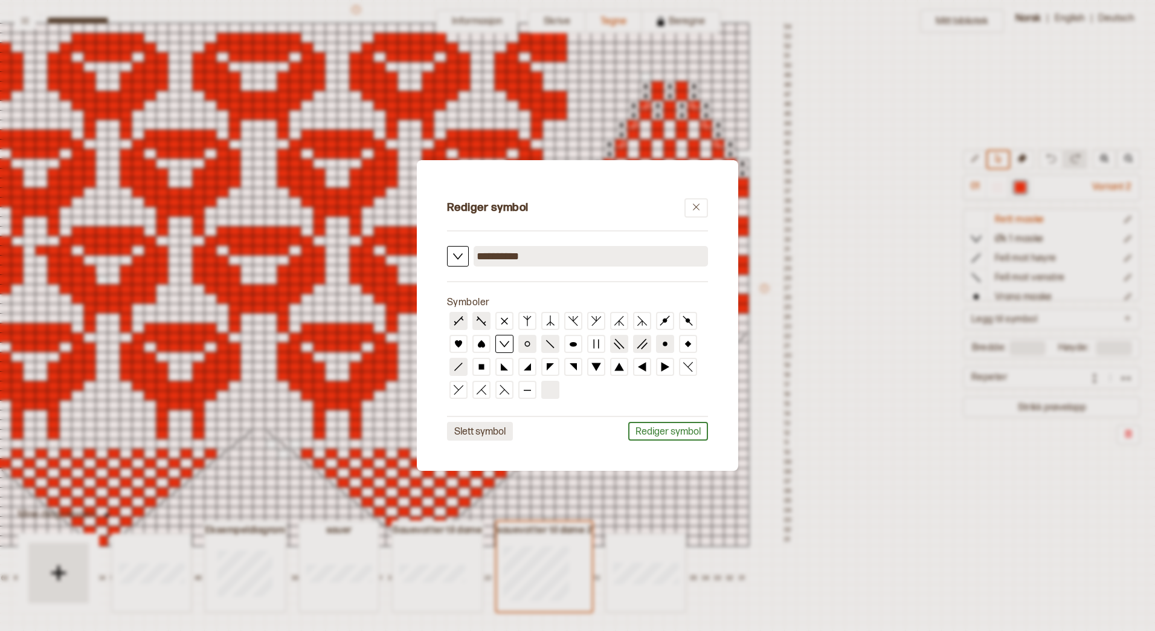
click at [482, 430] on button "Slett symbol" at bounding box center [480, 431] width 66 height 19
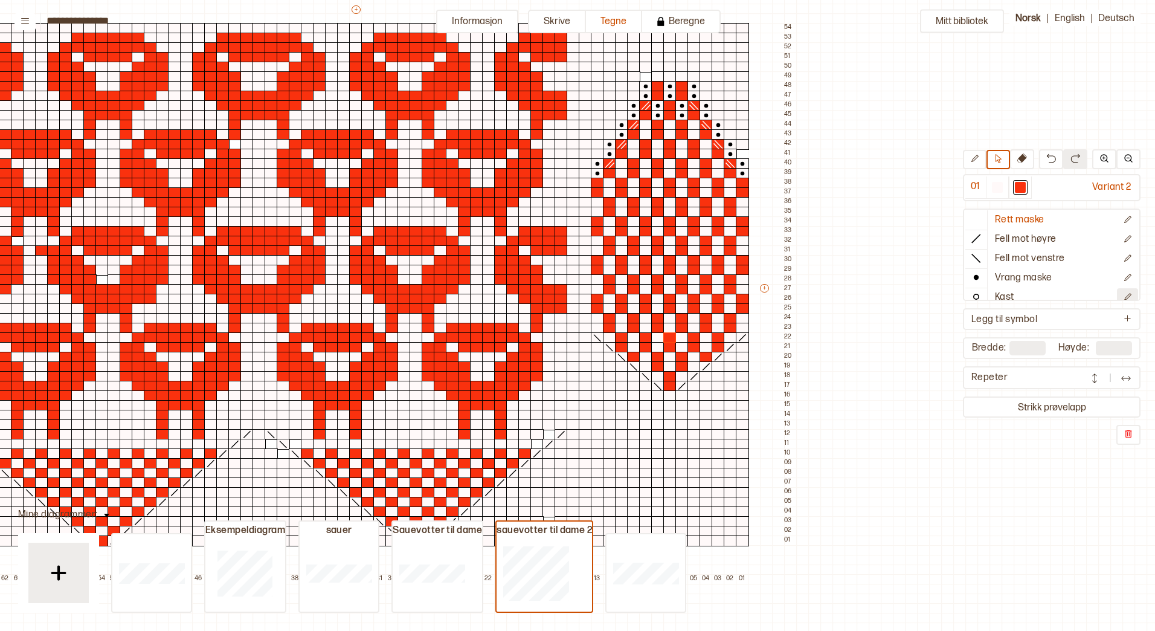
scroll to position [60, 0]
click at [1124, 237] on icon "Rediger symbol" at bounding box center [1127, 236] width 7 height 7
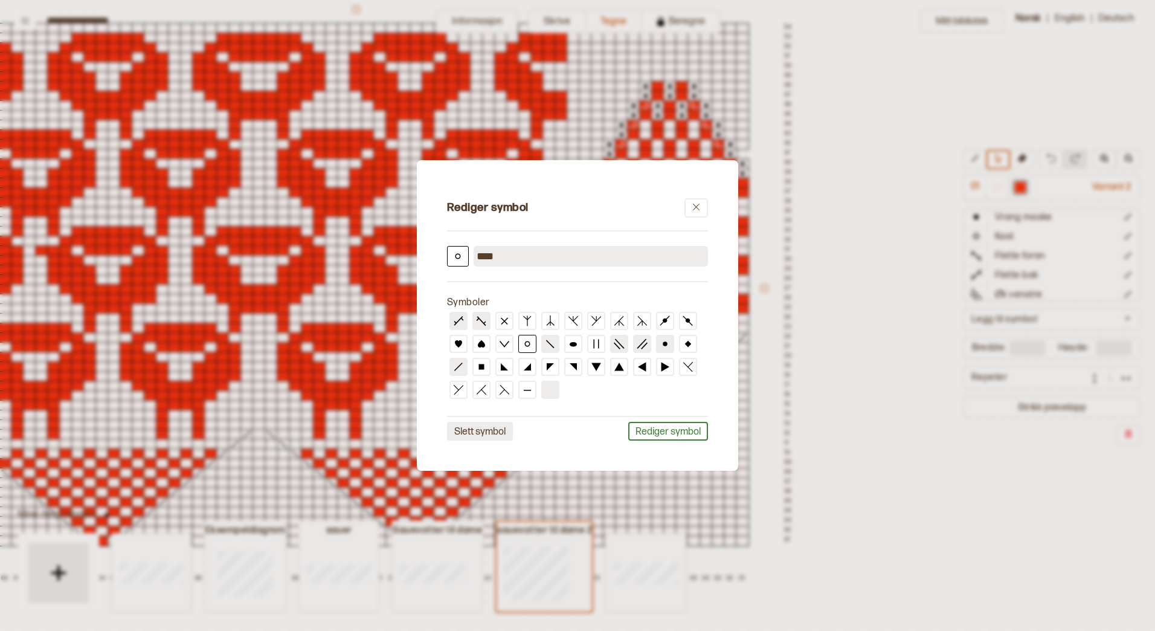
click at [485, 428] on button "Slett symbol" at bounding box center [480, 431] width 66 height 19
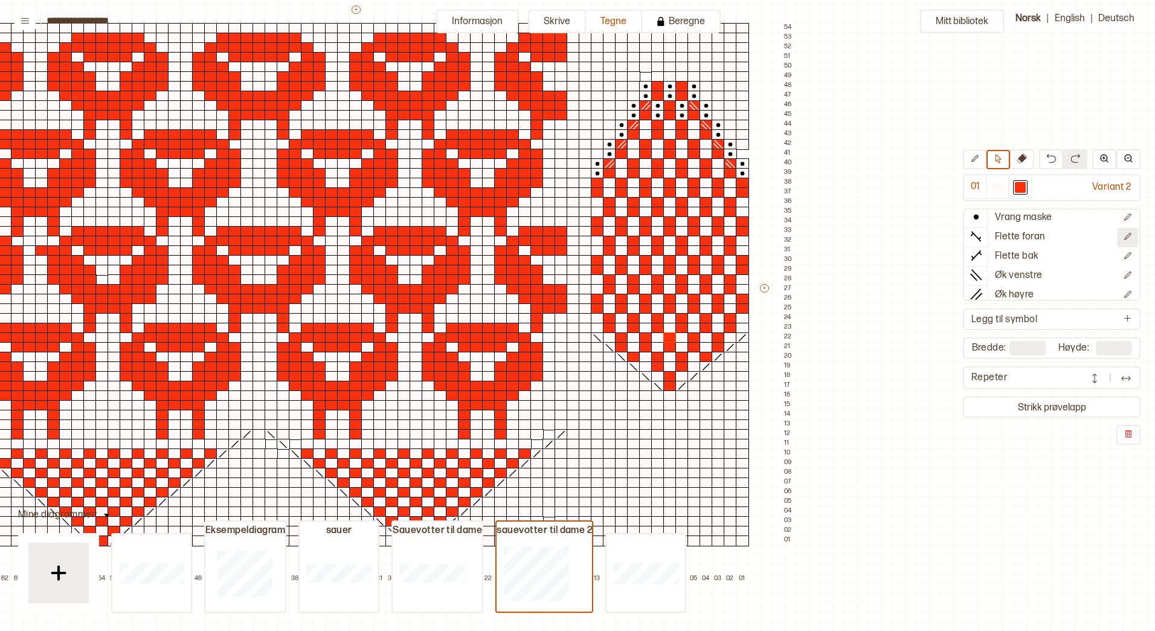
click at [1124, 237] on icon "Rediger symbol" at bounding box center [1127, 236] width 7 height 7
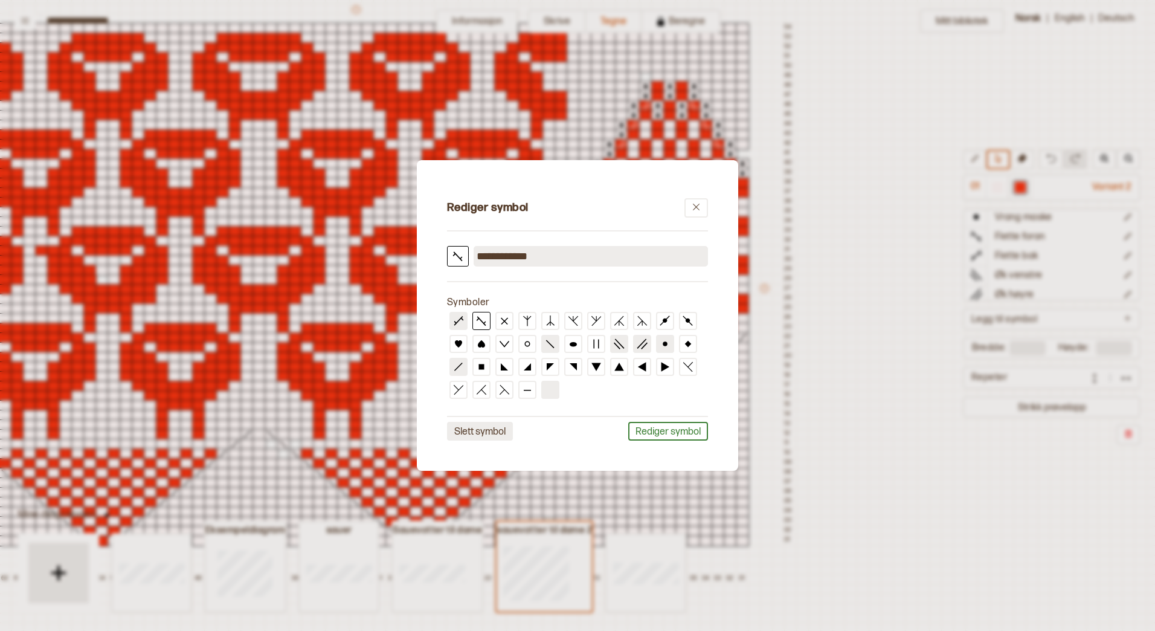
click at [487, 430] on button "Slett symbol" at bounding box center [480, 431] width 66 height 19
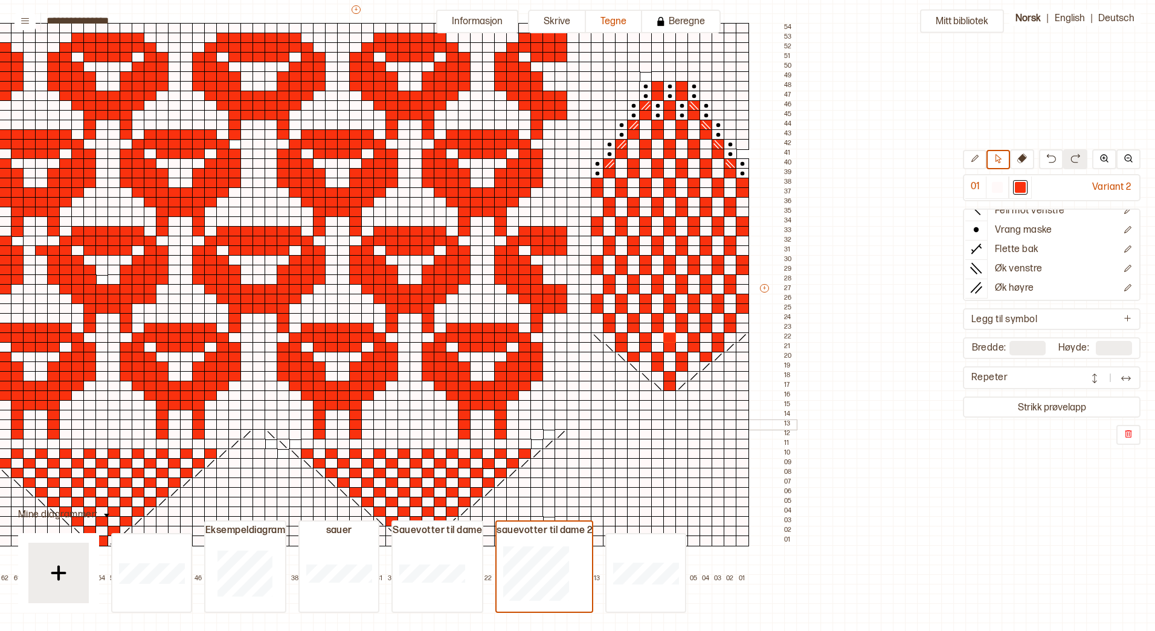
scroll to position [48, 0]
click at [1123, 249] on icon "Rediger symbol" at bounding box center [1127, 249] width 9 height 9
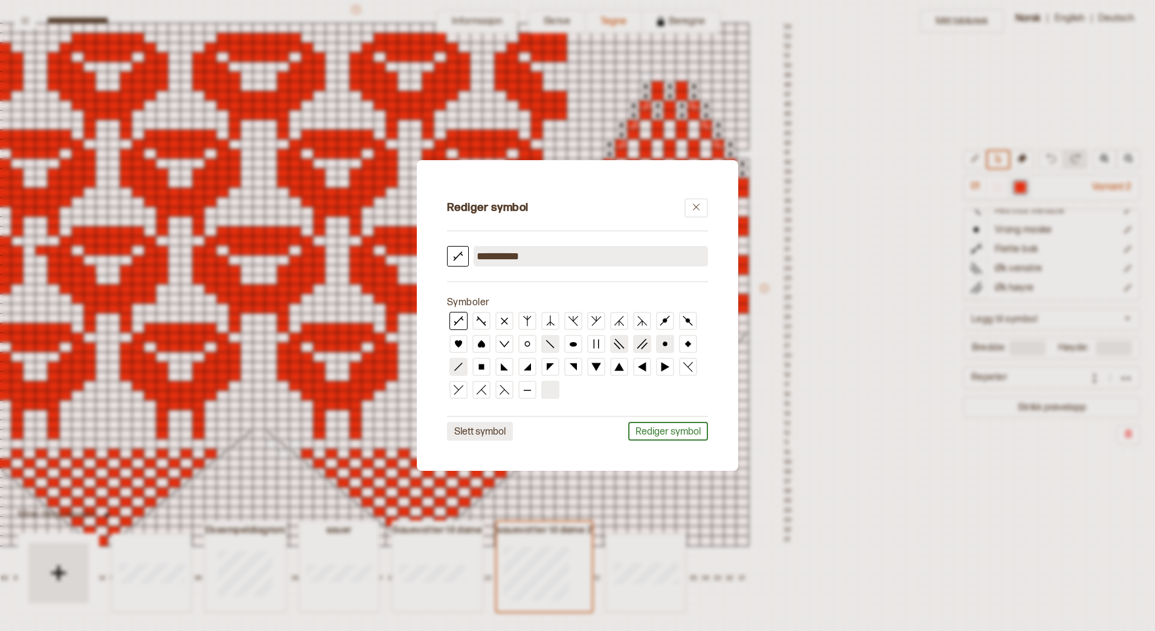
click at [473, 431] on button "Slett symbol" at bounding box center [480, 431] width 66 height 19
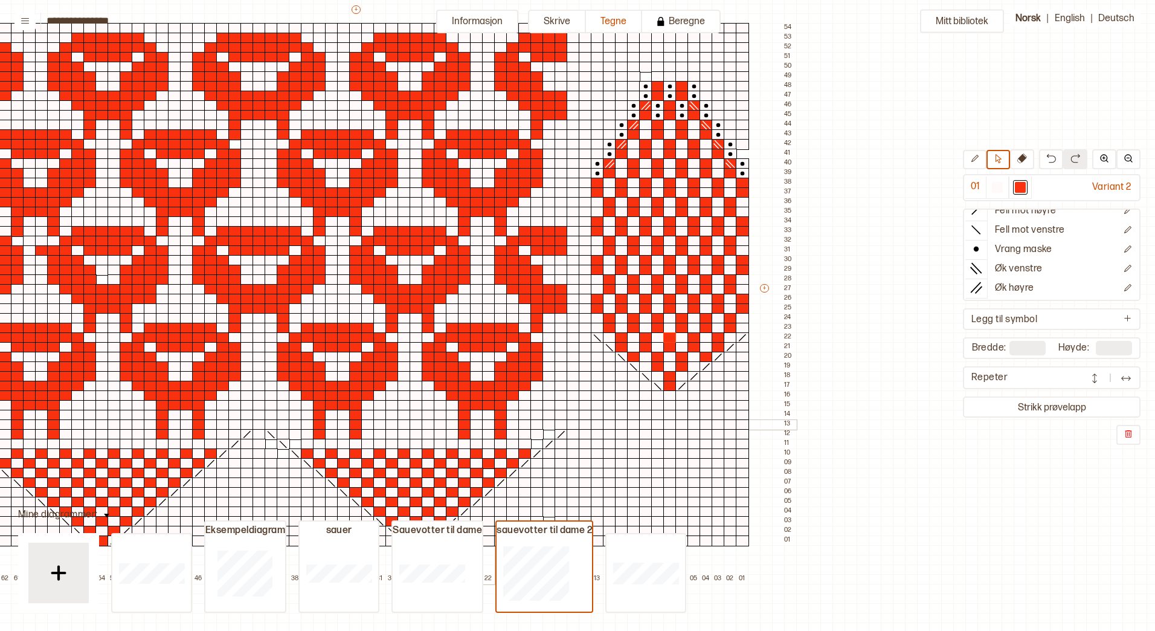
scroll to position [28, 0]
click at [1124, 248] on icon "Rediger symbol" at bounding box center [1127, 248] width 7 height 7
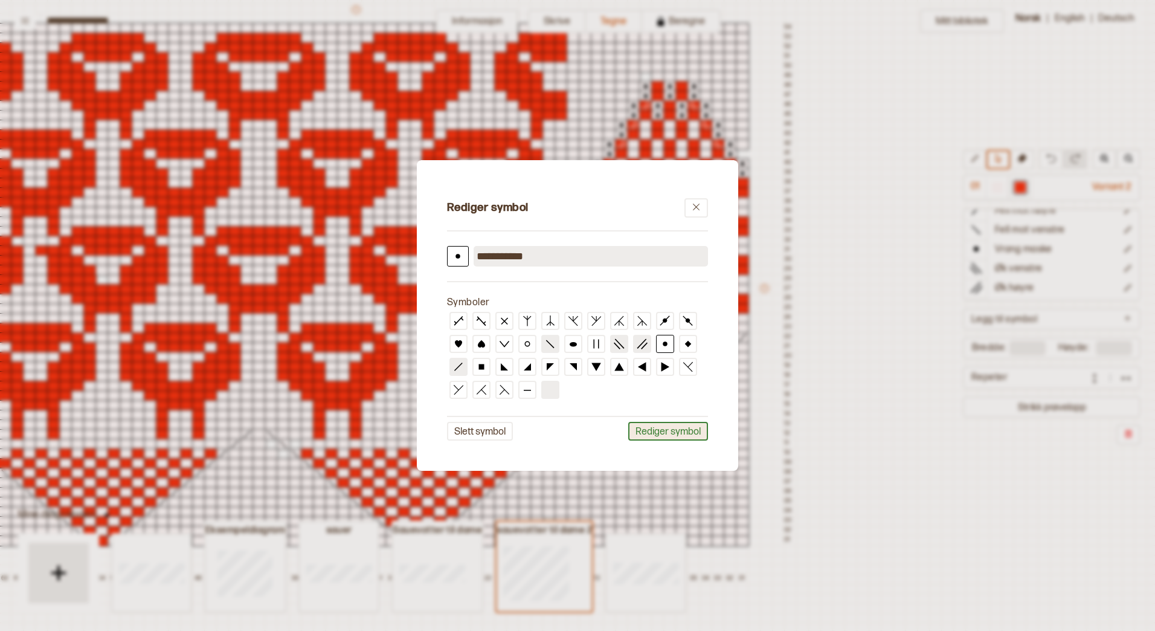
click at [674, 431] on button "Rediger symbol" at bounding box center [668, 431] width 80 height 19
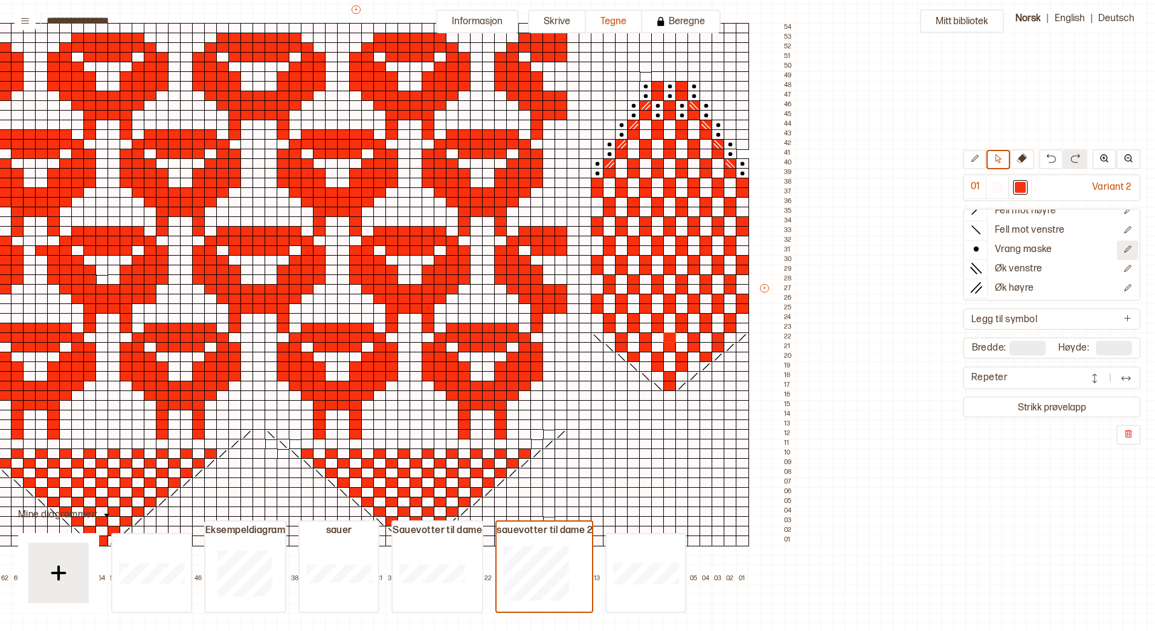
click at [1124, 248] on icon "Rediger symbol" at bounding box center [1127, 248] width 7 height 7
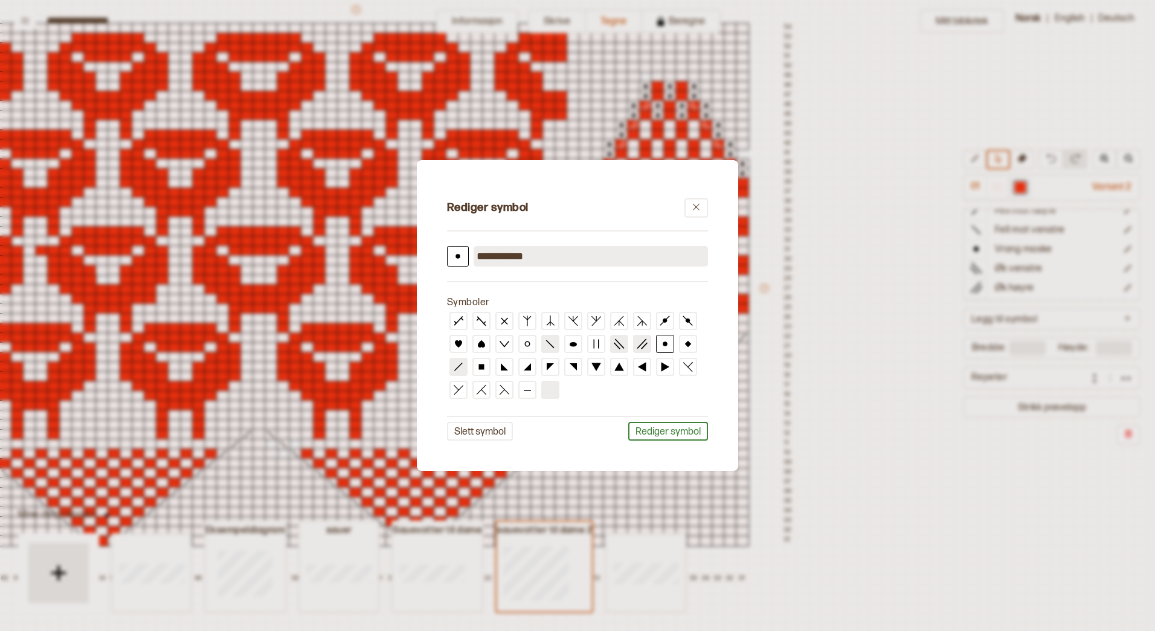
click at [534, 256] on input "**********" at bounding box center [591, 256] width 234 height 21
drag, startPoint x: 550, startPoint y: 253, endPoint x: 469, endPoint y: 253, distance: 81.6
click at [469, 252] on div "**********" at bounding box center [577, 256] width 261 height 21
type input "**********"
click at [700, 202] on icon at bounding box center [696, 206] width 9 height 9
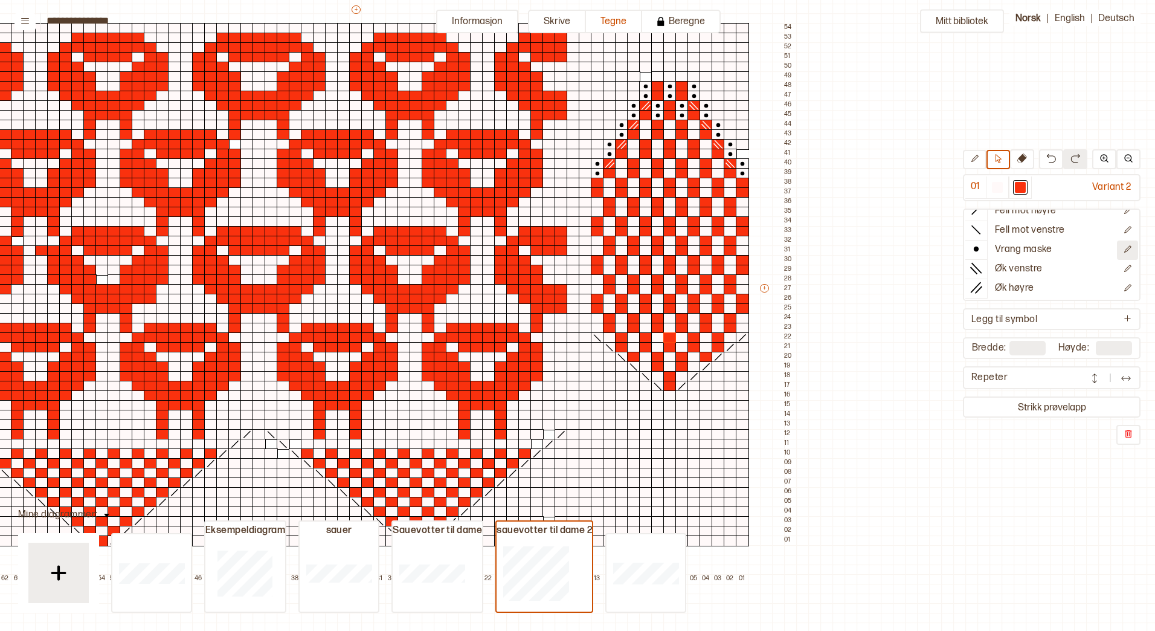
click at [1124, 246] on icon "Rediger symbol" at bounding box center [1127, 248] width 7 height 7
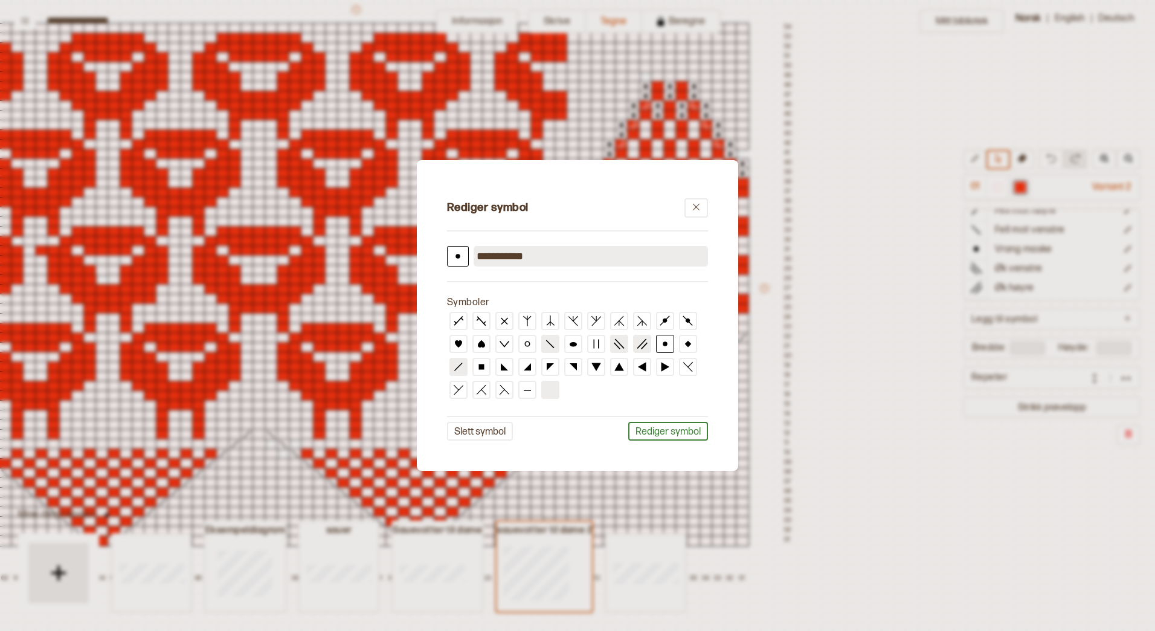
click at [542, 259] on input "**********" at bounding box center [591, 256] width 234 height 21
drag, startPoint x: 549, startPoint y: 253, endPoint x: 463, endPoint y: 250, distance: 85.8
click at [463, 250] on div "**********" at bounding box center [577, 256] width 261 height 21
type input "**********"
click at [675, 427] on button "Rediger symbol" at bounding box center [668, 431] width 80 height 19
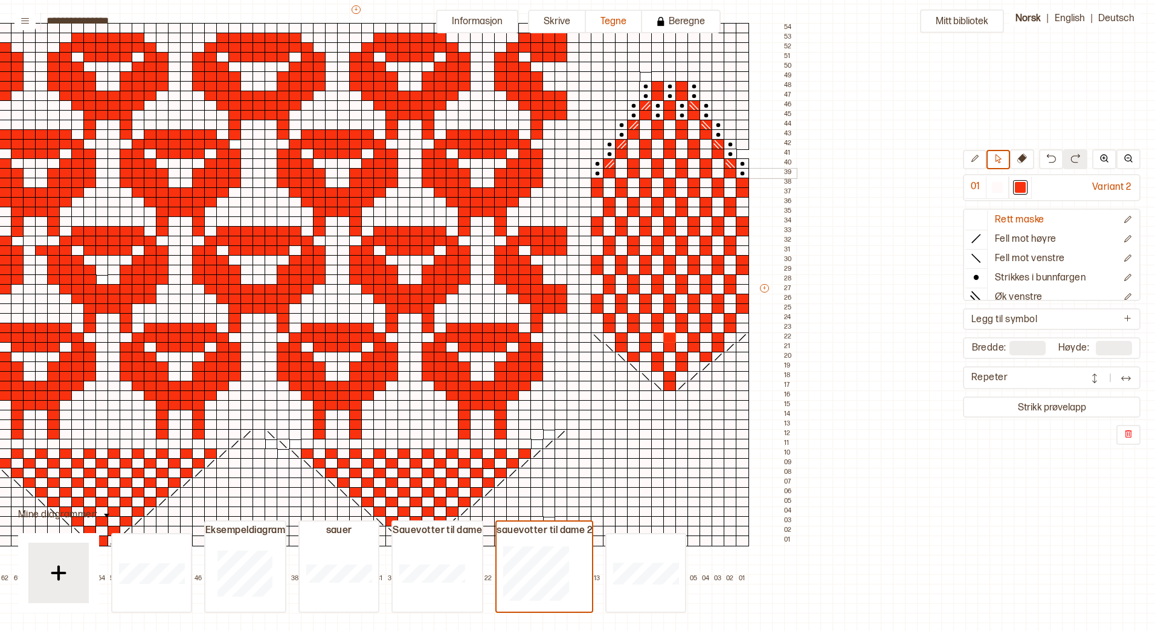
scroll to position [173, 219]
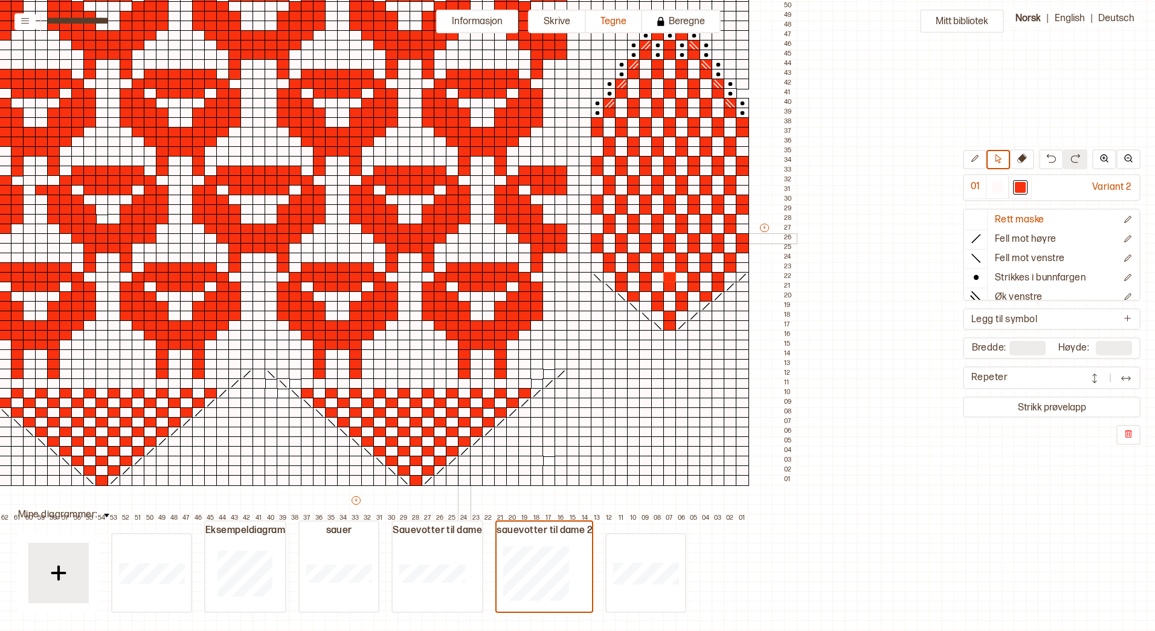
click at [466, 237] on div at bounding box center [464, 238] width 13 height 11
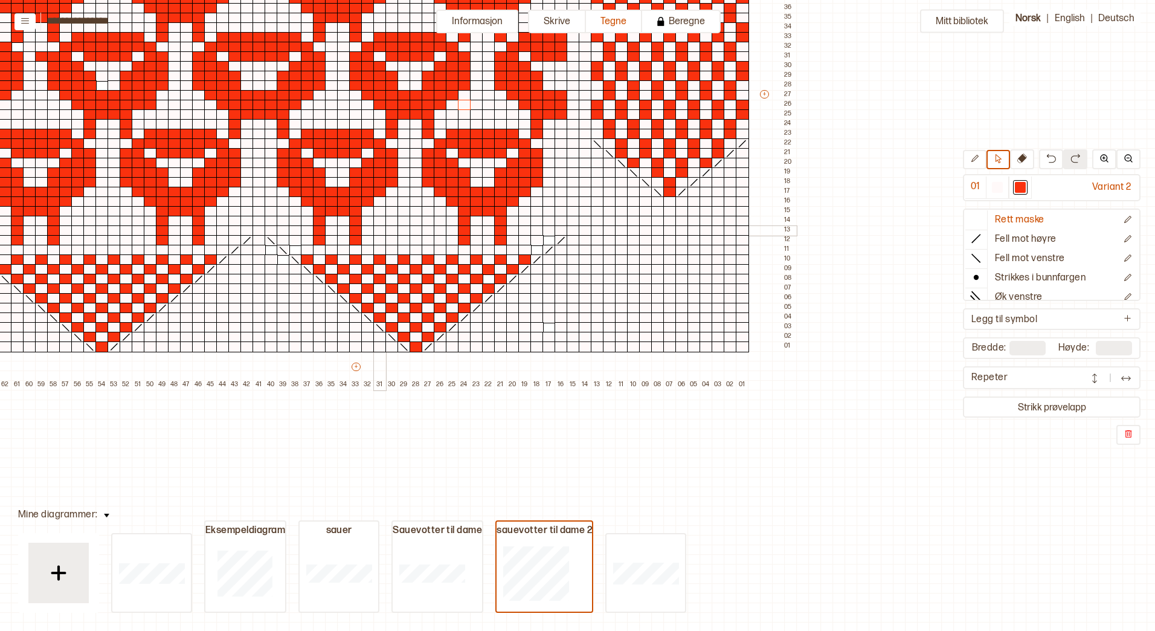
scroll to position [363, 219]
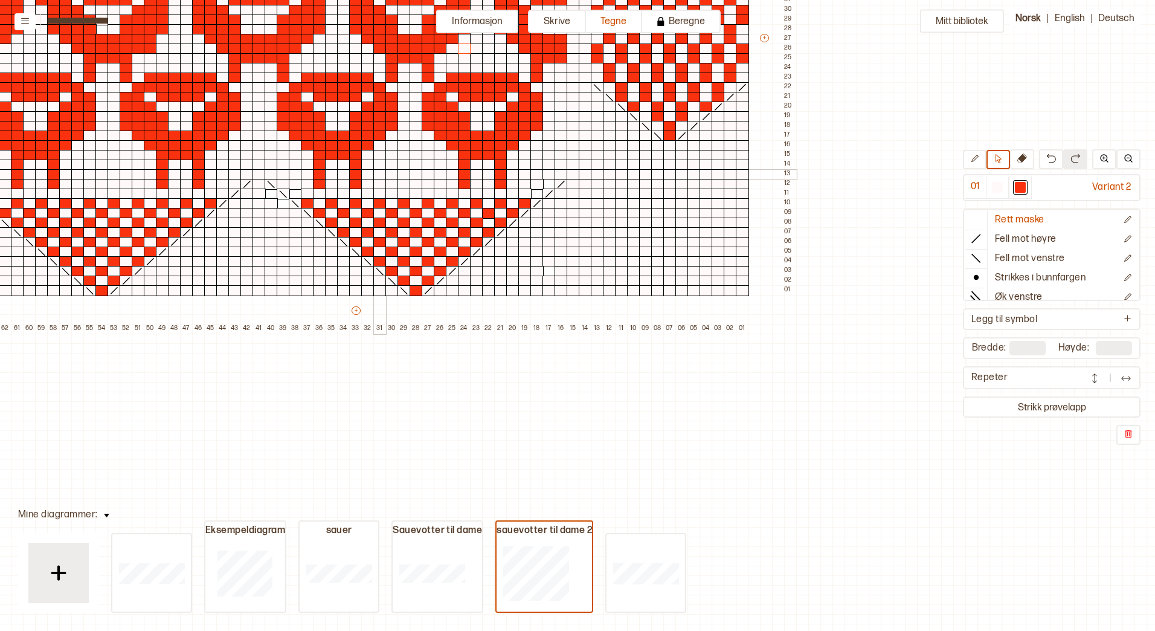
drag, startPoint x: 369, startPoint y: 296, endPoint x: 376, endPoint y: 295, distance: 6.7
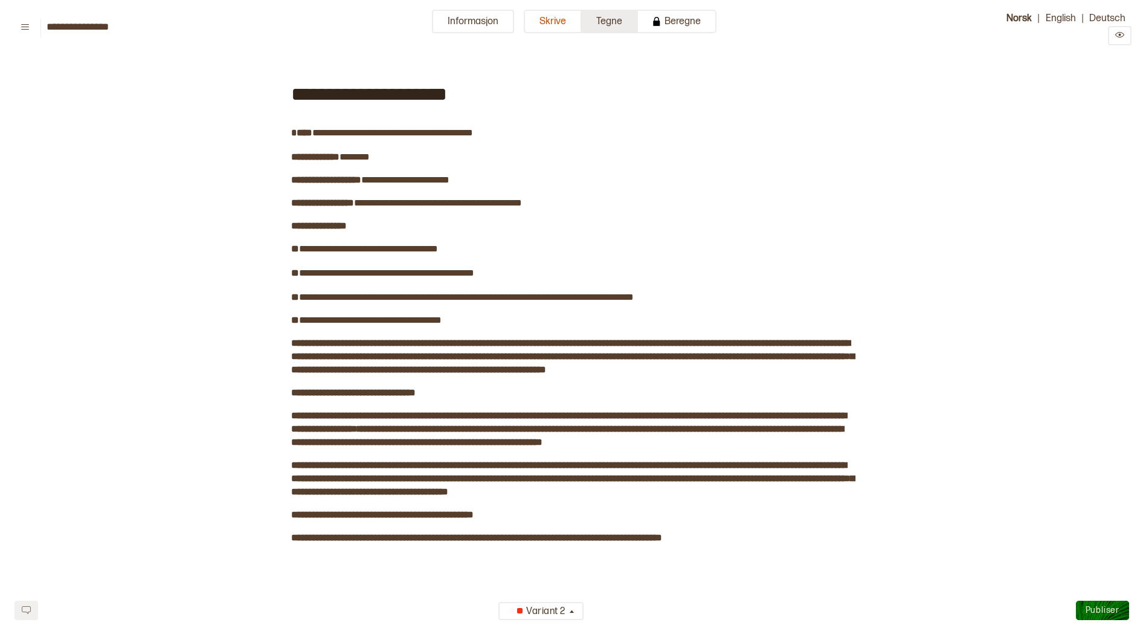
click at [600, 15] on button "Tegne" at bounding box center [610, 22] width 56 height 24
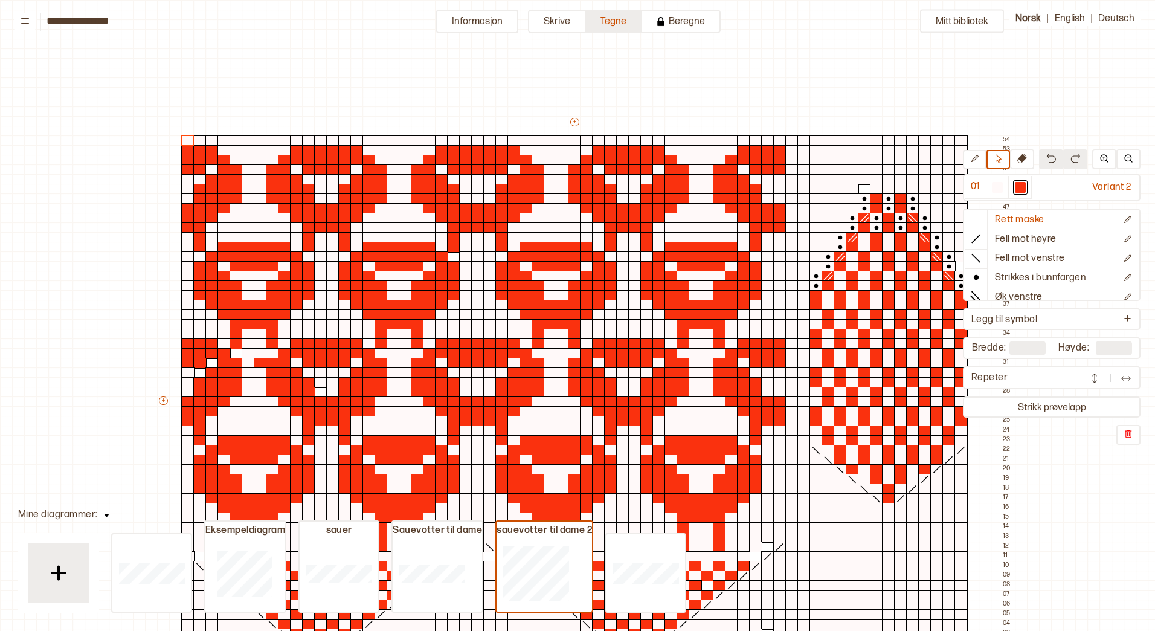
scroll to position [95, 13]
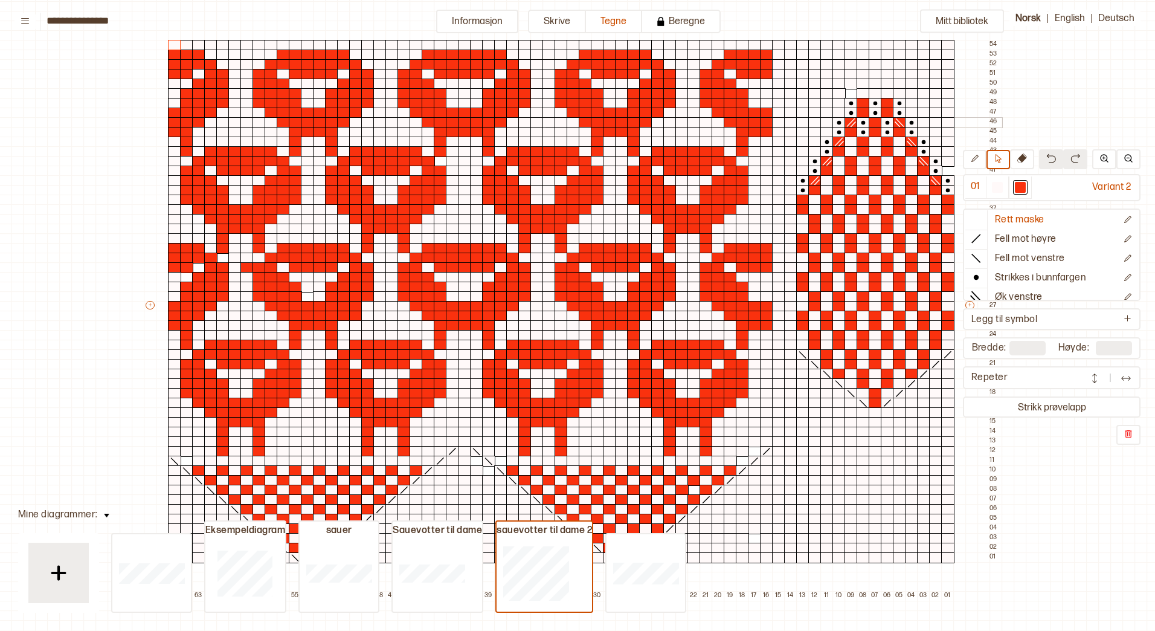
click at [543, 126] on div at bounding box center [549, 122] width 13 height 11
drag, startPoint x: 534, startPoint y: 131, endPoint x: 532, endPoint y: 137, distance: 6.3
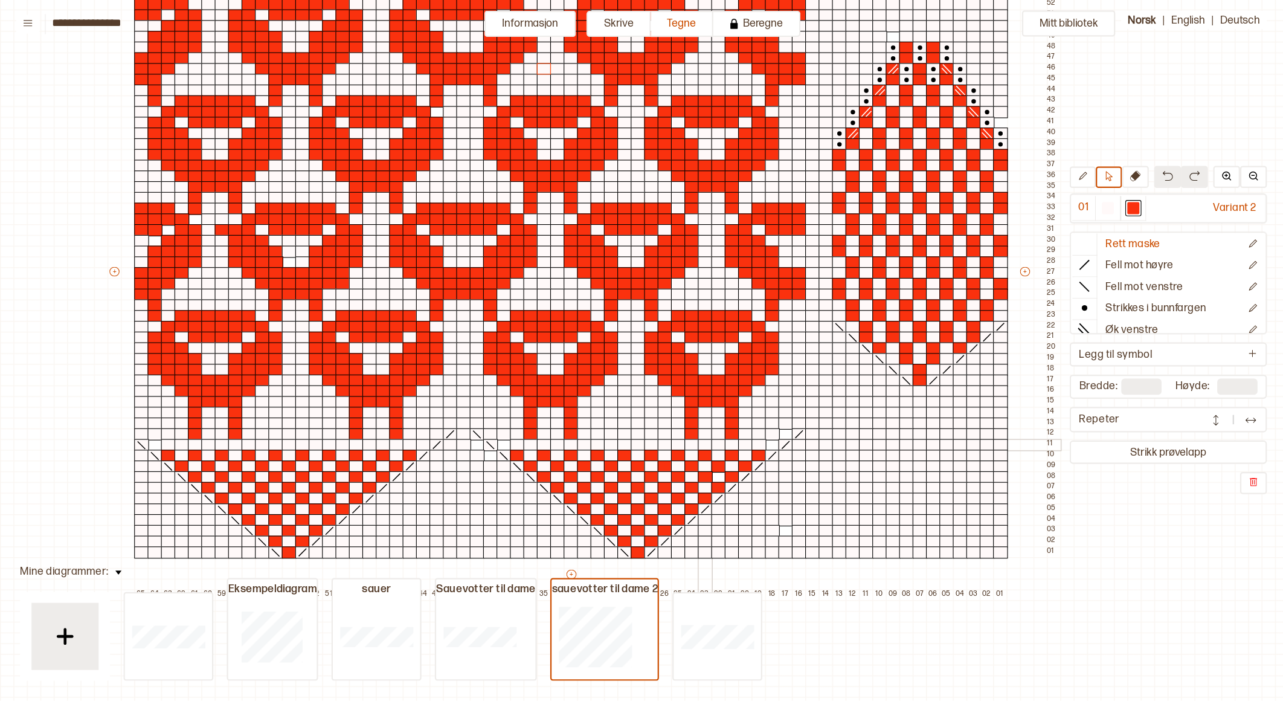
scroll to position [221, 60]
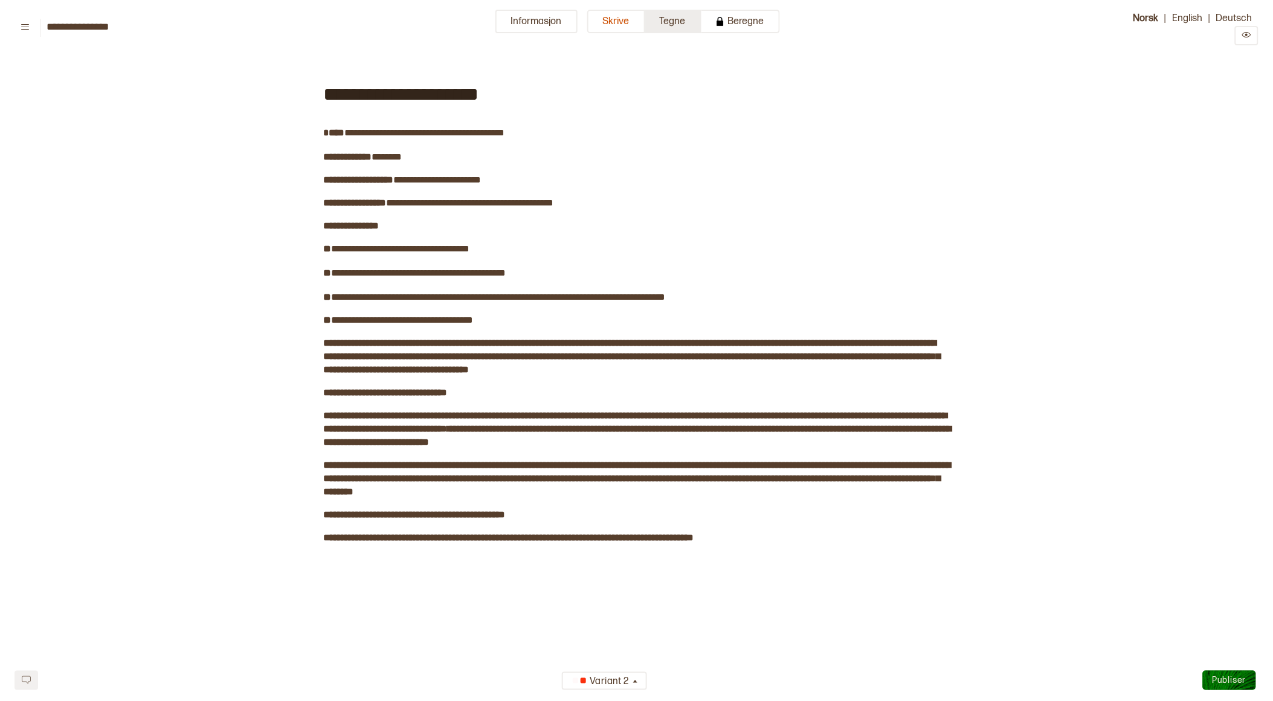
click at [676, 22] on button "Tegne" at bounding box center [673, 22] width 56 height 24
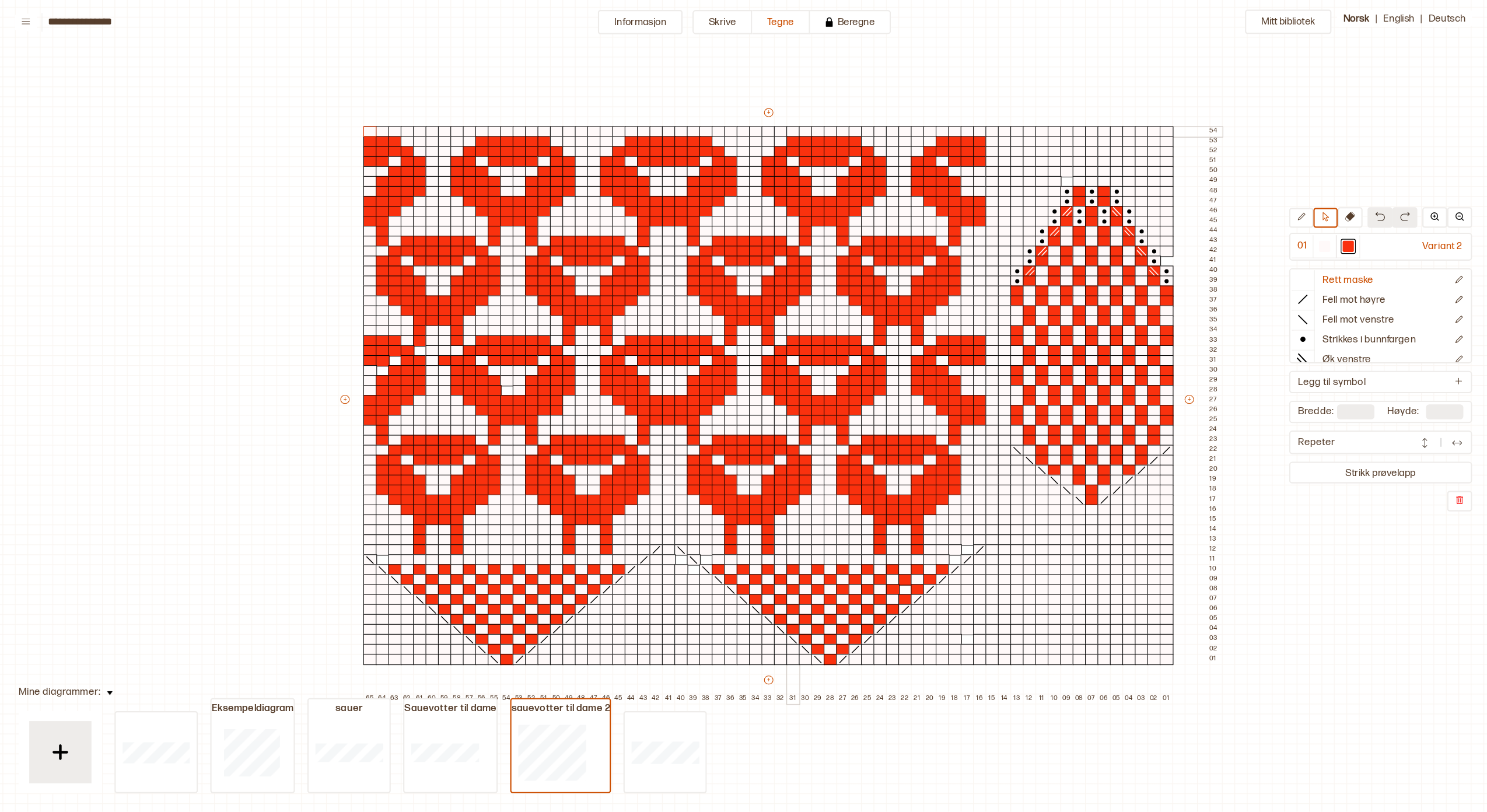
scroll to position [59, 21]
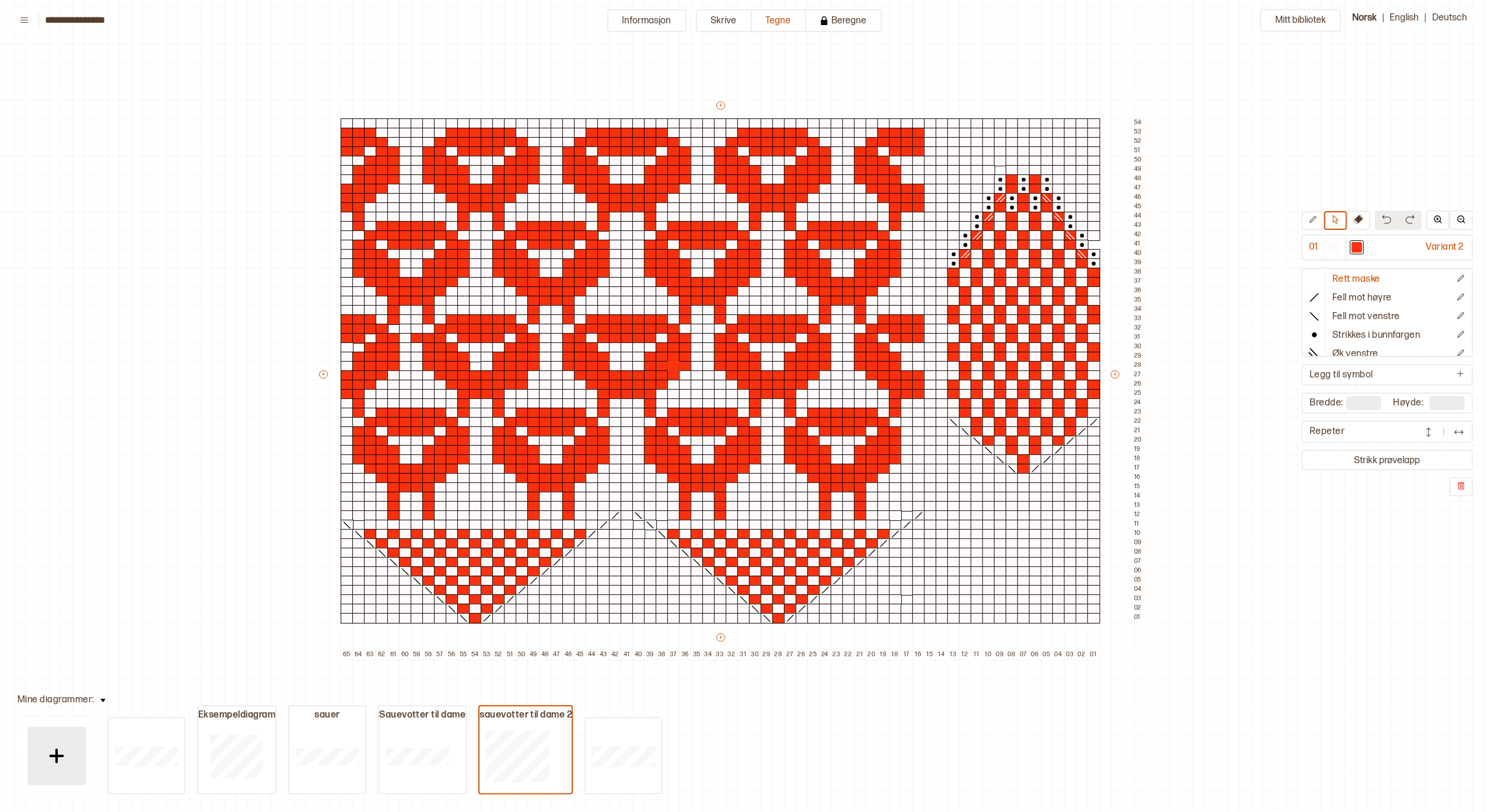
click at [21, 225] on div "Mitt bibliotek 01 Variant 2 Rett maske Fell mot høyre Fell mot venstre Strikkes…" at bounding box center [1466, 753] width 2974 height 1624
click at [1115, 245] on div "Variant 2" at bounding box center [1419, 247] width 102 height 21
click at [1115, 245] on div "01" at bounding box center [1313, 247] width 20 height 21
click at [1115, 246] on div at bounding box center [1357, 247] width 11 height 11
drag, startPoint x: 1362, startPoint y: 246, endPoint x: 1413, endPoint y: 243, distance: 51.1
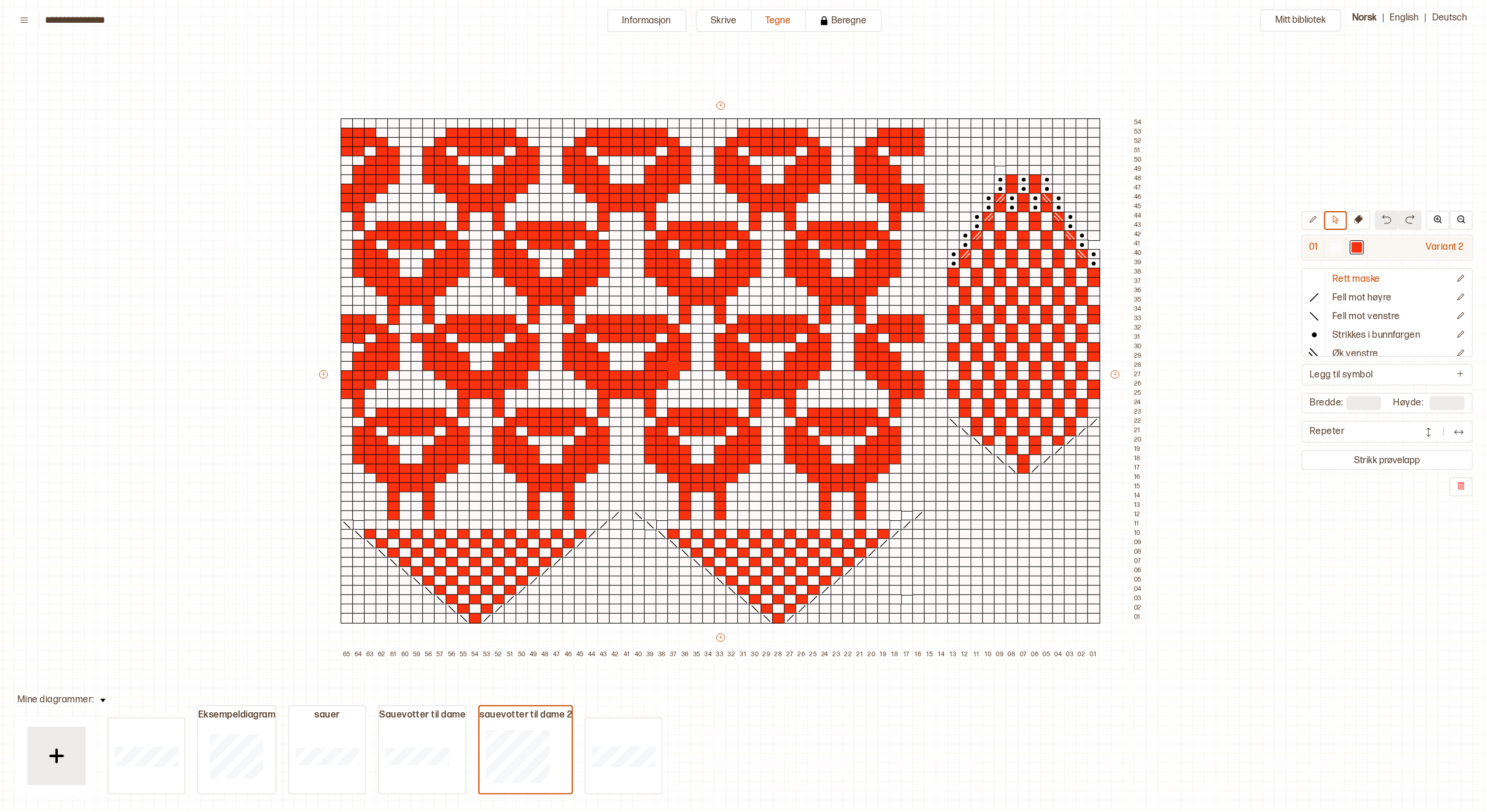
click at [1115, 243] on div "Variant 2" at bounding box center [1419, 247] width 102 height 21
click at [1115, 246] on div "Variant 2" at bounding box center [1419, 247] width 102 height 21
click at [1115, 248] on div at bounding box center [1357, 247] width 11 height 11
click at [1115, 247] on div at bounding box center [1334, 247] width 11 height 11
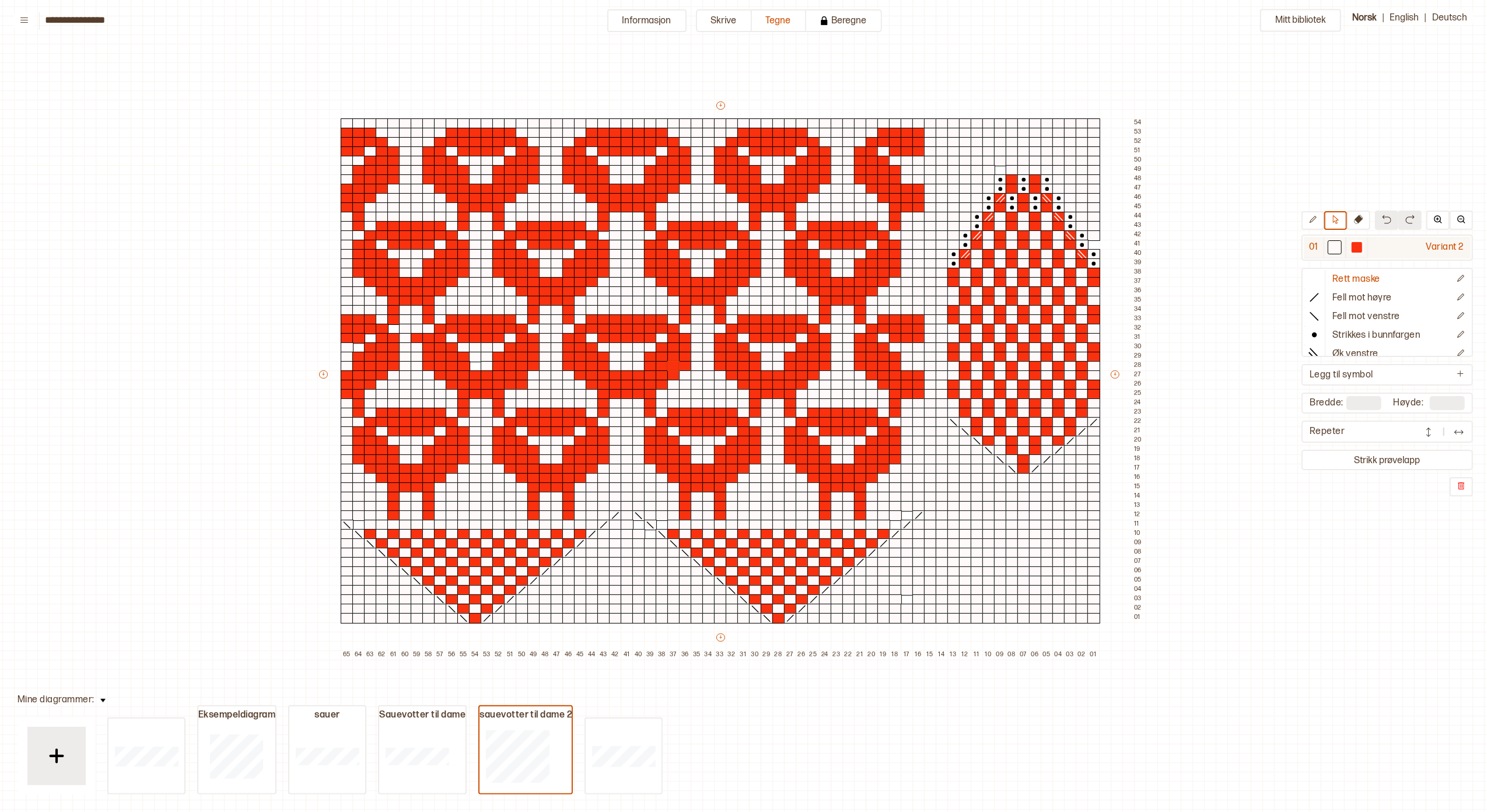
click at [1115, 247] on div at bounding box center [1334, 247] width 11 height 11
click at [1115, 245] on div at bounding box center [1357, 247] width 11 height 11
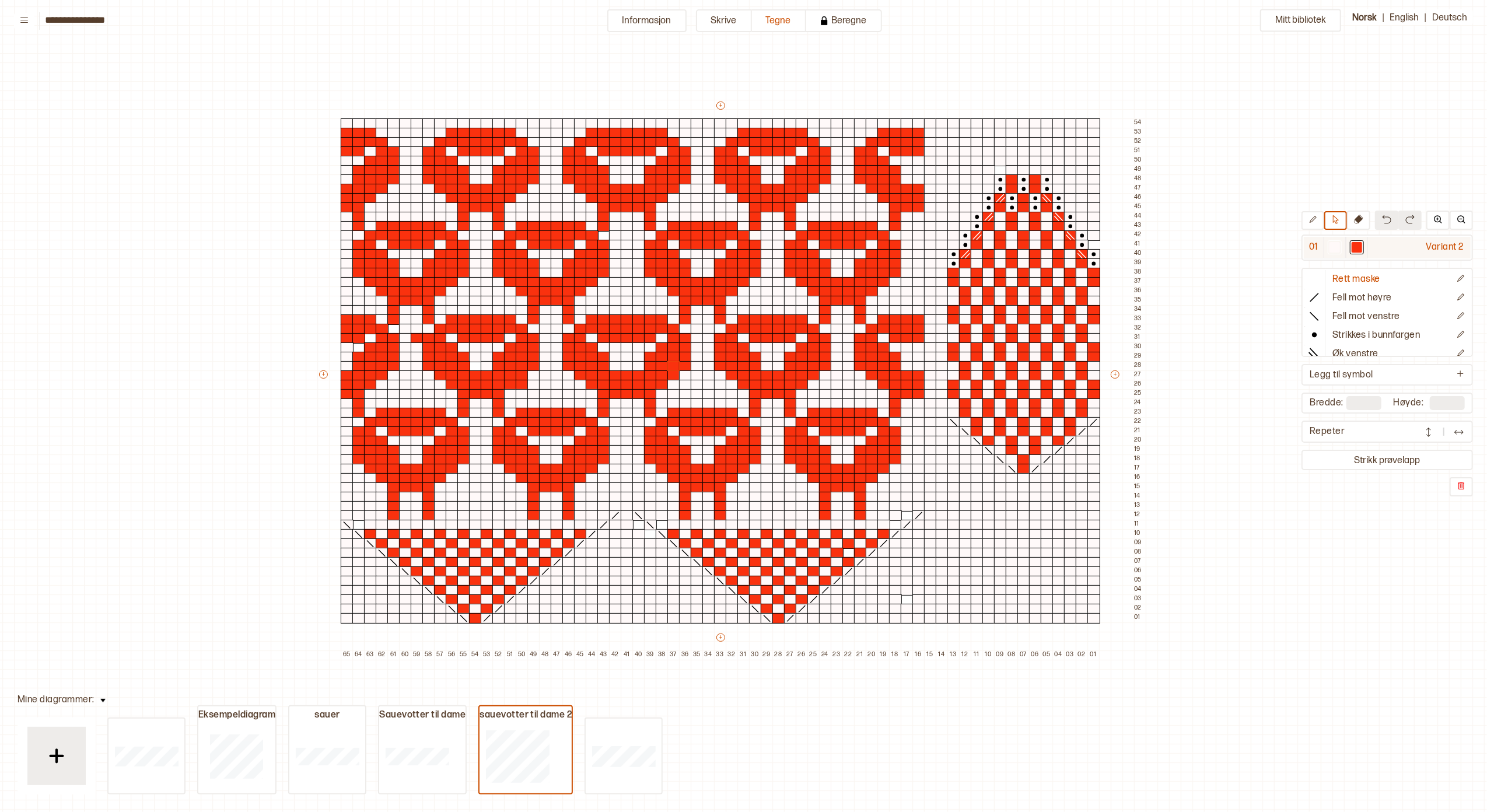
click at [1115, 245] on div at bounding box center [1357, 247] width 11 height 11
click at [1115, 217] on icon at bounding box center [1312, 219] width 9 height 9
click at [1115, 247] on div at bounding box center [1357, 247] width 11 height 11
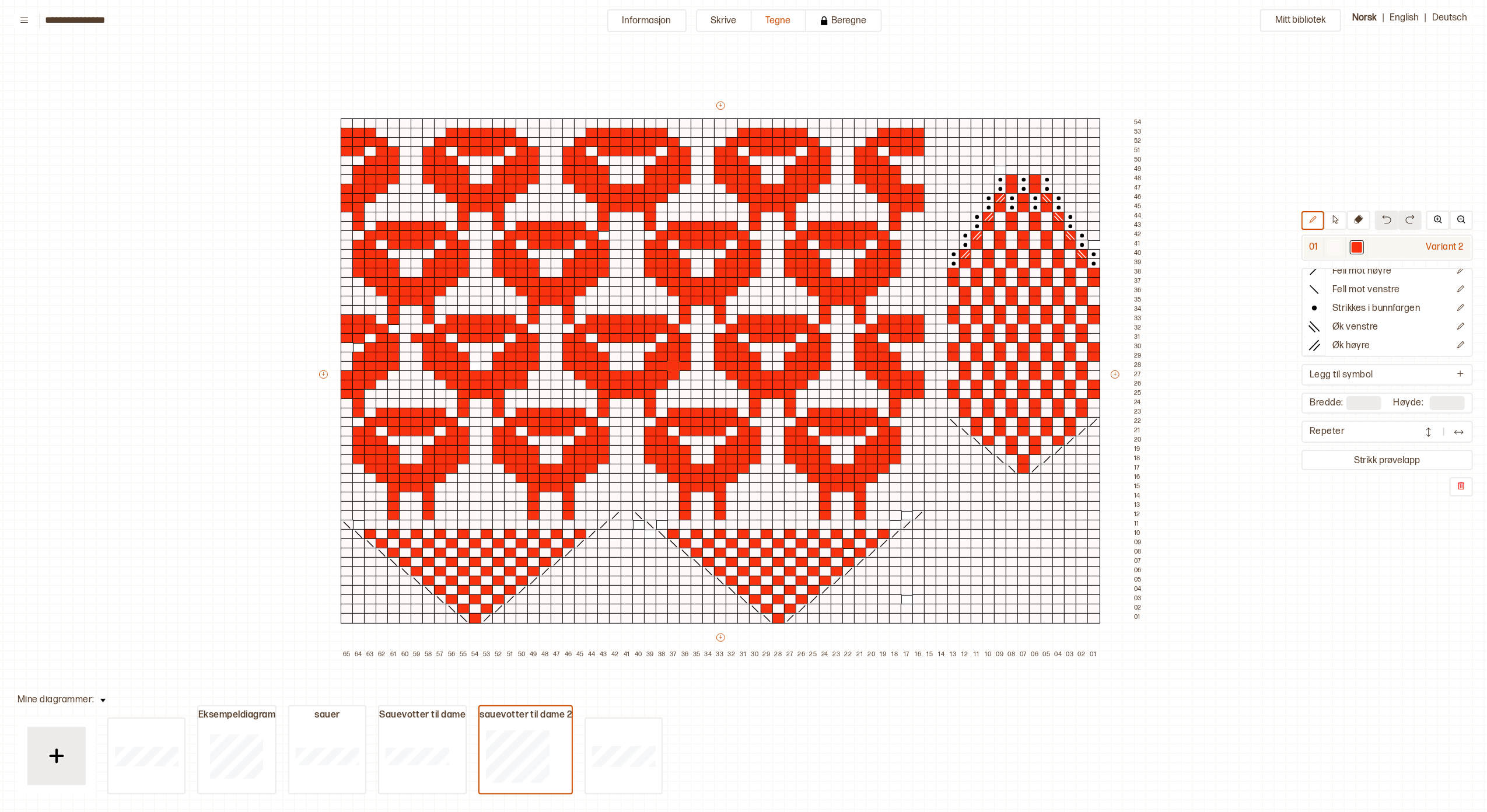
click at [1115, 247] on div at bounding box center [1357, 247] width 11 height 11
click at [915, 129] on div at bounding box center [918, 132] width 13 height 11
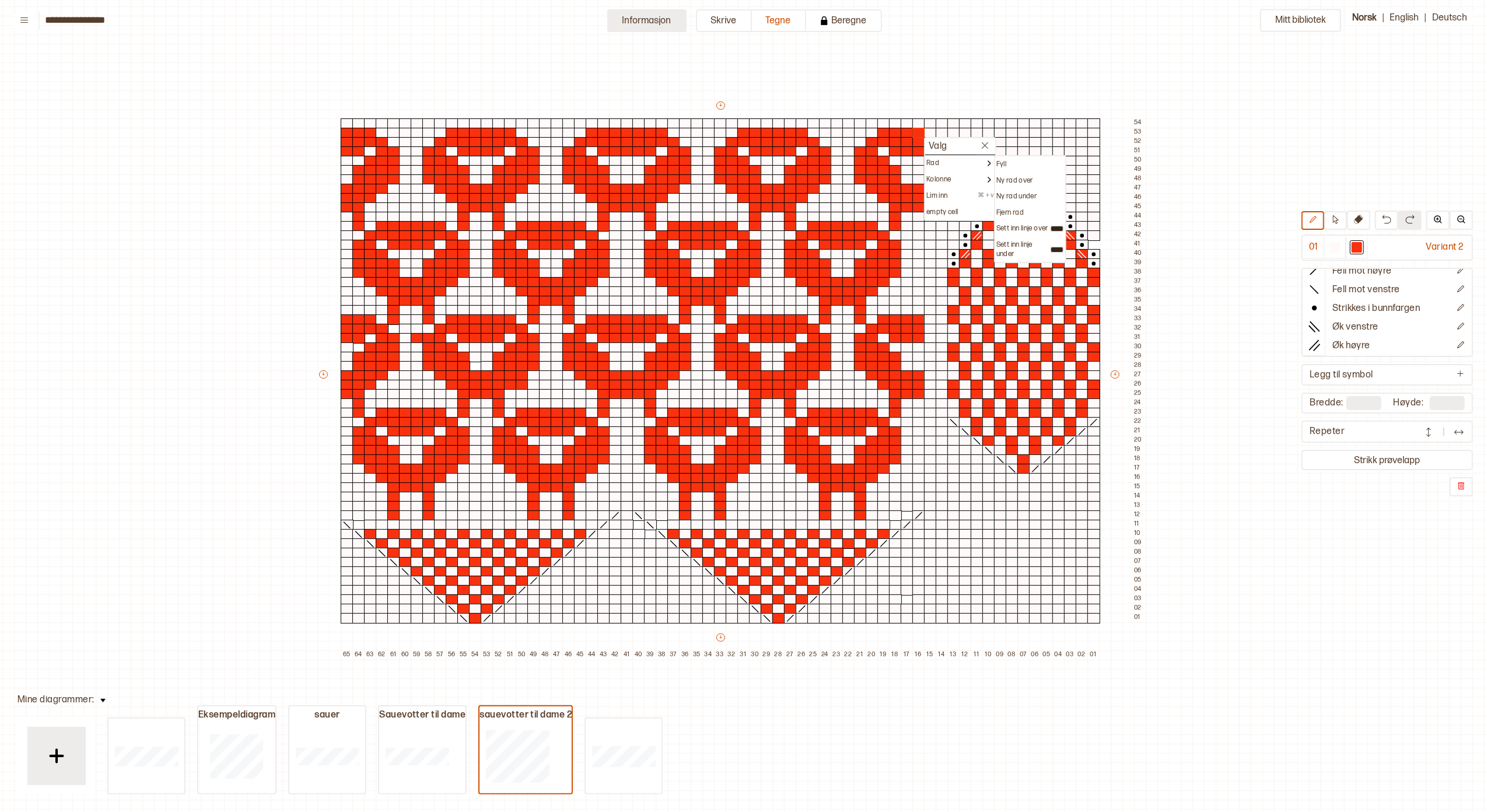
click at [645, 19] on button "Informasjon" at bounding box center [647, 21] width 79 height 23
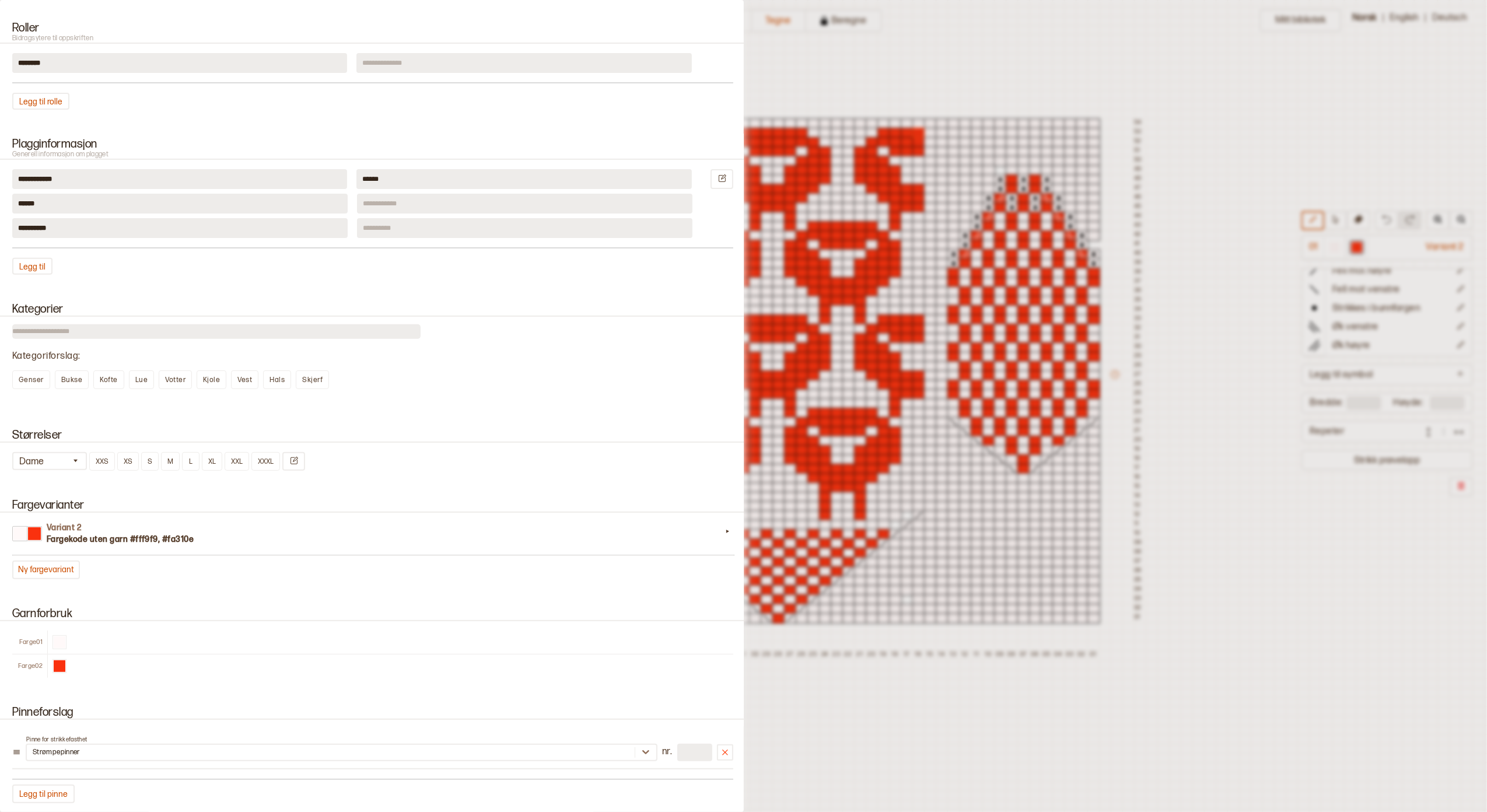
scroll to position [388, 0]
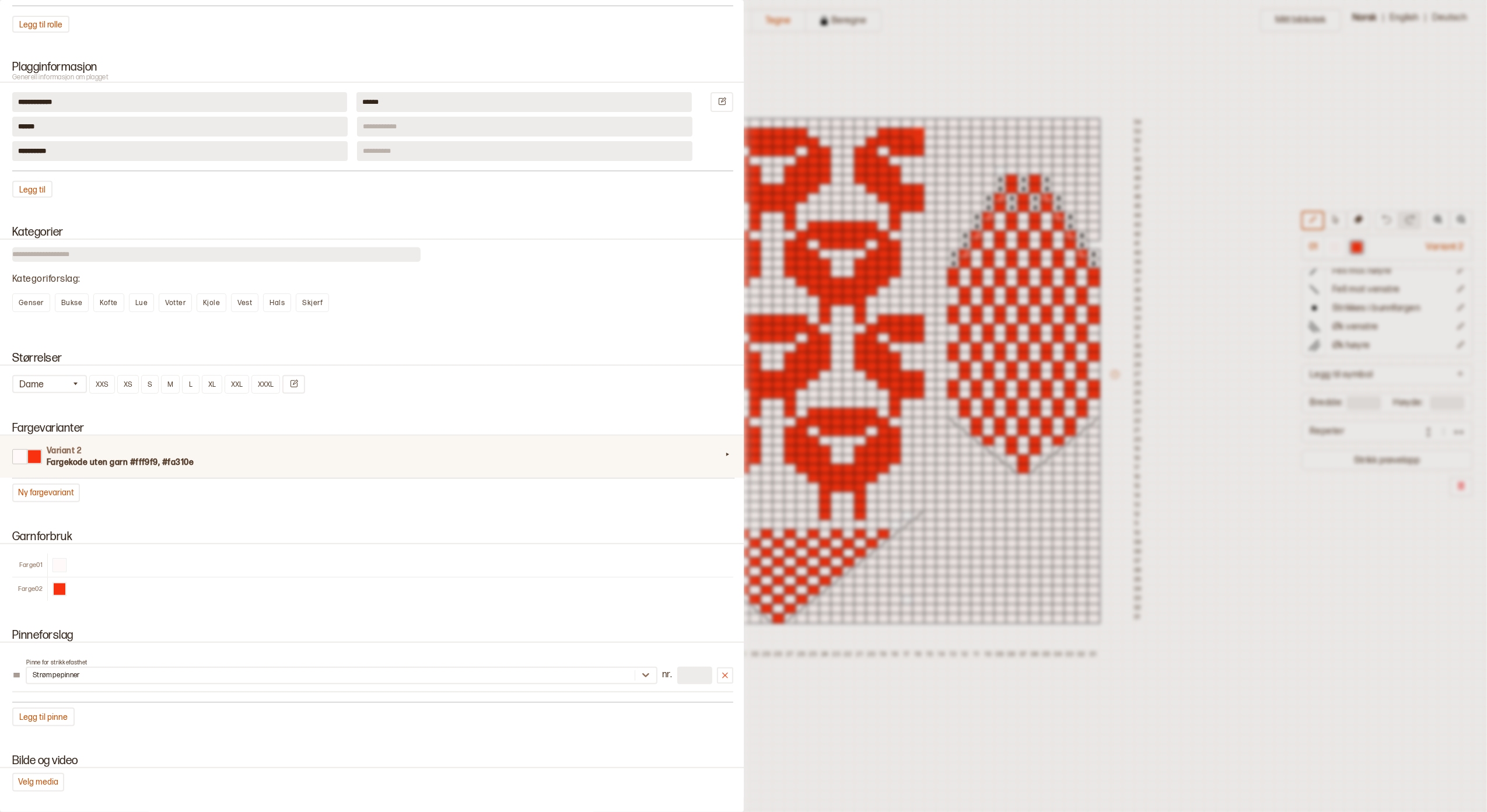
click at [38, 458] on div at bounding box center [34, 456] width 13 height 13
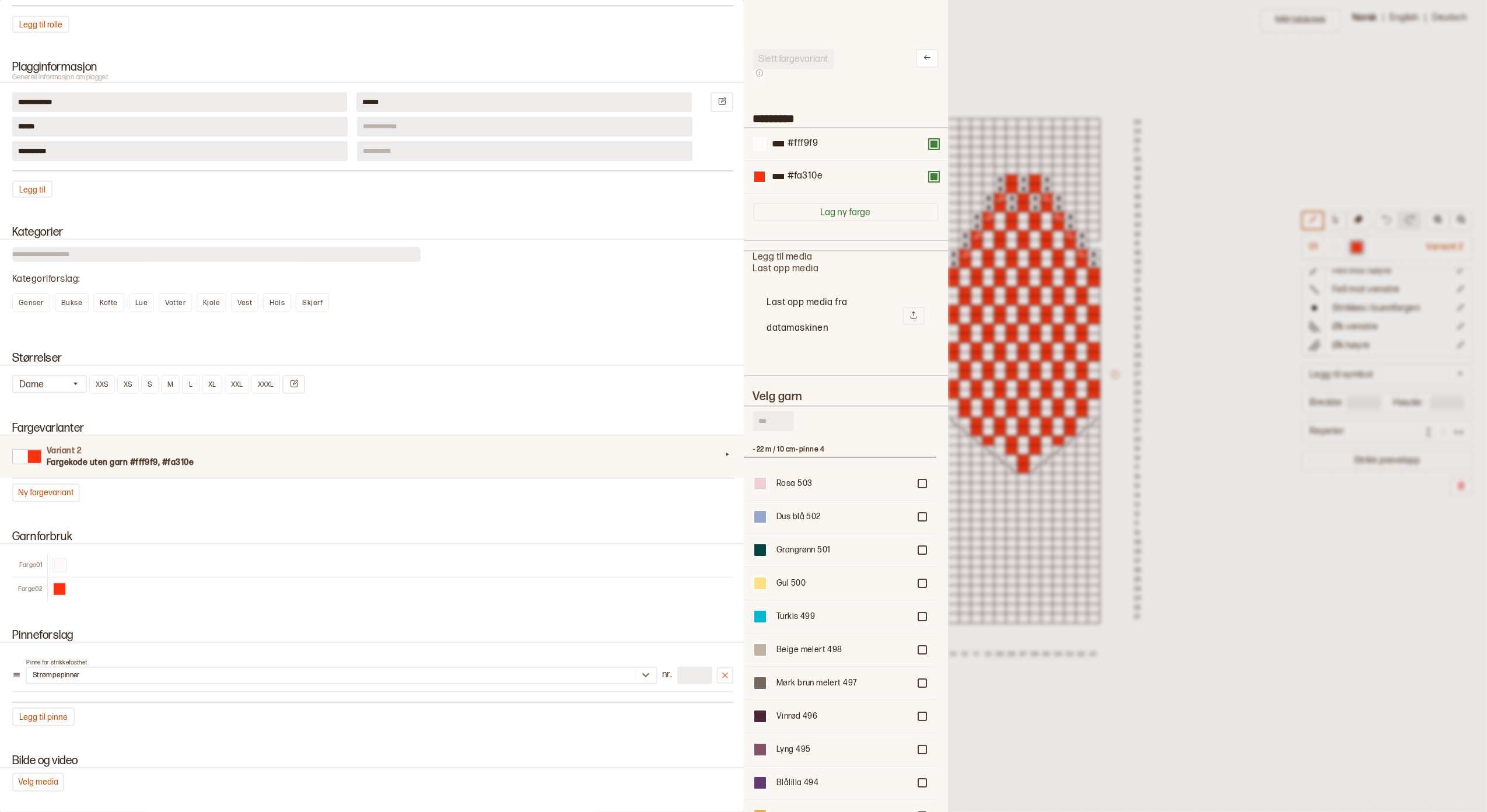
scroll to position [412, 181]
click at [911, 314] on icon at bounding box center [913, 315] width 6 height 7
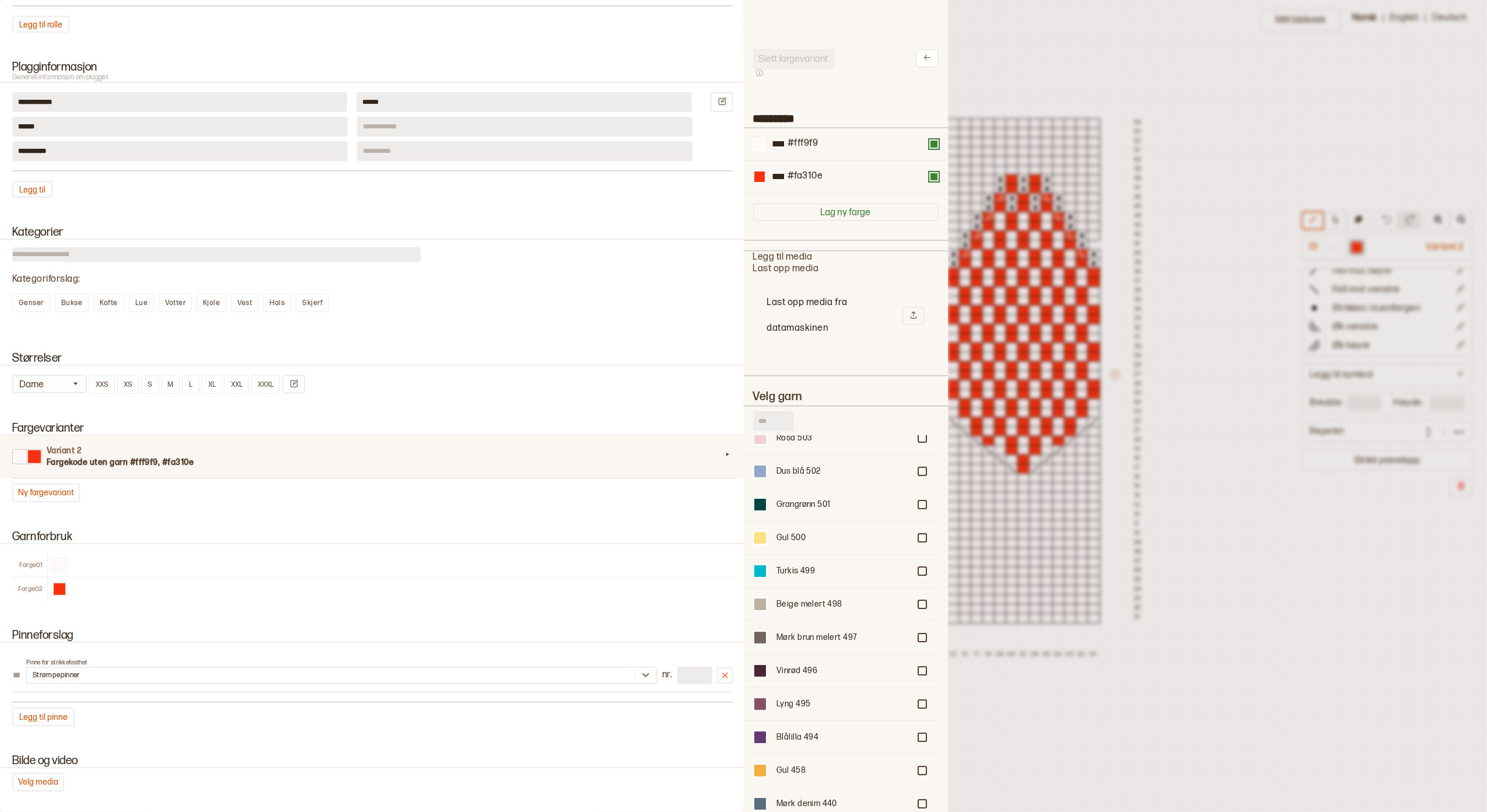
scroll to position [77, 0]
click at [778, 420] on input "text" at bounding box center [773, 421] width 41 height 20
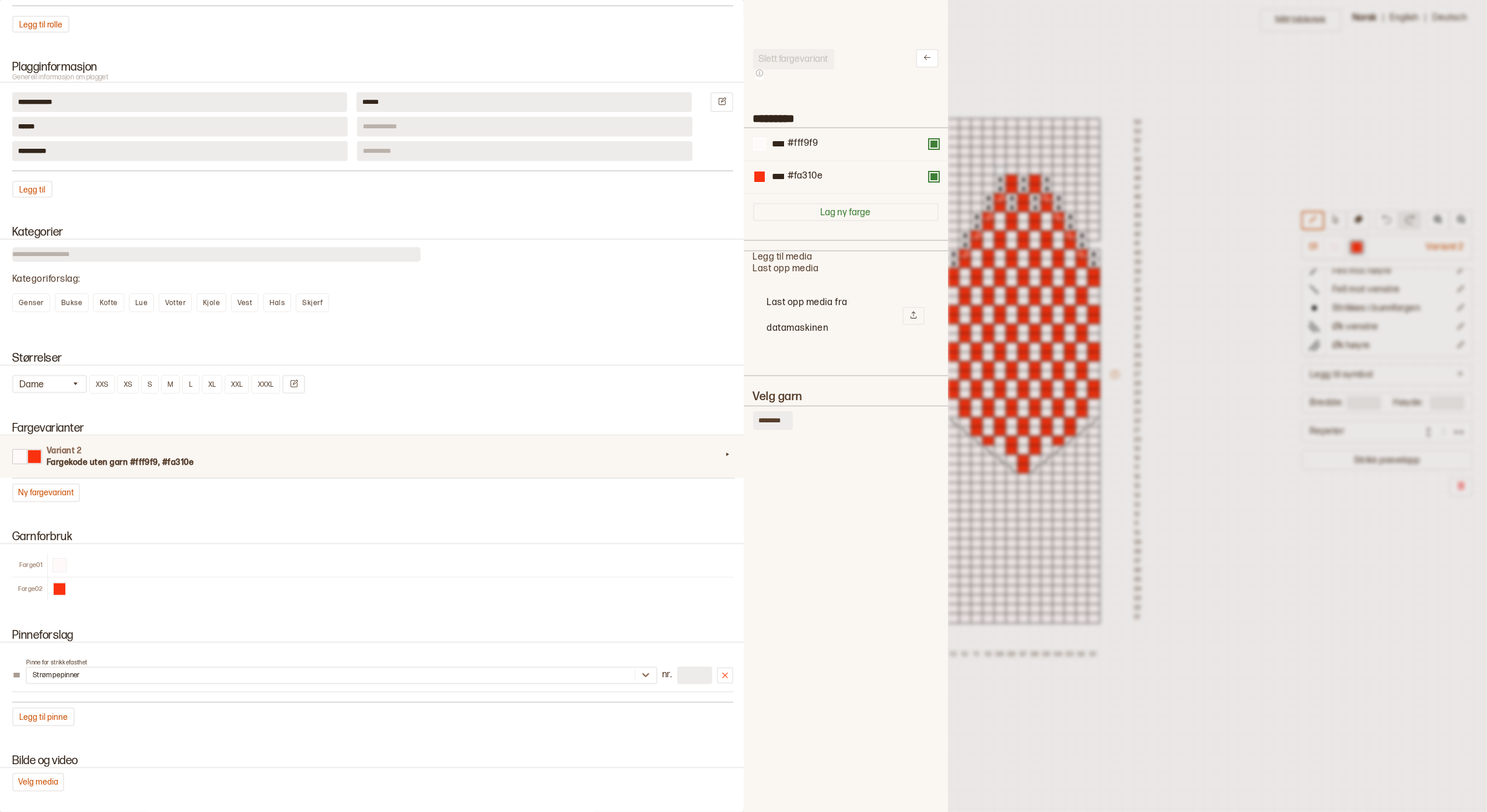
scroll to position [0, 0]
type input "*********"
click at [783, 424] on input "*********" at bounding box center [773, 421] width 41 height 19
drag, startPoint x: 785, startPoint y: 425, endPoint x: 687, endPoint y: 430, distance: 98.1
click at [687, 430] on div "**********" at bounding box center [744, 406] width 1487 height 812
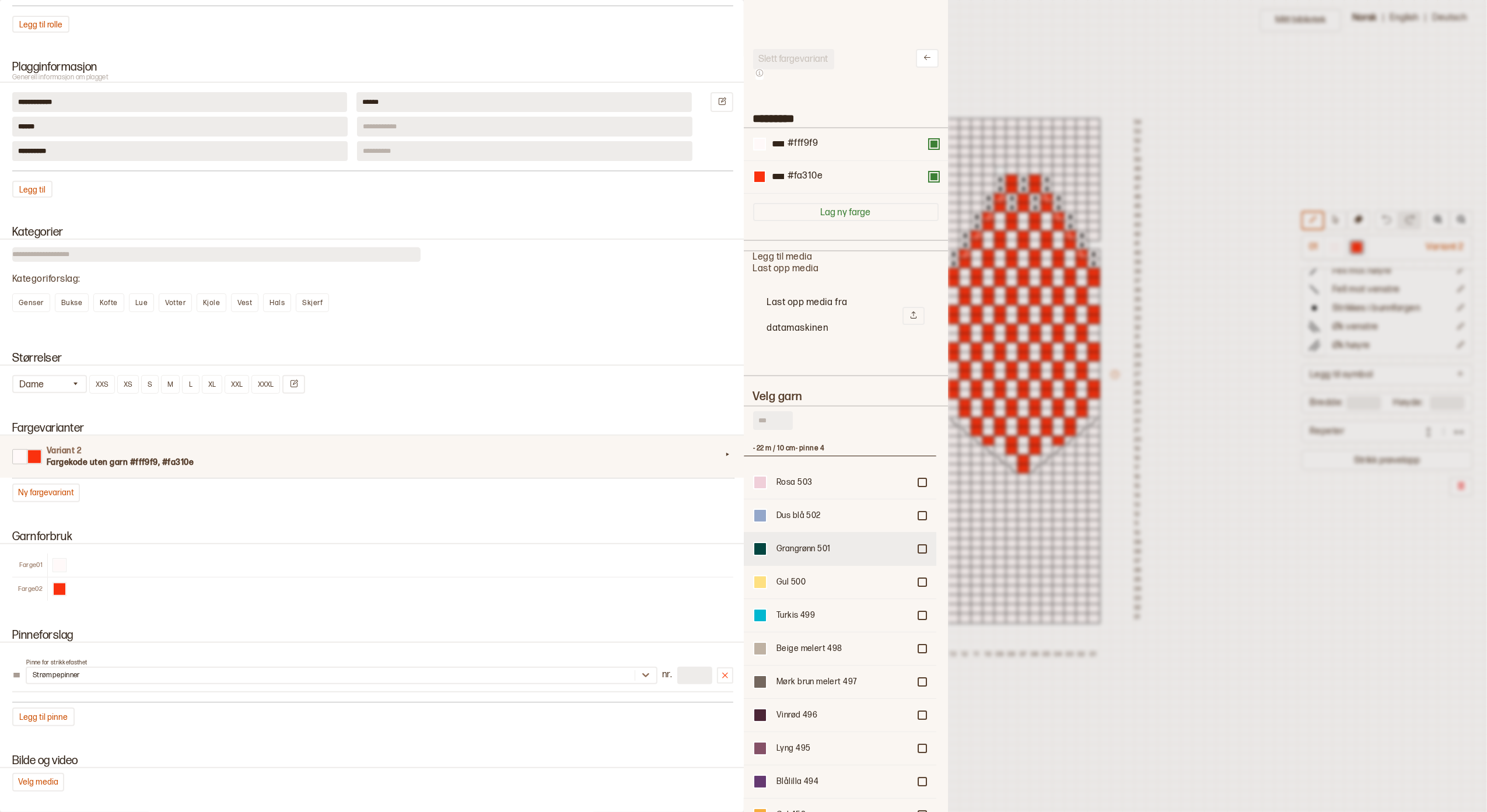
click at [762, 551] on div at bounding box center [760, 549] width 12 height 12
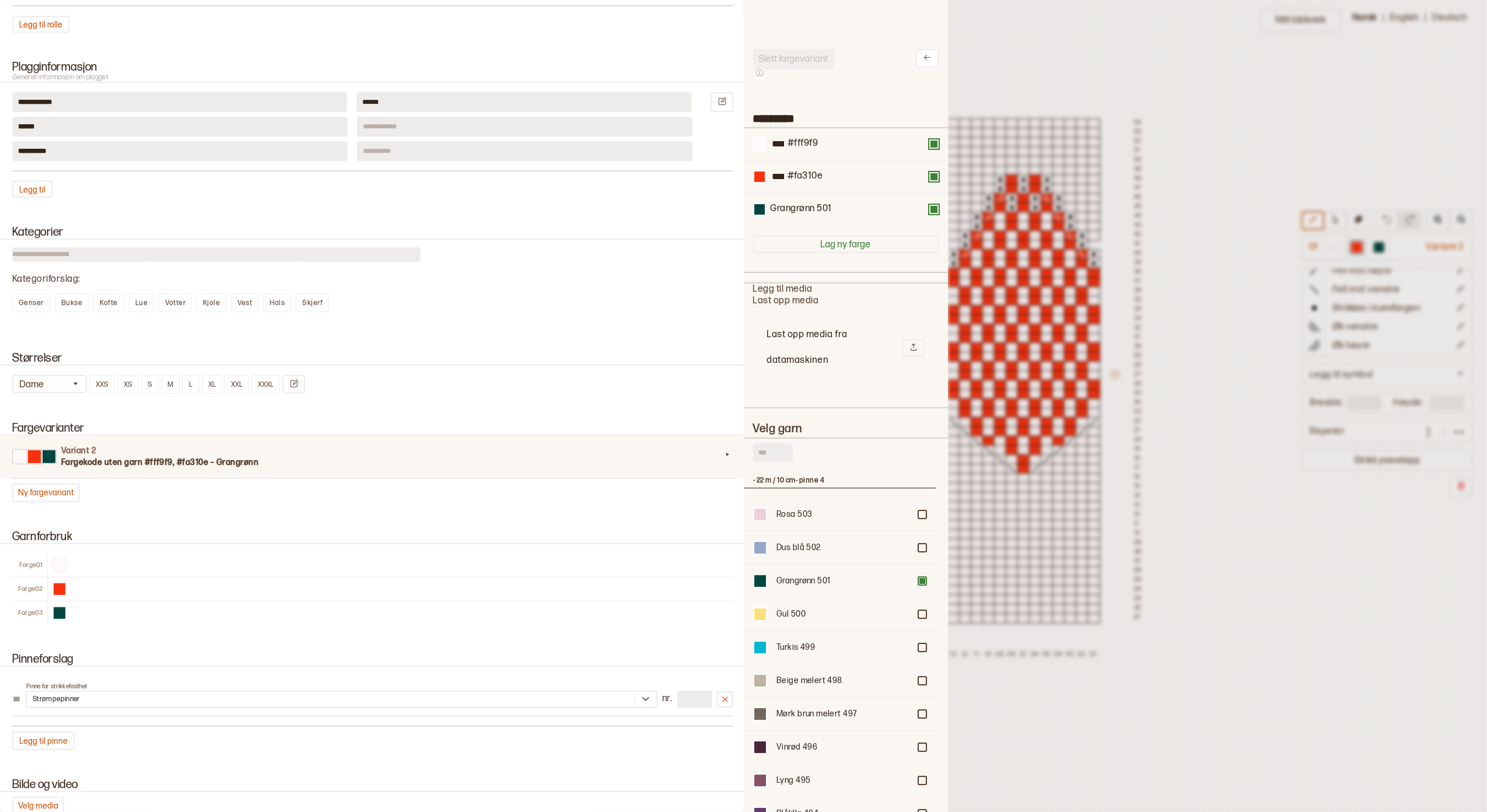
scroll to position [379, 181]
click at [770, 178] on input "****" at bounding box center [778, 177] width 17 height 14
click at [818, 213] on div "Grangrønn 501" at bounding box center [800, 209] width 61 height 13
drag, startPoint x: 818, startPoint y: 213, endPoint x: 805, endPoint y: 212, distance: 13.0
click at [805, 212] on div "Grangrønn 501" at bounding box center [800, 209] width 61 height 13
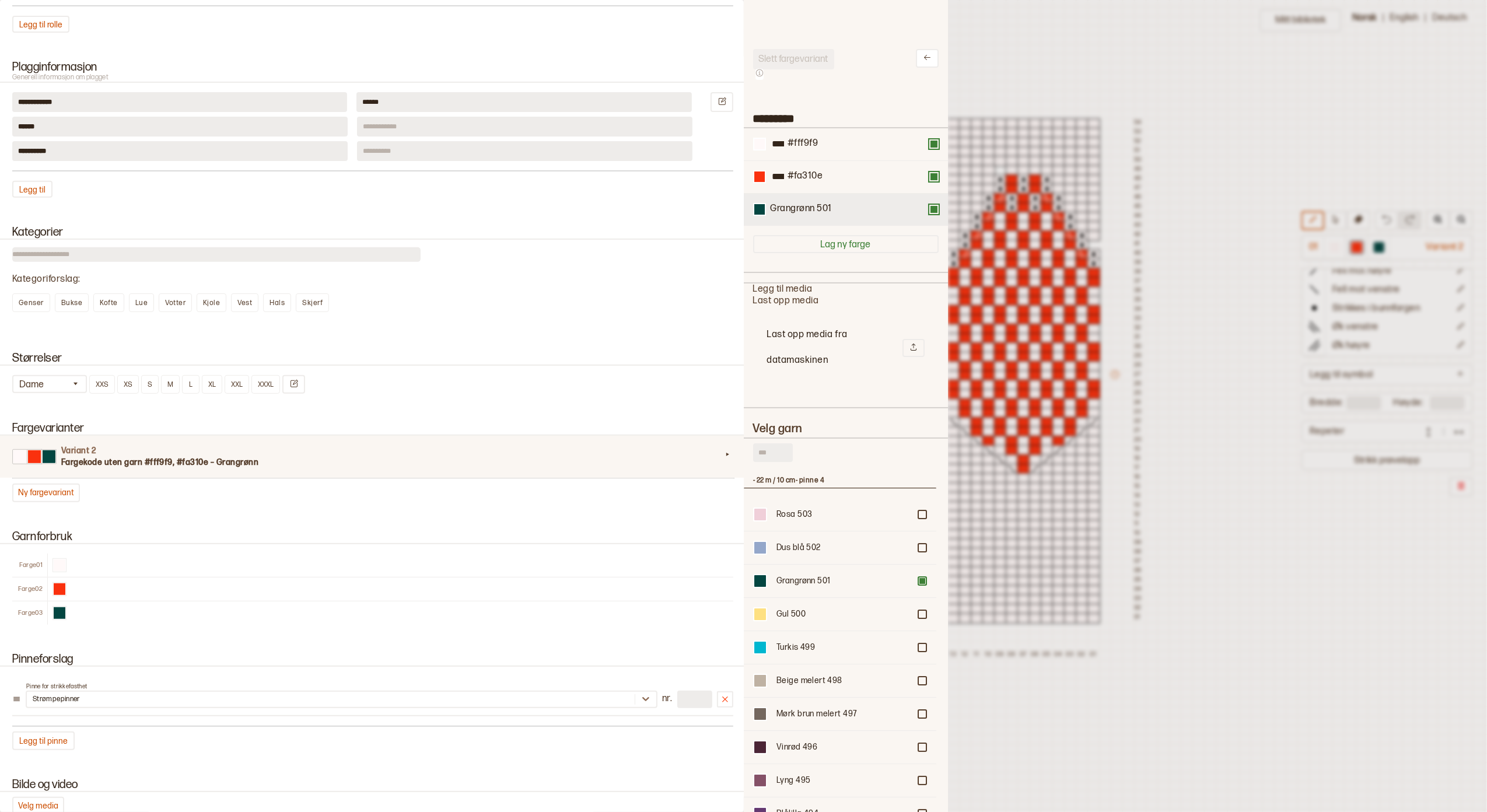
click at [925, 215] on div "Grangrønn 501" at bounding box center [846, 209] width 185 height 13
click at [930, 213] on button at bounding box center [935, 210] width 10 height 10
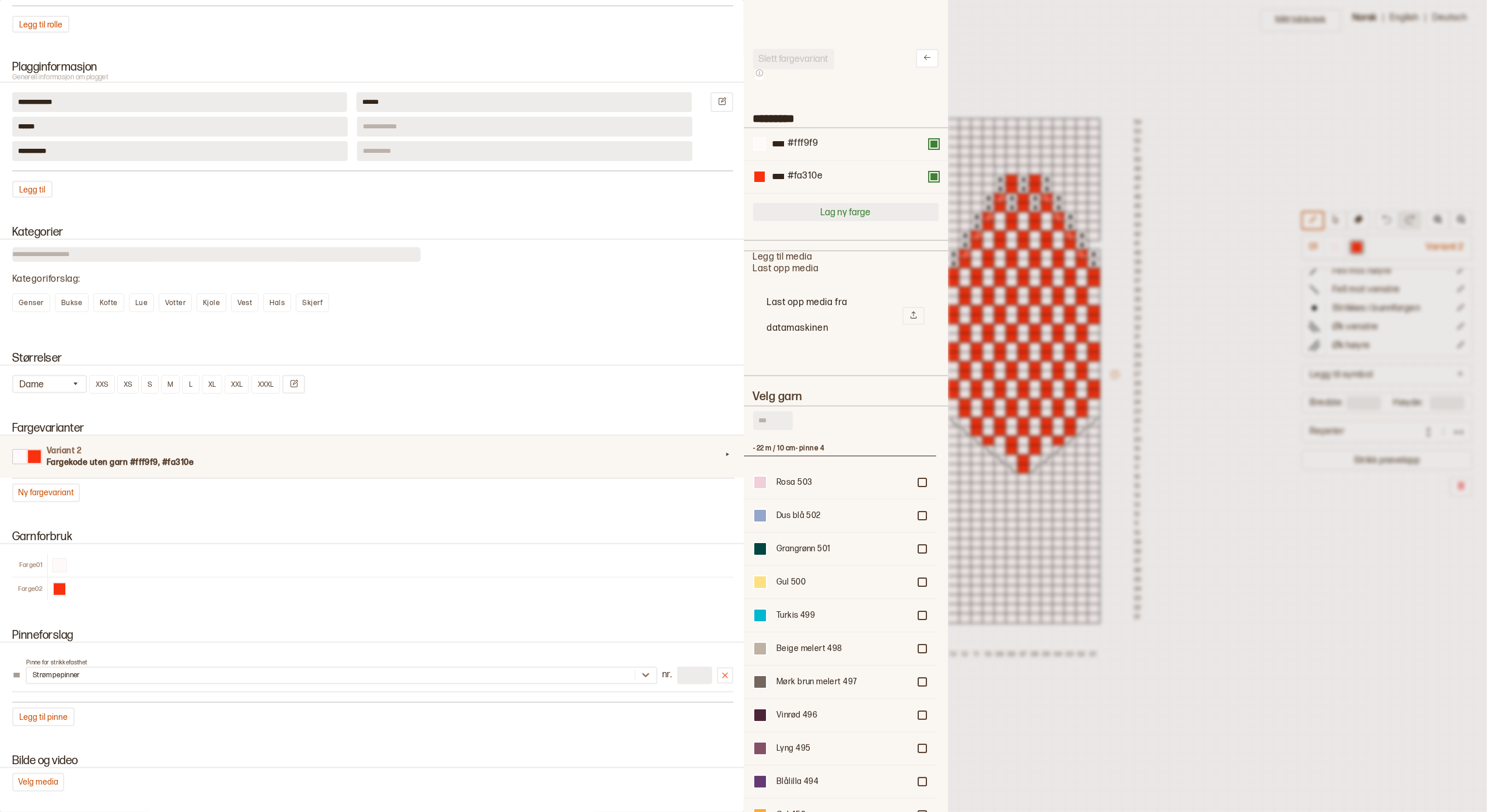
scroll to position [412, 181]
click at [1052, 31] on div at bounding box center [744, 406] width 1487 height 812
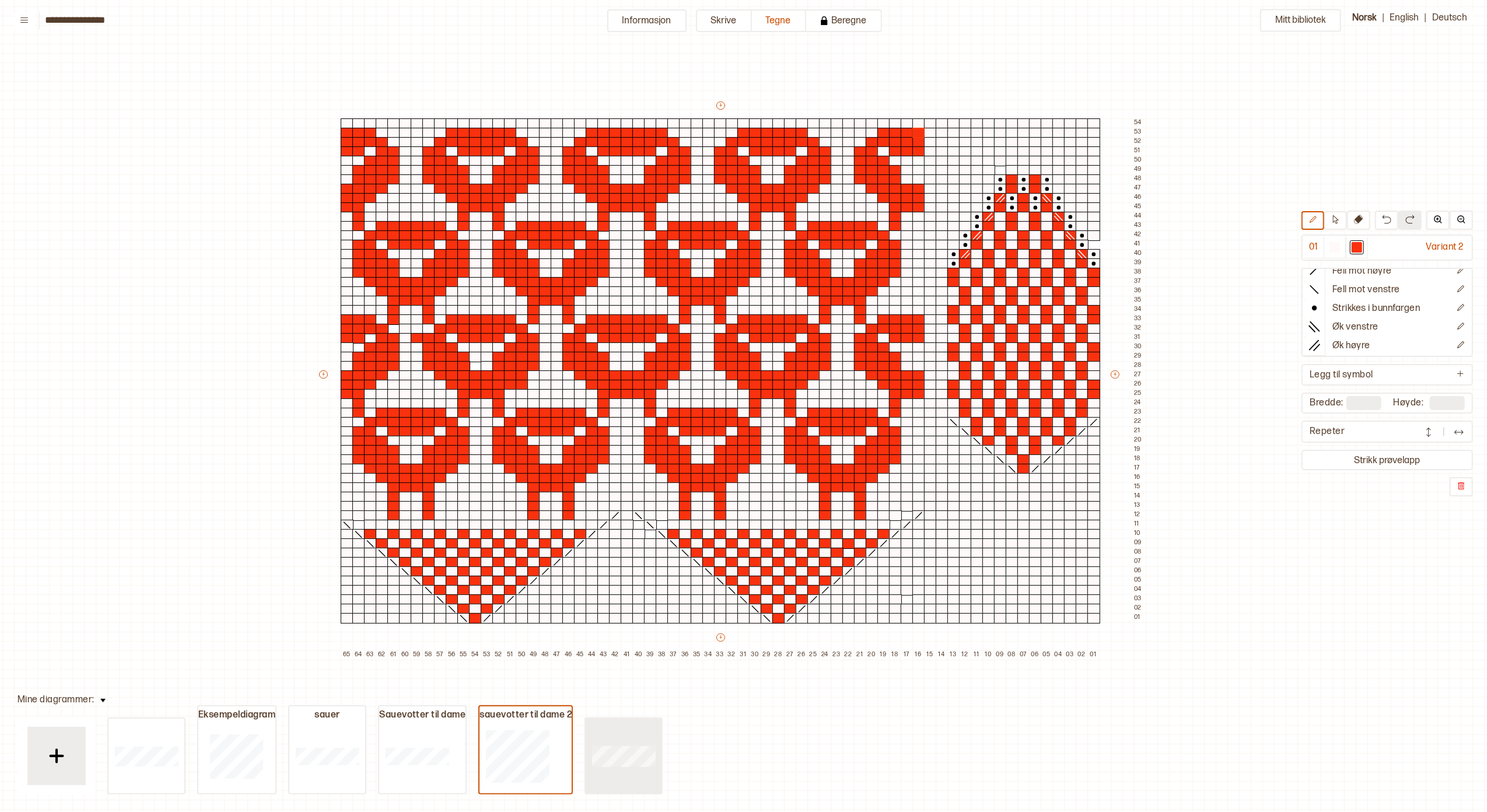
click at [623, 608] on div at bounding box center [624, 755] width 76 height 74
type input "**"
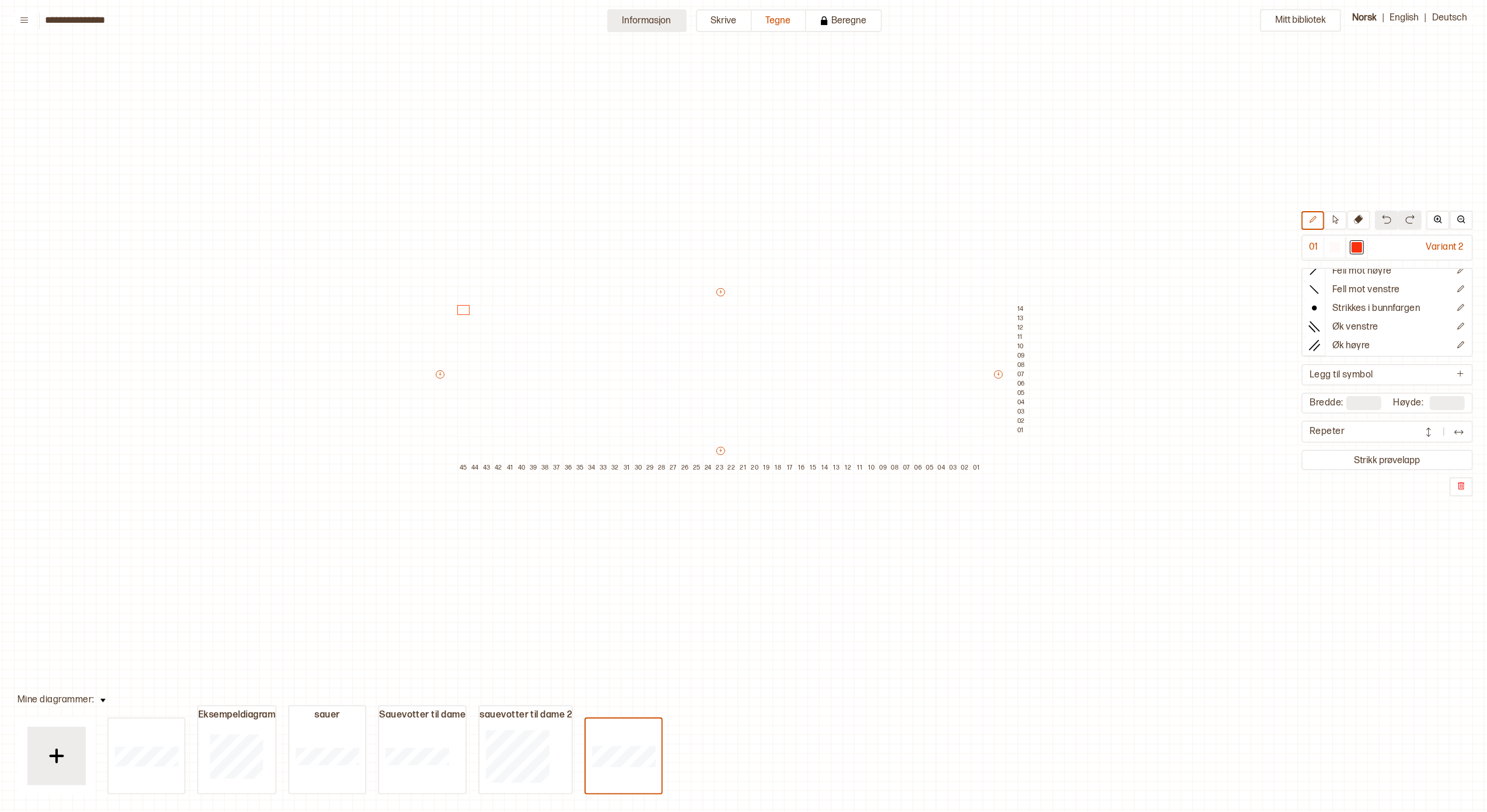
click at [642, 18] on button "Informasjon" at bounding box center [647, 21] width 79 height 23
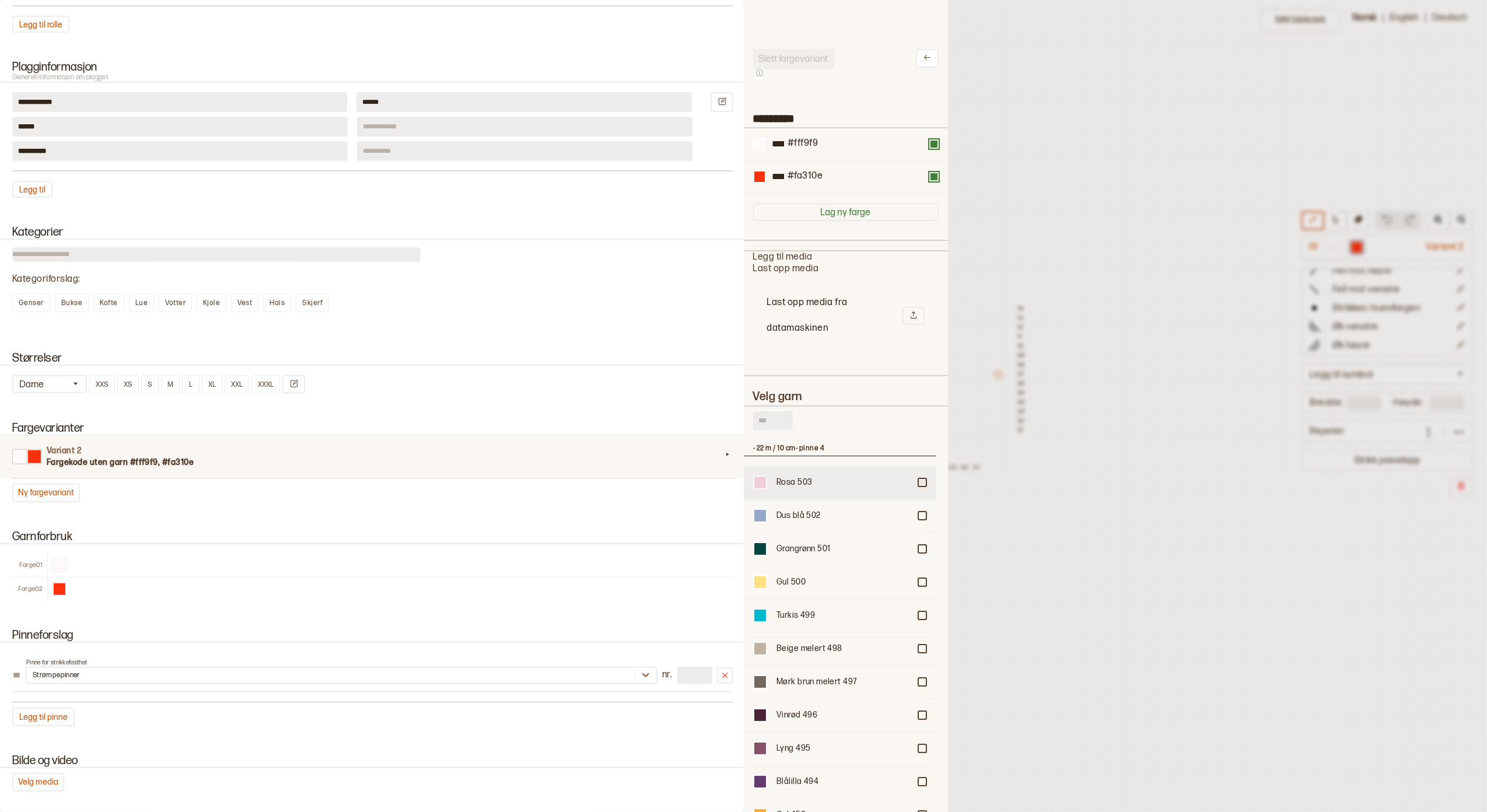
click at [818, 482] on div "Rosa 503" at bounding box center [843, 483] width 133 height 12
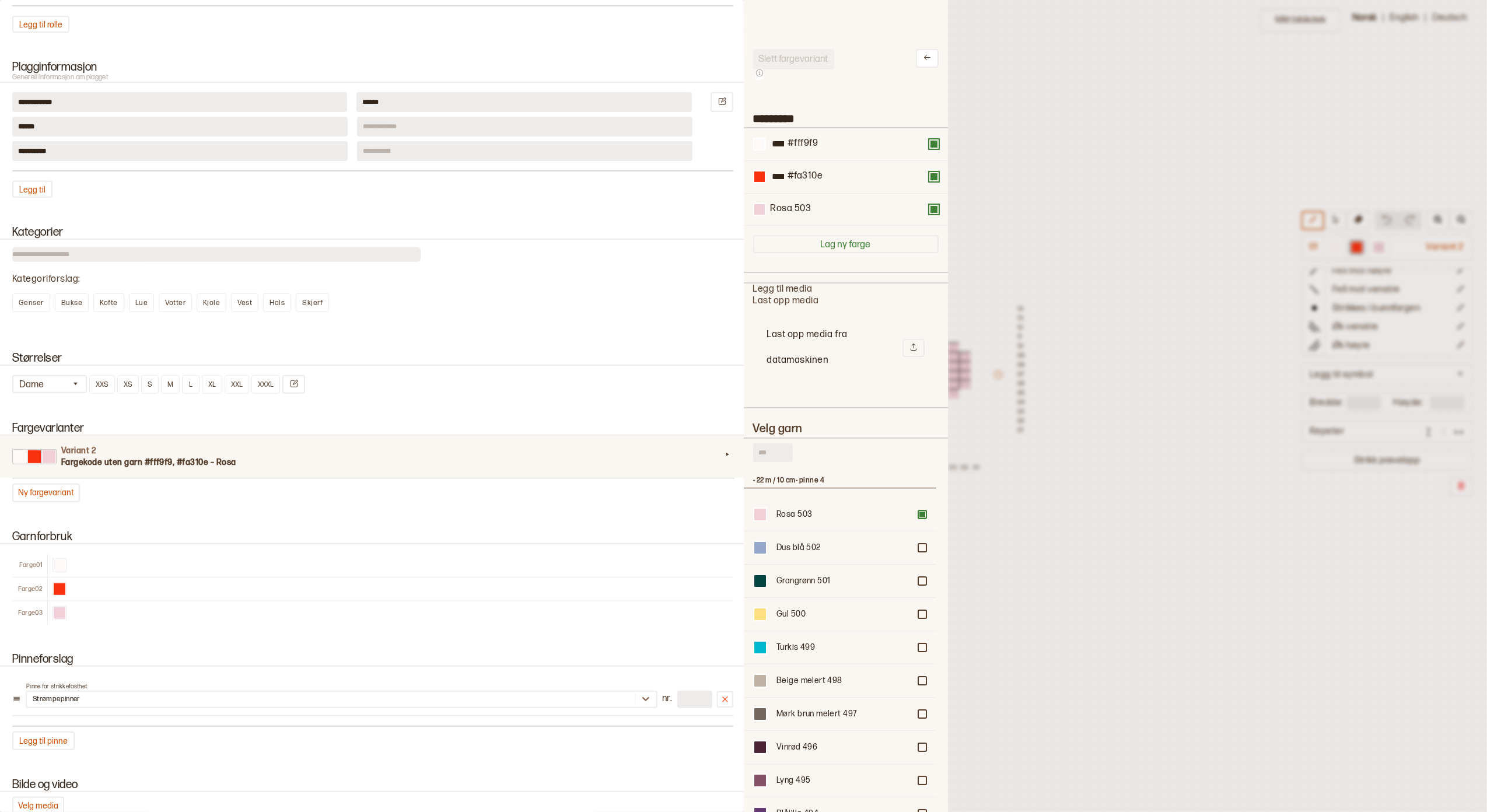
scroll to position [379, 181]
click at [925, 183] on div "**** #fa310e" at bounding box center [846, 177] width 185 height 14
click at [923, 183] on div "**** #fa310e" at bounding box center [846, 177] width 185 height 14
click at [930, 176] on button at bounding box center [935, 177] width 10 height 10
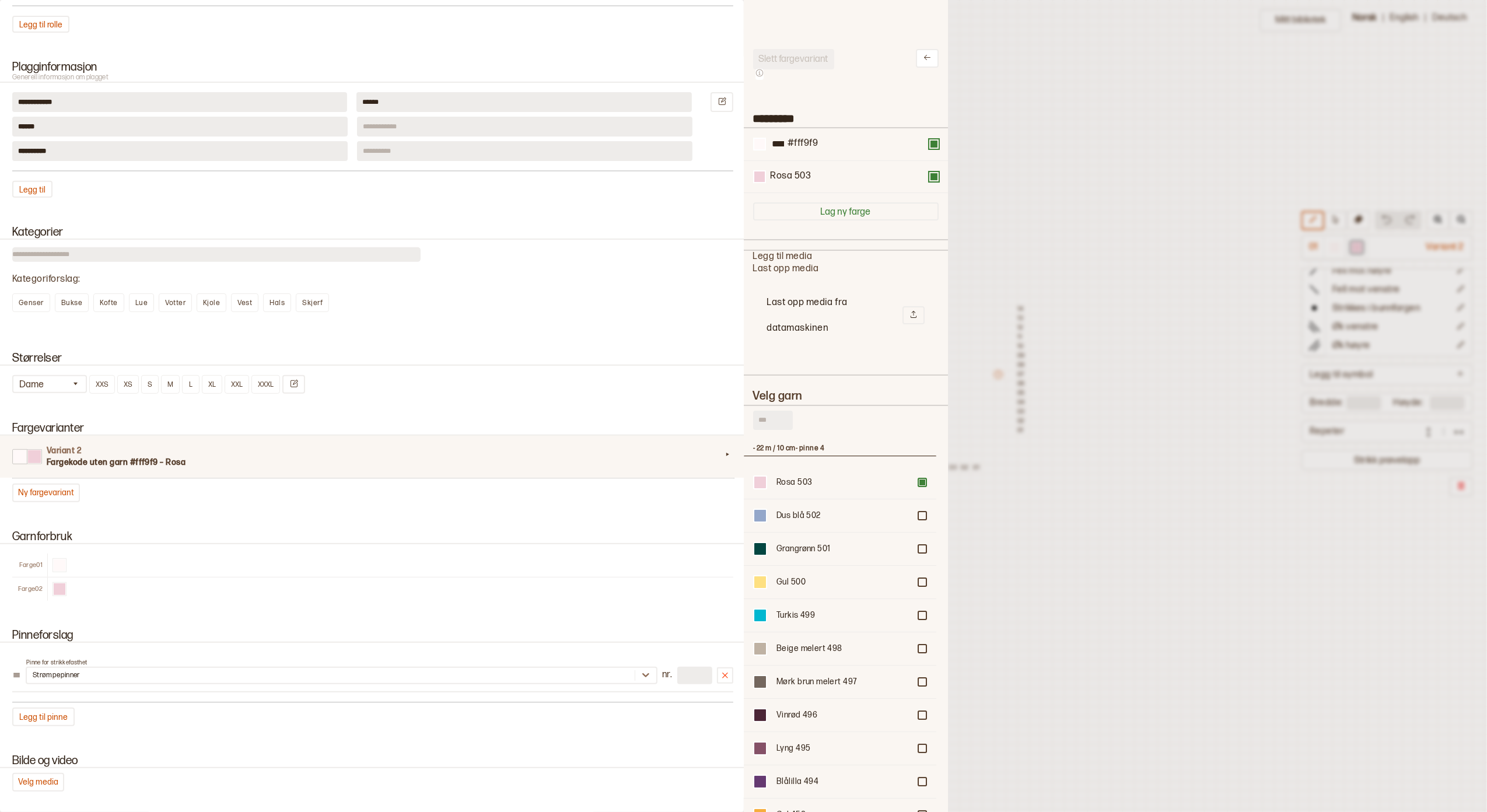
click at [1042, 204] on div at bounding box center [744, 406] width 1487 height 812
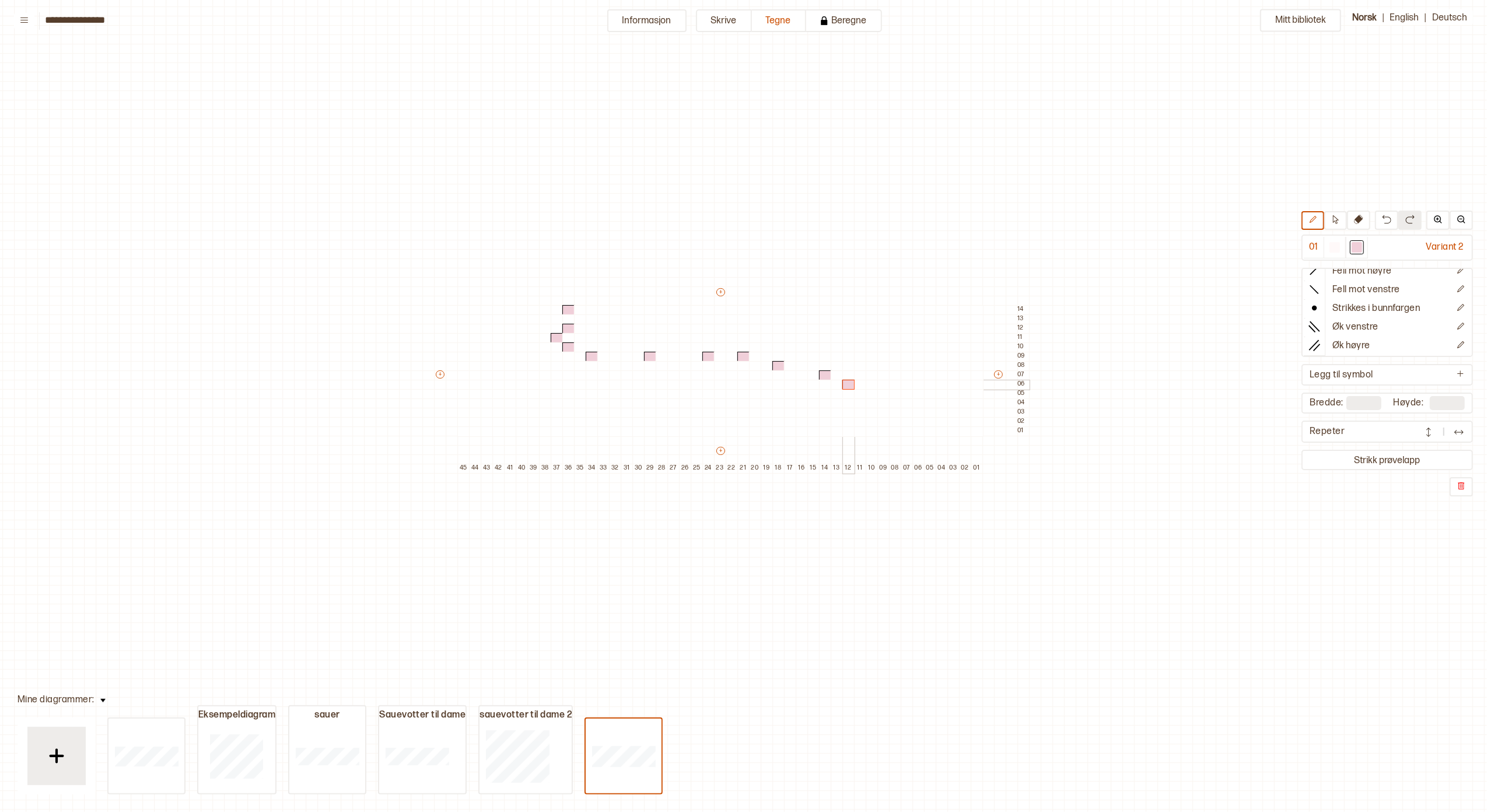
drag, startPoint x: 584, startPoint y: 285, endPoint x: 871, endPoint y: 386, distance: 304.3
click at [857, 387] on div "Mitt bibliotek 01 Variant 2 Rett maske Fell mot høyre Fell mot venstre Strikkes…" at bounding box center [1466, 753] width 2974 height 1624
drag, startPoint x: 908, startPoint y: 351, endPoint x: 643, endPoint y: 416, distance: 272.9
click at [643, 418] on div "+ + + + 45 44 43 42 41 40 39 38 37 36 35 34 33 32 31 30 29 28 27 26 25 24 23 22…" at bounding box center [732, 379] width 595 height 186
click at [666, 409] on div at bounding box center [661, 412] width 13 height 11
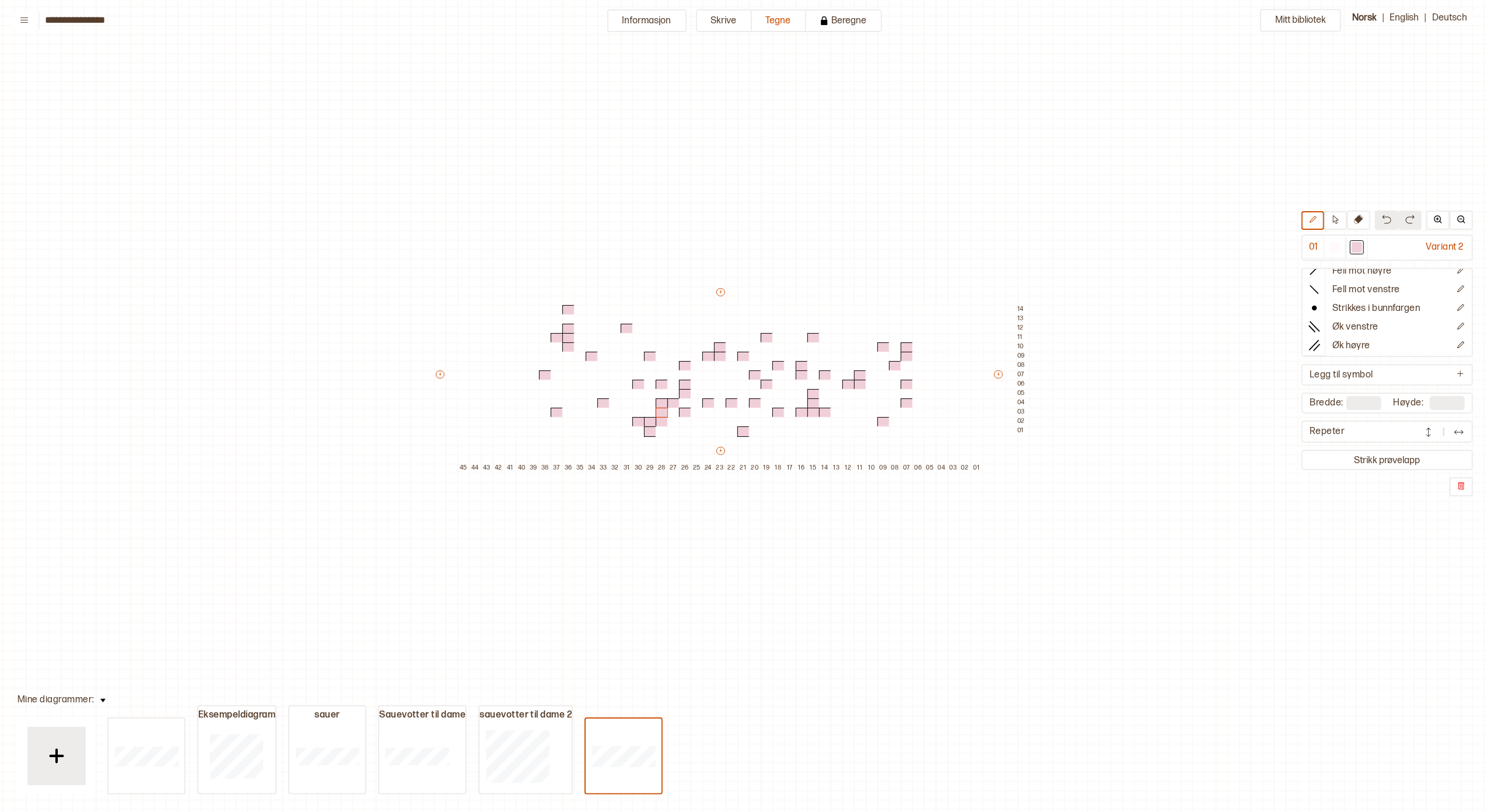
click at [1115, 215] on img at bounding box center [1387, 219] width 10 height 10
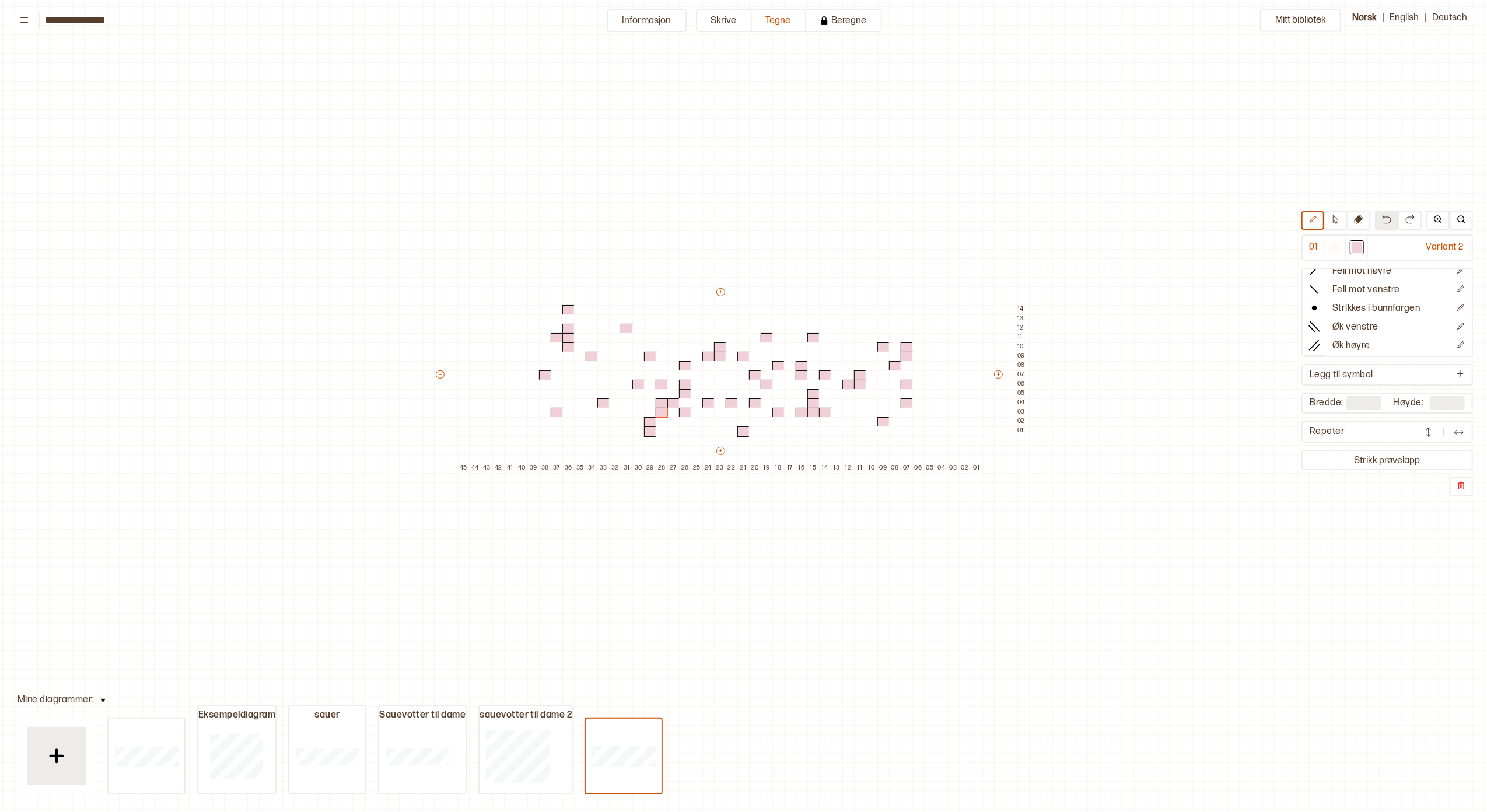
click at [1115, 215] on img at bounding box center [1387, 219] width 10 height 10
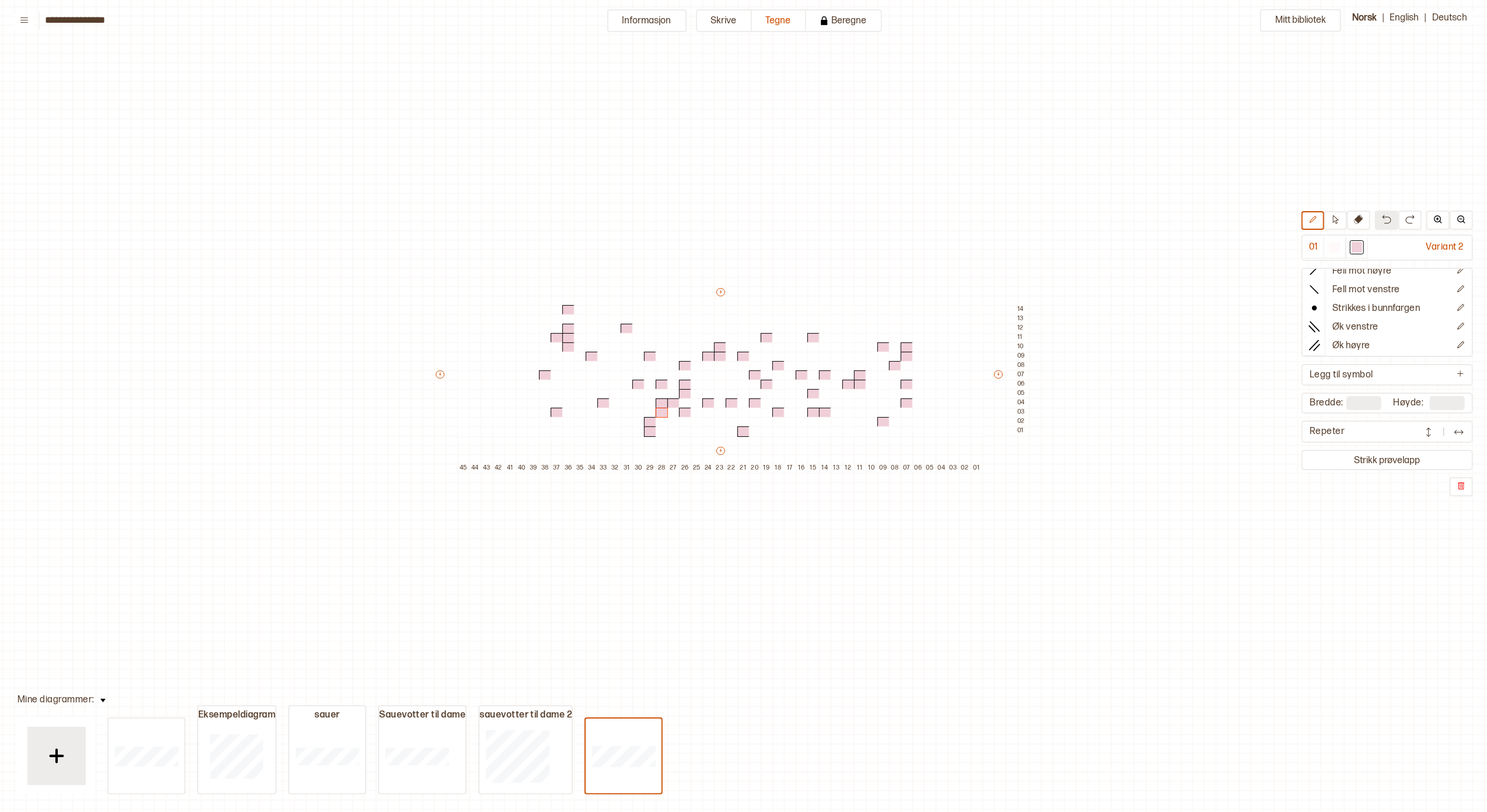
click at [1115, 215] on img at bounding box center [1387, 219] width 10 height 10
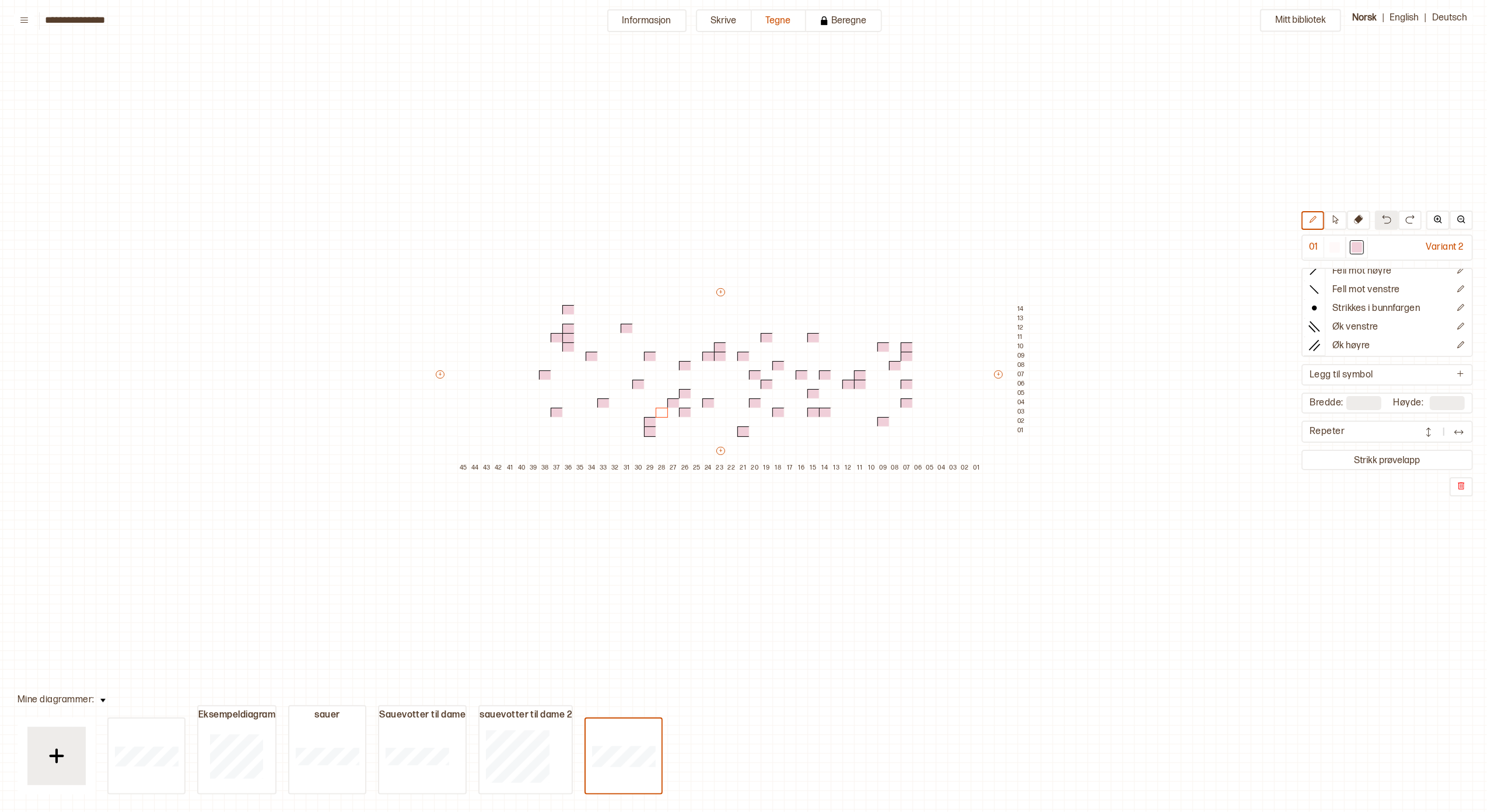
click at [1115, 215] on img at bounding box center [1387, 219] width 10 height 10
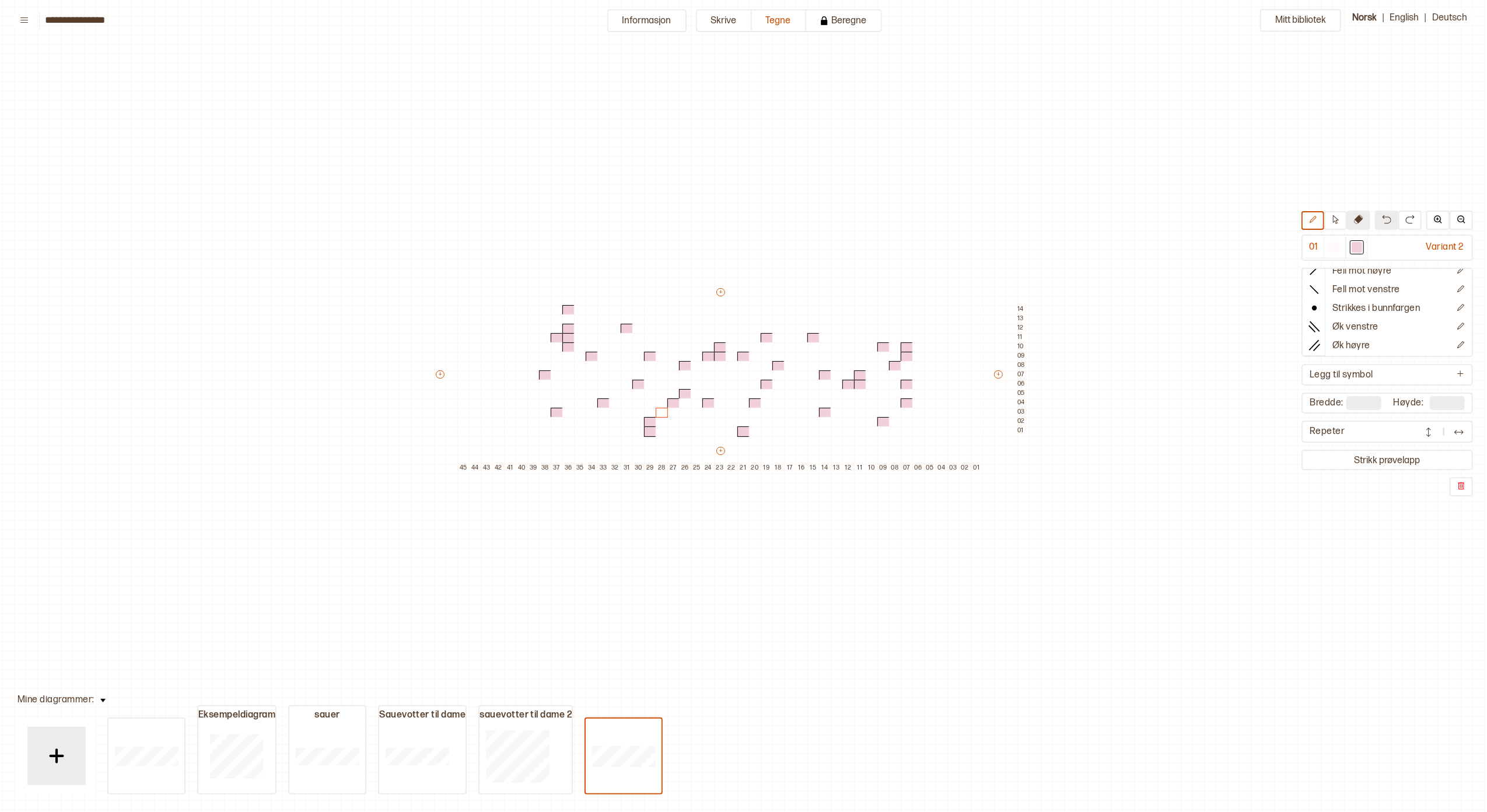
click at [1115, 220] on icon at bounding box center [1359, 219] width 10 height 10
drag, startPoint x: 906, startPoint y: 346, endPoint x: 1071, endPoint y: 385, distance: 169.5
click at [813, 413] on div "+ + + + 45 44 43 42 41 40 39 38 37 36 35 34 33 32 31 30 29 28 27 26 25 24 23 22…" at bounding box center [732, 379] width 595 height 186
click at [1115, 281] on div "Mitt bibliotek 01 Variant 2 Rett maske Fell mot høyre Fell mot venstre Strikkes…" at bounding box center [1466, 753] width 2974 height 1624
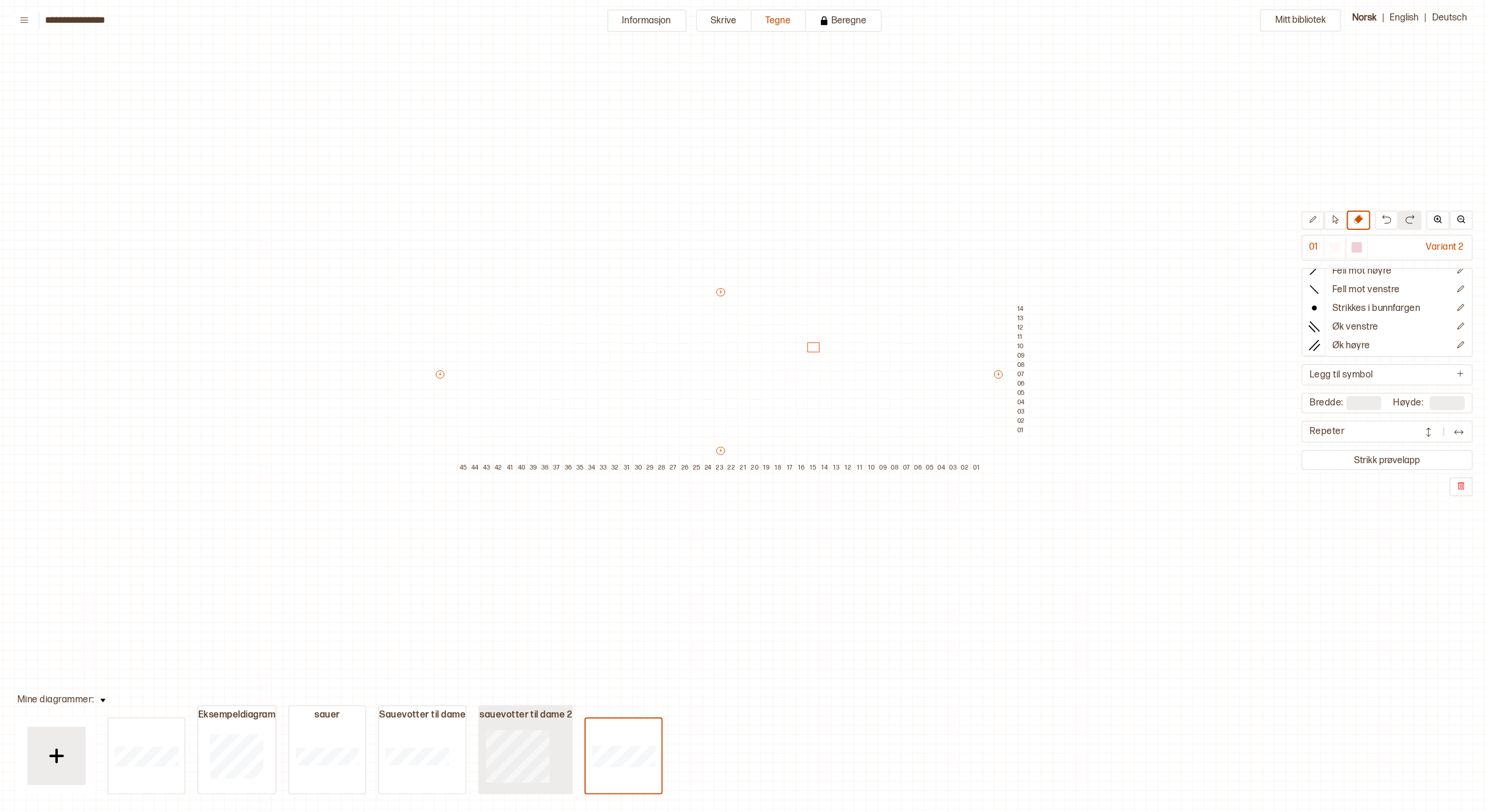
type input "**"
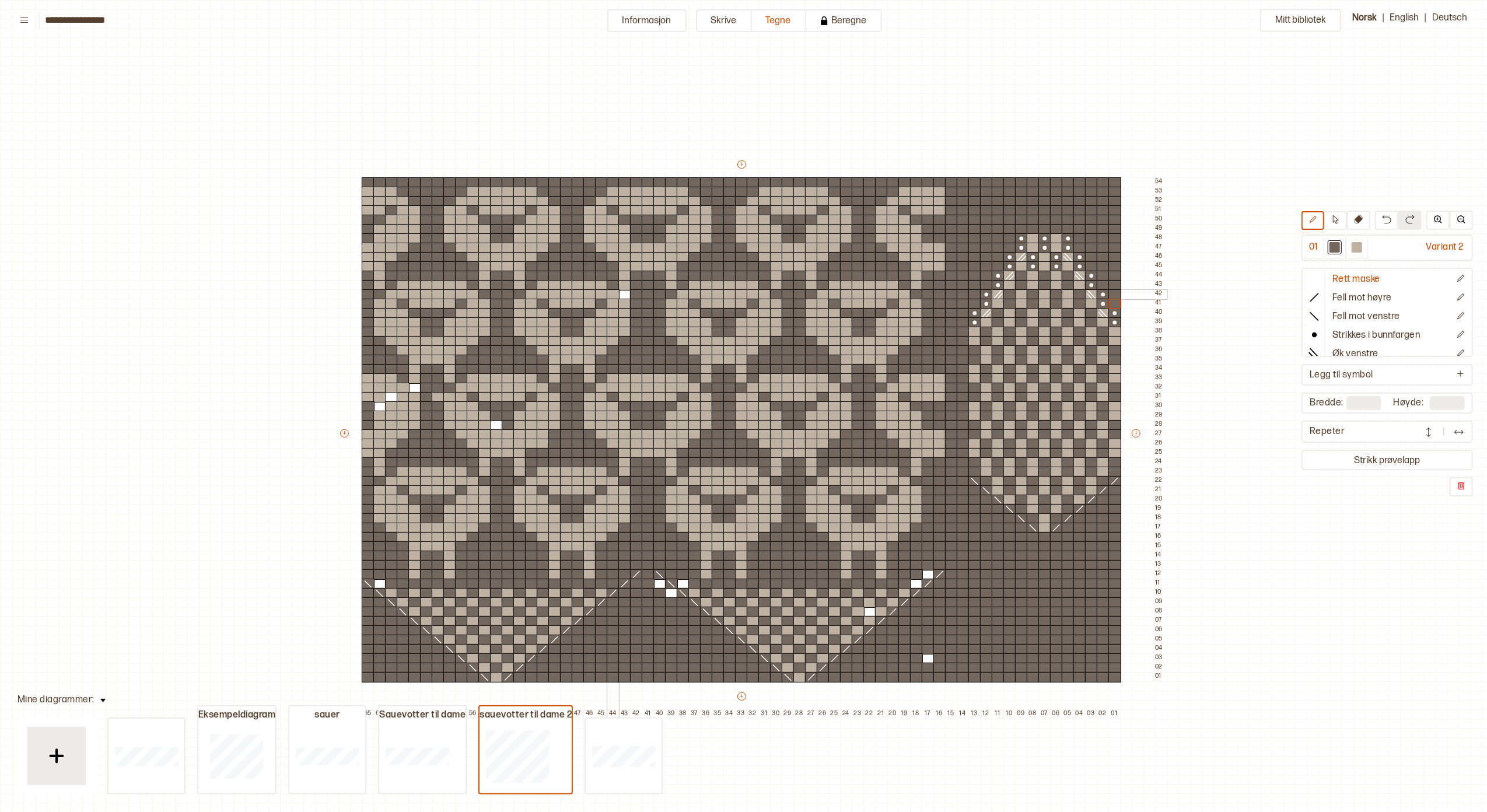
scroll to position [27, 0]
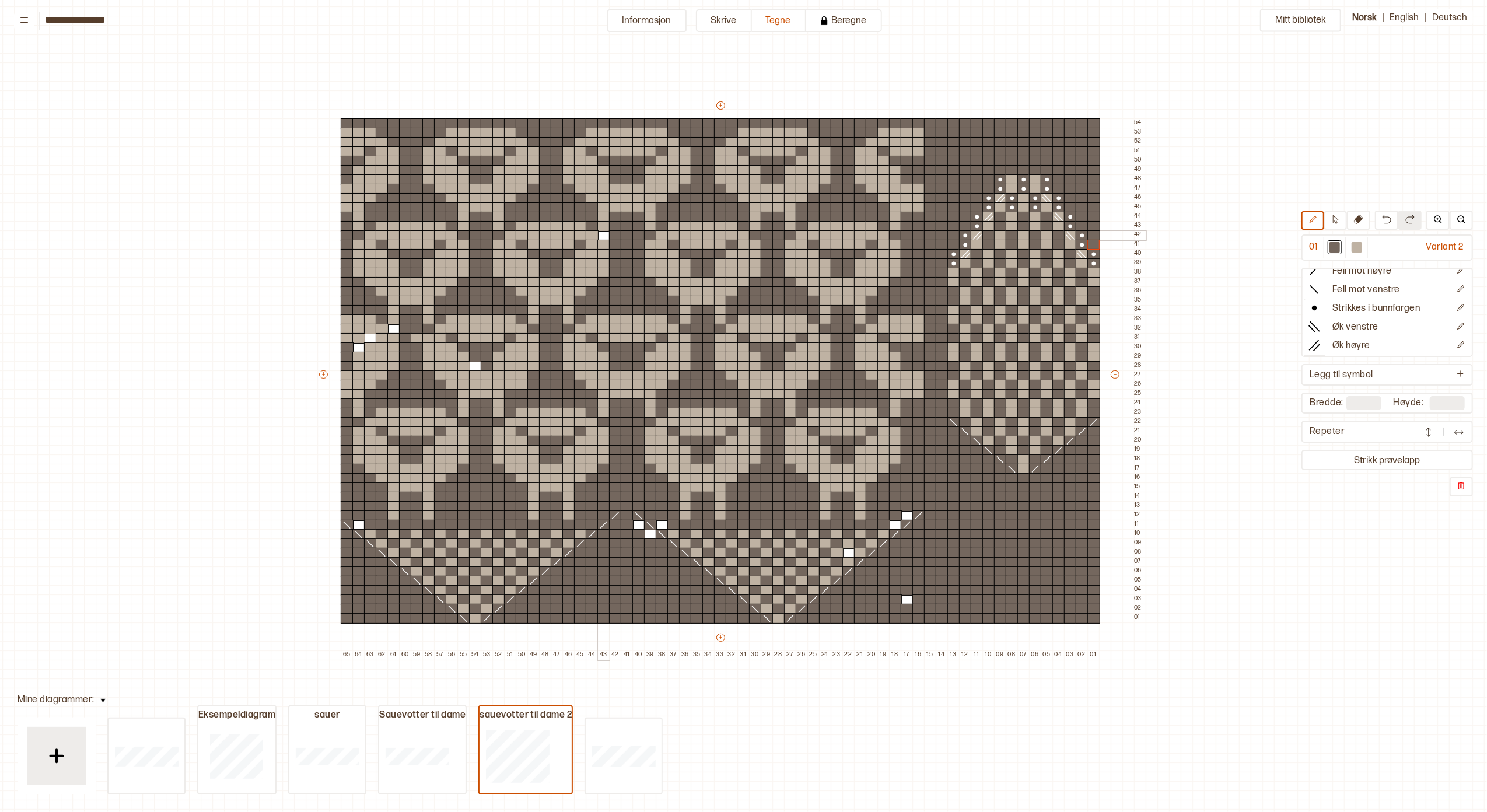
click at [603, 234] on div at bounding box center [603, 236] width 13 height 11
drag, startPoint x: 660, startPoint y: 520, endPoint x: 657, endPoint y: 538, distance: 18.2
click at [661, 520] on div at bounding box center [661, 516] width 13 height 11
click at [649, 532] on div at bounding box center [650, 534] width 13 height 11
click at [637, 524] on div at bounding box center [638, 524] width 13 height 11
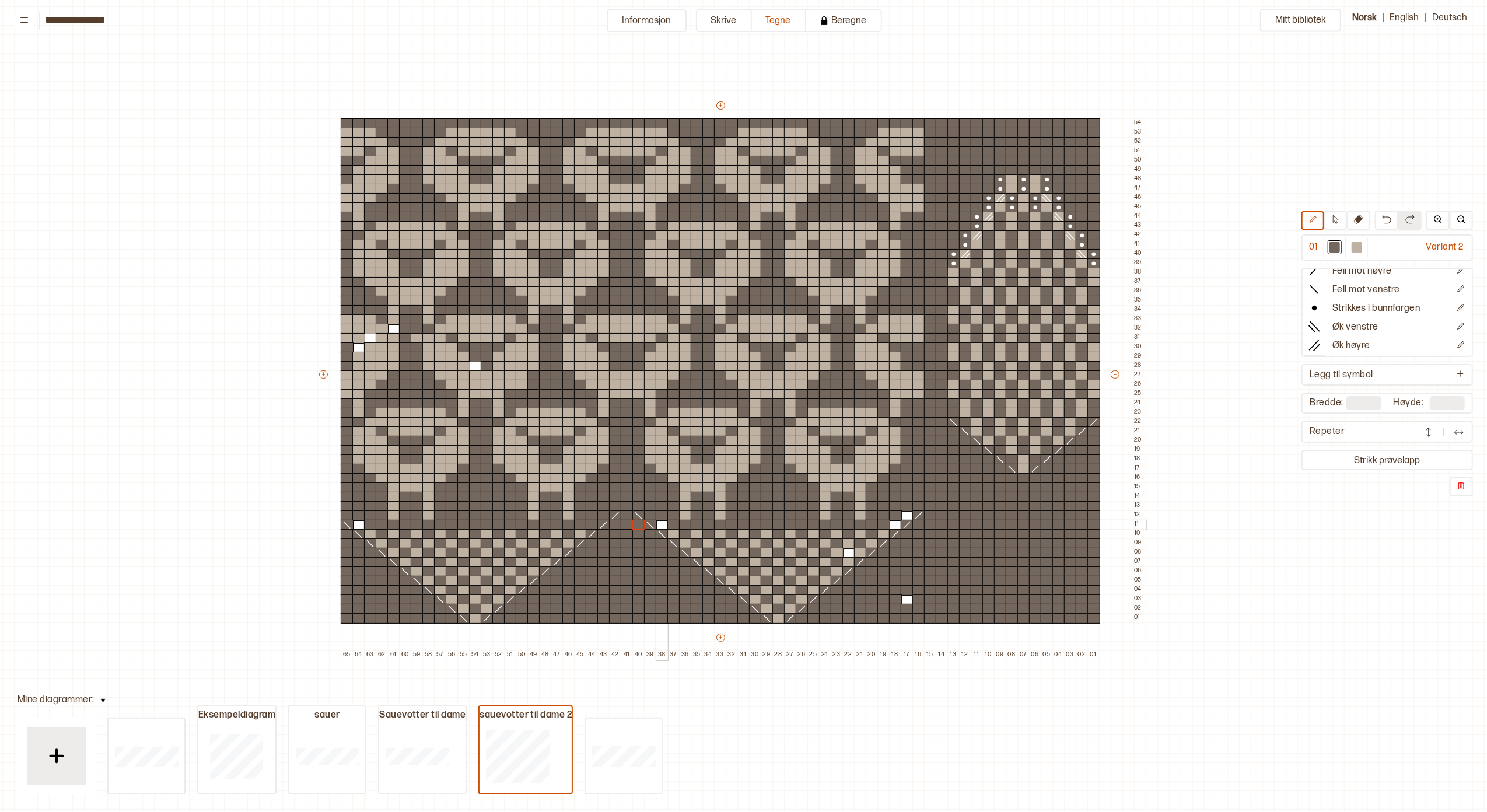
click at [661, 524] on div at bounding box center [661, 524] width 13 height 11
click at [905, 514] on div at bounding box center [907, 516] width 13 height 11
click at [892, 524] on div at bounding box center [895, 524] width 13 height 11
click at [849, 552] on div at bounding box center [848, 552] width 13 height 11
click at [905, 594] on div at bounding box center [907, 590] width 13 height 11
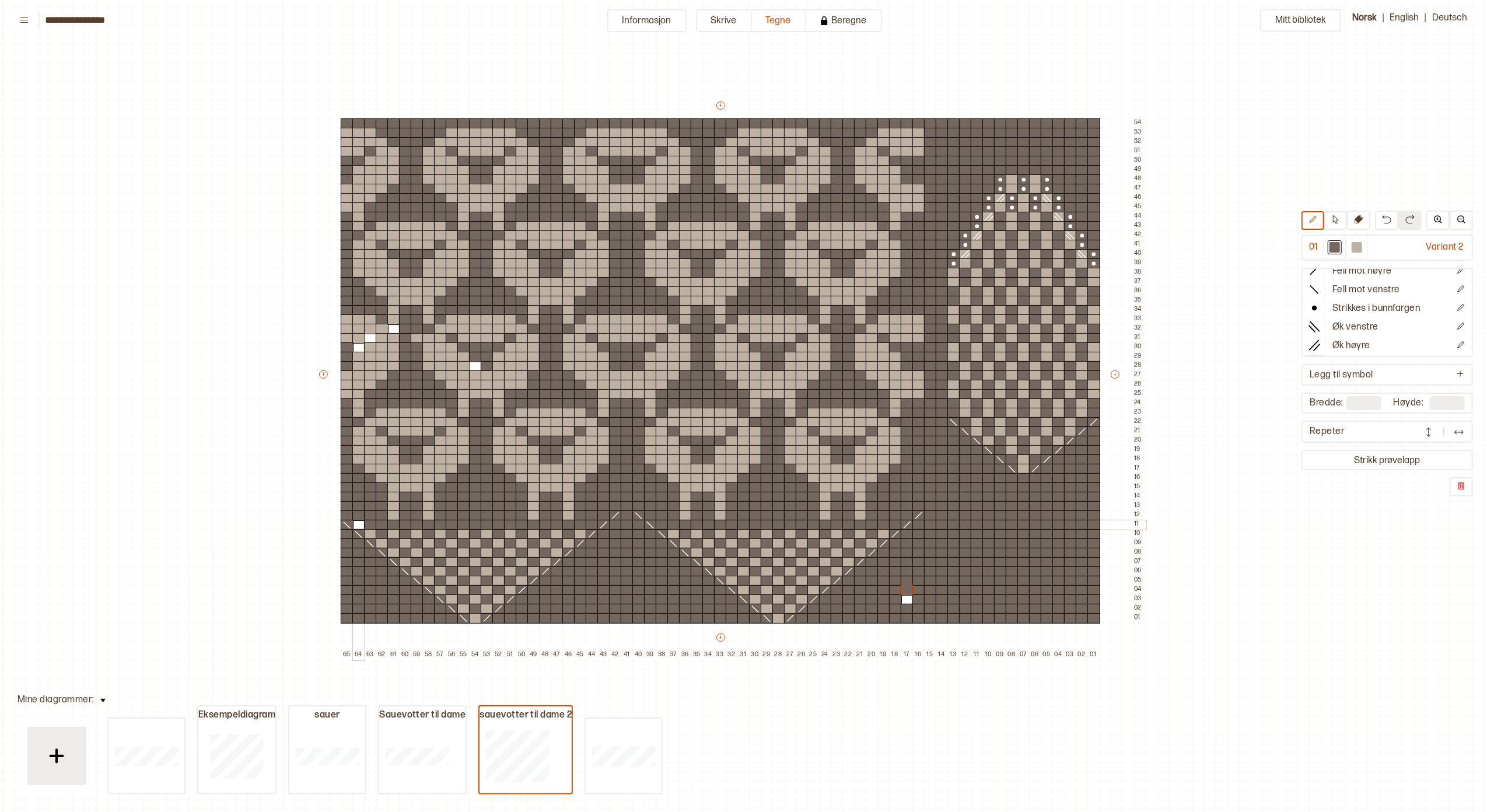
click at [356, 521] on div at bounding box center [358, 524] width 13 height 11
click at [357, 344] on div at bounding box center [358, 348] width 13 height 11
click at [371, 336] on div at bounding box center [370, 338] width 13 height 11
click at [393, 329] on div at bounding box center [393, 328] width 13 height 11
click at [477, 368] on div at bounding box center [475, 366] width 13 height 11
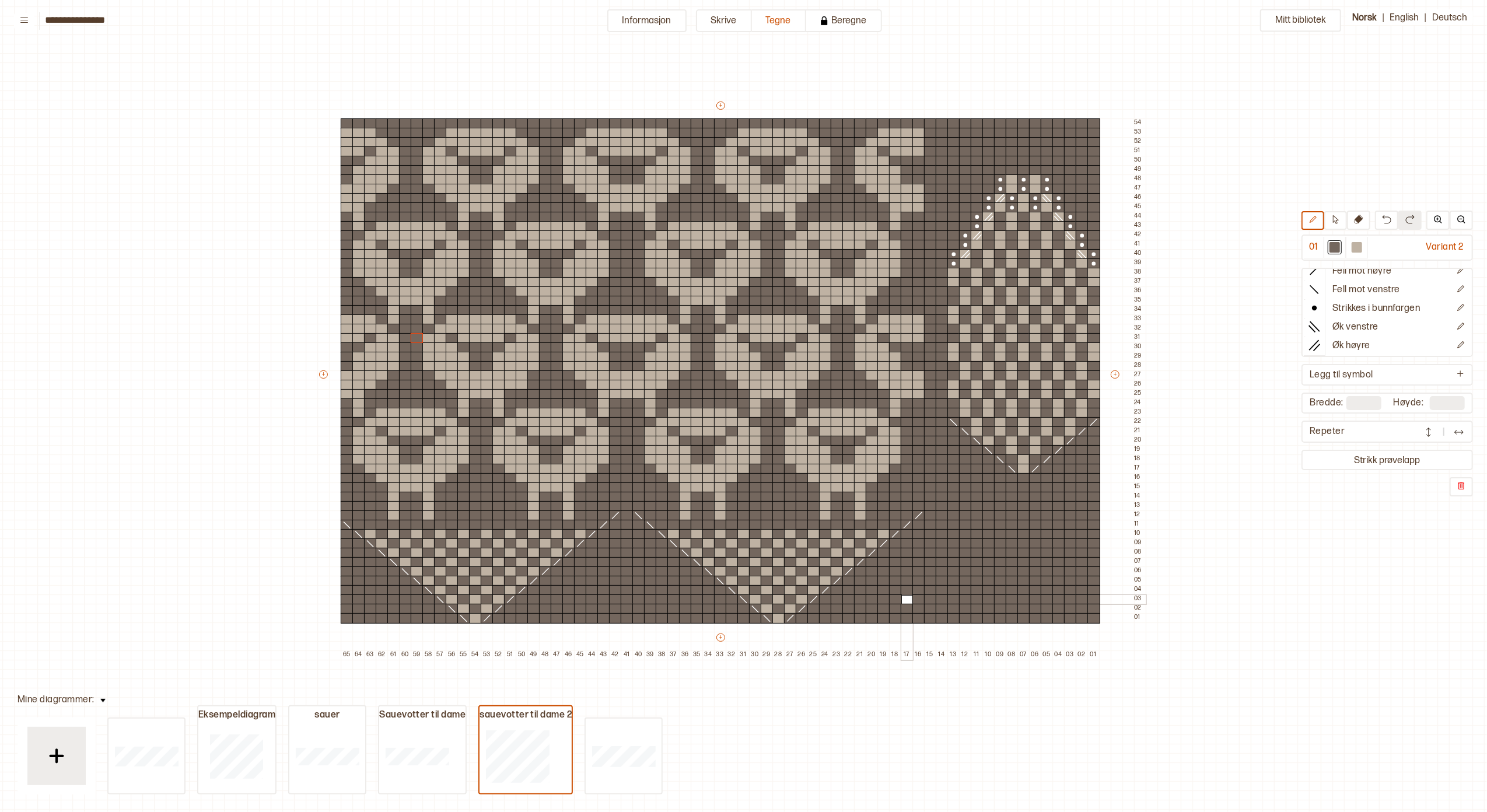
click at [905, 600] on div at bounding box center [907, 600] width 13 height 11
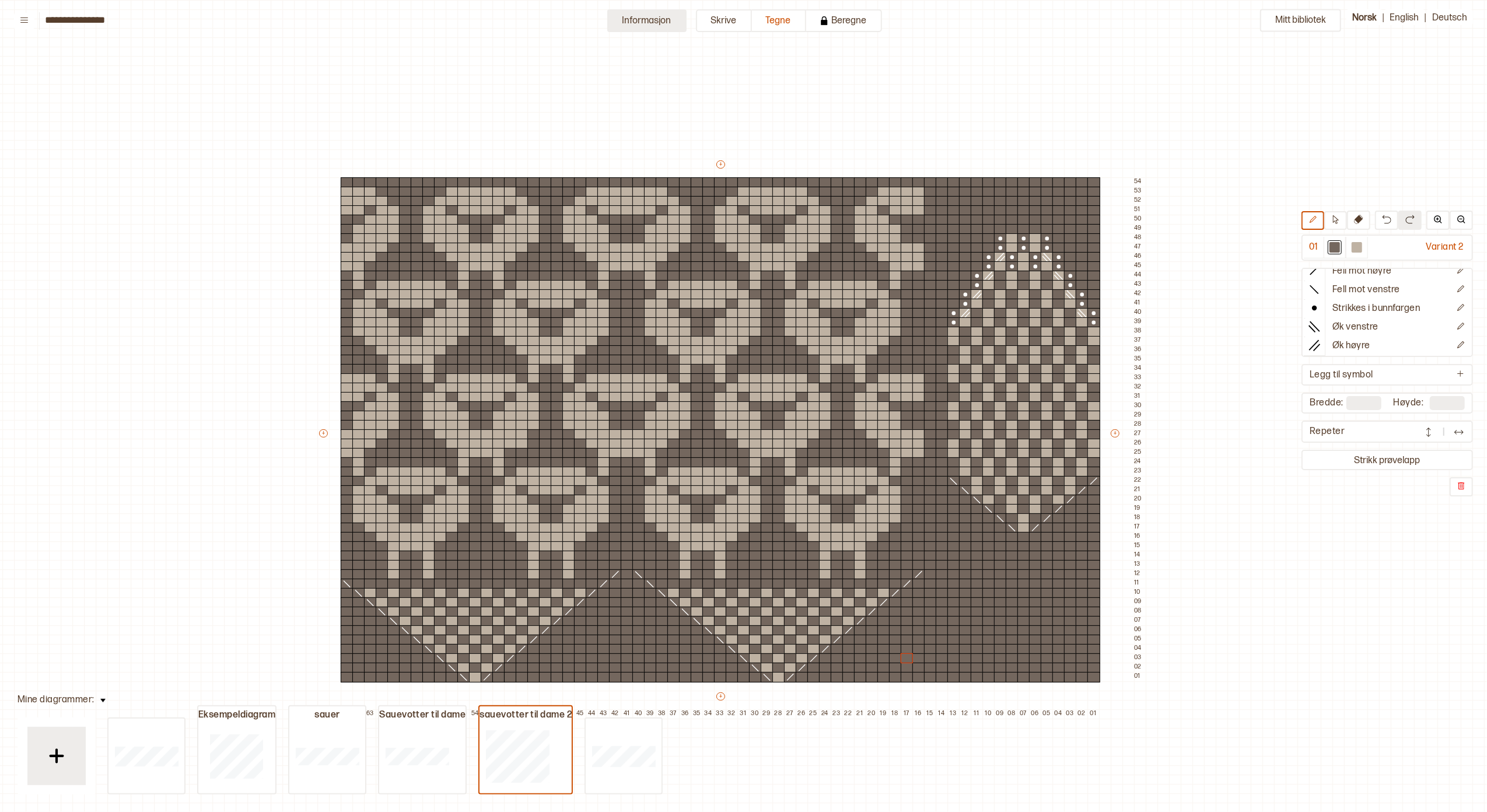
click at [668, 18] on button "Informasjon" at bounding box center [647, 21] width 79 height 23
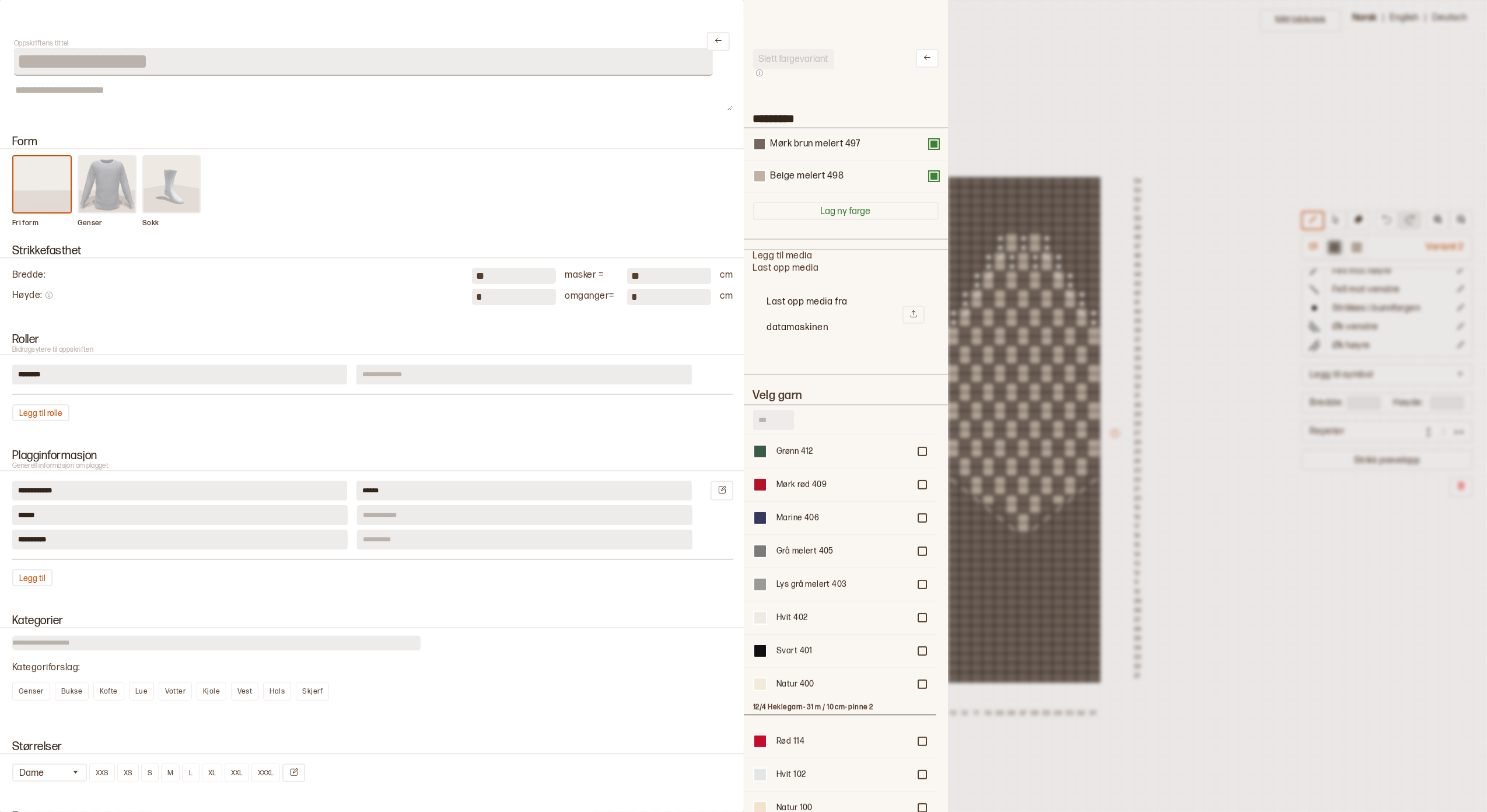
scroll to position [622, 0]
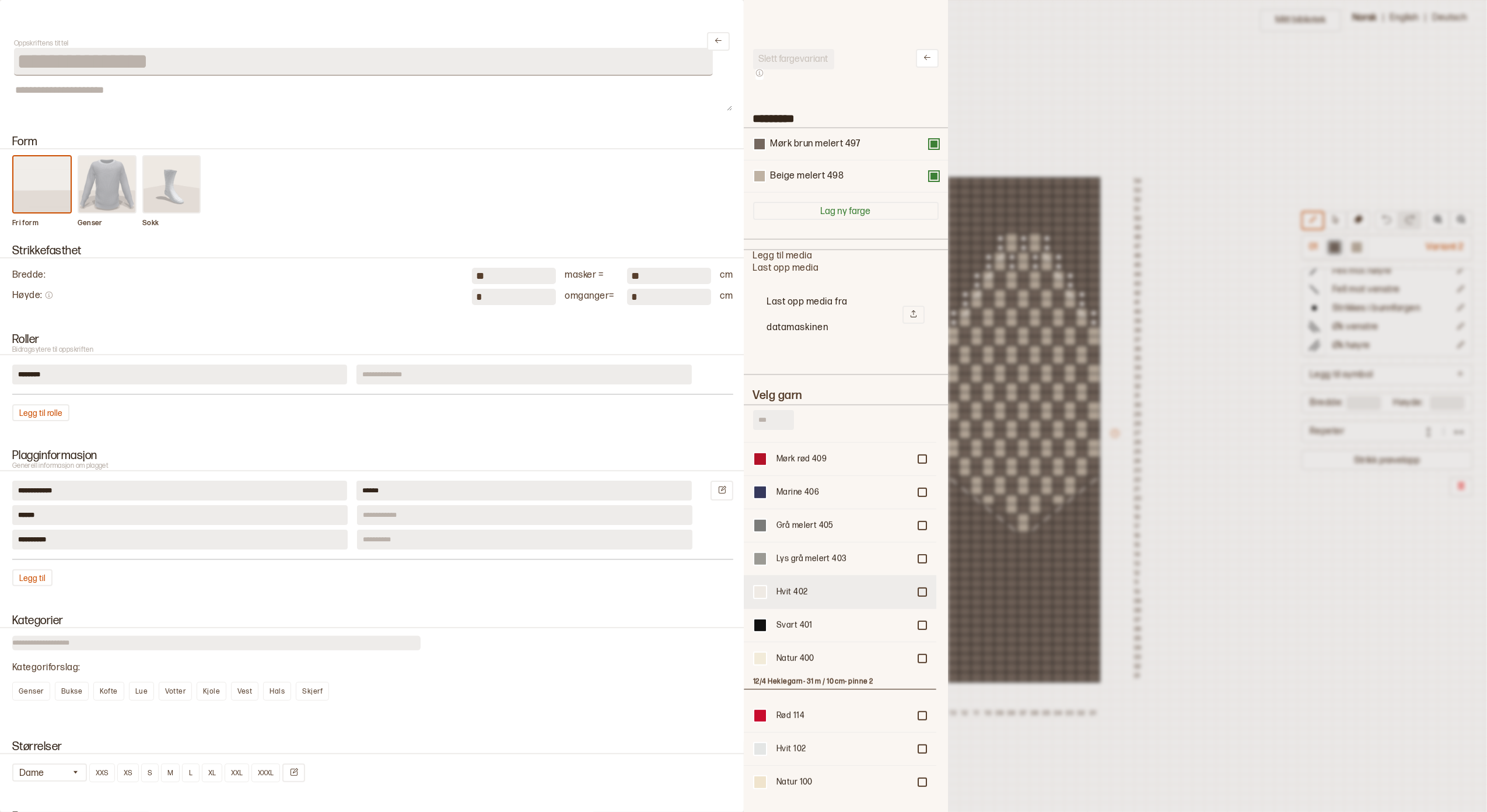
click at [919, 589] on div at bounding box center [922, 592] width 7 height 7
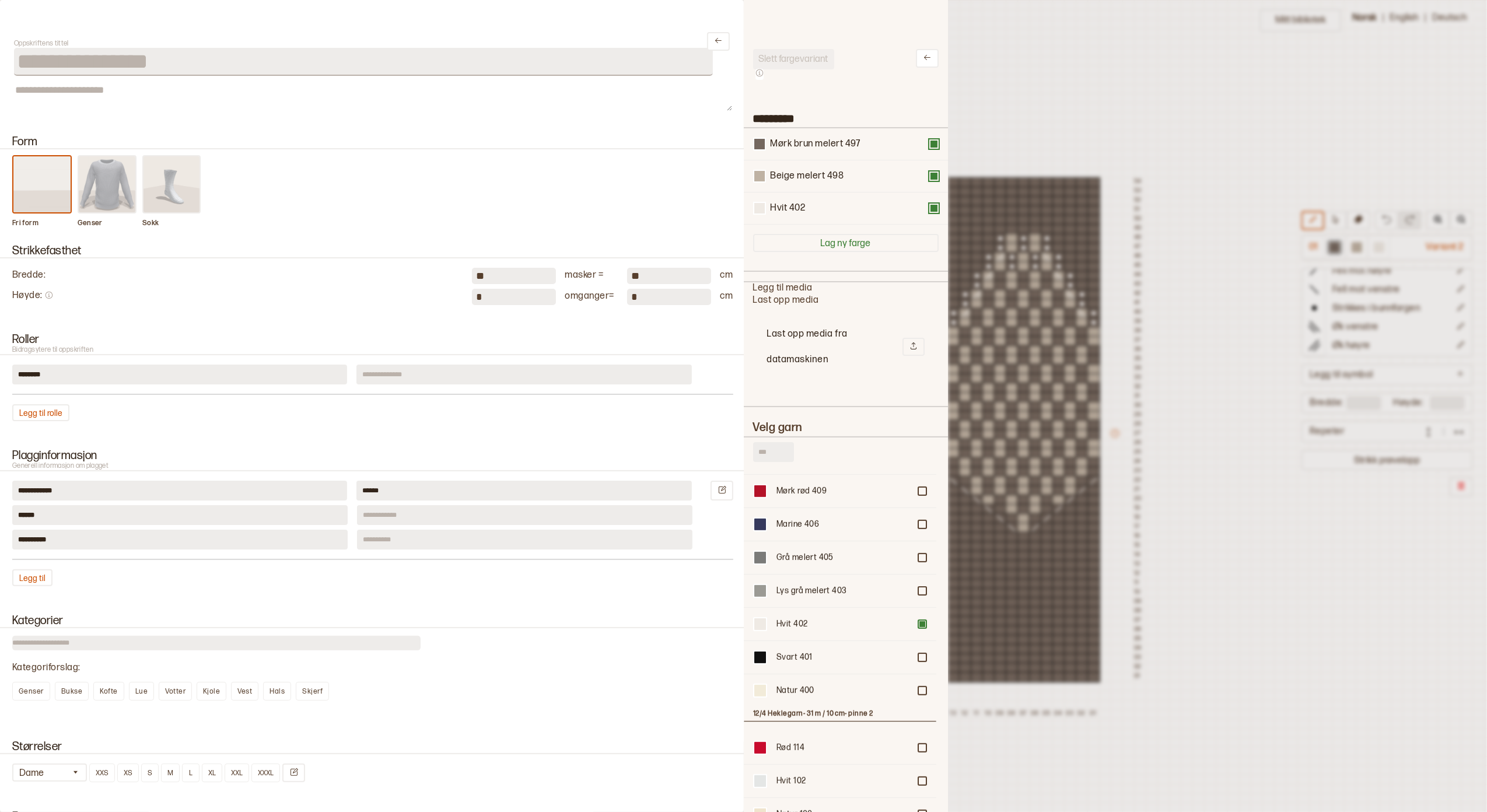
scroll to position [13, 12]
click at [924, 182] on div "Beige melert 498" at bounding box center [846, 176] width 185 height 13
click at [930, 176] on button at bounding box center [935, 177] width 10 height 10
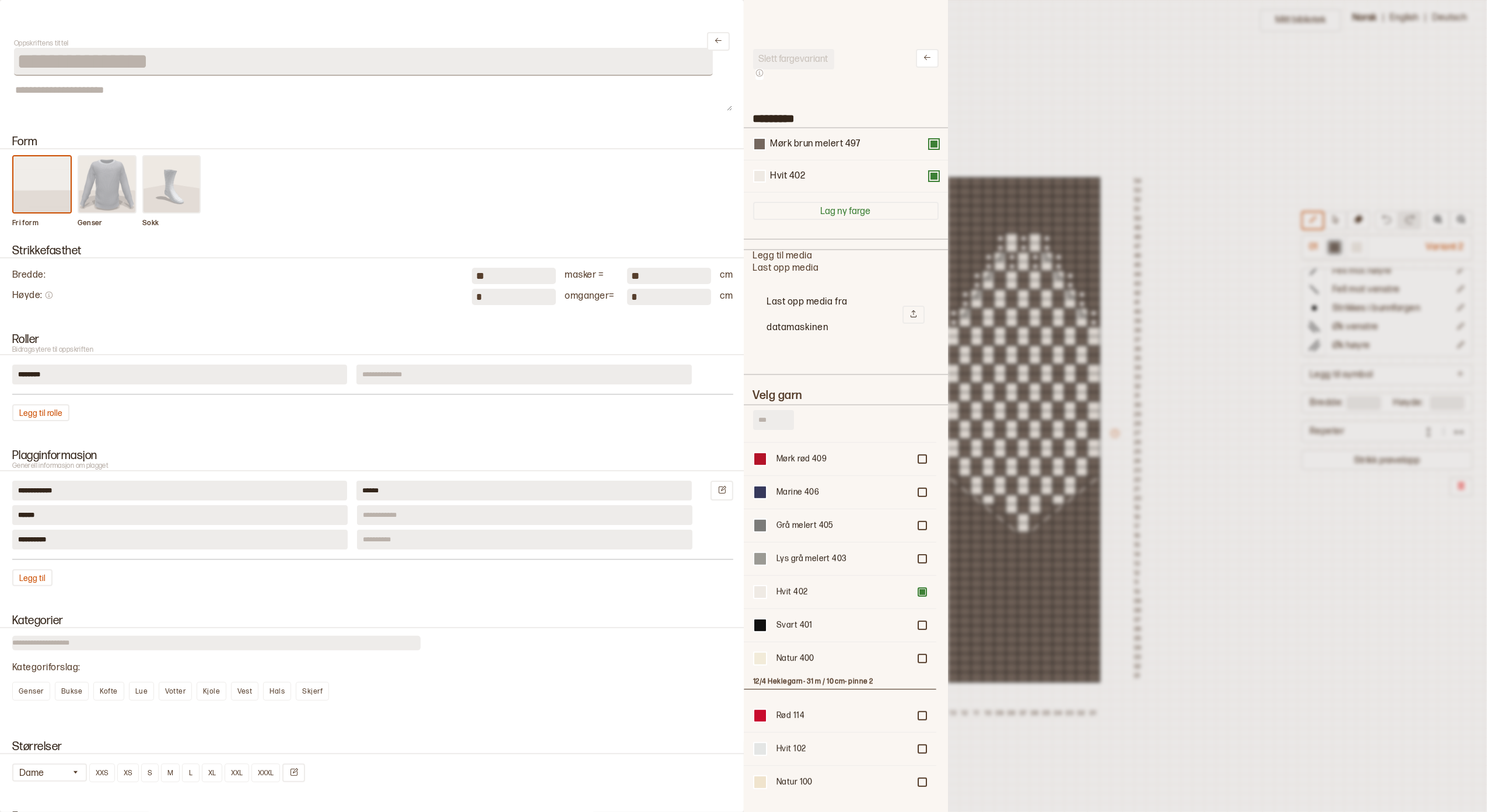
scroll to position [413, 181]
click at [919, 622] on div at bounding box center [922, 625] width 7 height 7
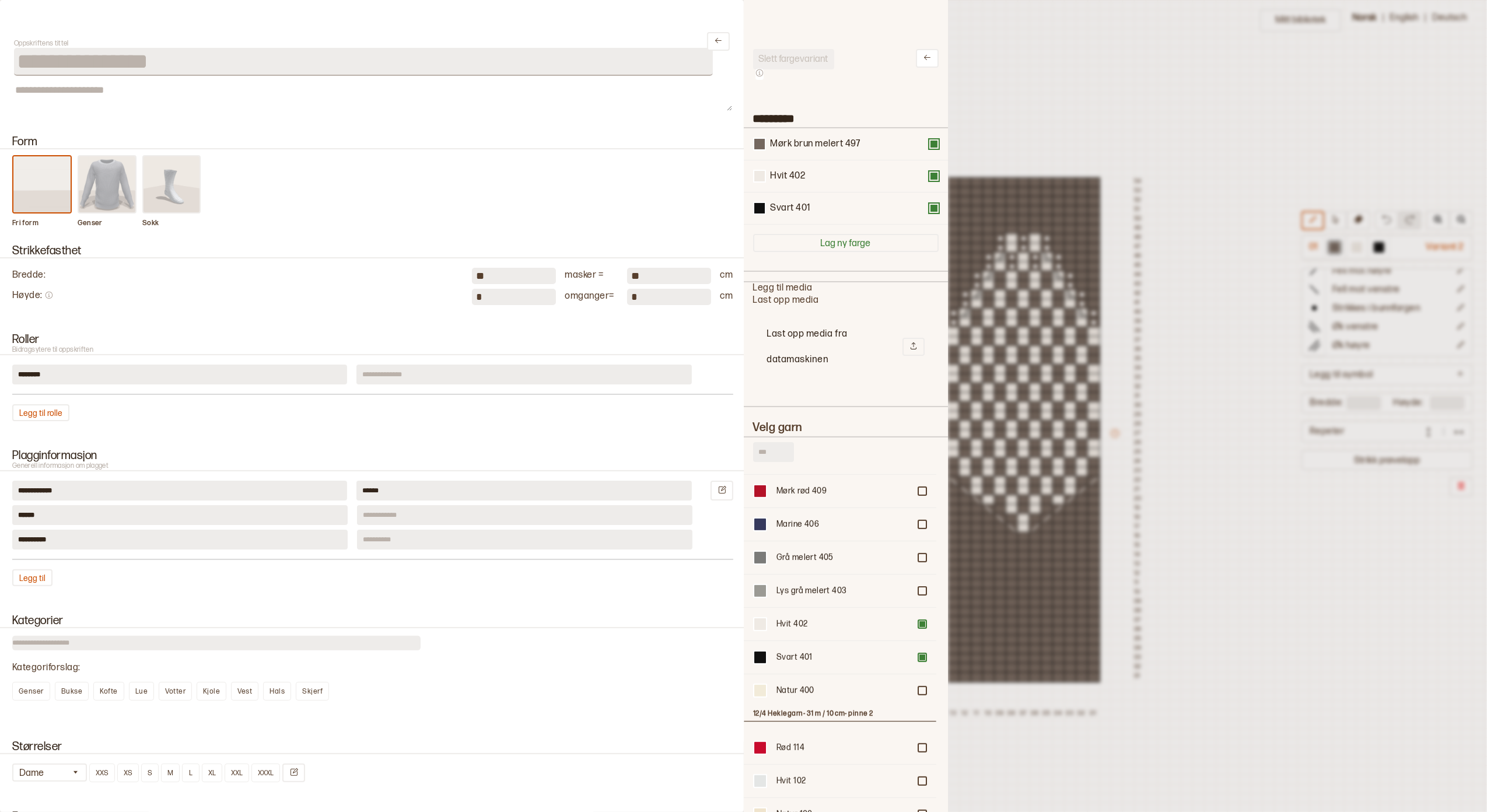
scroll to position [13, 12]
click at [930, 144] on button at bounding box center [935, 144] width 10 height 10
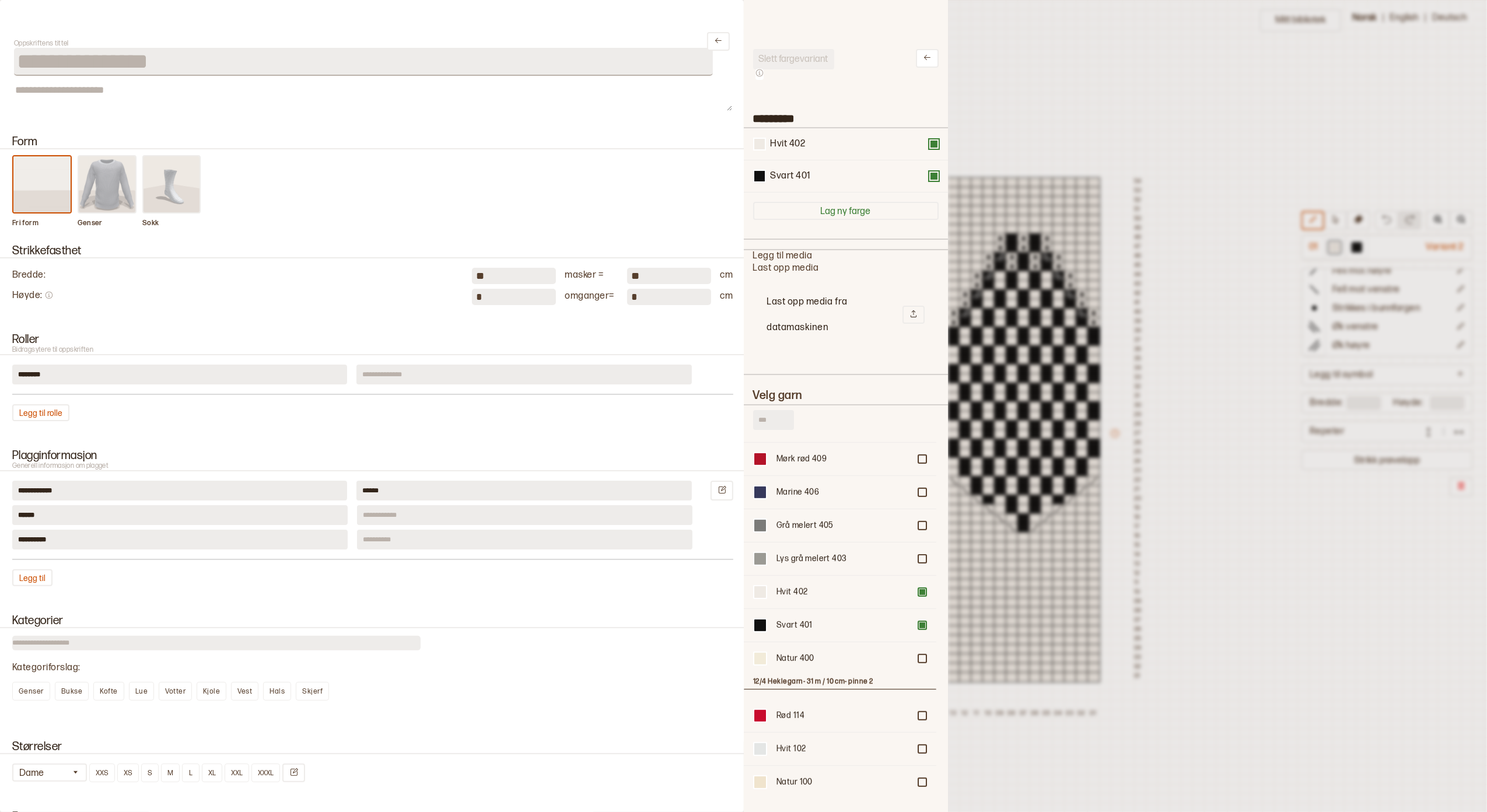
scroll to position [413, 181]
click at [1154, 206] on div at bounding box center [744, 406] width 1487 height 812
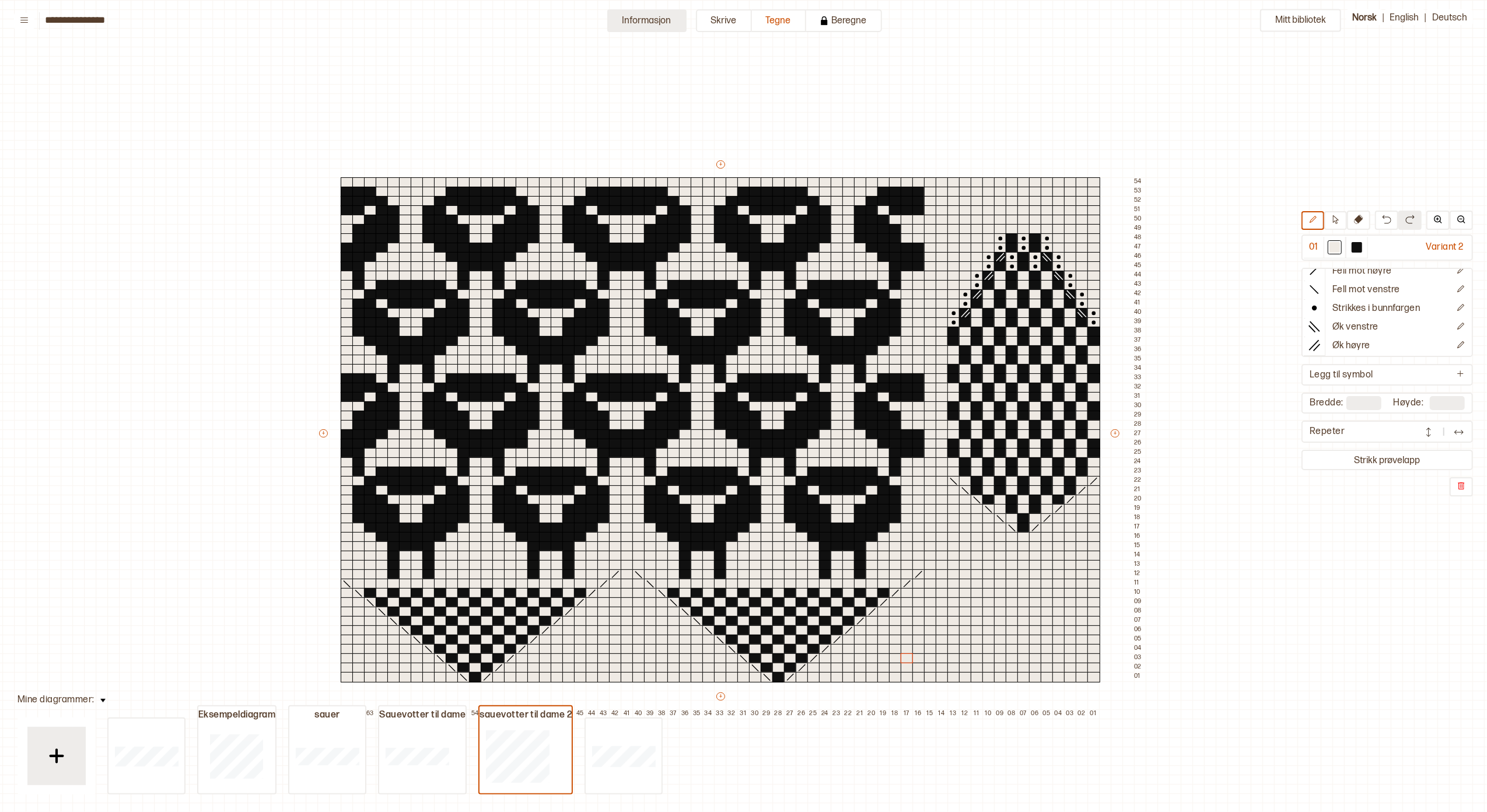
click at [651, 20] on button "Informasjon" at bounding box center [647, 21] width 79 height 23
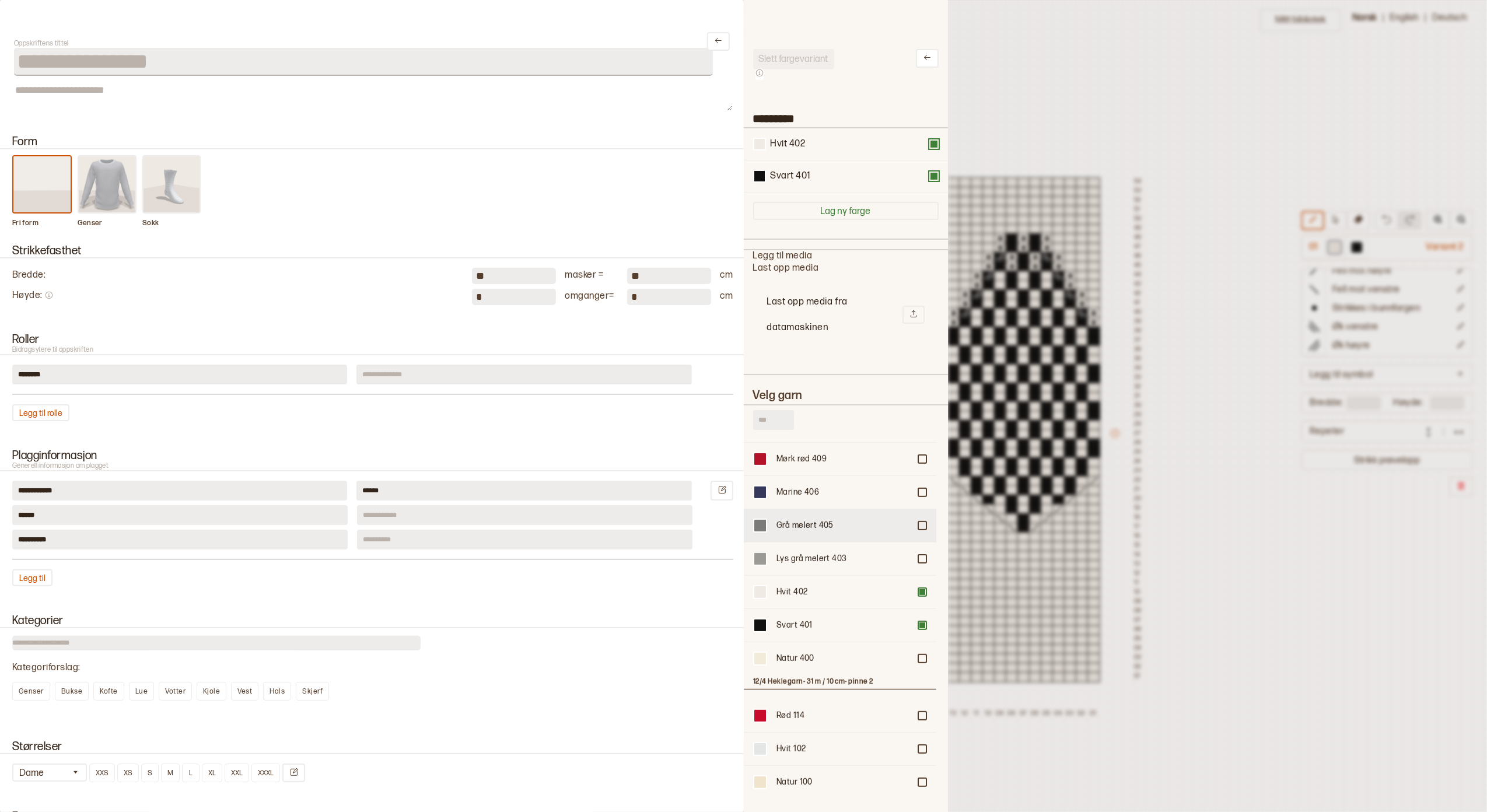
click at [919, 522] on div at bounding box center [922, 525] width 7 height 7
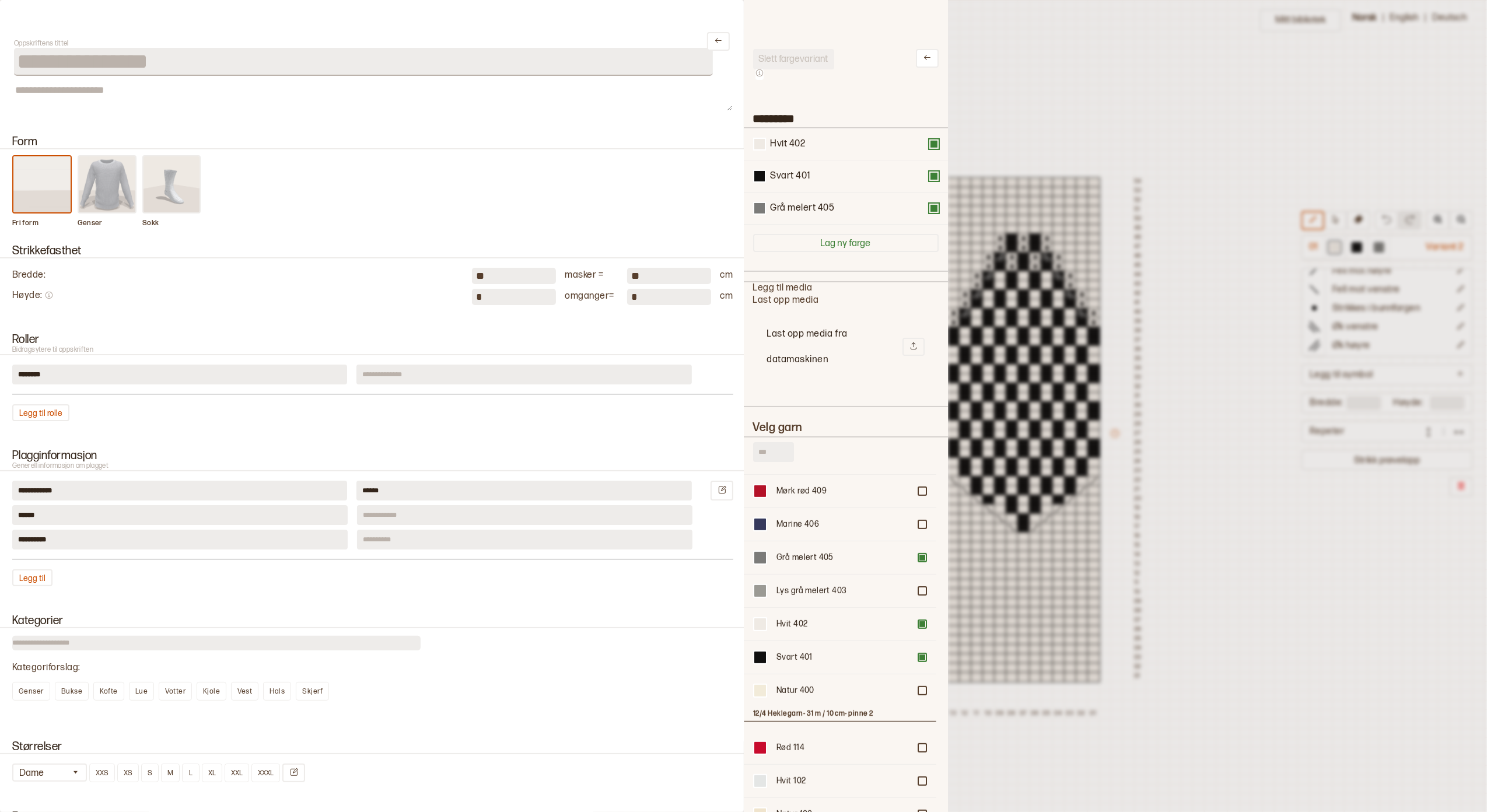
scroll to position [13, 12]
click at [930, 178] on button at bounding box center [935, 177] width 10 height 10
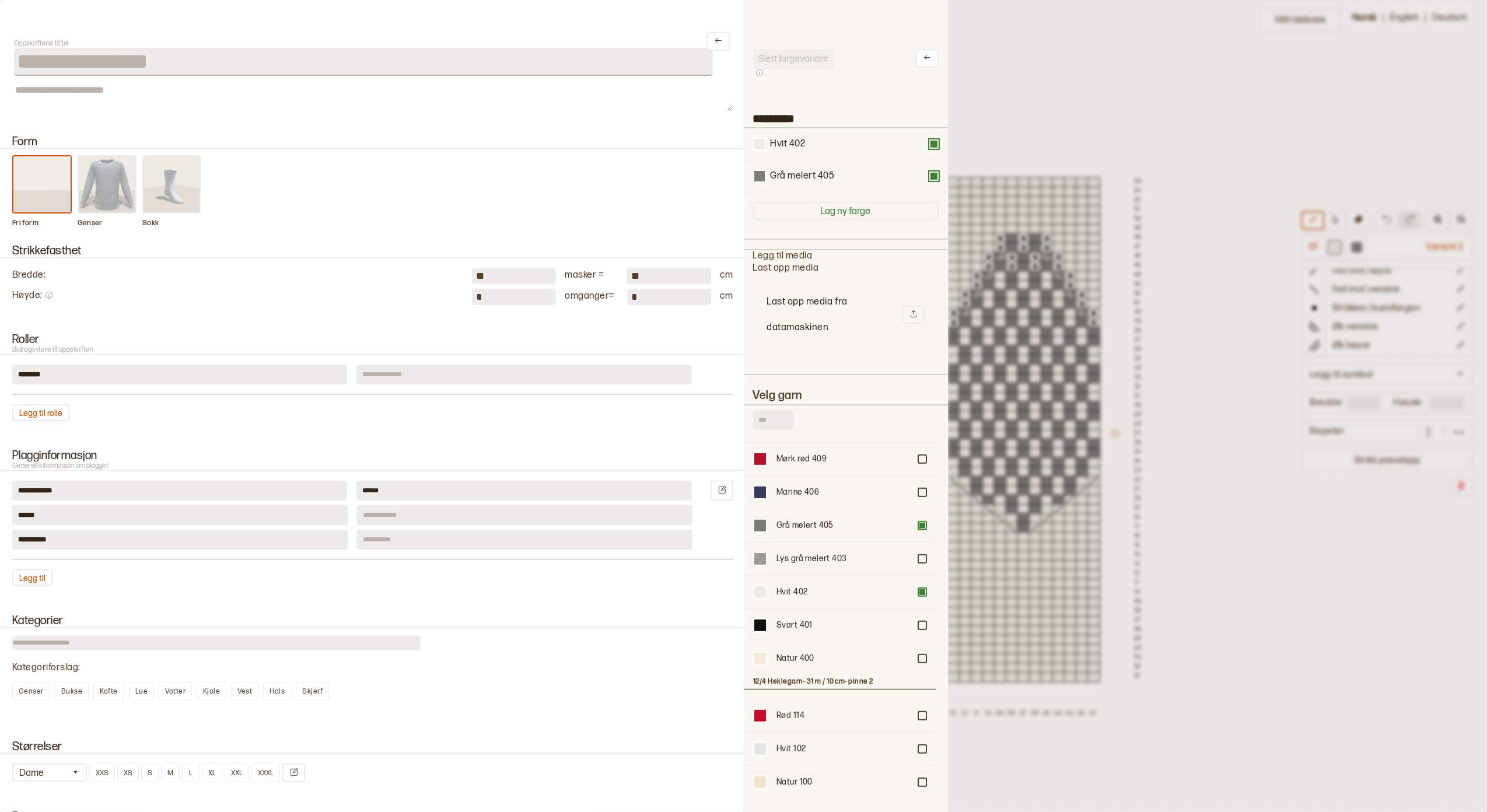
scroll to position [413, 181]
click at [1194, 175] on div at bounding box center [744, 406] width 1487 height 812
